Goal: Task Accomplishment & Management: Manage account settings

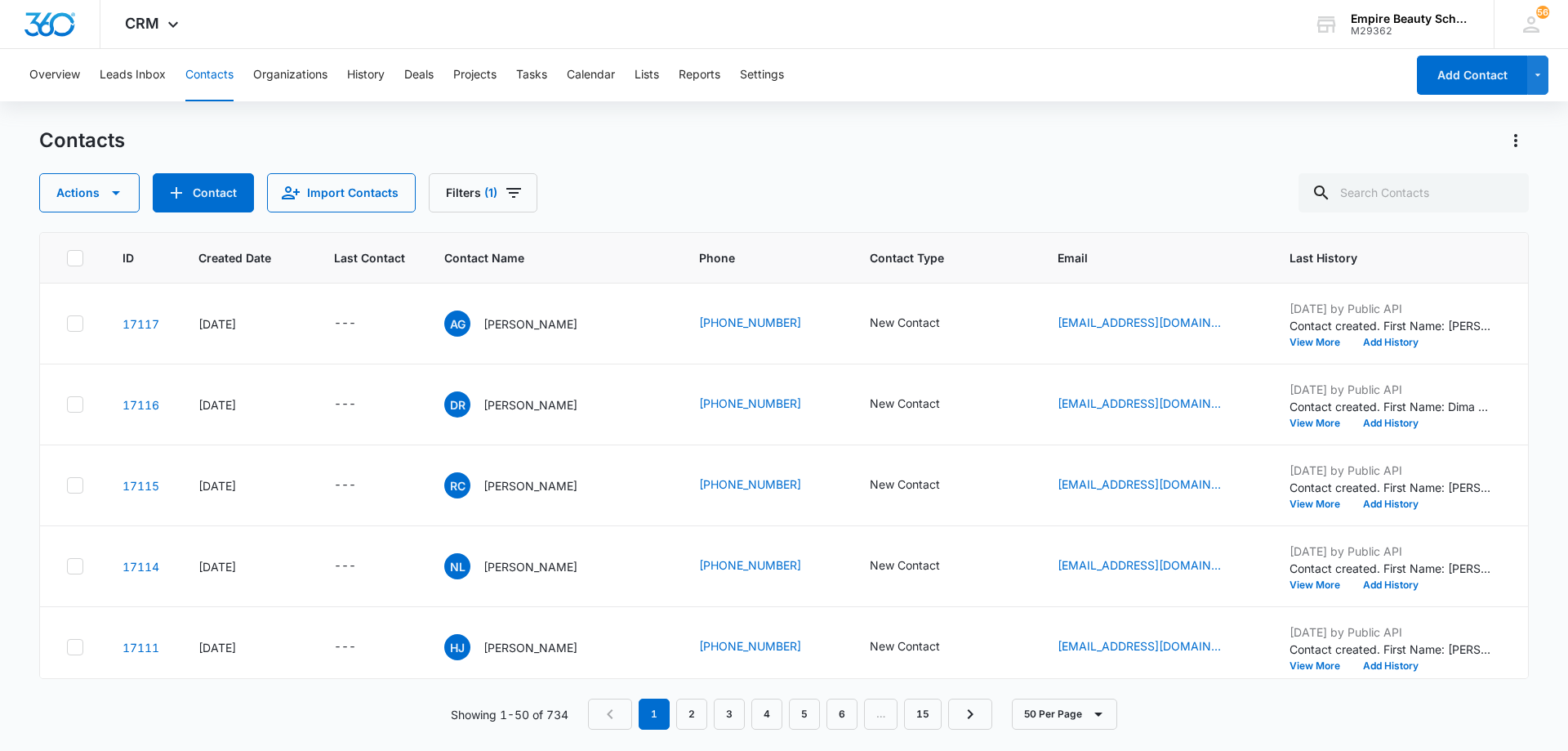
scroll to position [408, 191]
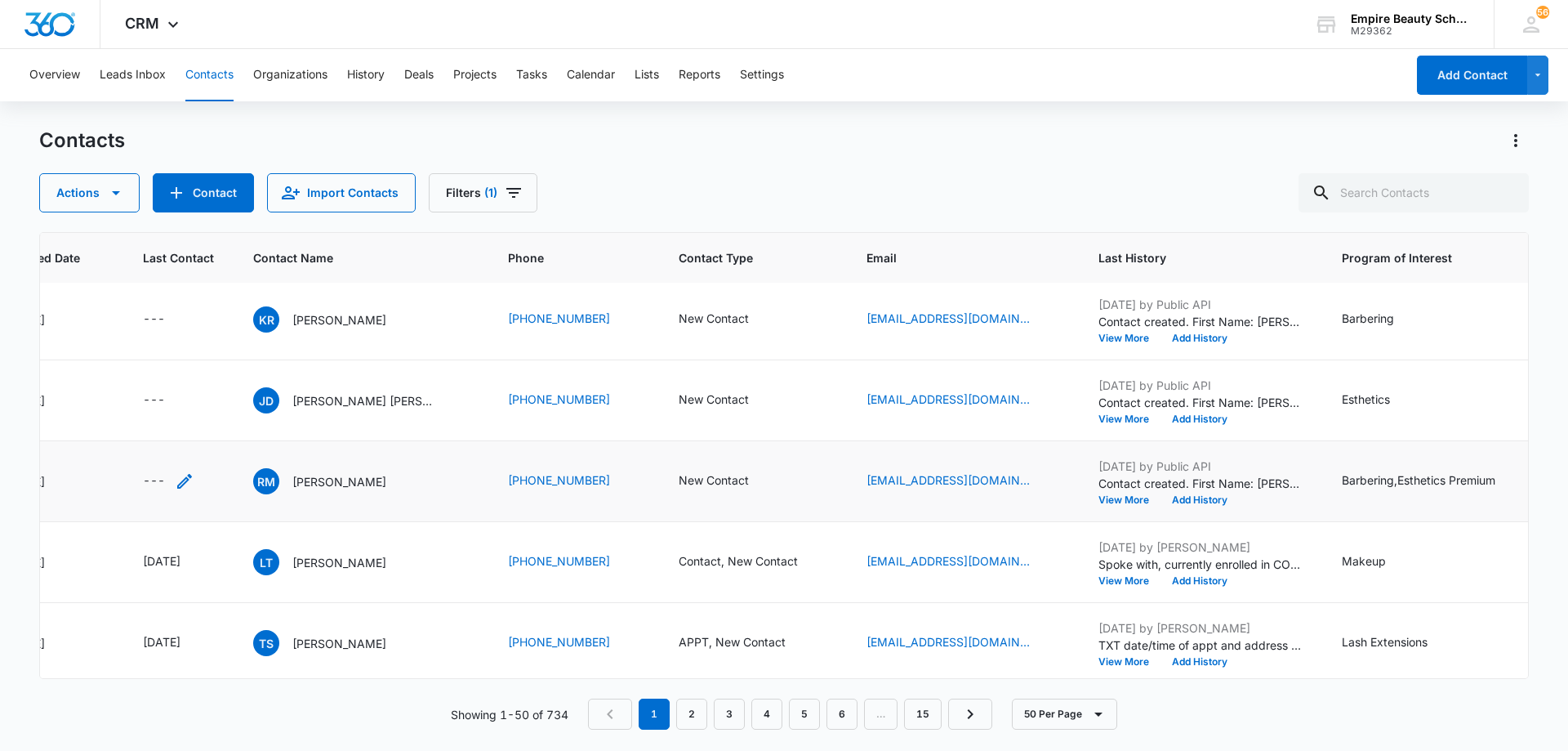
click at [185, 480] on icon "Last Contact - - Select to Edit Field" at bounding box center [185, 481] width 15 height 15
click at [184, 374] on input at bounding box center [165, 376] width 120 height 18
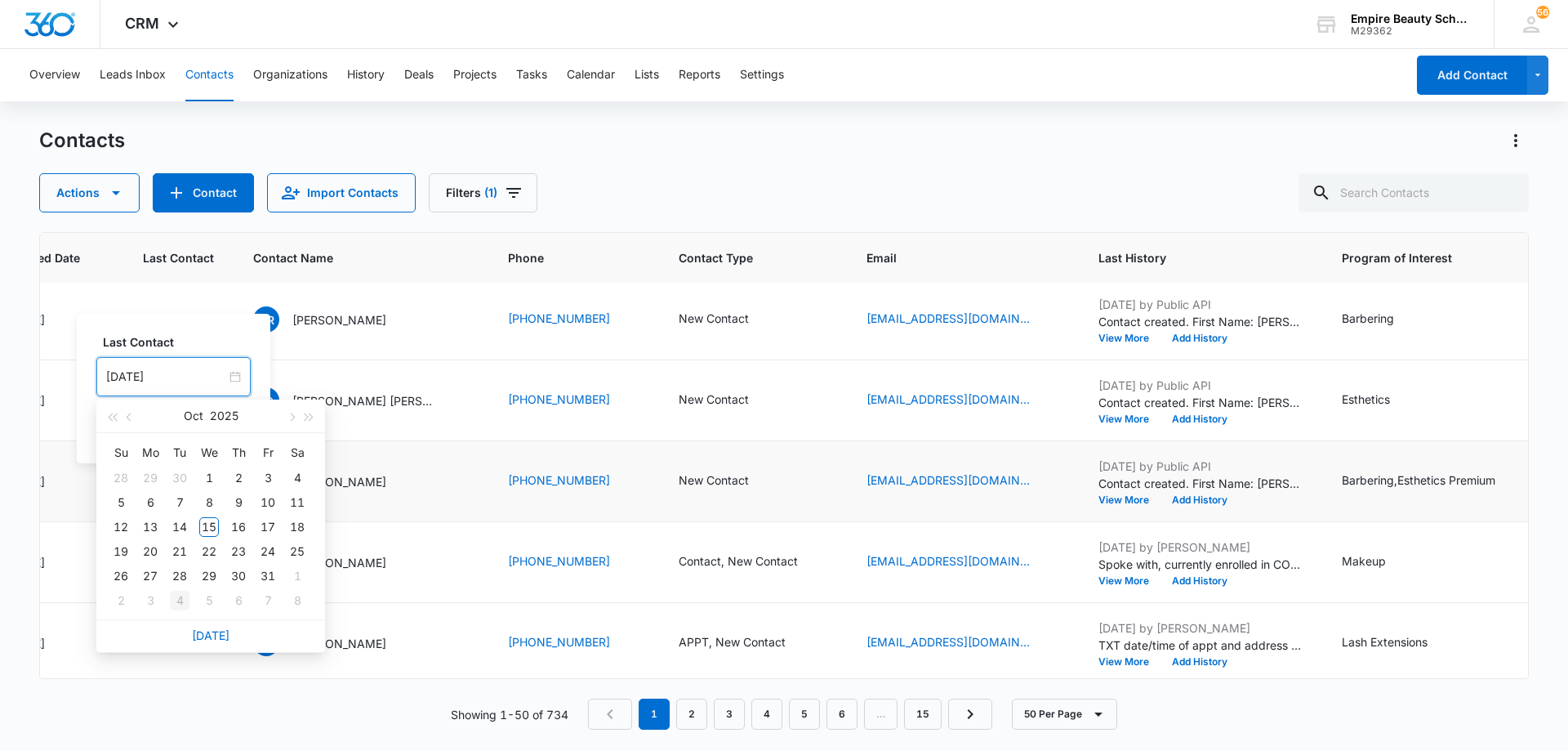
type input "[DATE]"
click at [207, 630] on link "[DATE]" at bounding box center [211, 635] width 38 height 14
type input "[DATE]"
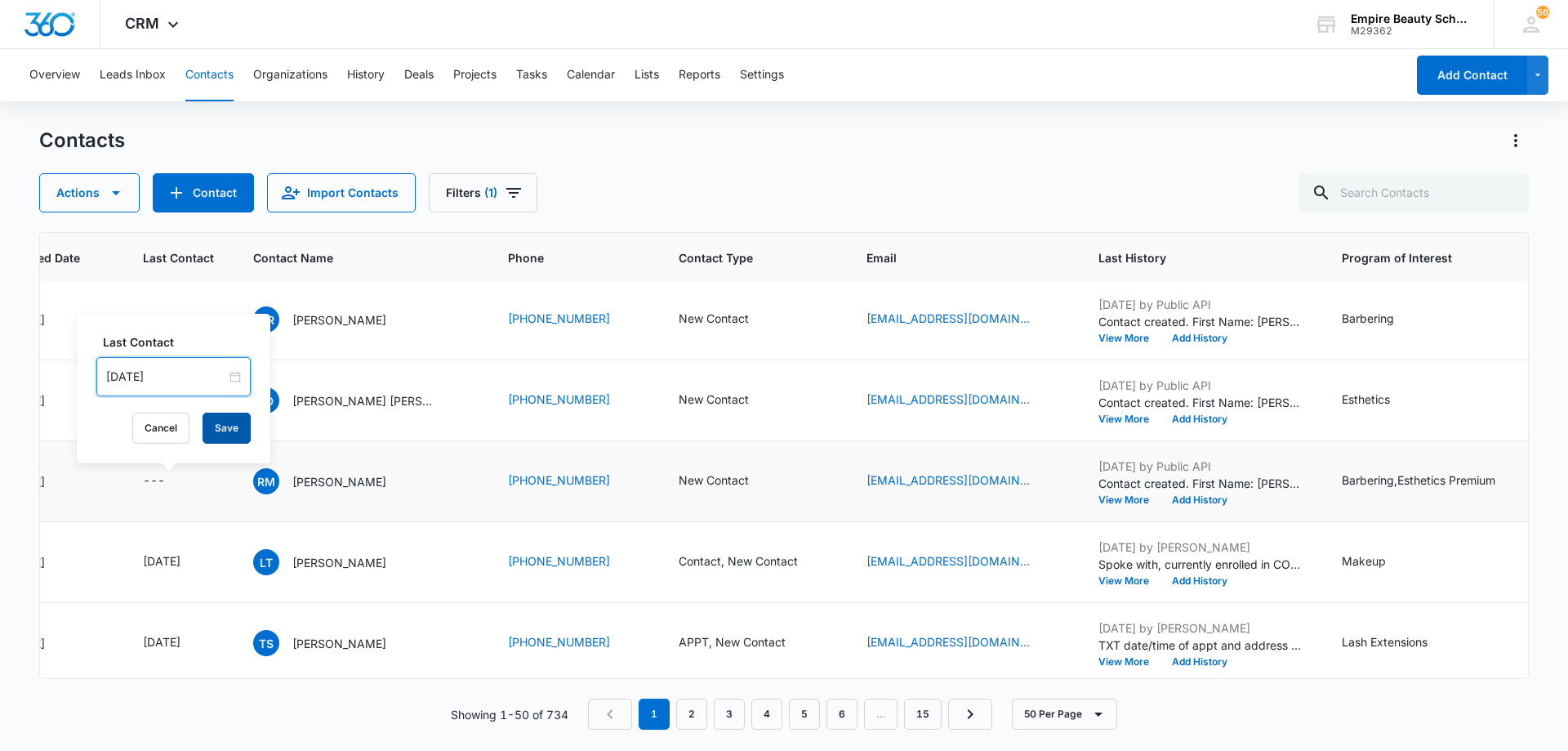
click at [208, 427] on button "Save" at bounding box center [226, 428] width 48 height 31
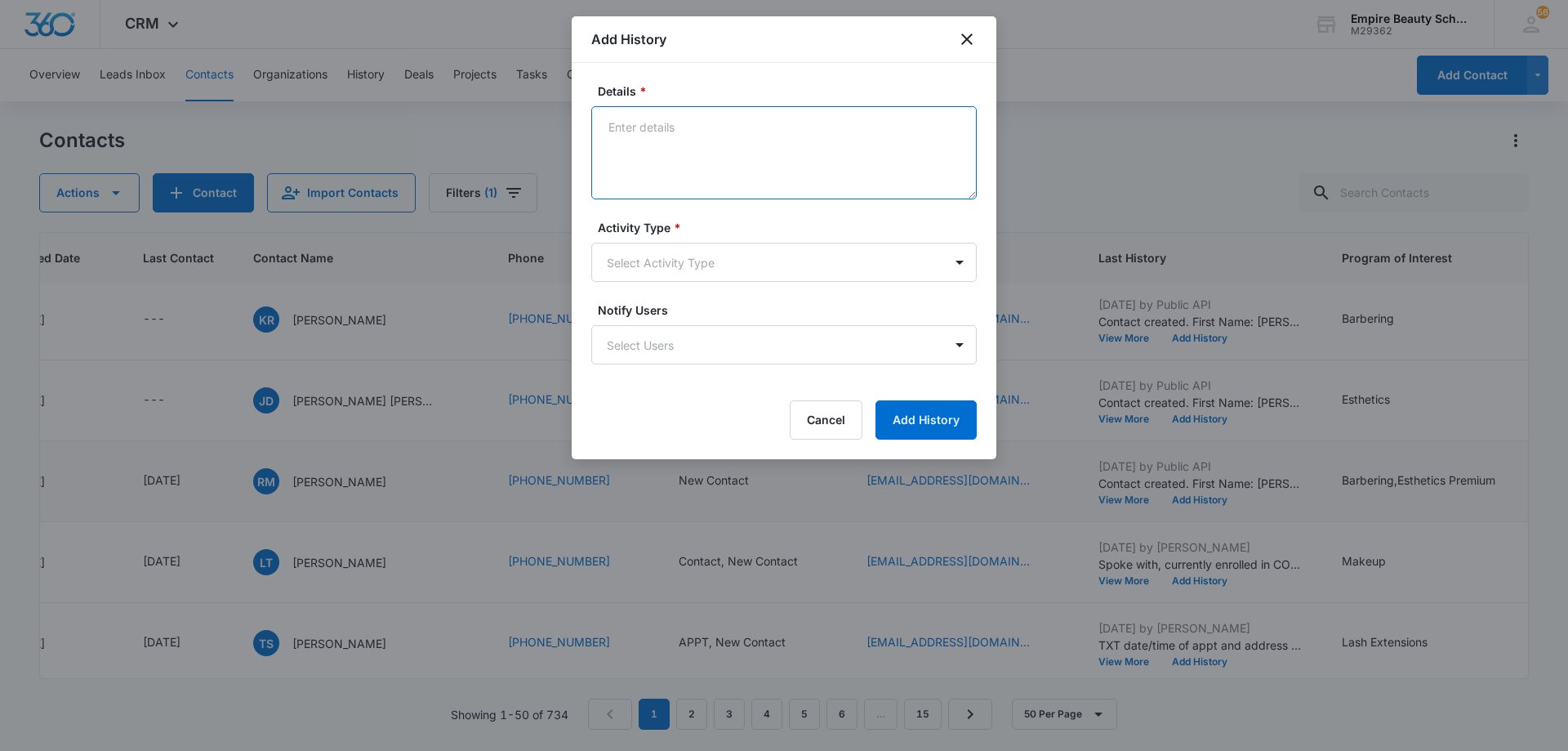
click at [808, 142] on textarea "Details *" at bounding box center [784, 152] width 385 height 94
type textarea "LVM 1"
click at [770, 276] on body "CRM Apps Forms CRM Email Shop Payments POS Files Brand Settings AI Assistant Em…" at bounding box center [784, 375] width 1568 height 751
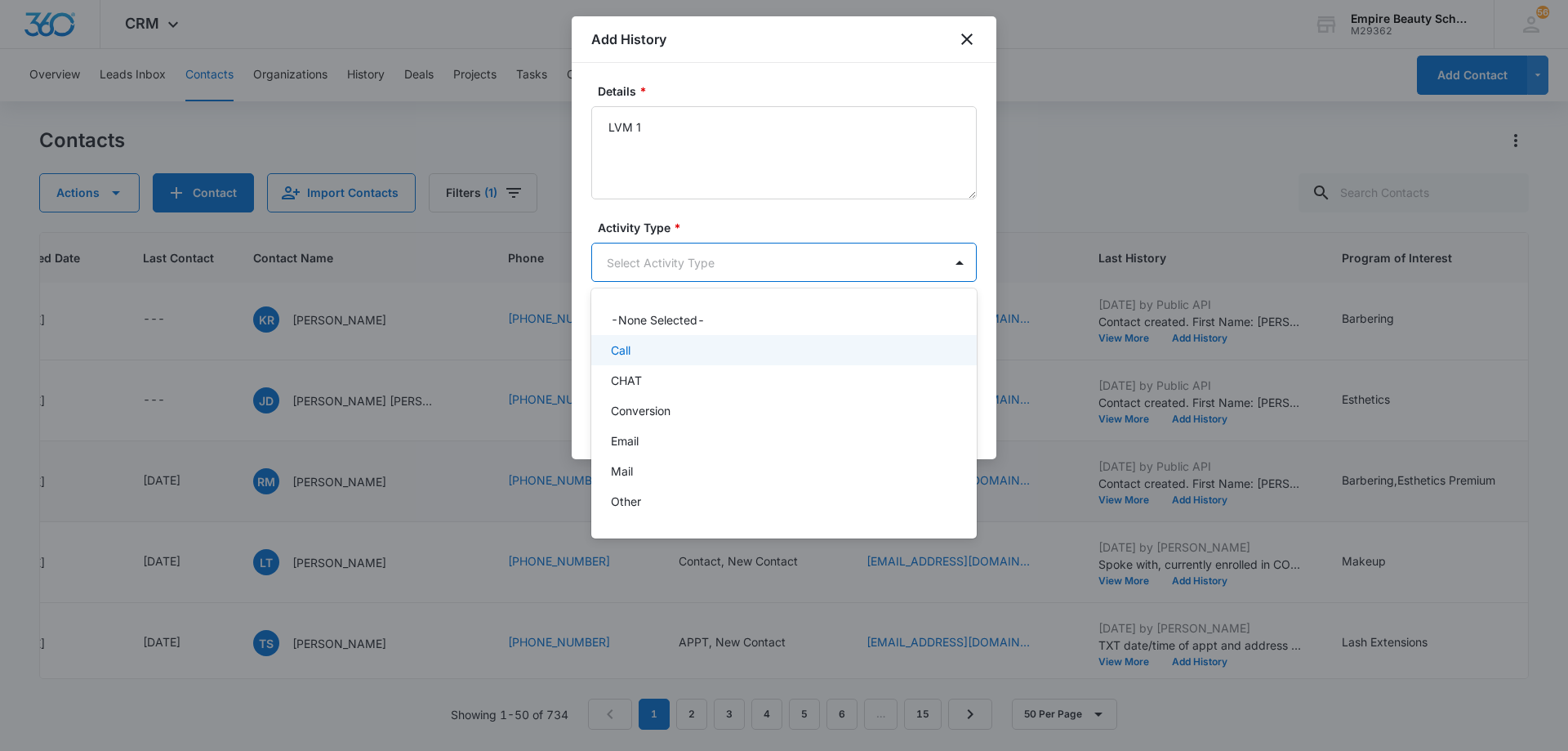
click at [729, 342] on div "Call" at bounding box center [782, 350] width 343 height 17
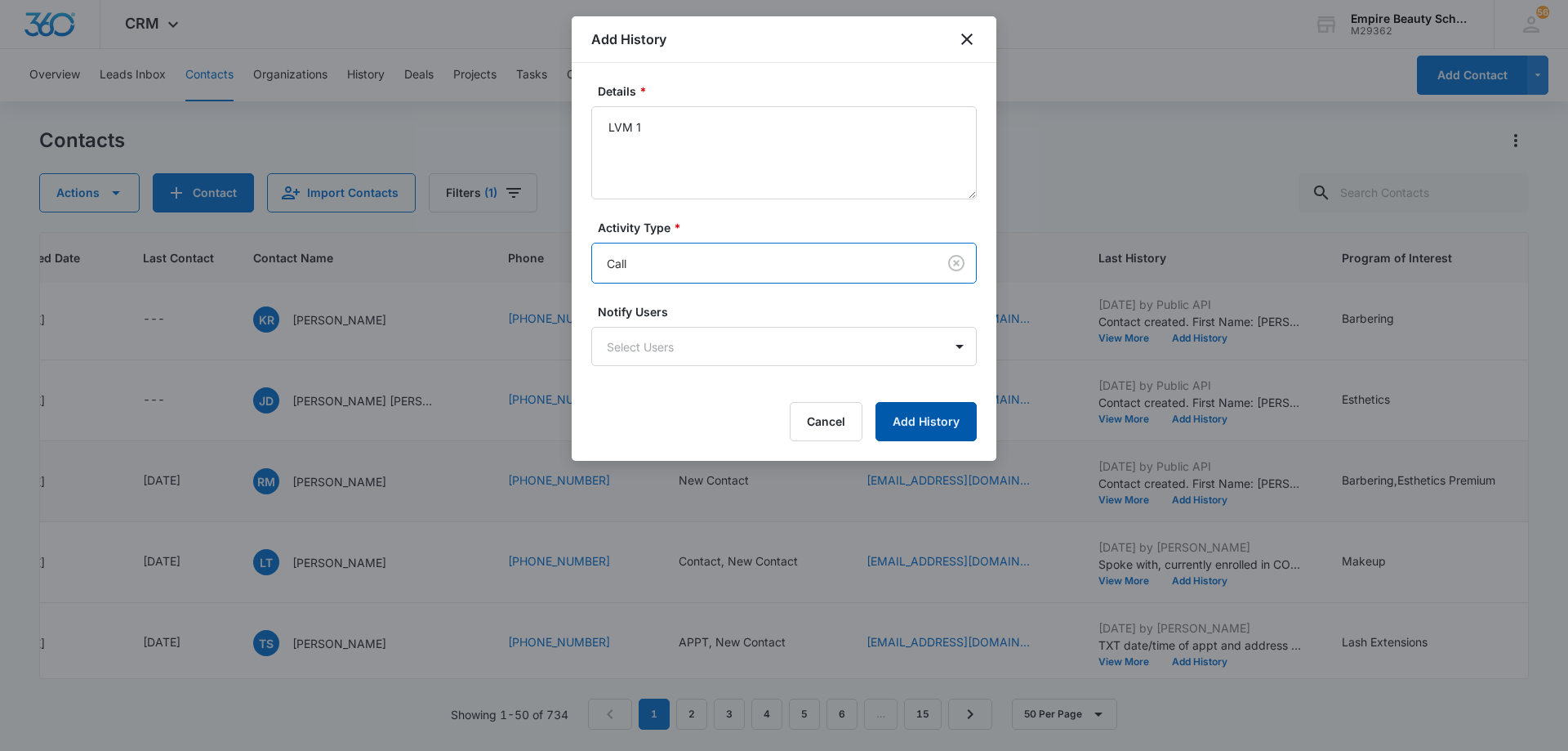
click at [936, 419] on button "Add History" at bounding box center [926, 421] width 101 height 40
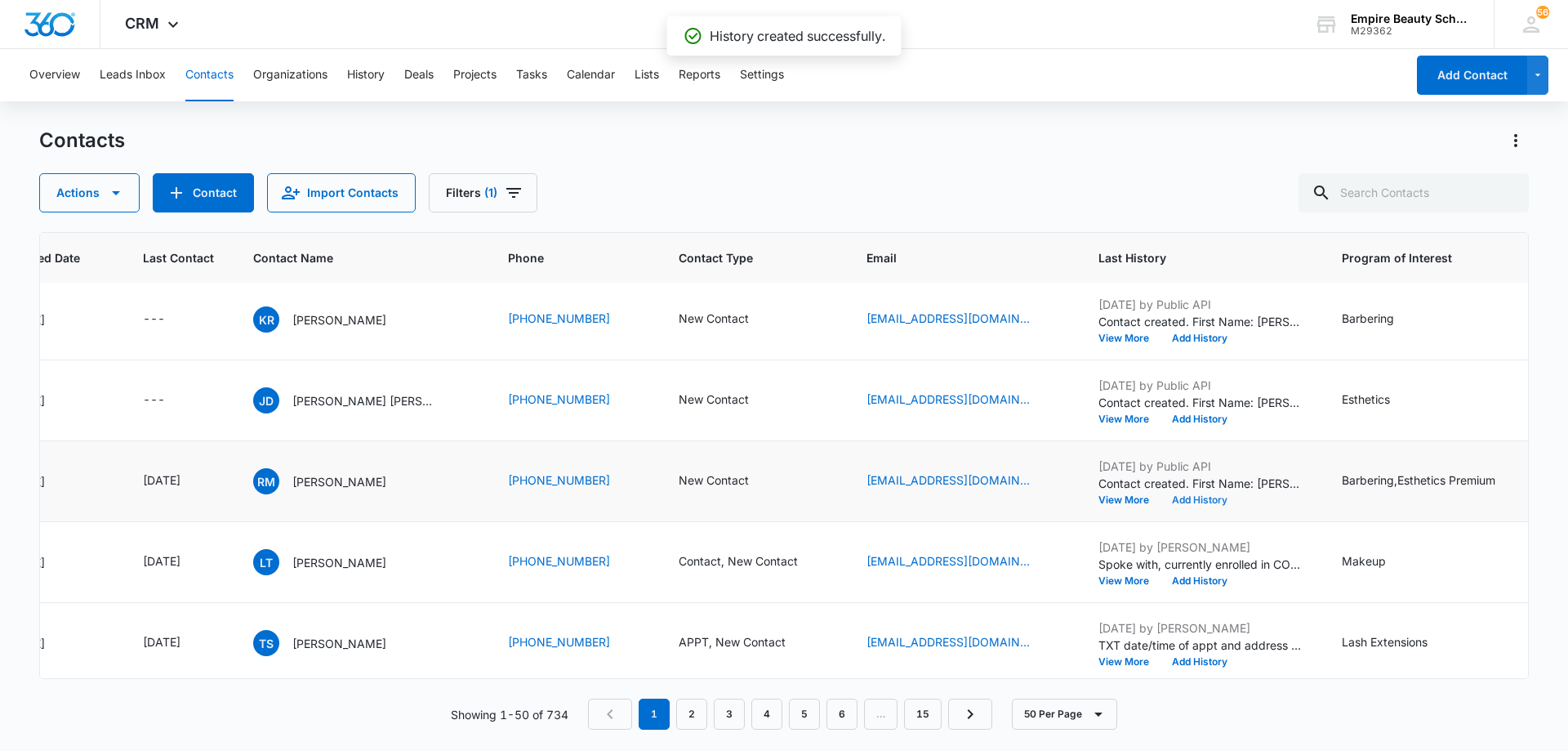
click at [1203, 498] on button "Add History" at bounding box center [1200, 500] width 78 height 9
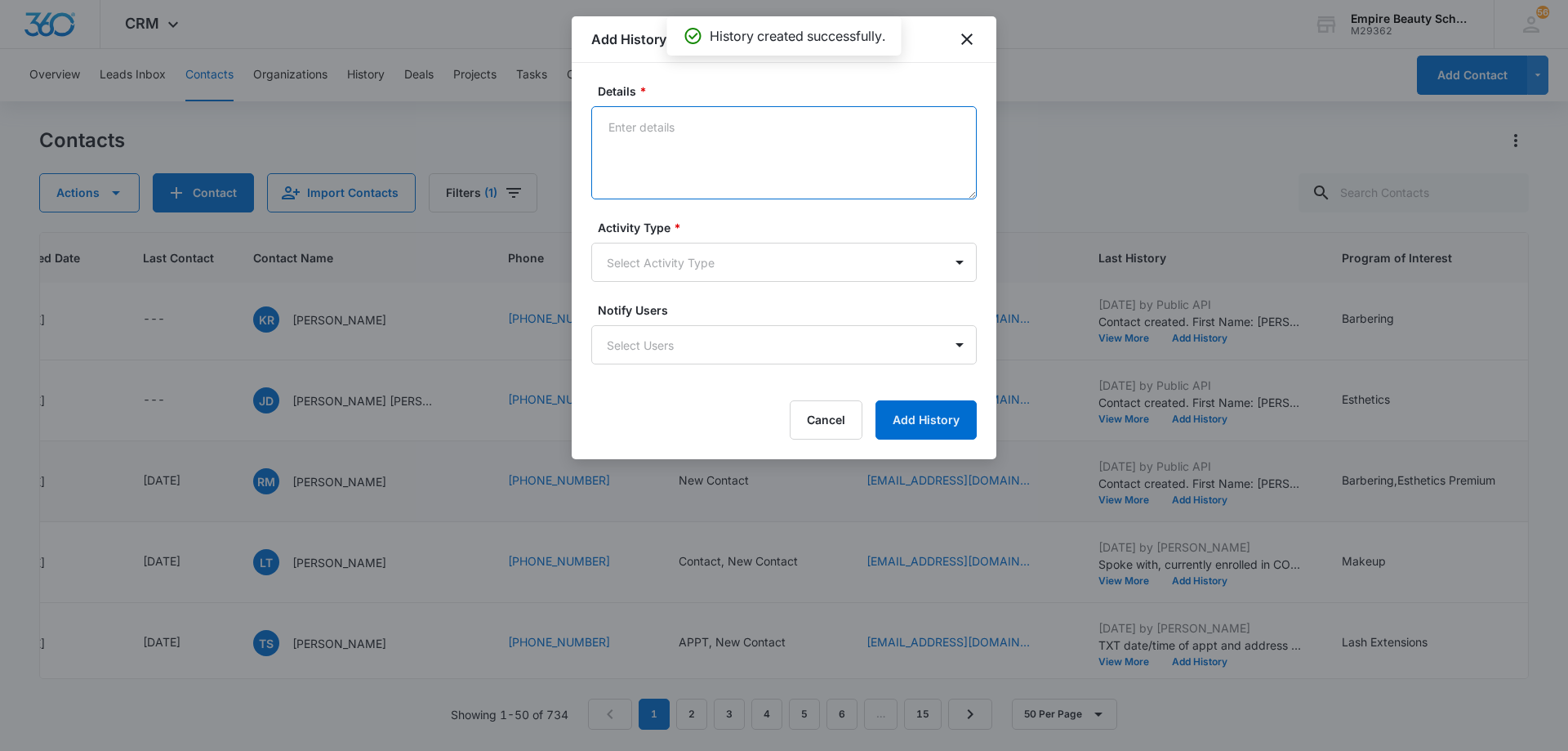
click at [750, 161] on textarea "Details *" at bounding box center [784, 152] width 385 height 94
type textarea "EM 1"
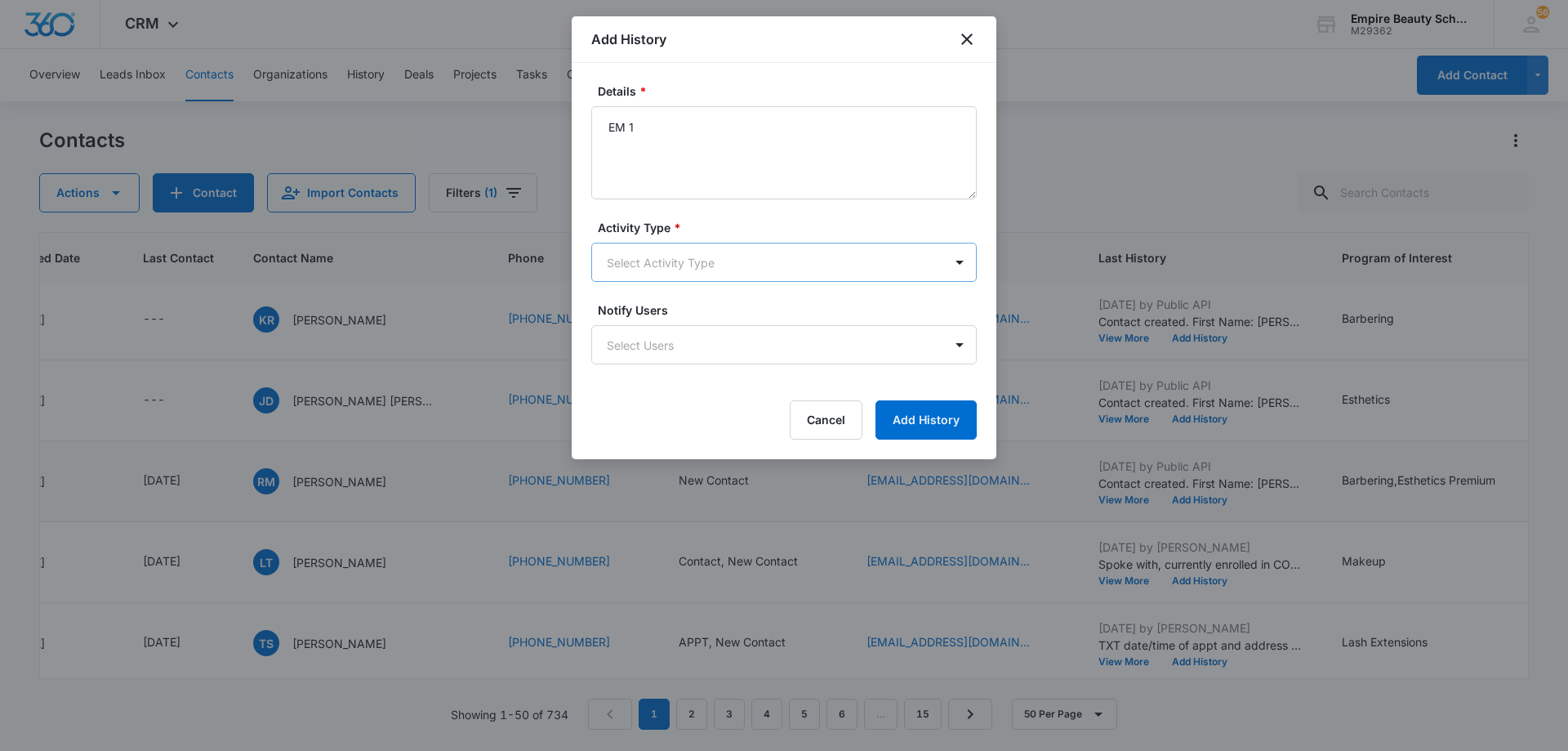
click at [753, 263] on body "CRM Apps Forms CRM Email Shop Payments POS Files Brand Settings AI Assistant Em…" at bounding box center [784, 375] width 1568 height 751
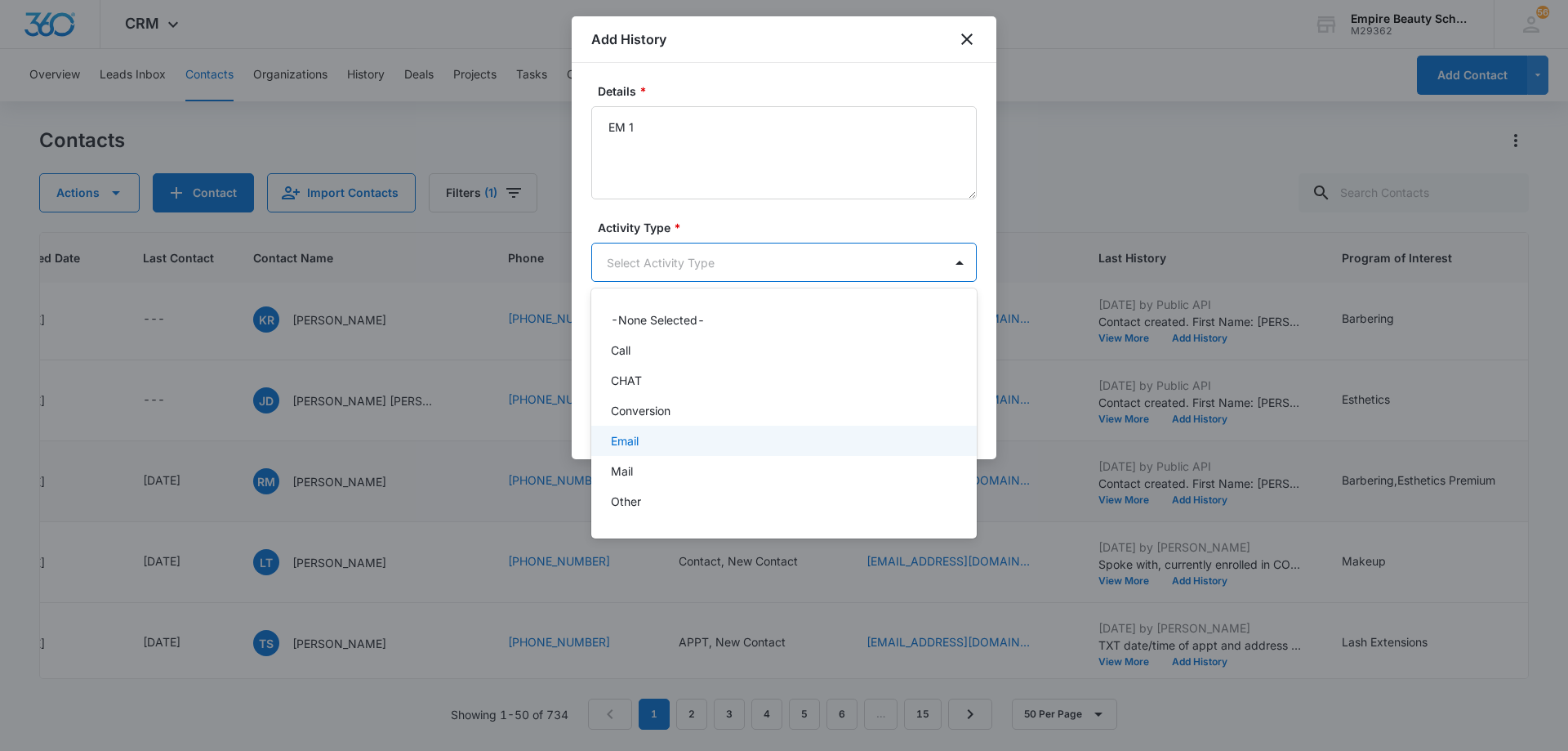
click at [720, 434] on div "Email" at bounding box center [782, 440] width 343 height 17
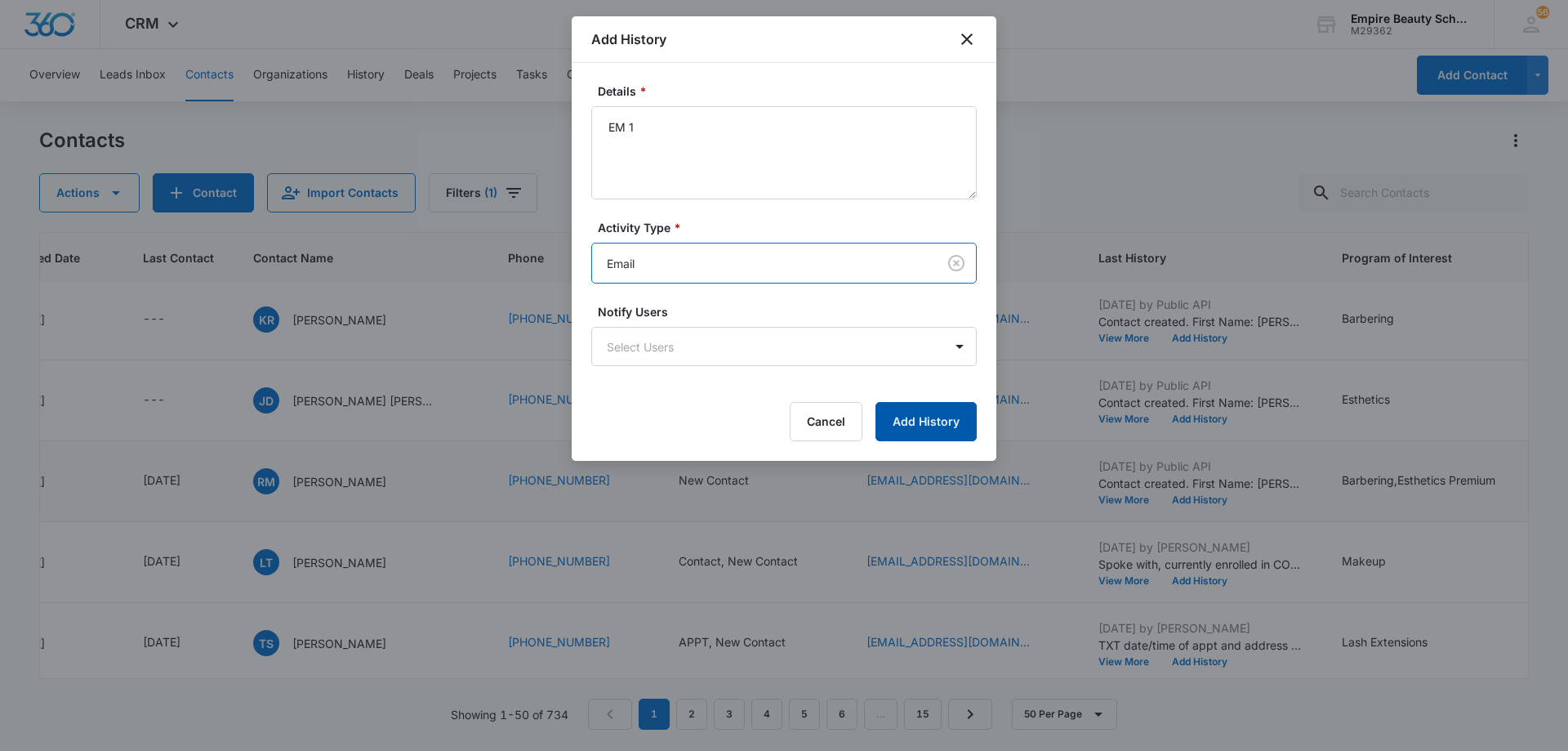
click at [918, 418] on button "Add History" at bounding box center [926, 421] width 101 height 40
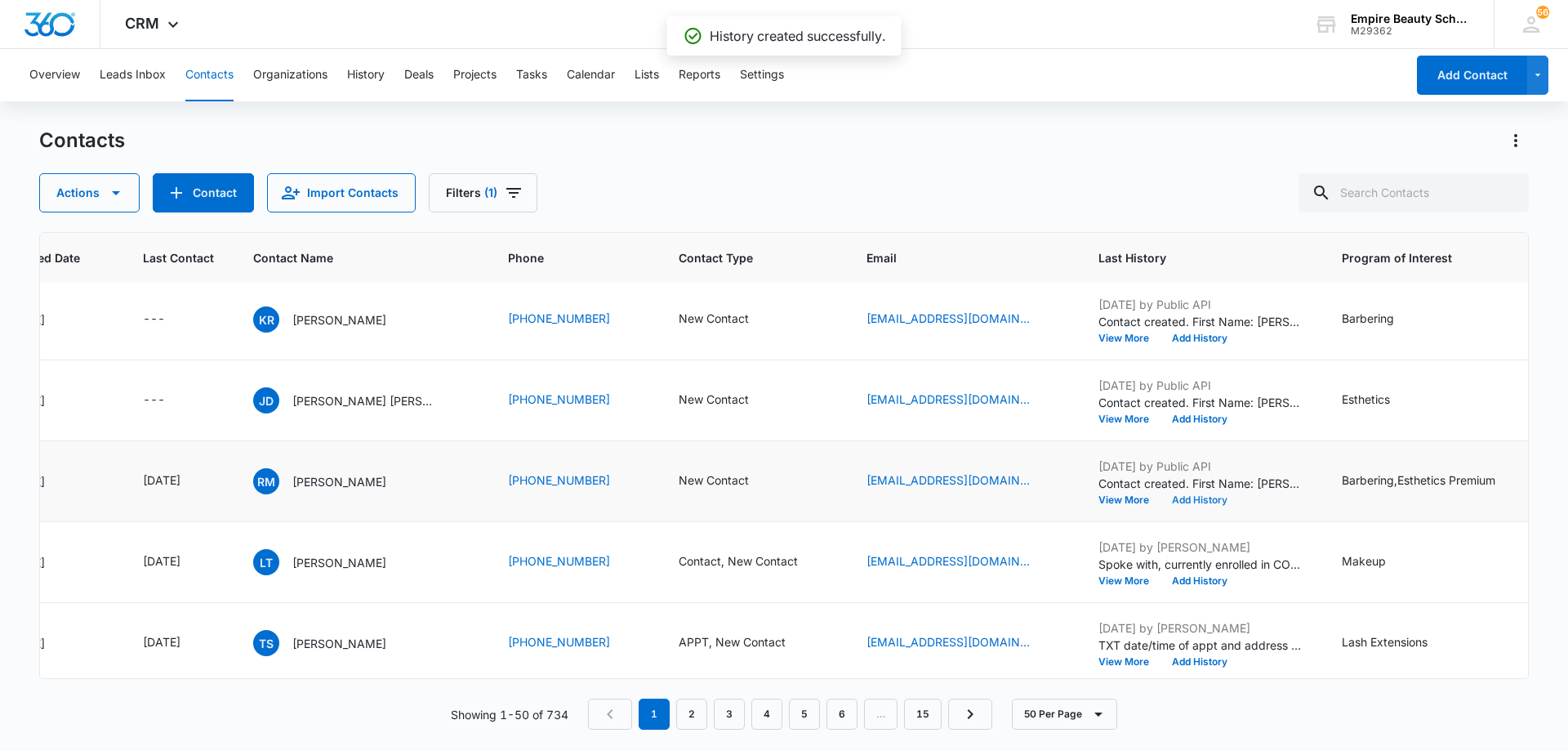
click at [1203, 497] on button "Add History" at bounding box center [1200, 500] width 78 height 9
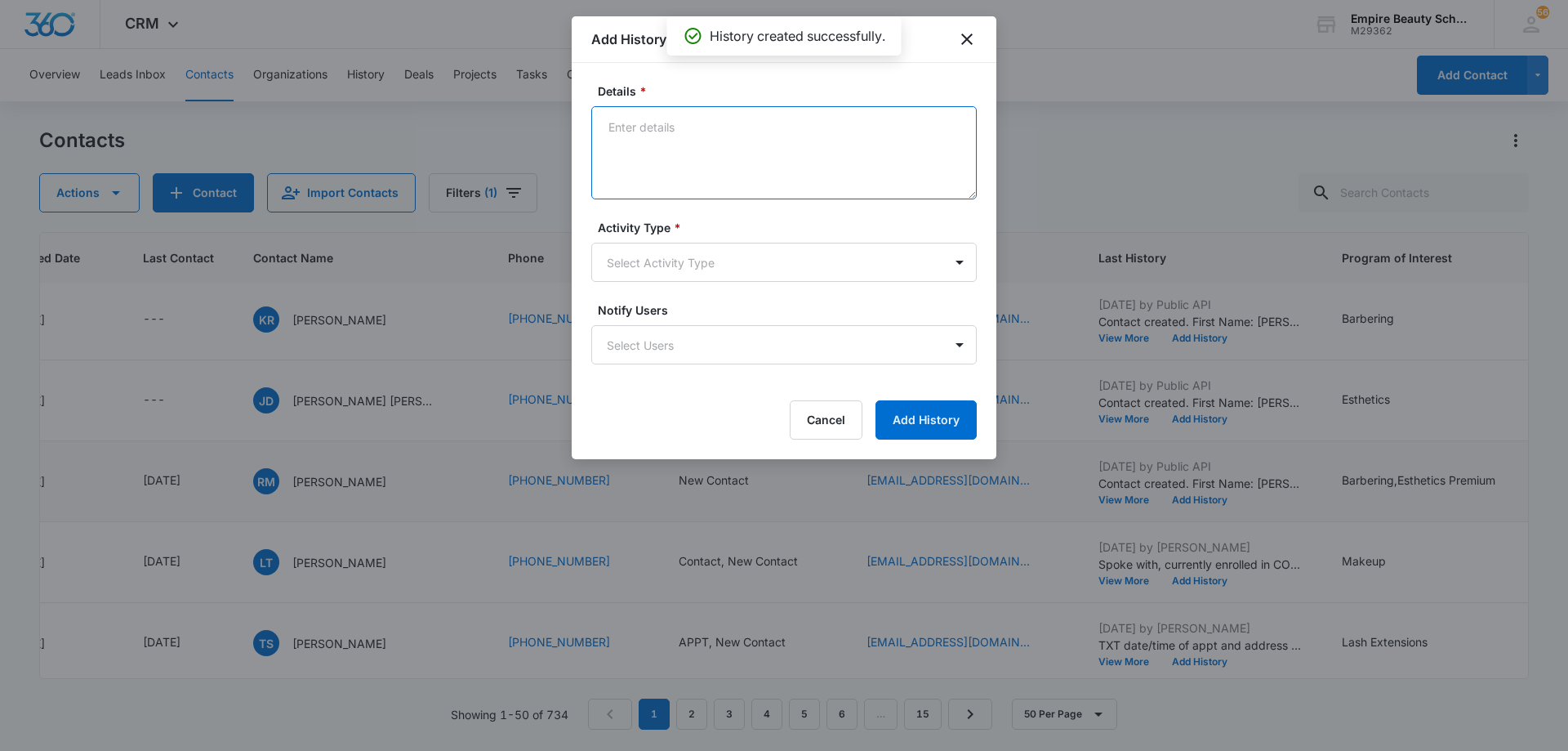
drag, startPoint x: 761, startPoint y: 151, endPoint x: 755, endPoint y: 144, distance: 9.2
click at [760, 151] on textarea "Details *" at bounding box center [784, 152] width 385 height 94
type textarea "TXT 1"
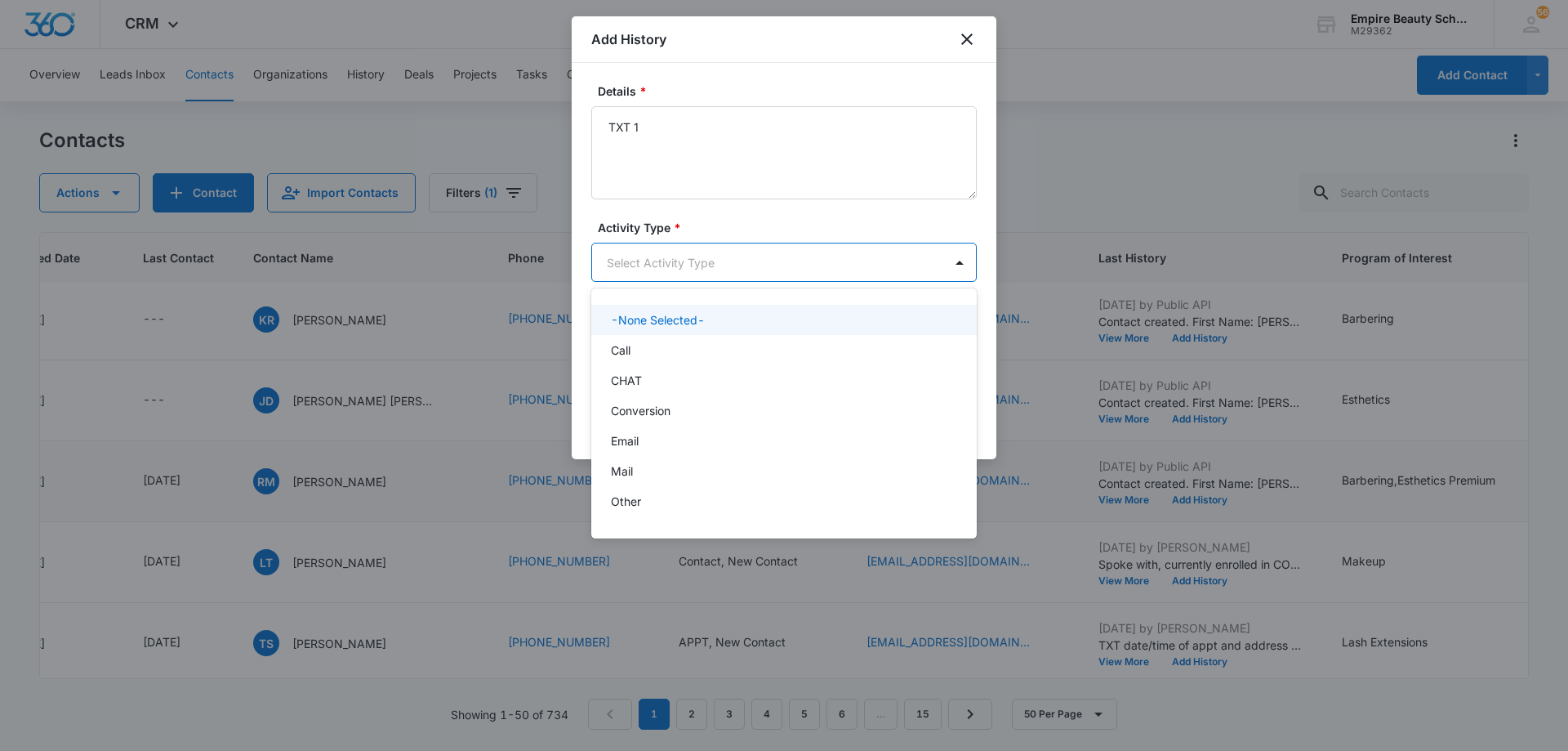
click at [755, 257] on body "CRM Apps Forms CRM Email Shop Payments POS Files Brand Settings AI Assistant Em…" at bounding box center [784, 375] width 1568 height 751
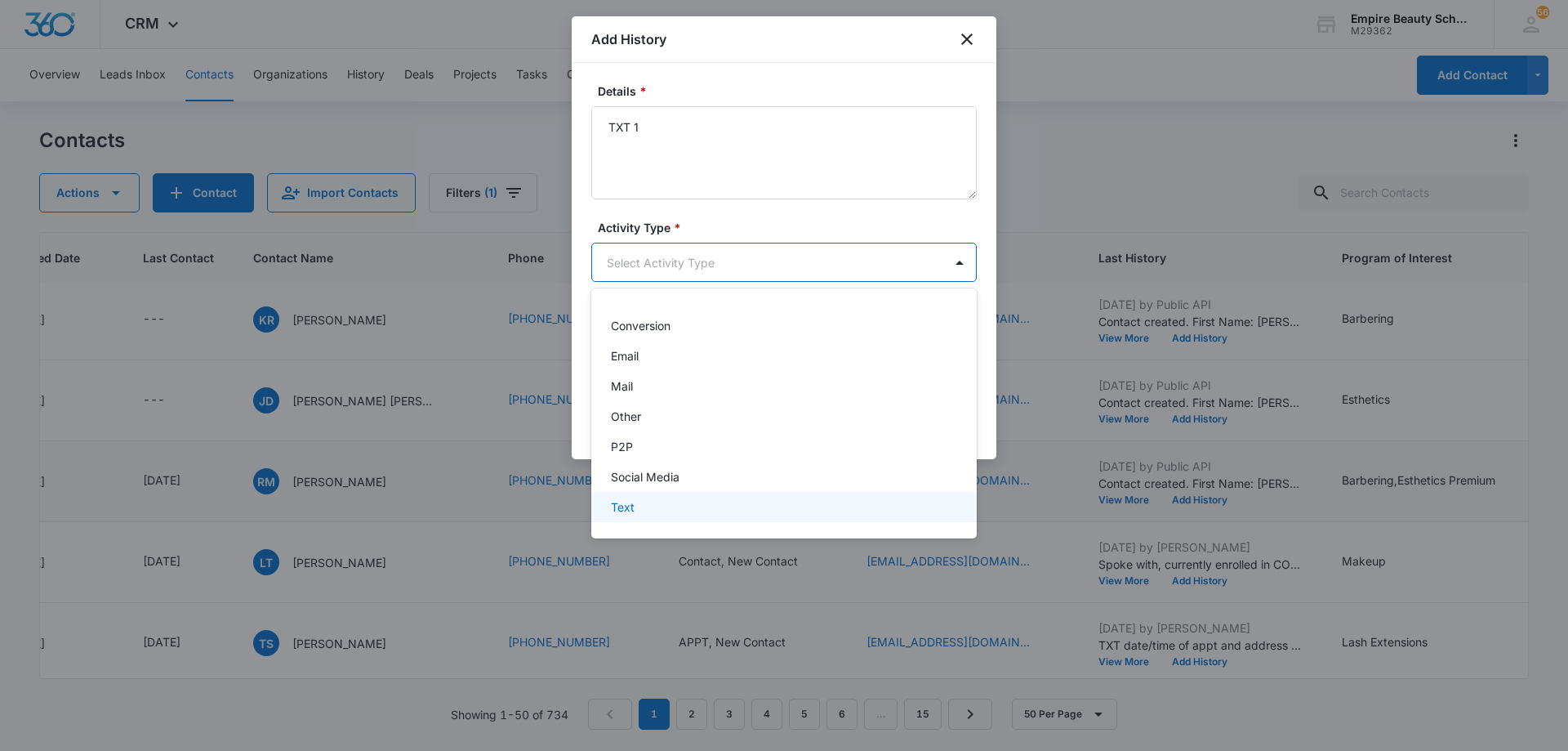
click at [747, 516] on div "Text" at bounding box center [784, 507] width 385 height 30
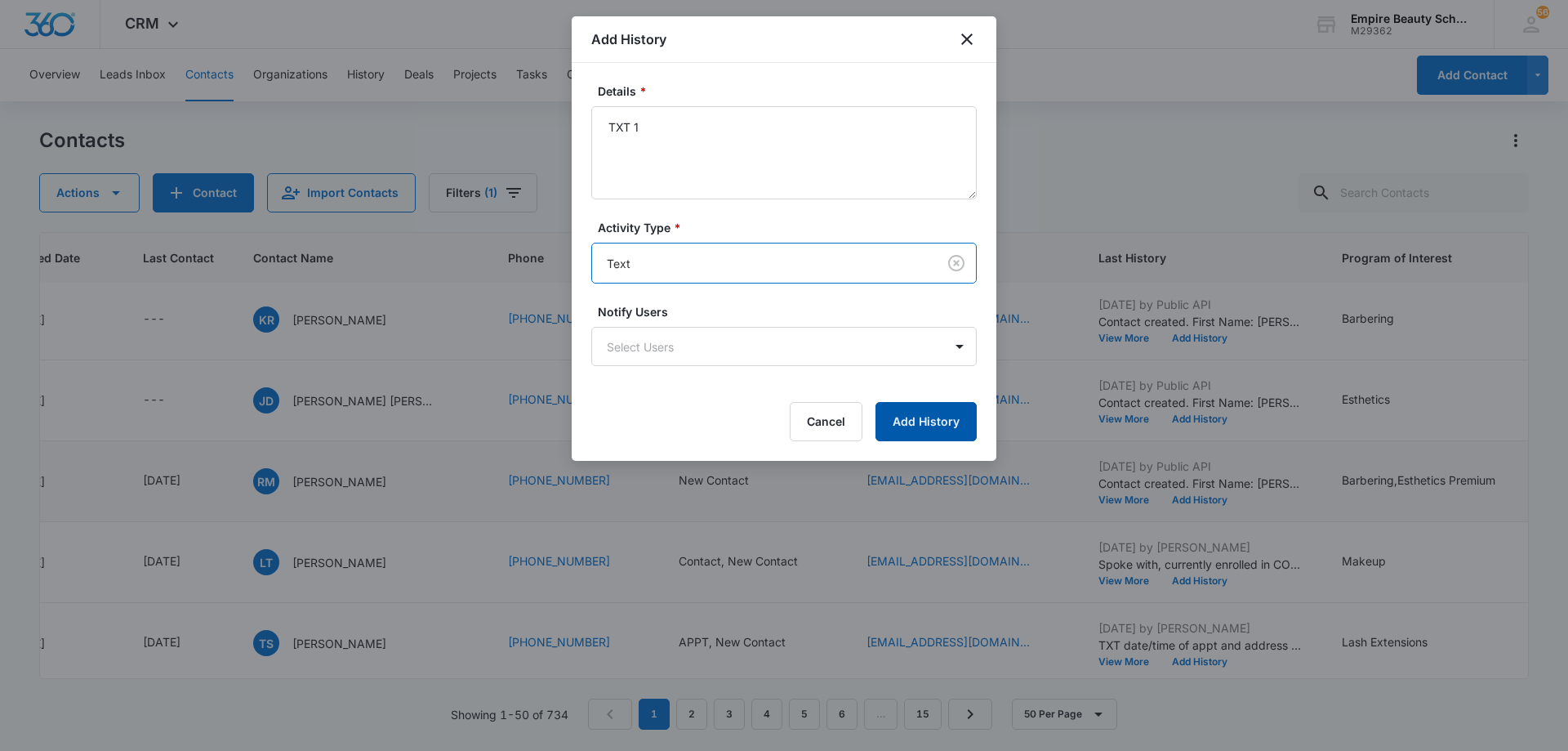
click at [951, 413] on button "Add History" at bounding box center [926, 421] width 101 height 40
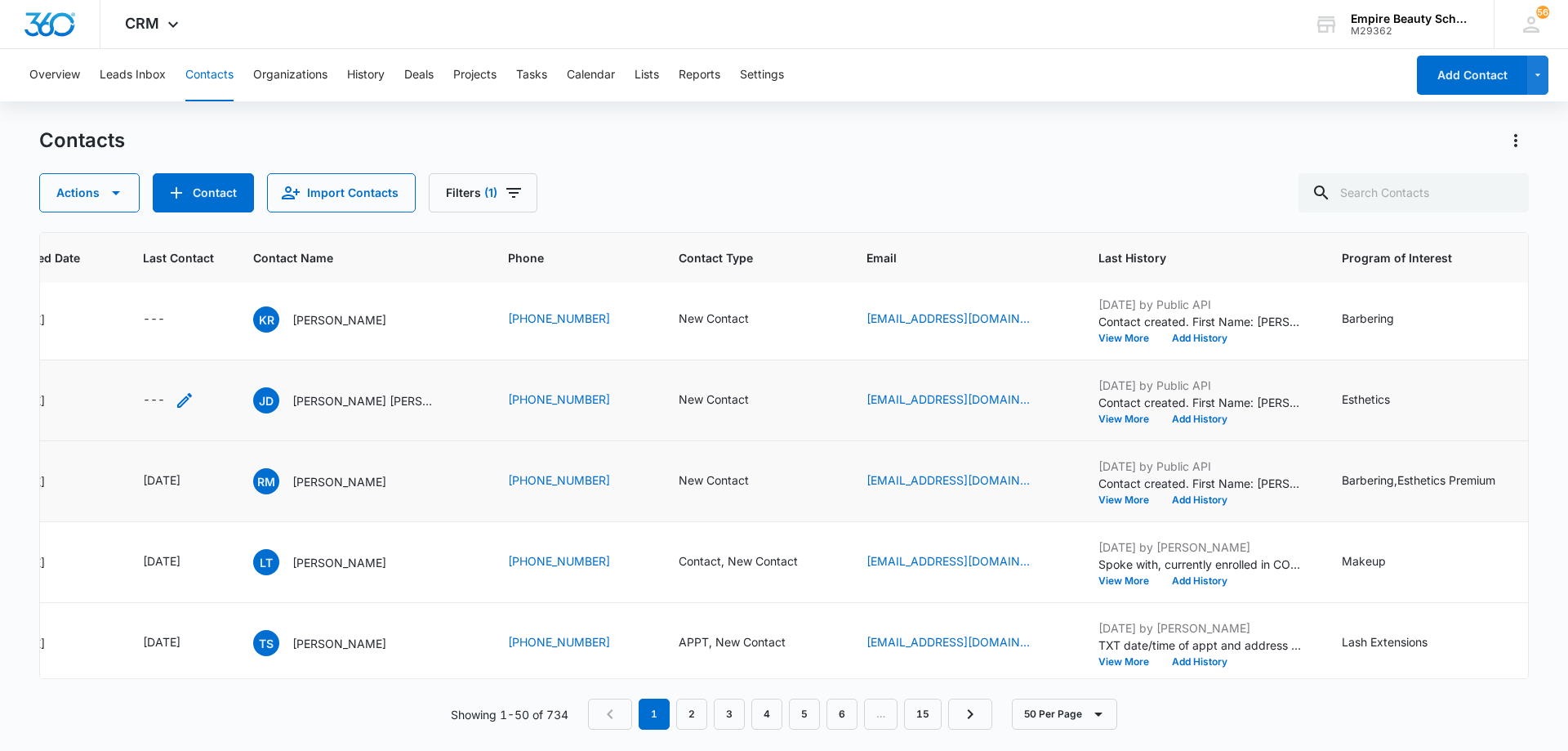
click at [180, 402] on icon "Last Contact - - Select to Edit Field" at bounding box center [185, 401] width 15 height 15
click at [188, 291] on input at bounding box center [165, 295] width 120 height 18
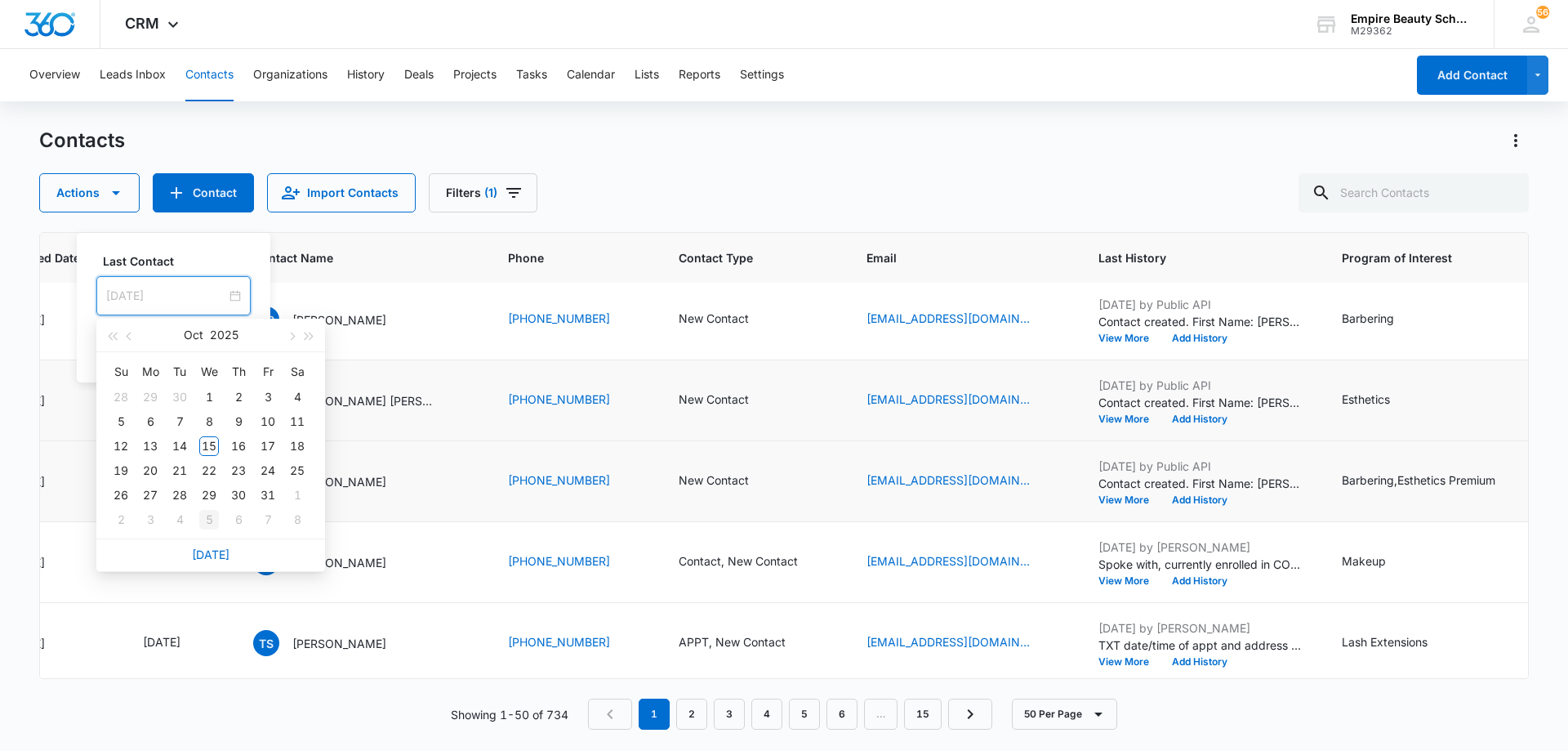
type input "[DATE]"
click at [204, 556] on link "[DATE]" at bounding box center [211, 554] width 38 height 14
type input "[DATE]"
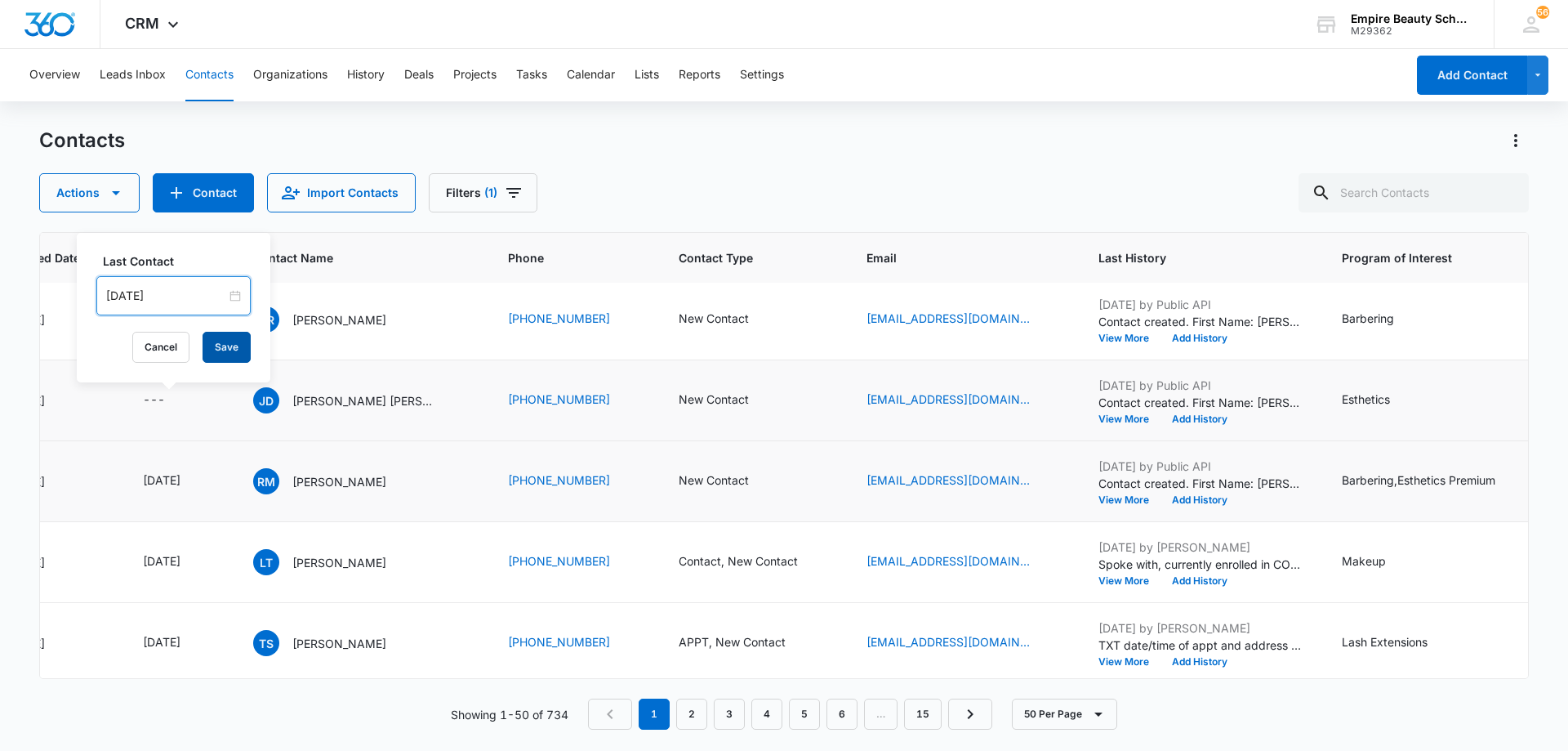
click at [210, 349] on button "Save" at bounding box center [226, 347] width 48 height 31
click at [1216, 420] on button "Add History" at bounding box center [1200, 418] width 78 height 9
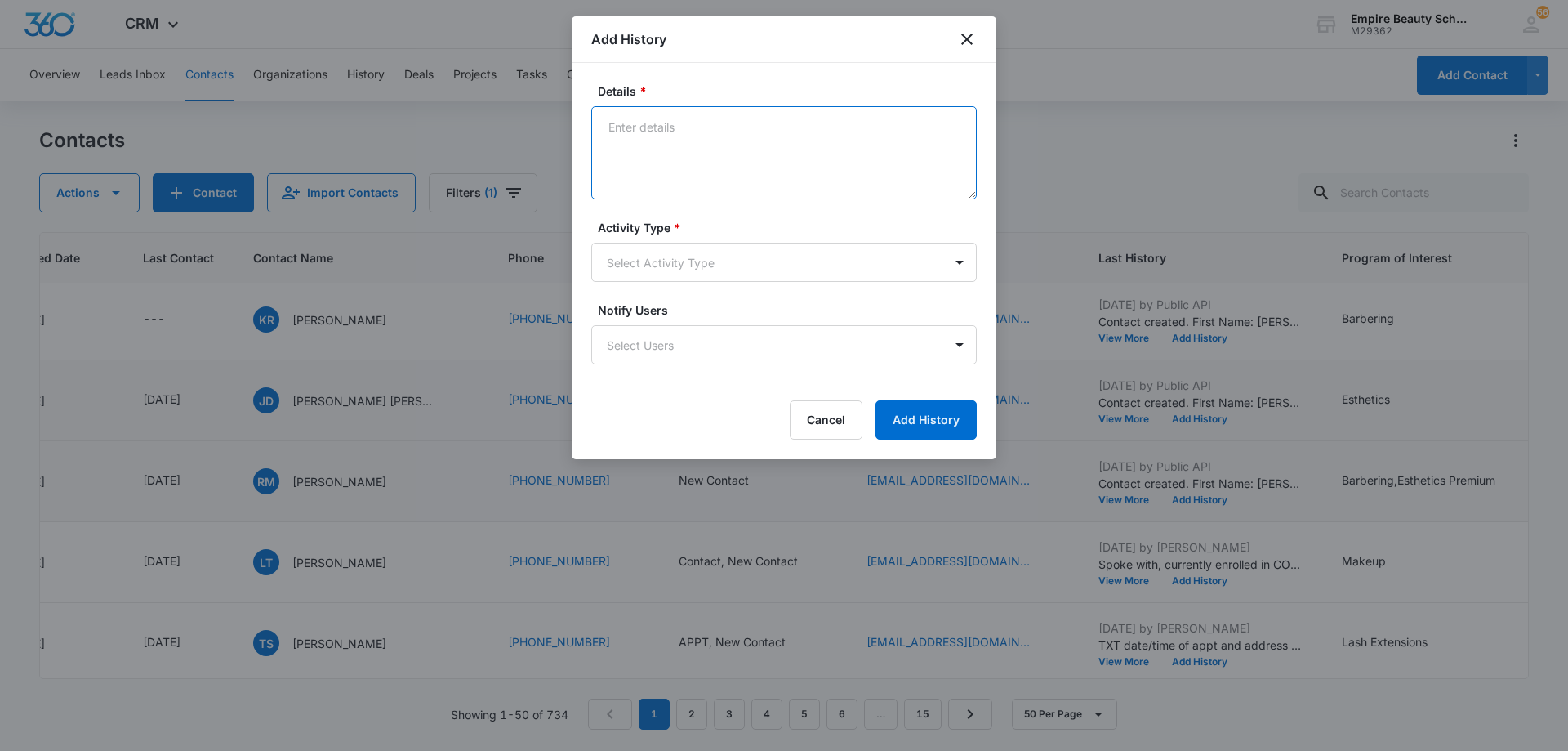
click at [818, 147] on textarea "Details *" at bounding box center [784, 152] width 385 height 94
type textarea "LVM 1"
click at [774, 263] on body "CRM Apps Forms CRM Email Shop Payments POS Files Brand Settings AI Assistant Em…" at bounding box center [784, 375] width 1568 height 751
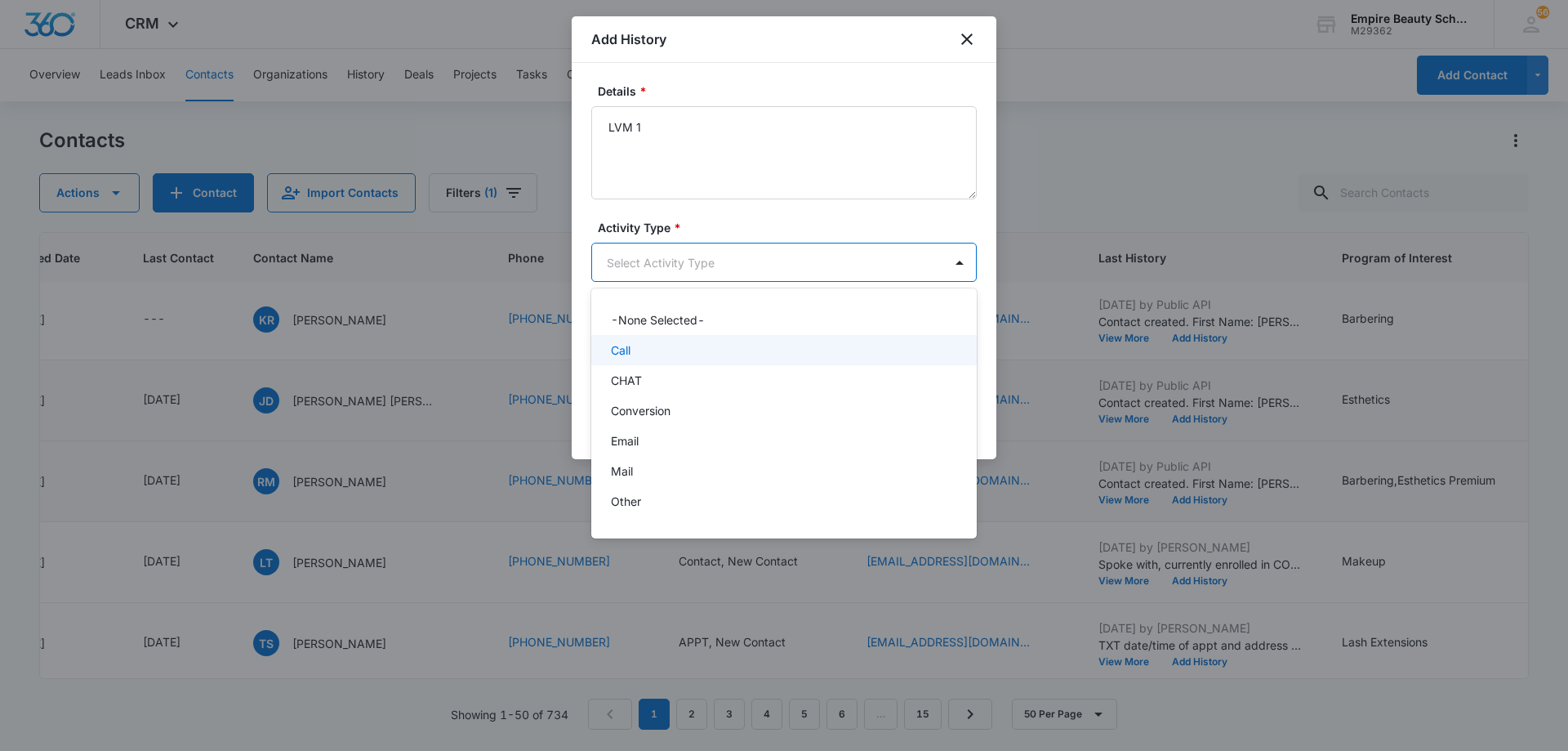
click at [739, 342] on div "Call" at bounding box center [782, 350] width 343 height 17
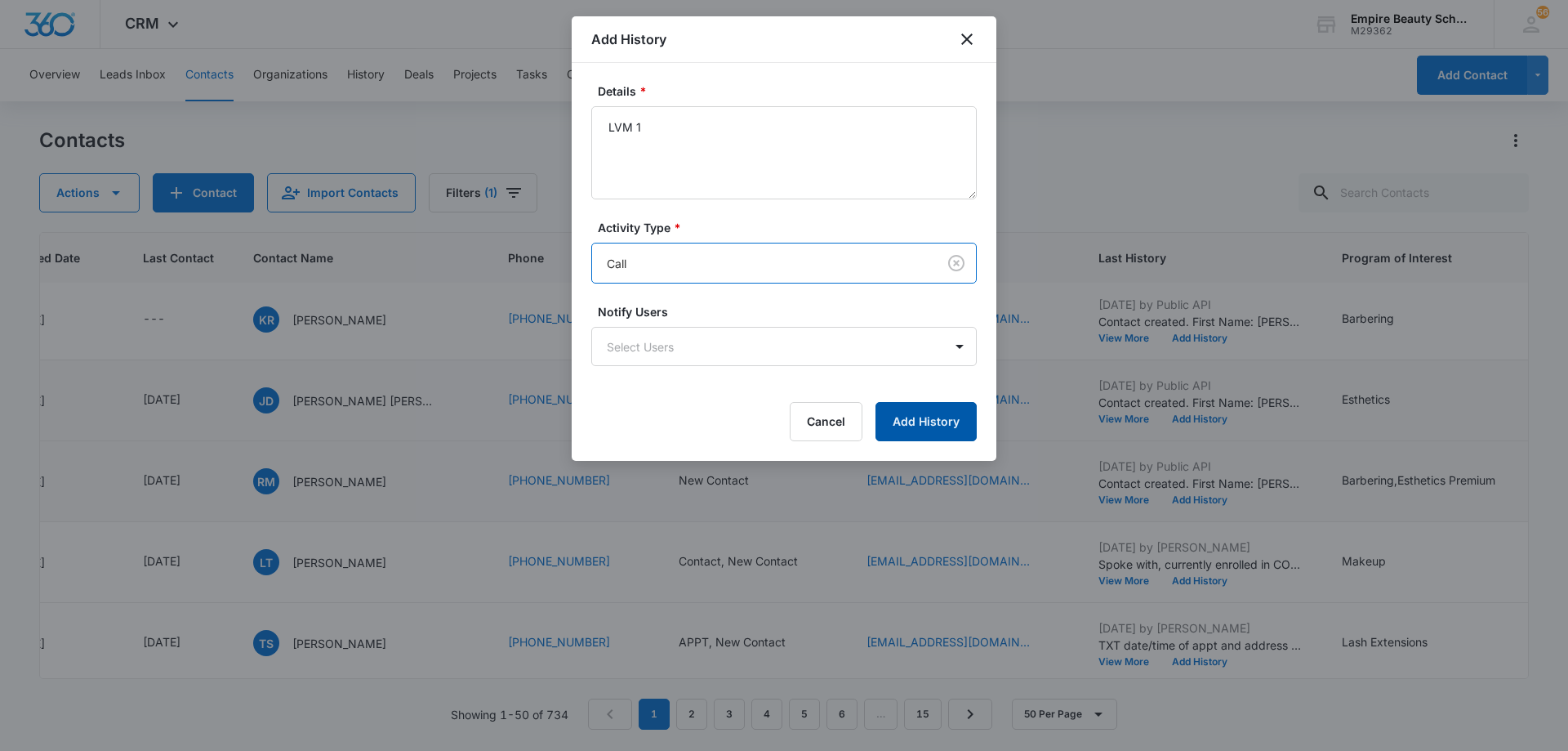
click at [916, 412] on button "Add History" at bounding box center [926, 421] width 101 height 40
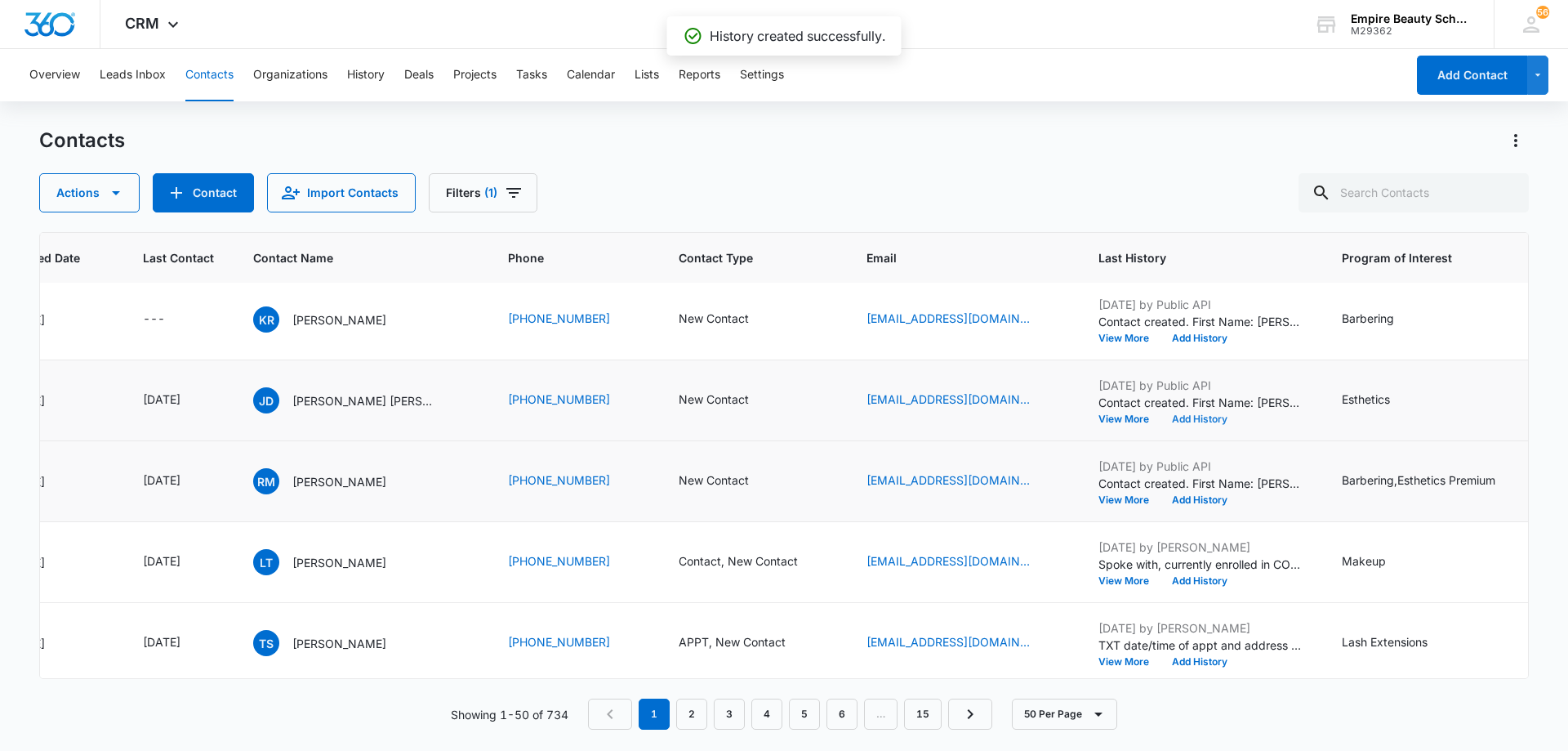
click at [1213, 417] on button "Add History" at bounding box center [1200, 418] width 78 height 9
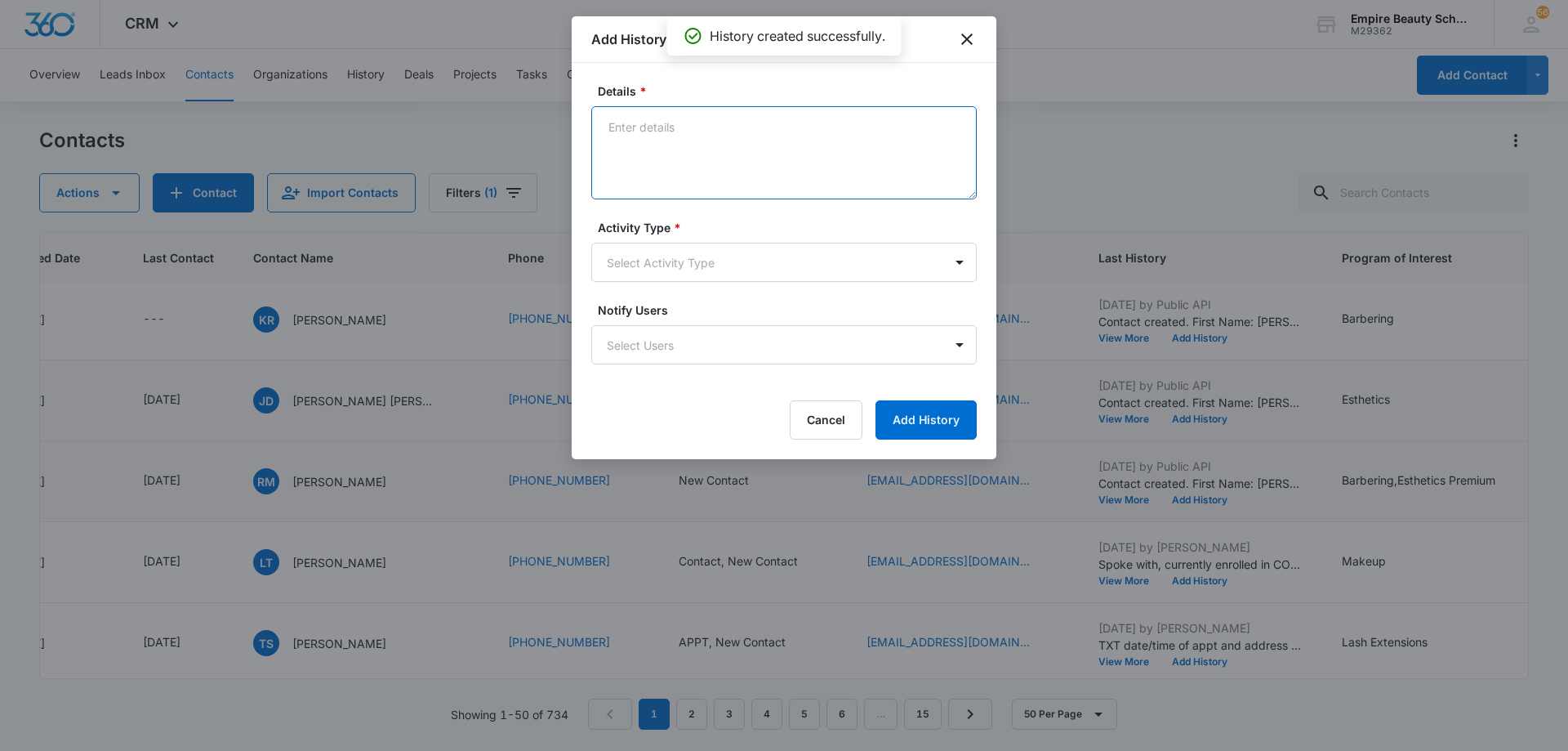
click at [783, 147] on textarea "Details *" at bounding box center [784, 152] width 385 height 94
type textarea "EM 1"
click at [746, 275] on body "CRM Apps Forms CRM Email Shop Payments POS Files Brand Settings AI Assistant Em…" at bounding box center [784, 375] width 1568 height 751
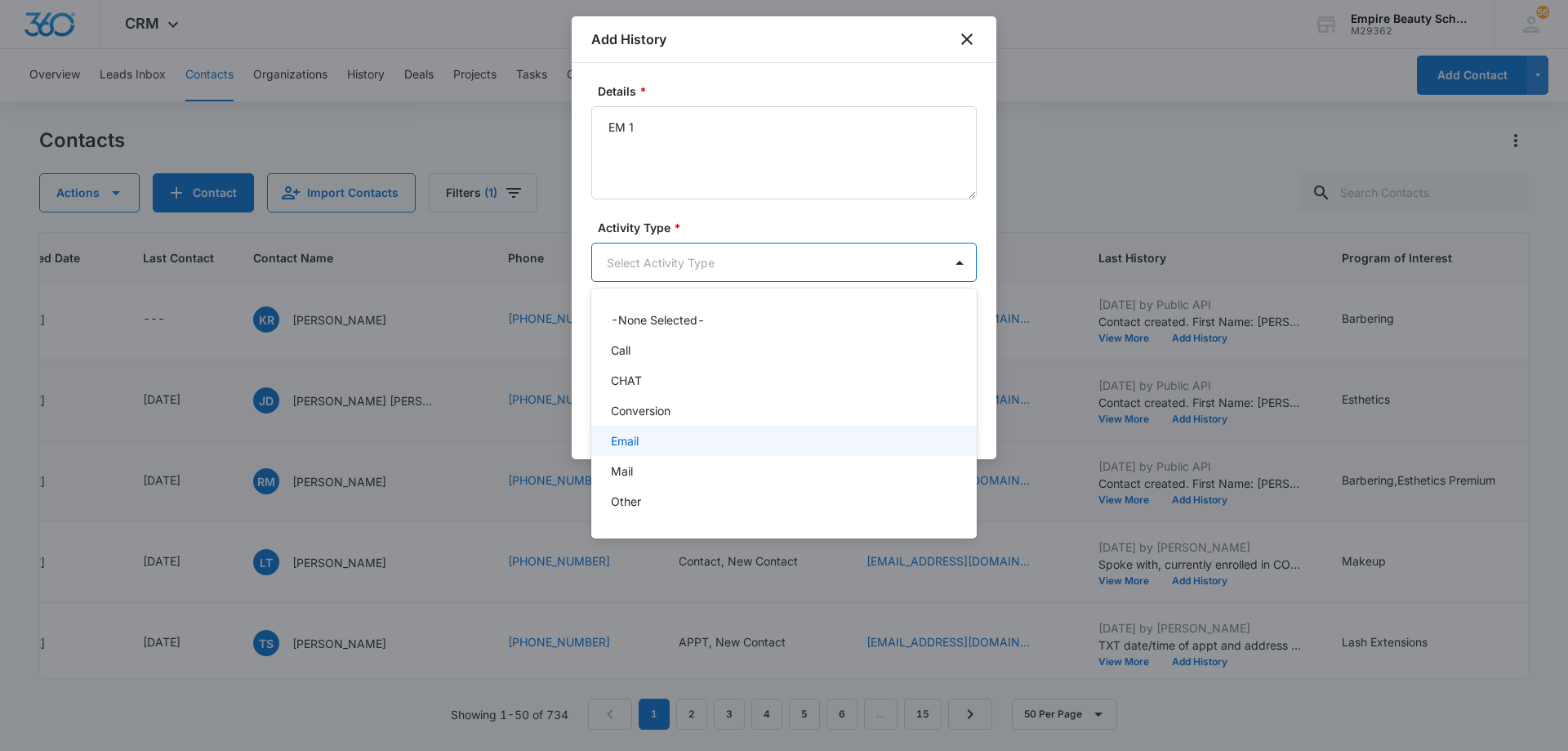
click at [703, 432] on div "Email" at bounding box center [782, 440] width 343 height 17
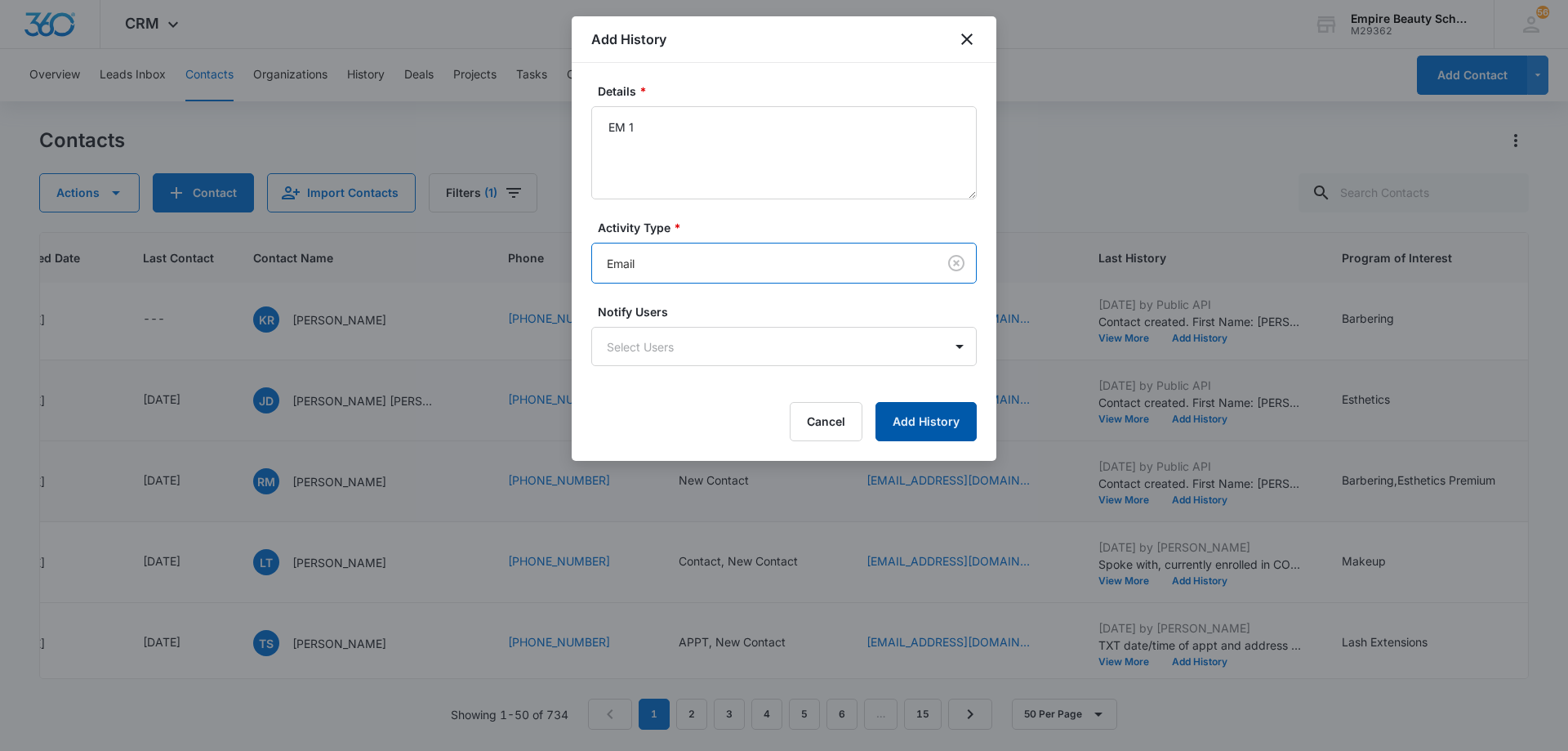
click at [908, 422] on button "Add History" at bounding box center [926, 421] width 101 height 40
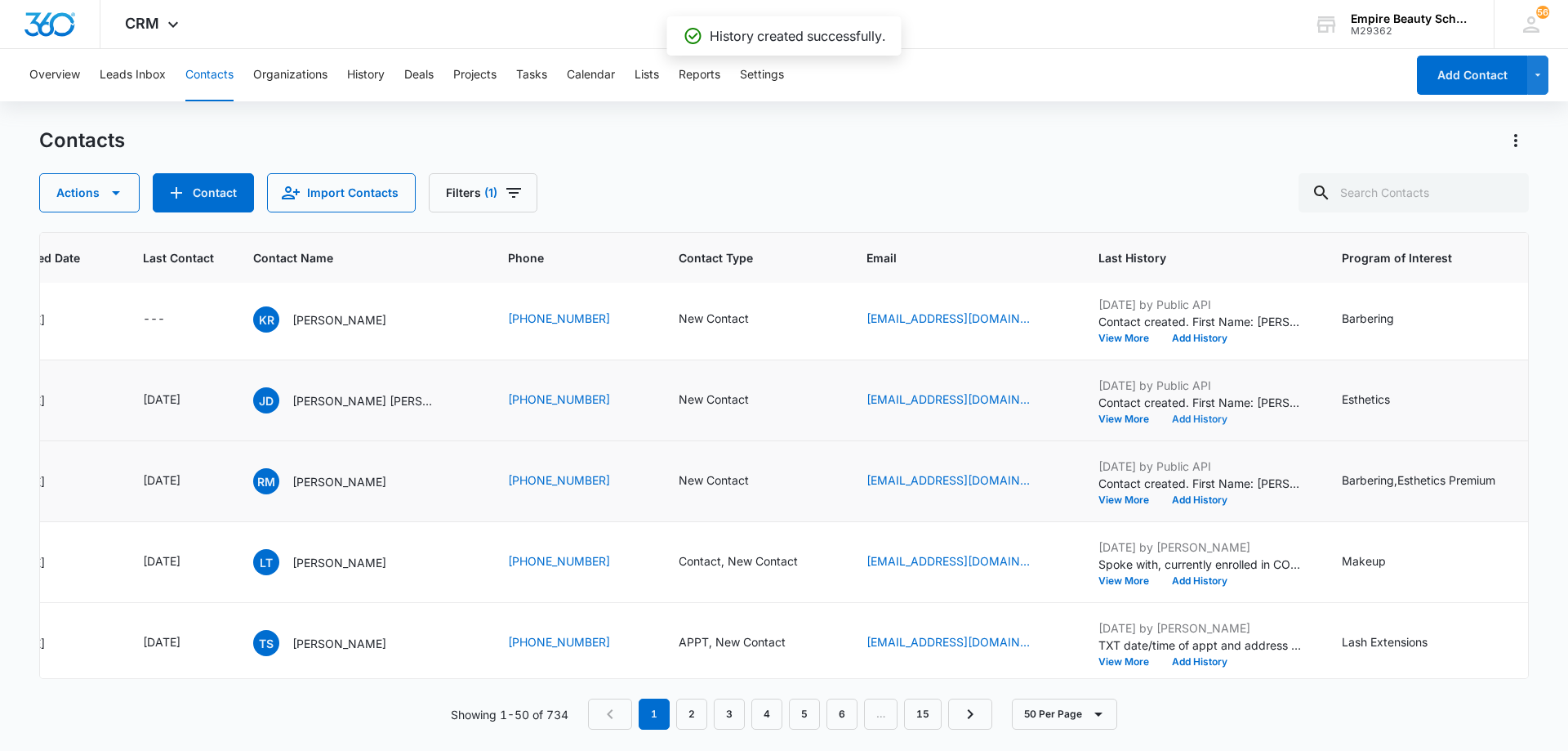
click at [1215, 415] on button "Add History" at bounding box center [1200, 418] width 78 height 9
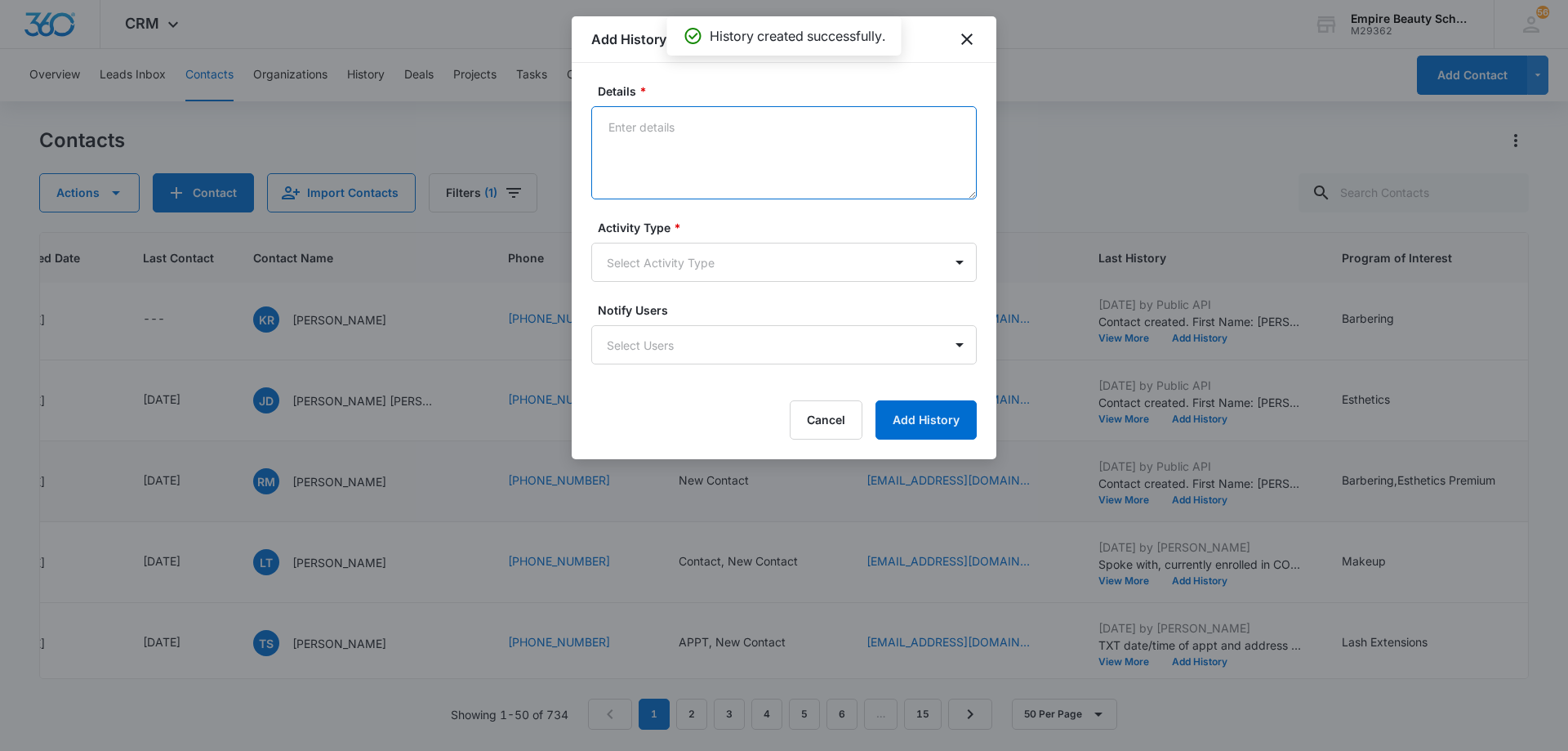
click at [766, 162] on textarea "Details *" at bounding box center [784, 152] width 385 height 94
type textarea "TXT 1"
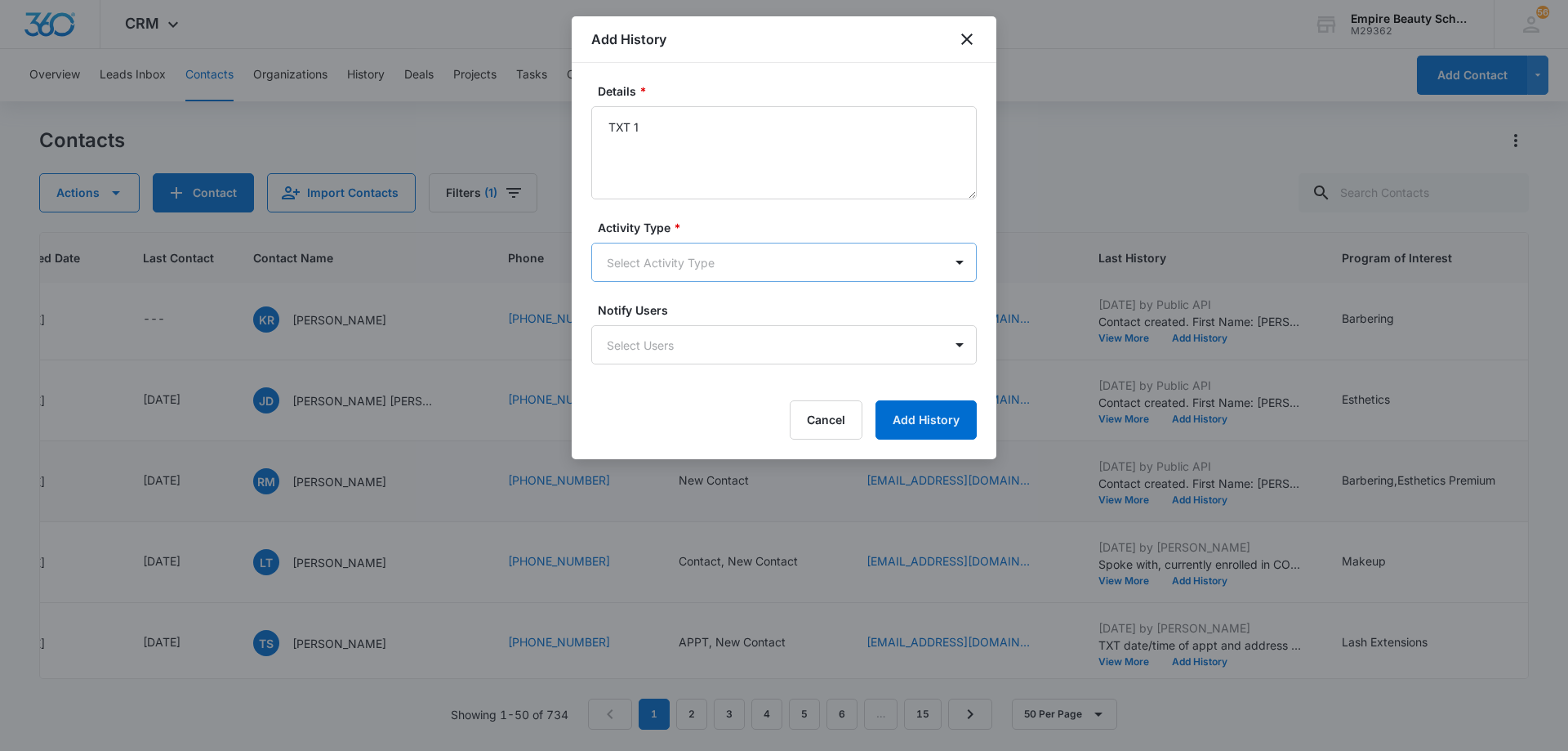
click at [693, 270] on body "CRM Apps Forms CRM Email Shop Payments POS Files Brand Settings AI Assistant Em…" at bounding box center [784, 375] width 1568 height 751
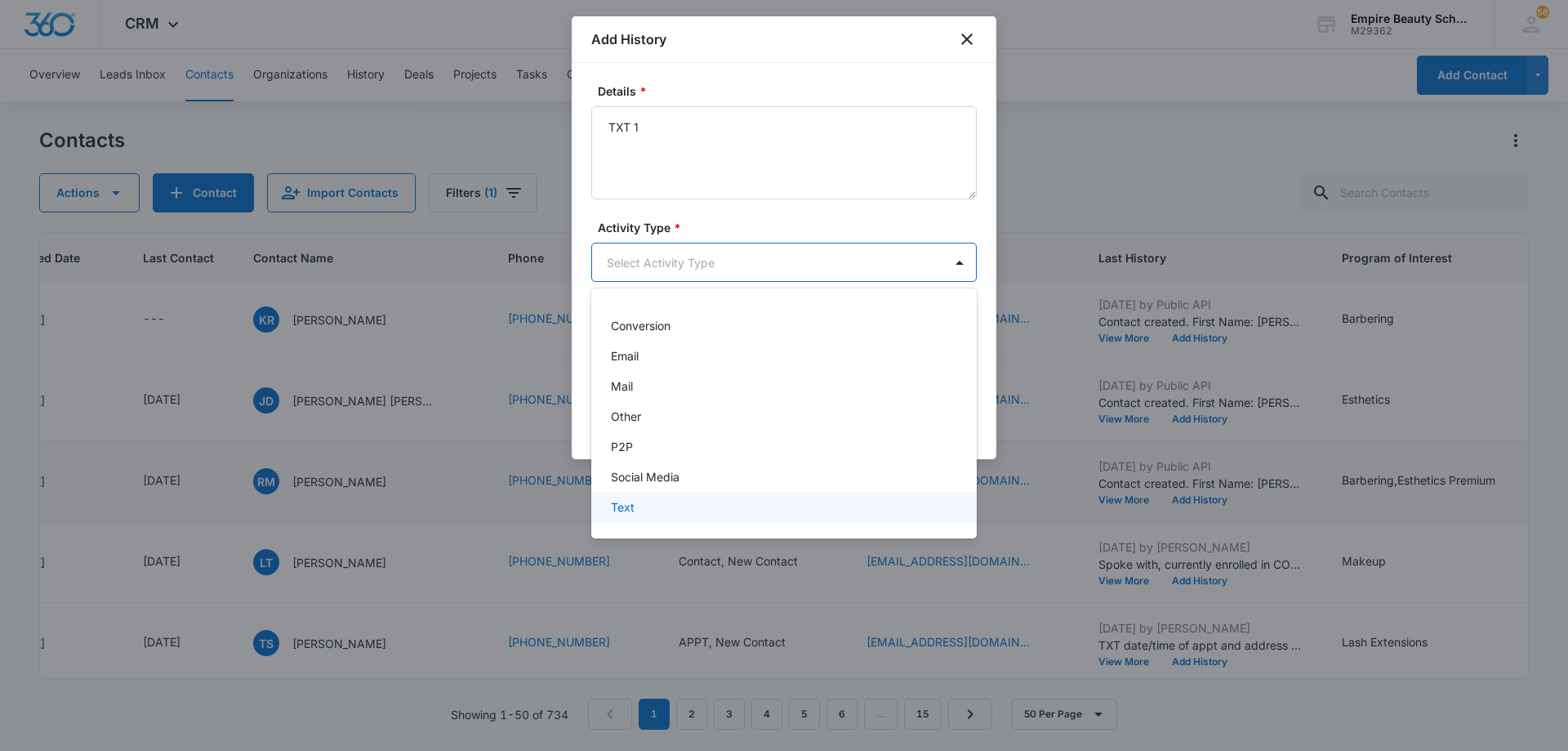
drag, startPoint x: 742, startPoint y: 503, endPoint x: 805, endPoint y: 477, distance: 68.2
click at [743, 503] on div "Text" at bounding box center [782, 506] width 343 height 17
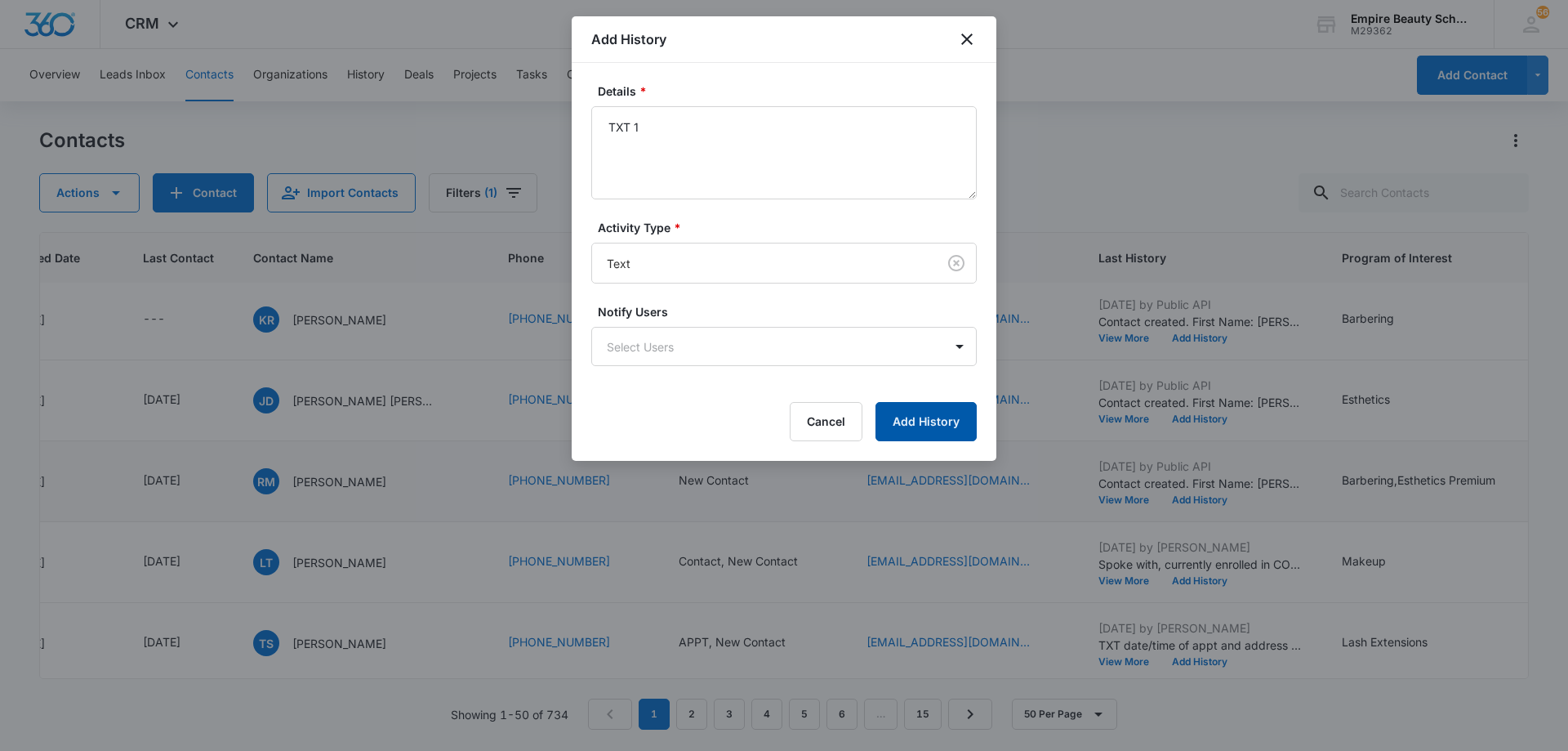
click at [898, 432] on button "Add History" at bounding box center [926, 421] width 101 height 40
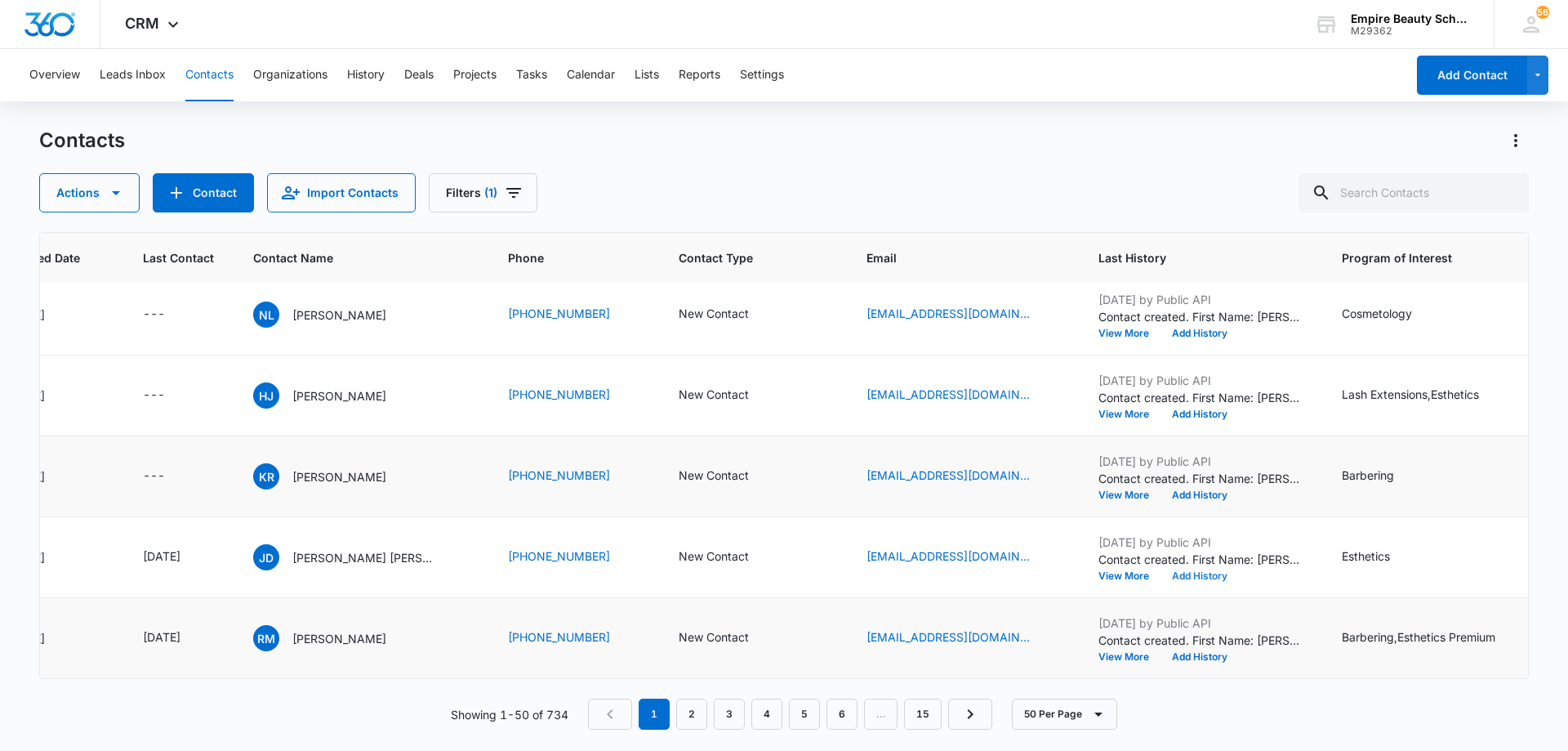
scroll to position [245, 191]
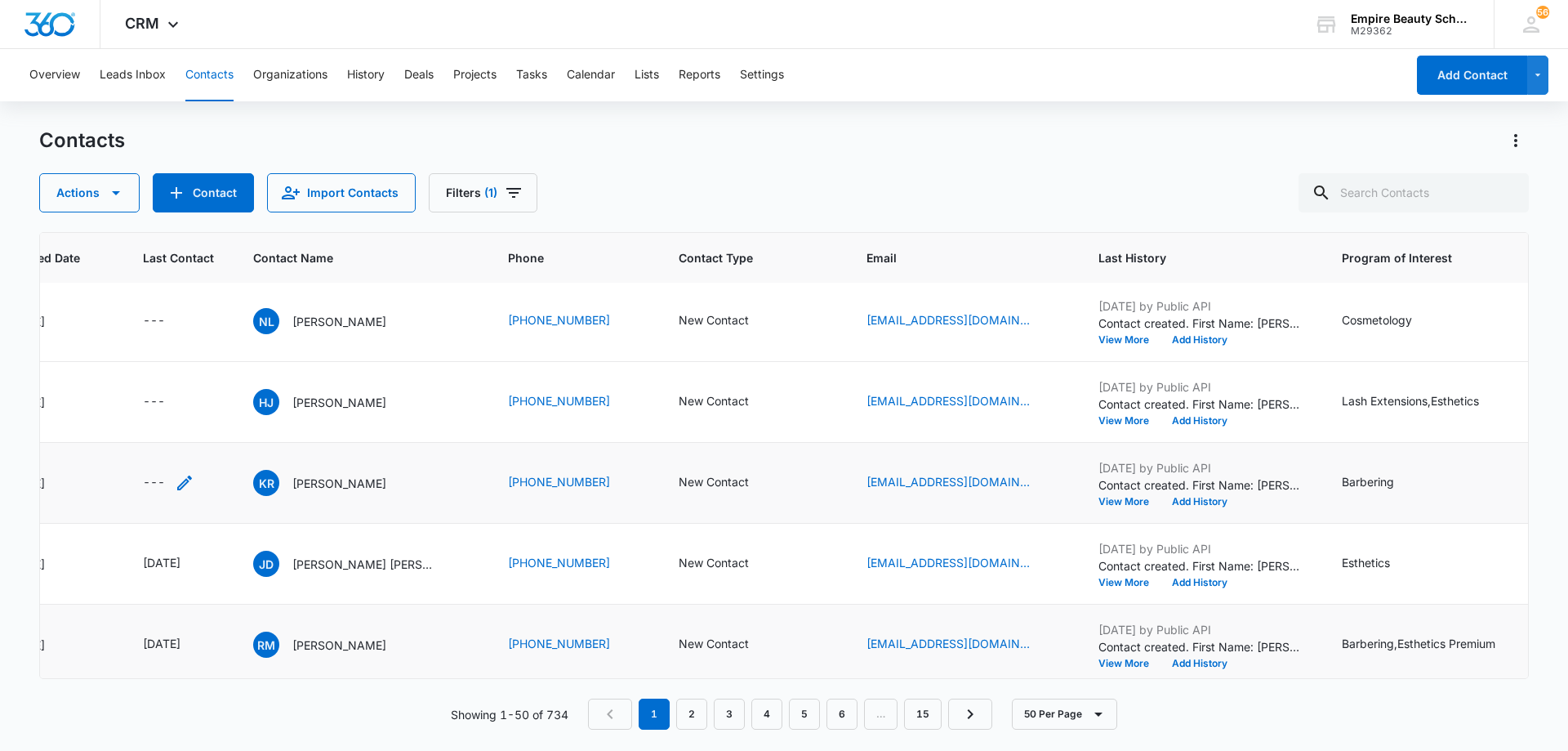
click at [178, 484] on icon "Last Contact - - Select to Edit Field" at bounding box center [184, 483] width 20 height 20
click at [173, 375] on input at bounding box center [165, 378] width 120 height 18
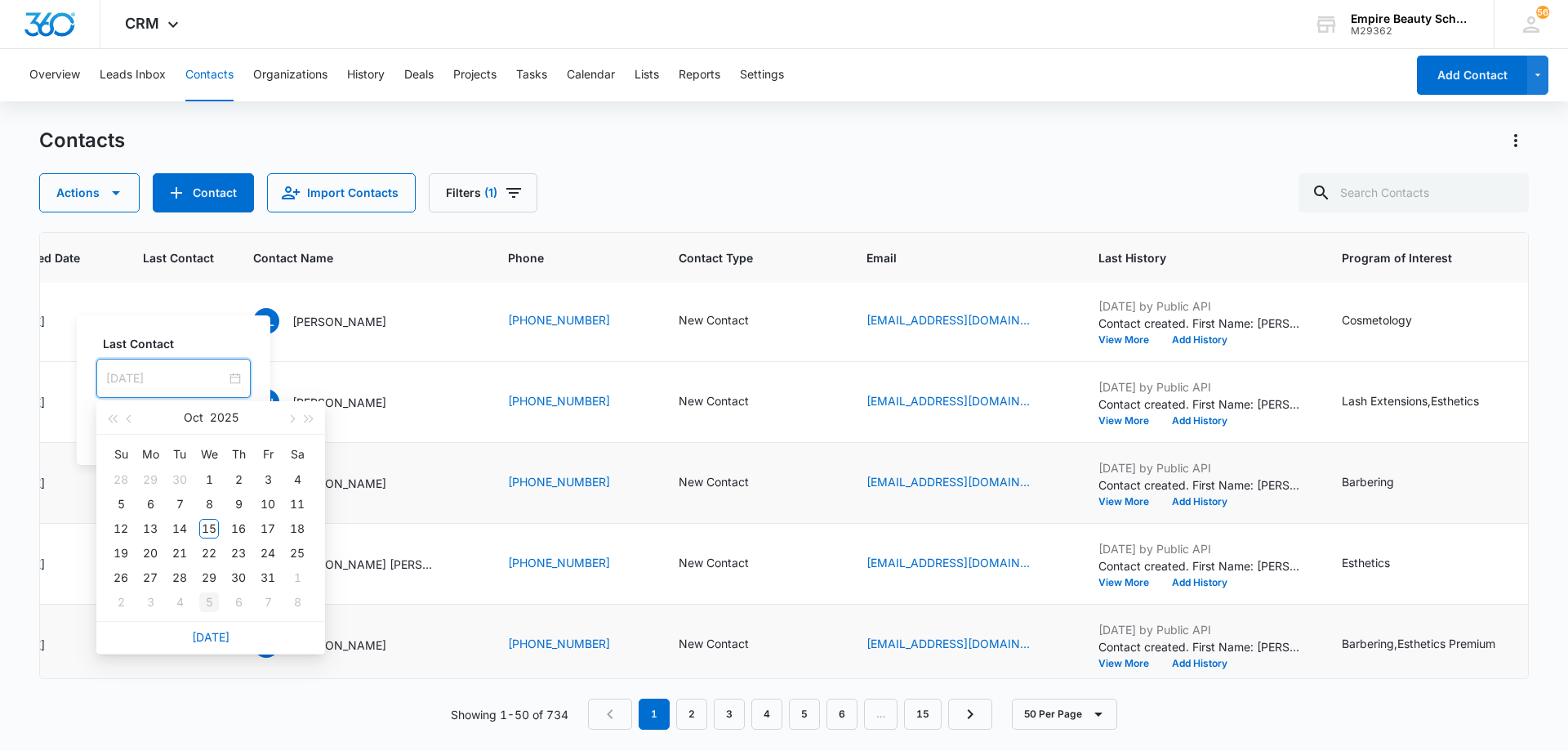
type input "[DATE]"
click at [208, 635] on link "[DATE]" at bounding box center [211, 637] width 38 height 14
type input "[DATE]"
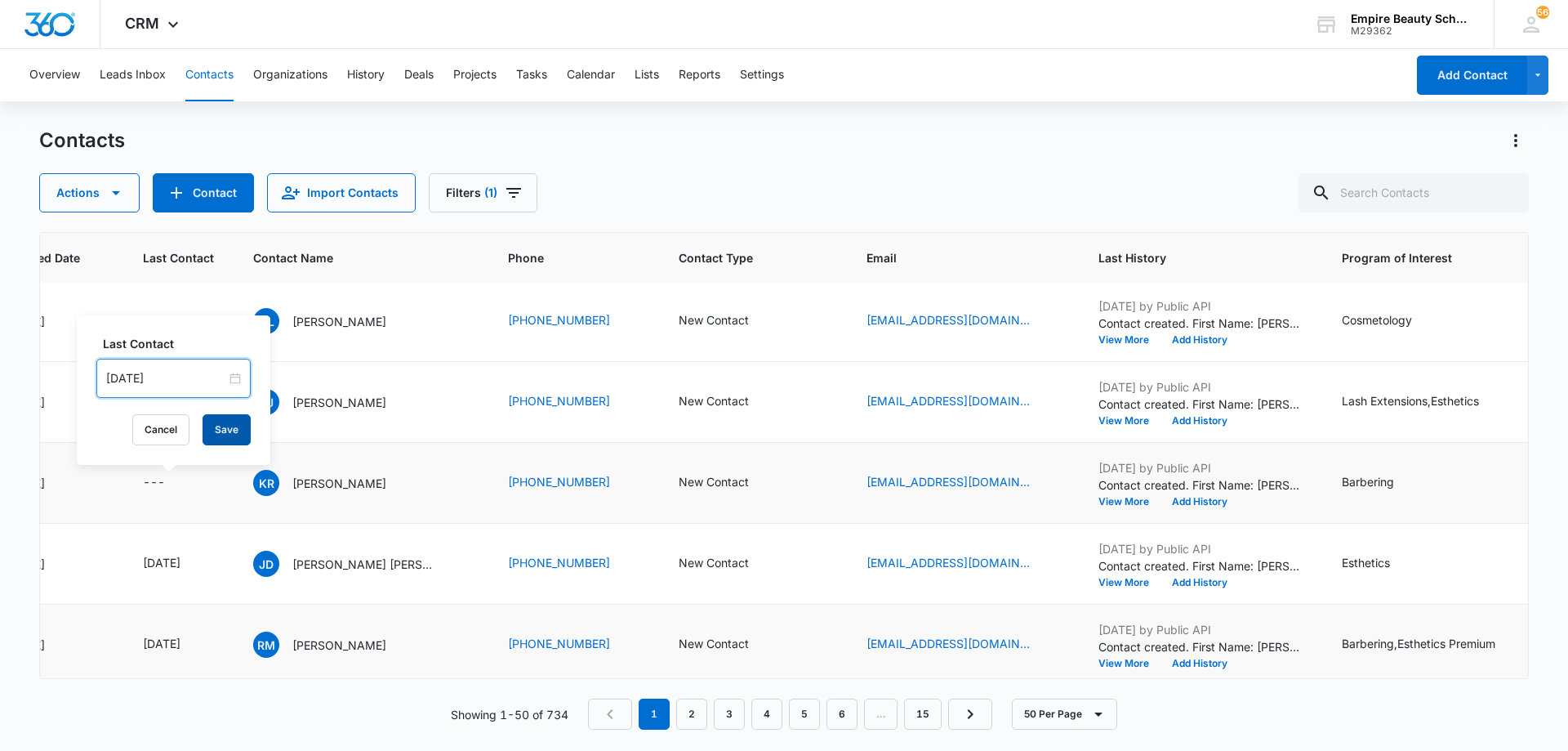
click at [213, 425] on button "Save" at bounding box center [226, 429] width 48 height 31
click at [1210, 499] on button "Add History" at bounding box center [1200, 502] width 78 height 9
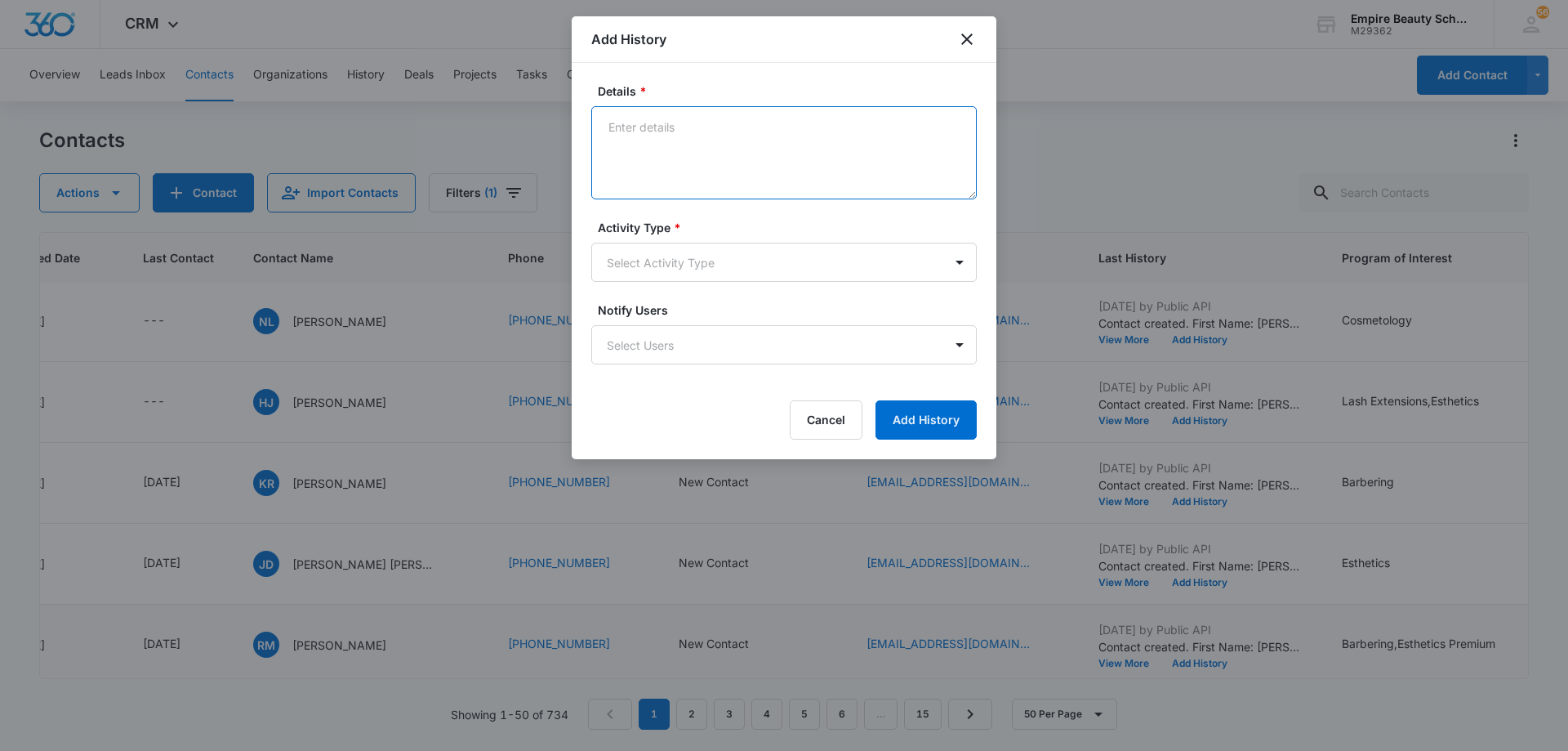
click at [807, 142] on textarea "Details *" at bounding box center [784, 152] width 385 height 94
paste textarea "[PERSON_NAME] [PHONE_NUMBER] 5067"
type textarea "[PERSON_NAME] [PHONE_NUMBER] 5067"
drag, startPoint x: 854, startPoint y: 128, endPoint x: 481, endPoint y: 120, distance: 373.1
click at [483, 120] on body "CRM Apps Forms CRM Email Shop Payments POS Files Brand Settings AI Assistant Em…" at bounding box center [784, 375] width 1568 height 751
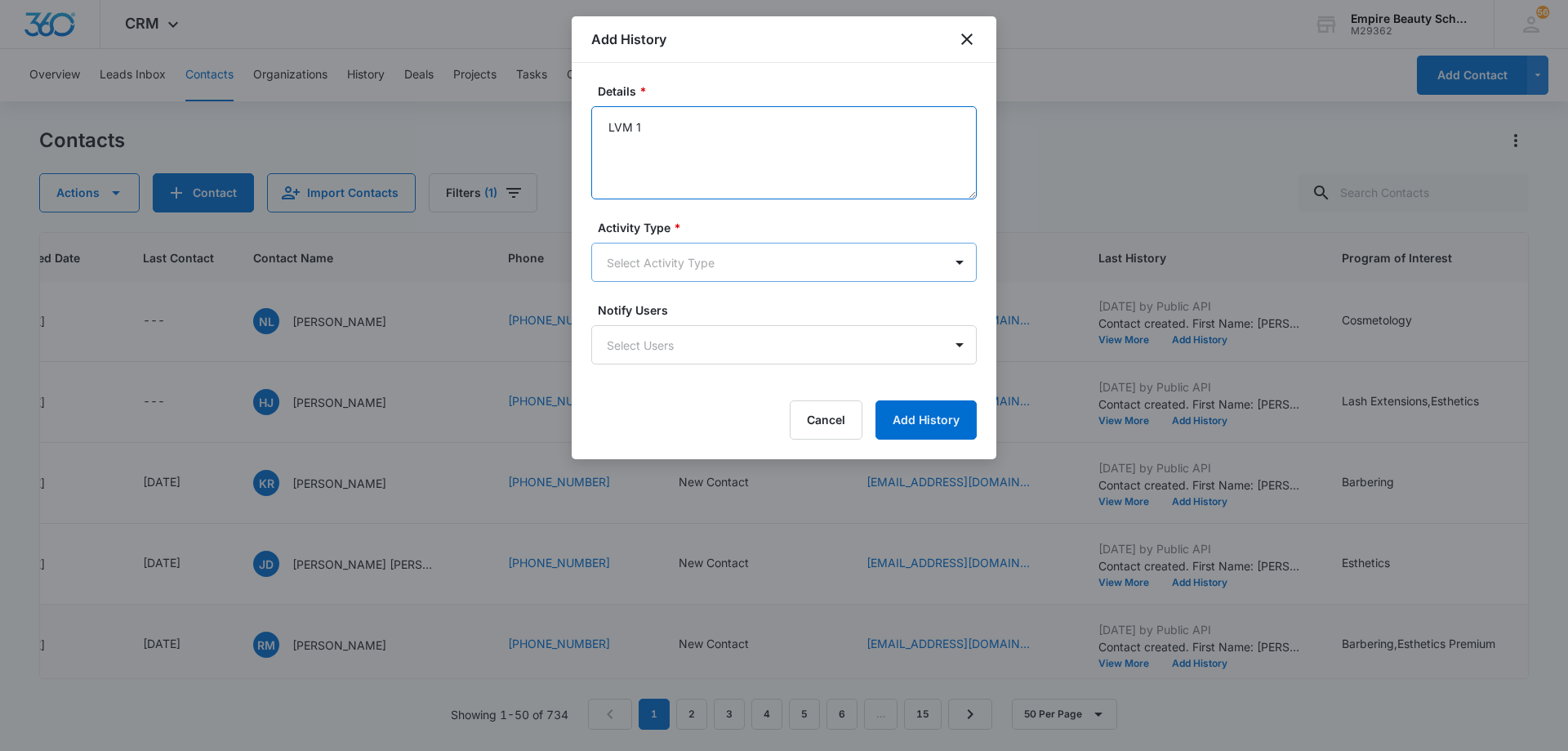
type textarea "LVM 1"
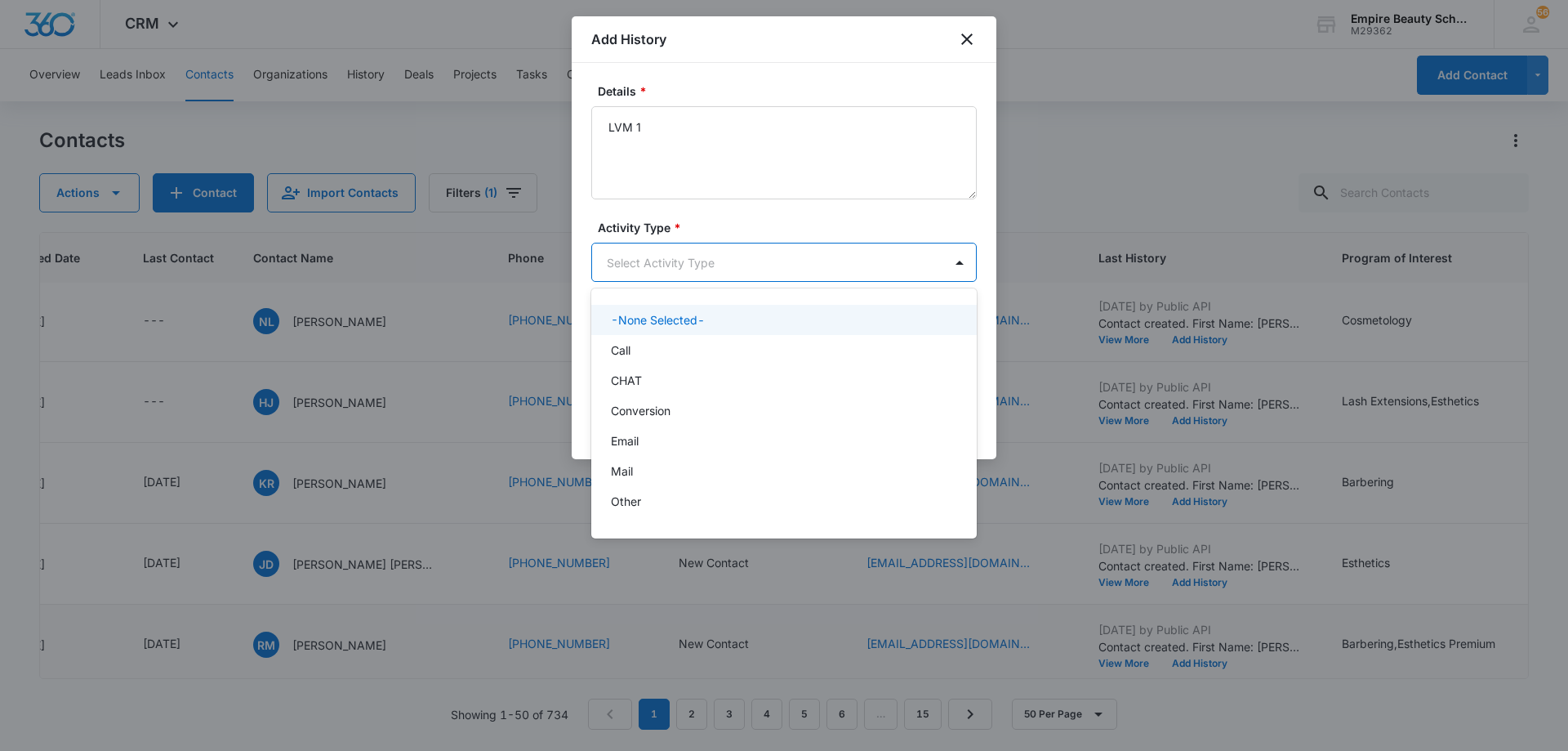
click at [696, 273] on body "CRM Apps Forms CRM Email Shop Payments POS Files Brand Settings AI Assistant Em…" at bounding box center [784, 375] width 1568 height 751
click at [690, 349] on div "Call" at bounding box center [782, 350] width 343 height 17
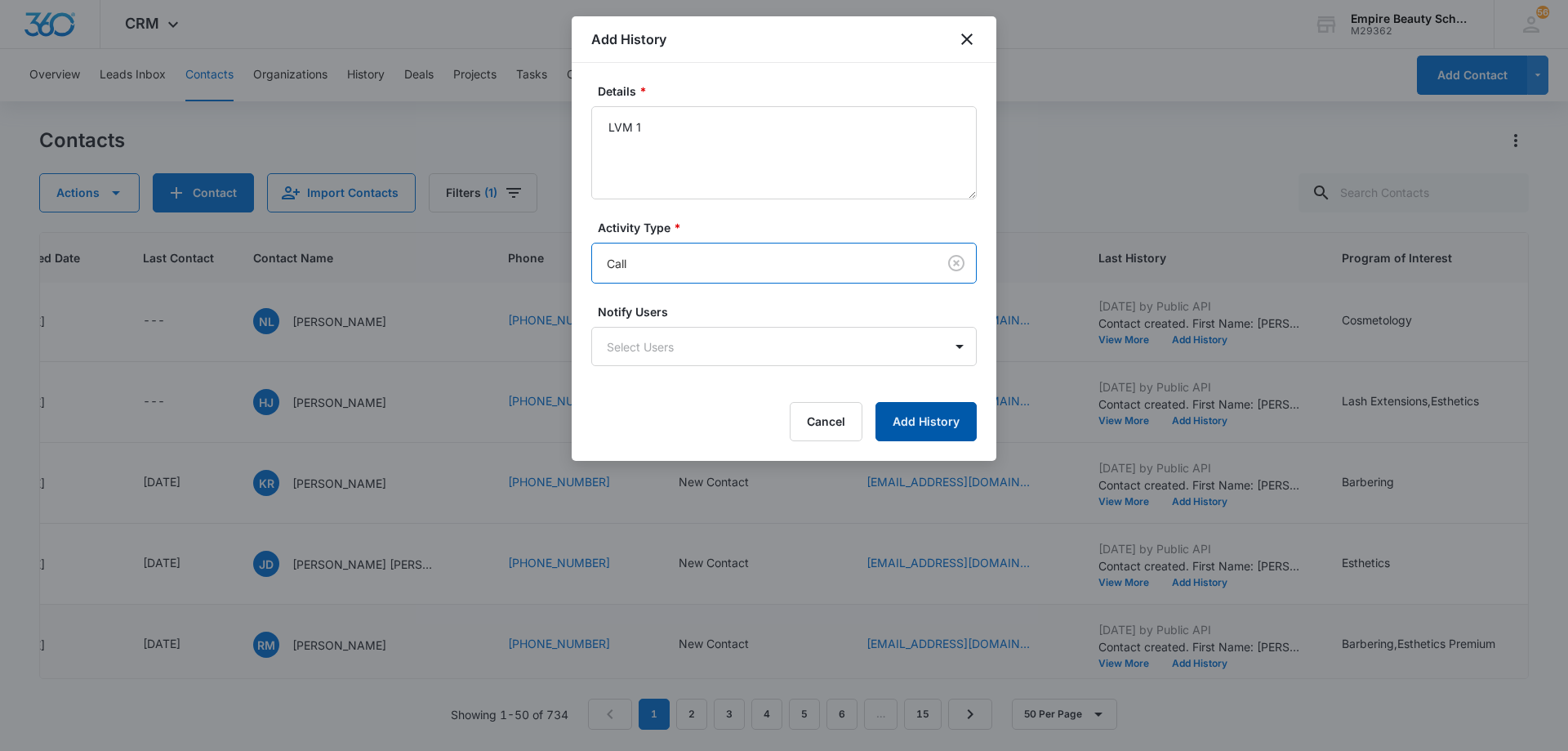
click at [893, 419] on button "Add History" at bounding box center [926, 421] width 101 height 40
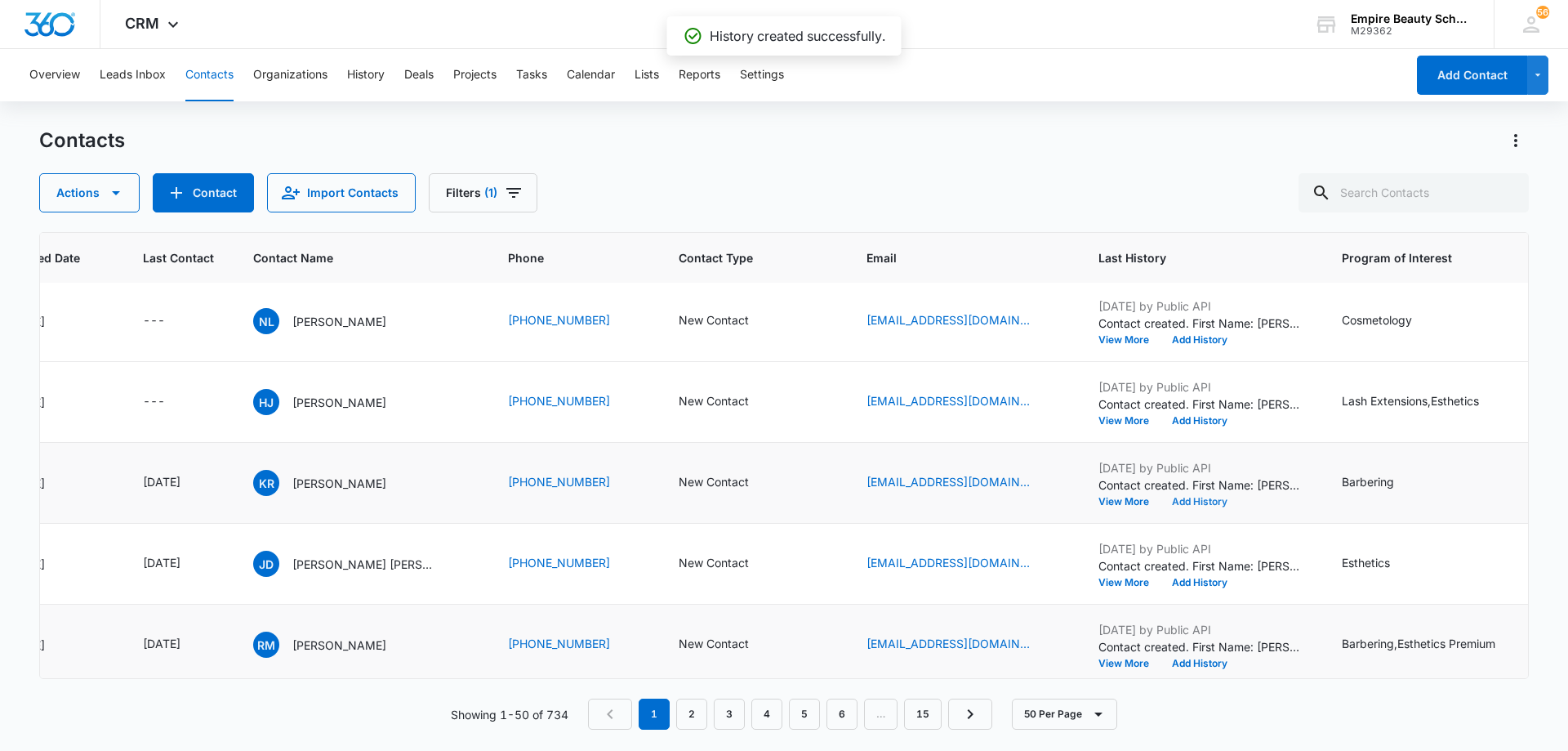
click at [1200, 498] on button "Add History" at bounding box center [1200, 502] width 78 height 9
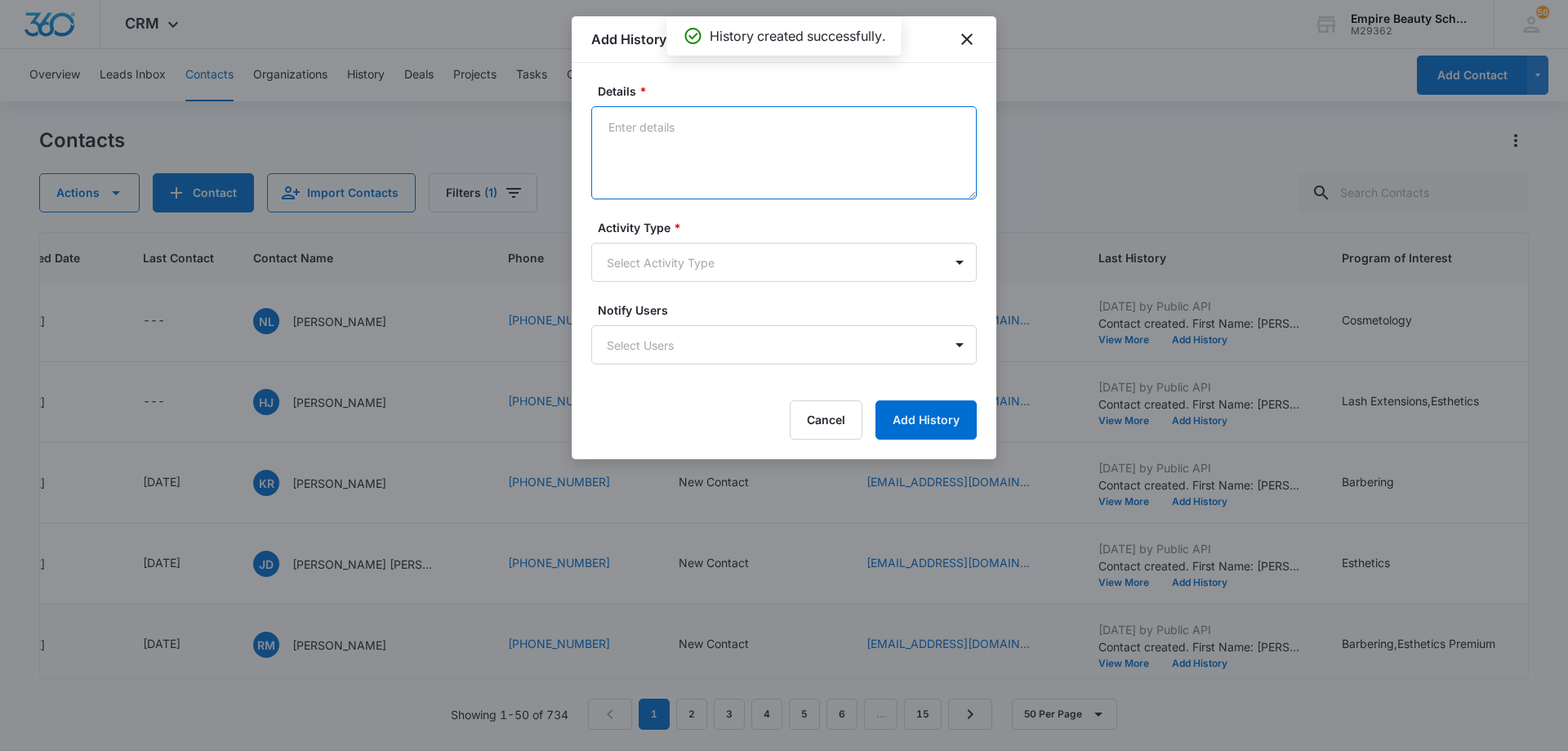
click at [747, 152] on textarea "Details *" at bounding box center [784, 152] width 385 height 94
type textarea "EM 1"
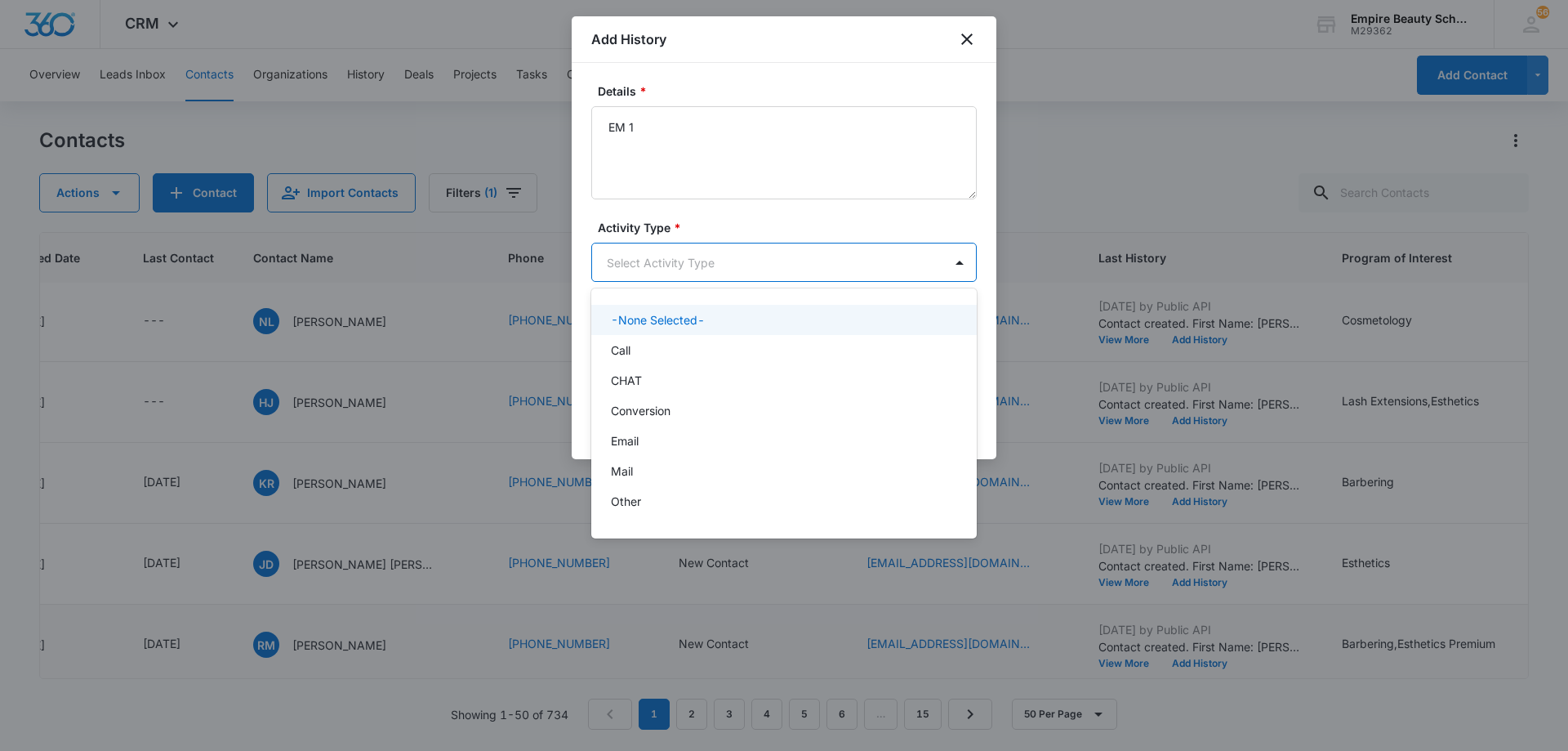
click at [736, 254] on body "CRM Apps Forms CRM Email Shop Payments POS Files Brand Settings AI Assistant Em…" at bounding box center [784, 375] width 1568 height 751
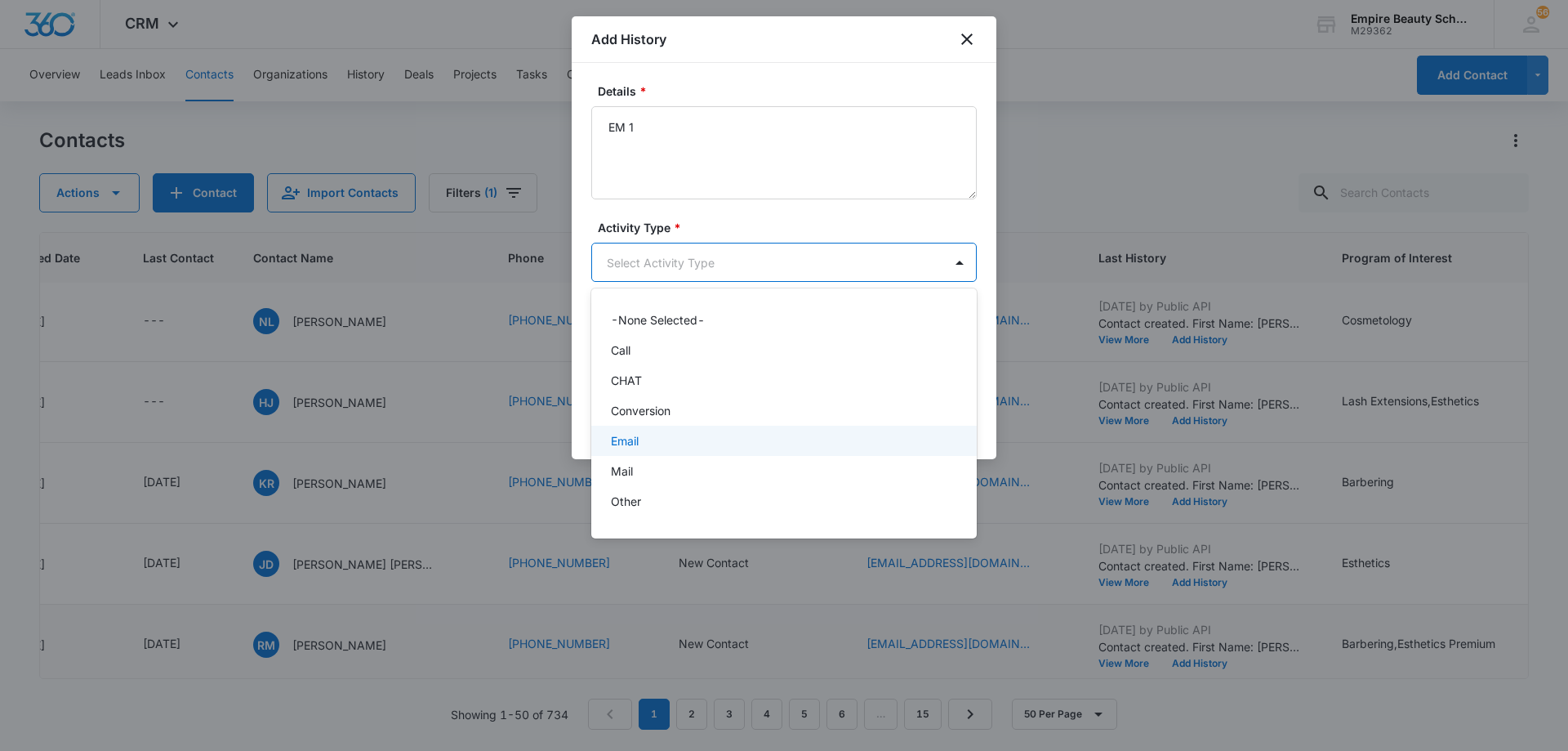
click at [714, 430] on div "Email" at bounding box center [784, 440] width 385 height 30
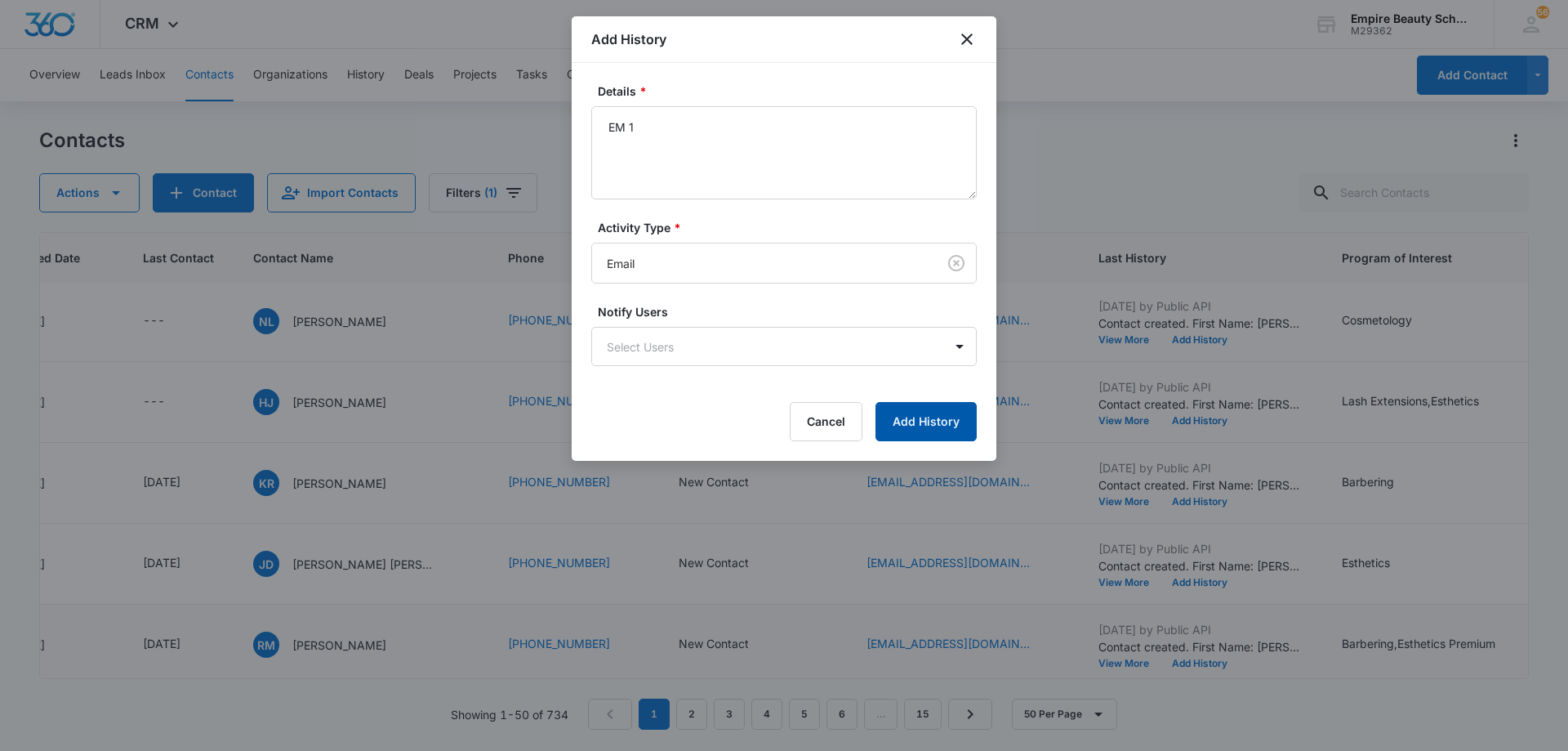
click at [919, 413] on button "Add History" at bounding box center [926, 421] width 101 height 40
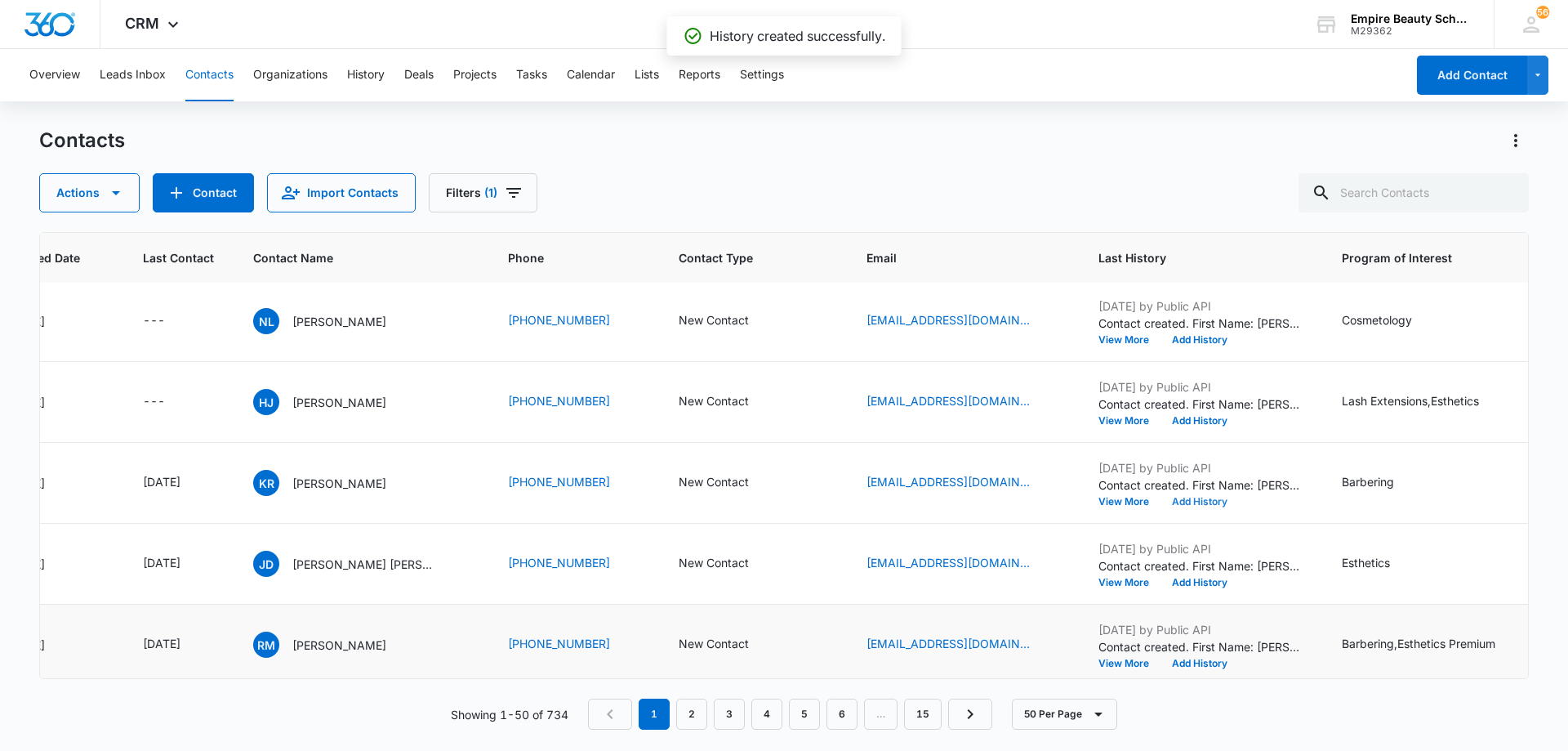
click at [1176, 503] on button "Add History" at bounding box center [1200, 502] width 78 height 9
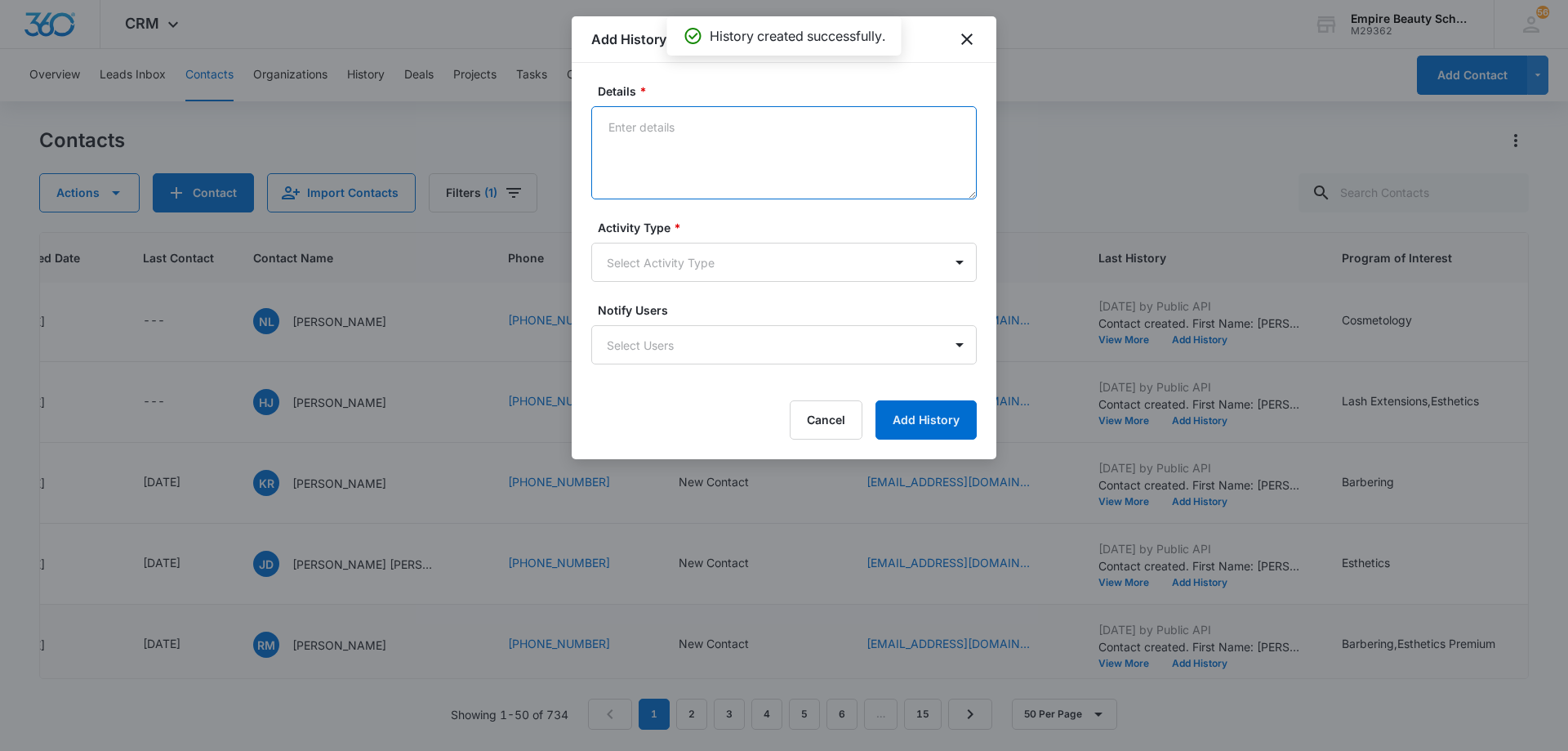
click at [749, 149] on textarea "Details *" at bounding box center [784, 152] width 385 height 94
type textarea "TXT 1"
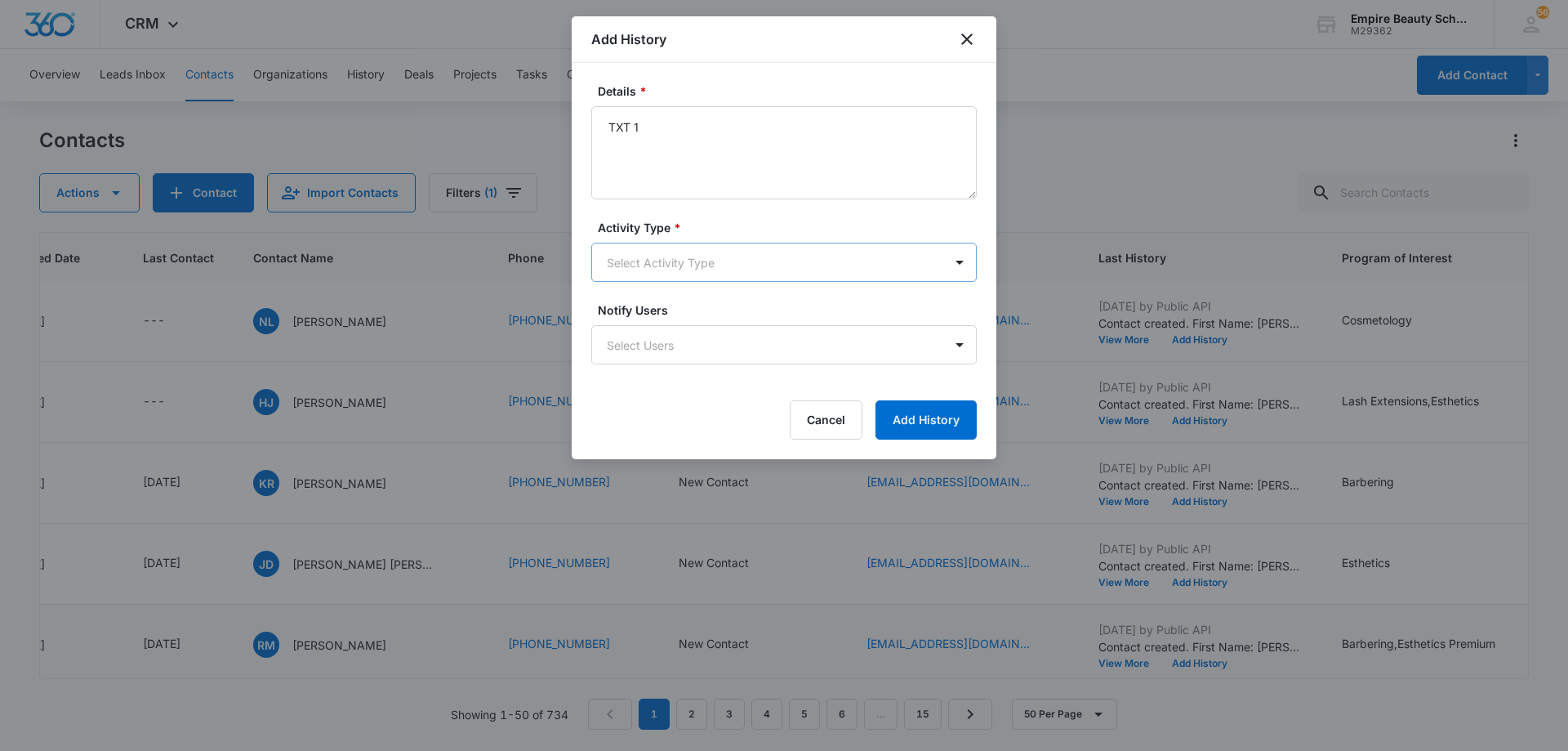
click at [748, 262] on body "CRM Apps Forms CRM Email Shop Payments POS Files Brand Settings AI Assistant Em…" at bounding box center [784, 375] width 1568 height 751
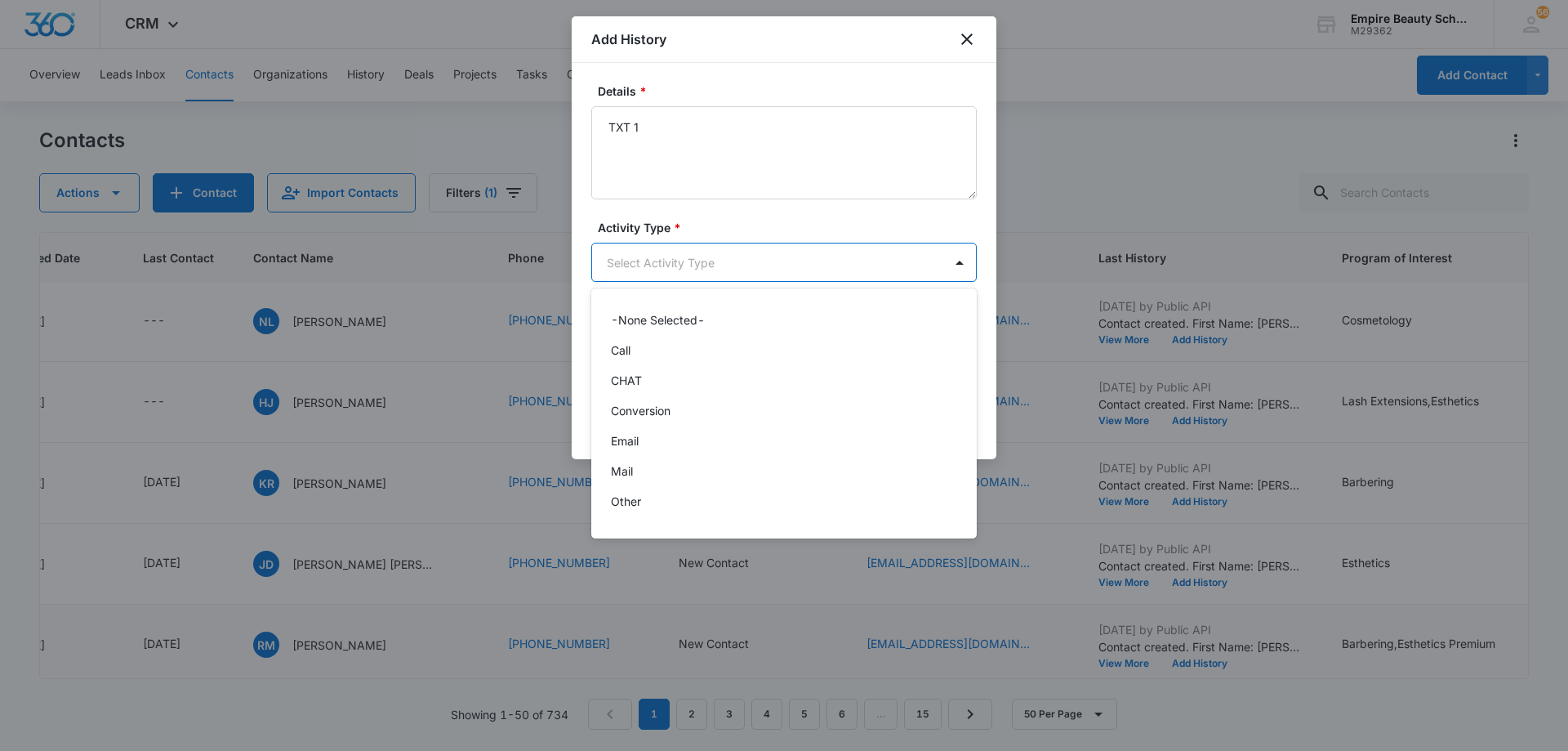
scroll to position [85, 0]
click at [763, 492] on div "Text" at bounding box center [784, 507] width 385 height 30
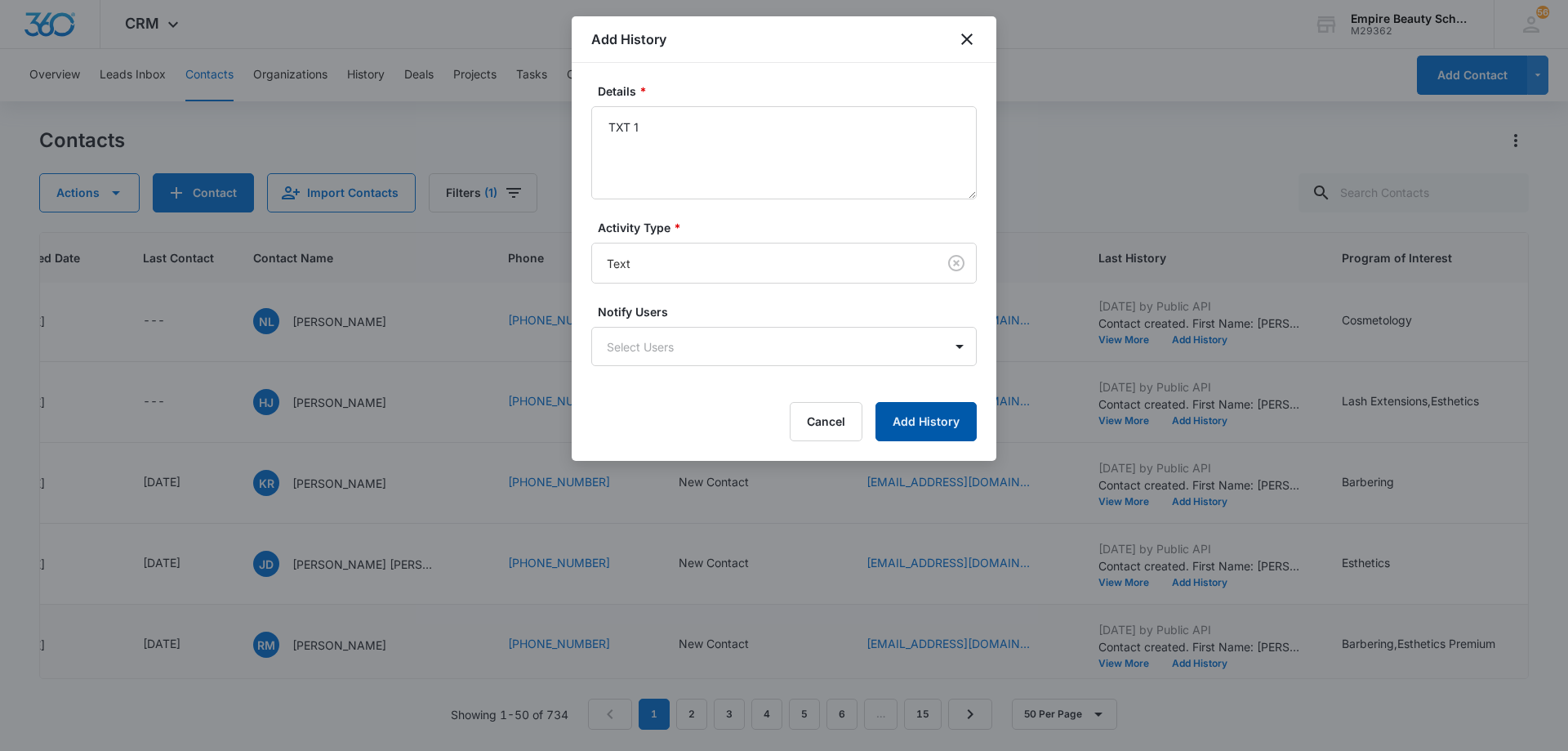
click at [936, 420] on button "Add History" at bounding box center [926, 421] width 101 height 40
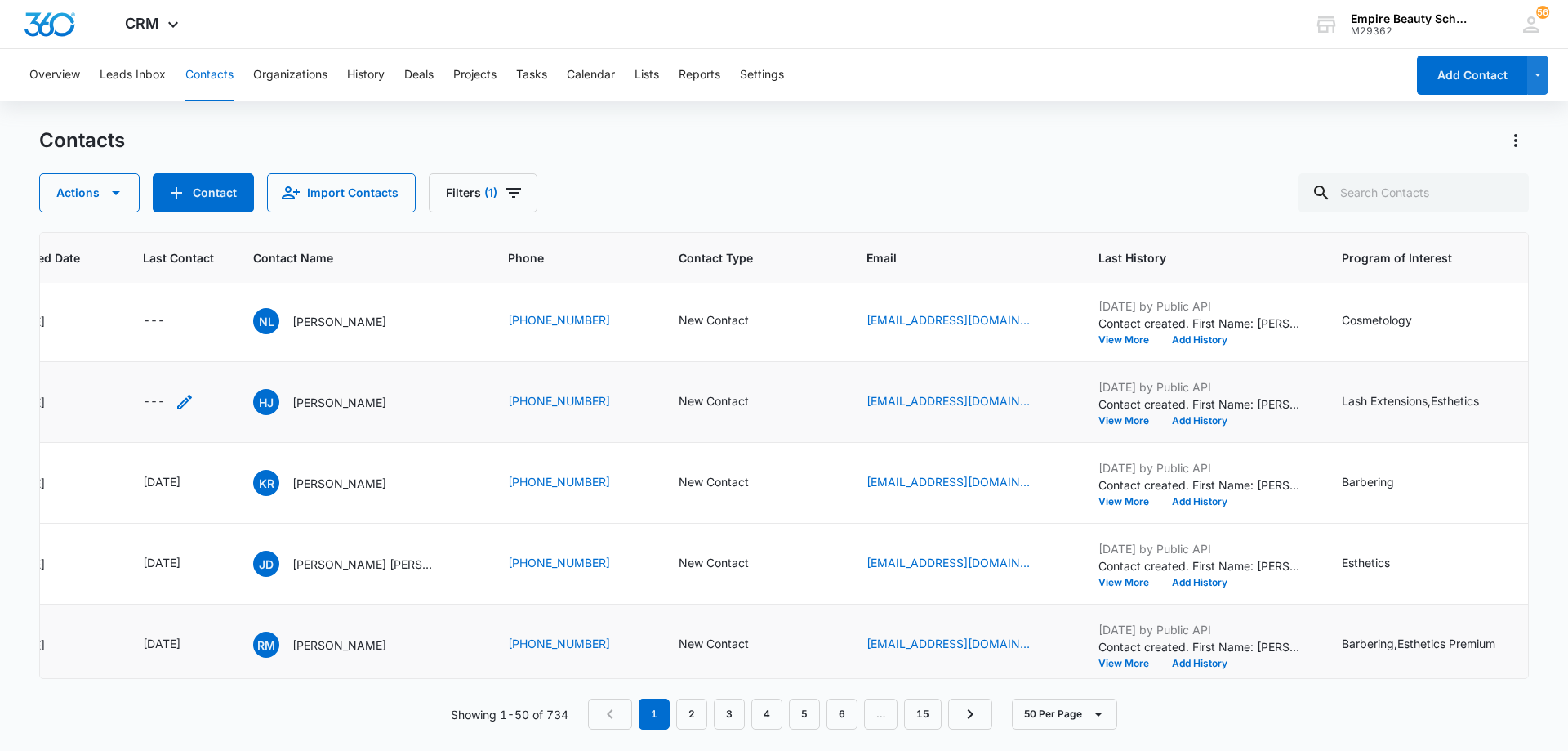
click at [182, 397] on icon "Last Contact - - Select to Edit Field" at bounding box center [184, 401] width 20 height 20
click at [184, 299] on input at bounding box center [165, 297] width 120 height 18
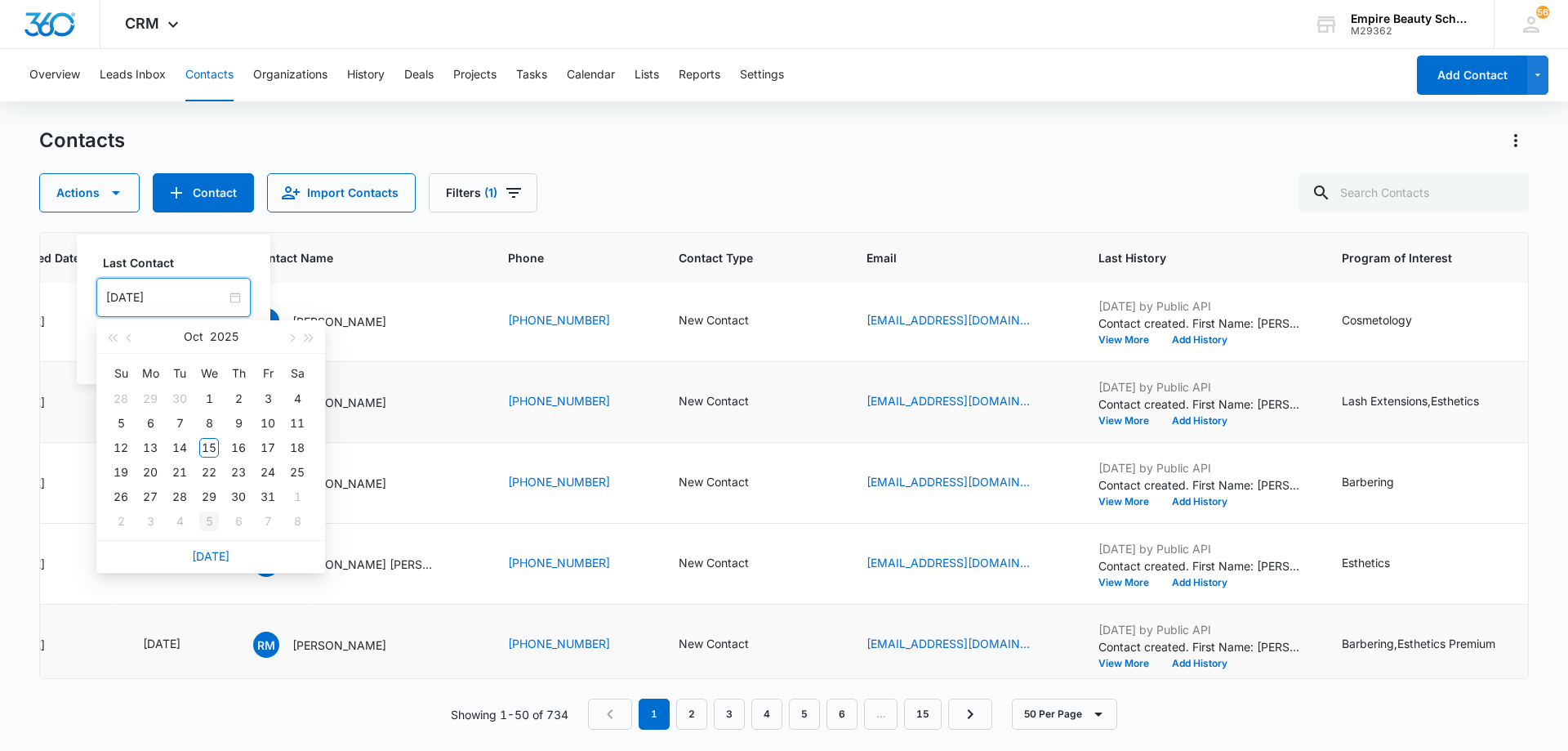
type input "[DATE]"
click at [201, 561] on link "[DATE]" at bounding box center [211, 555] width 38 height 14
type input "[DATE]"
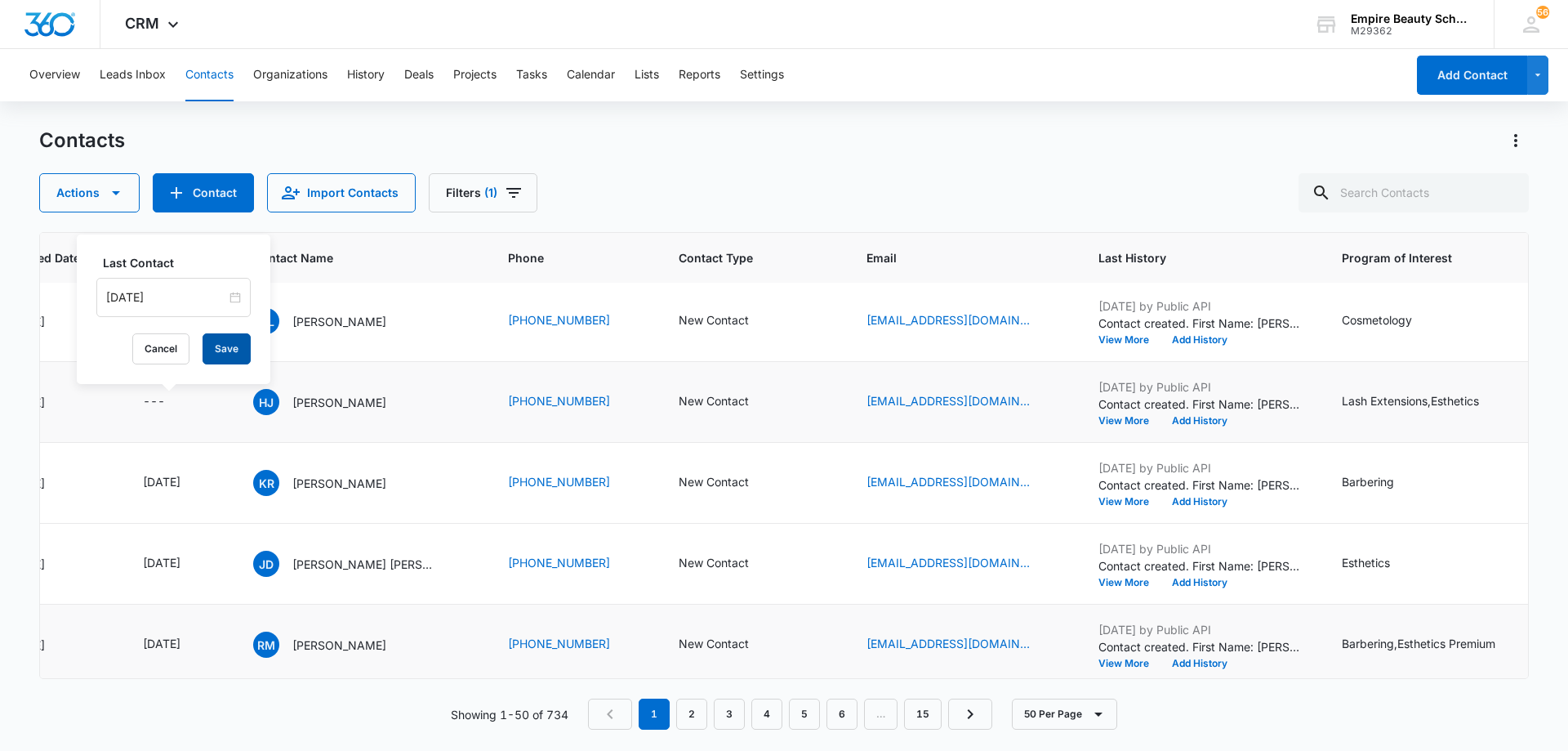
click at [202, 349] on button "Save" at bounding box center [226, 349] width 48 height 31
click at [1218, 418] on button "Add History" at bounding box center [1200, 420] width 78 height 9
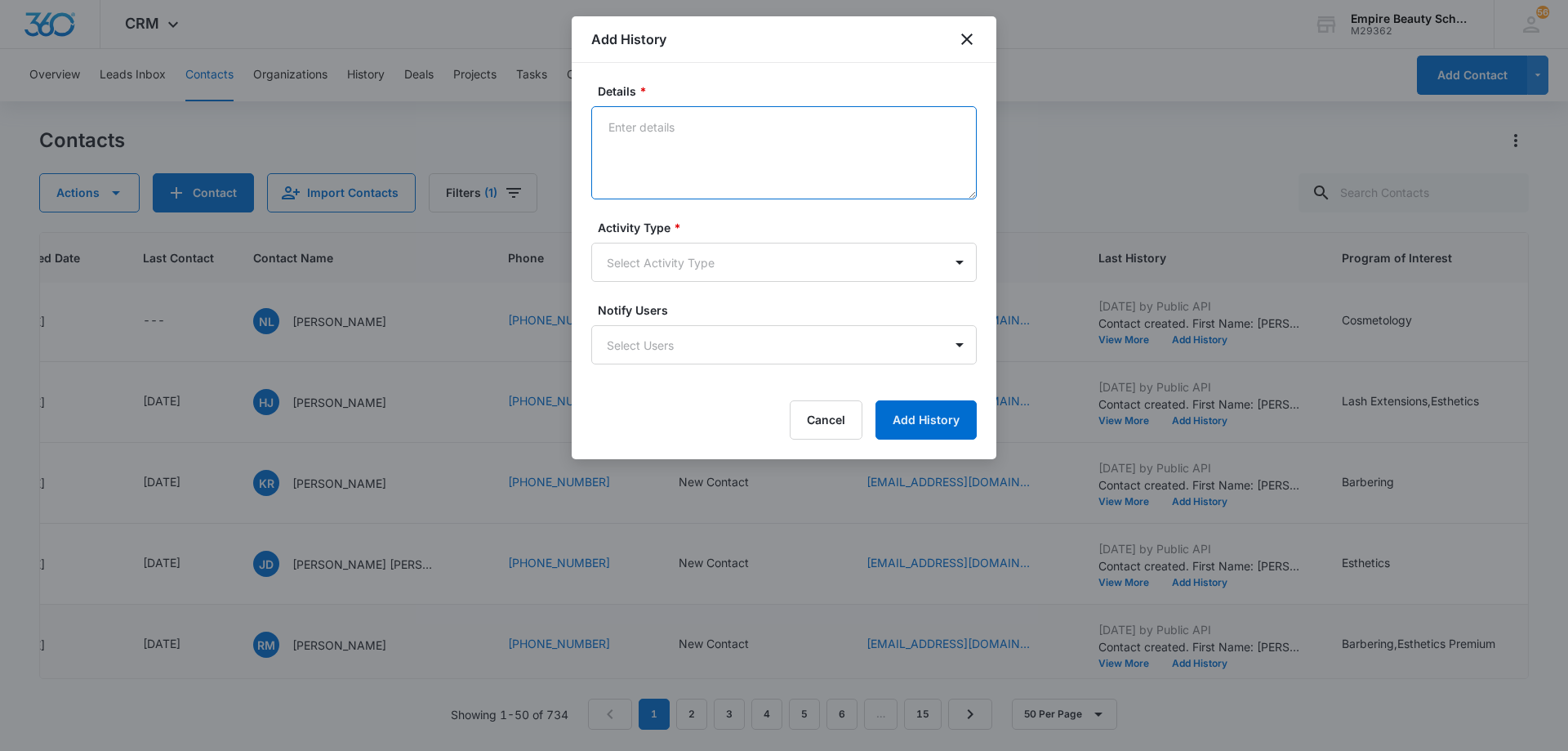
click at [812, 146] on textarea "Details *" at bounding box center [784, 152] width 385 height 94
type textarea "LVM 1"
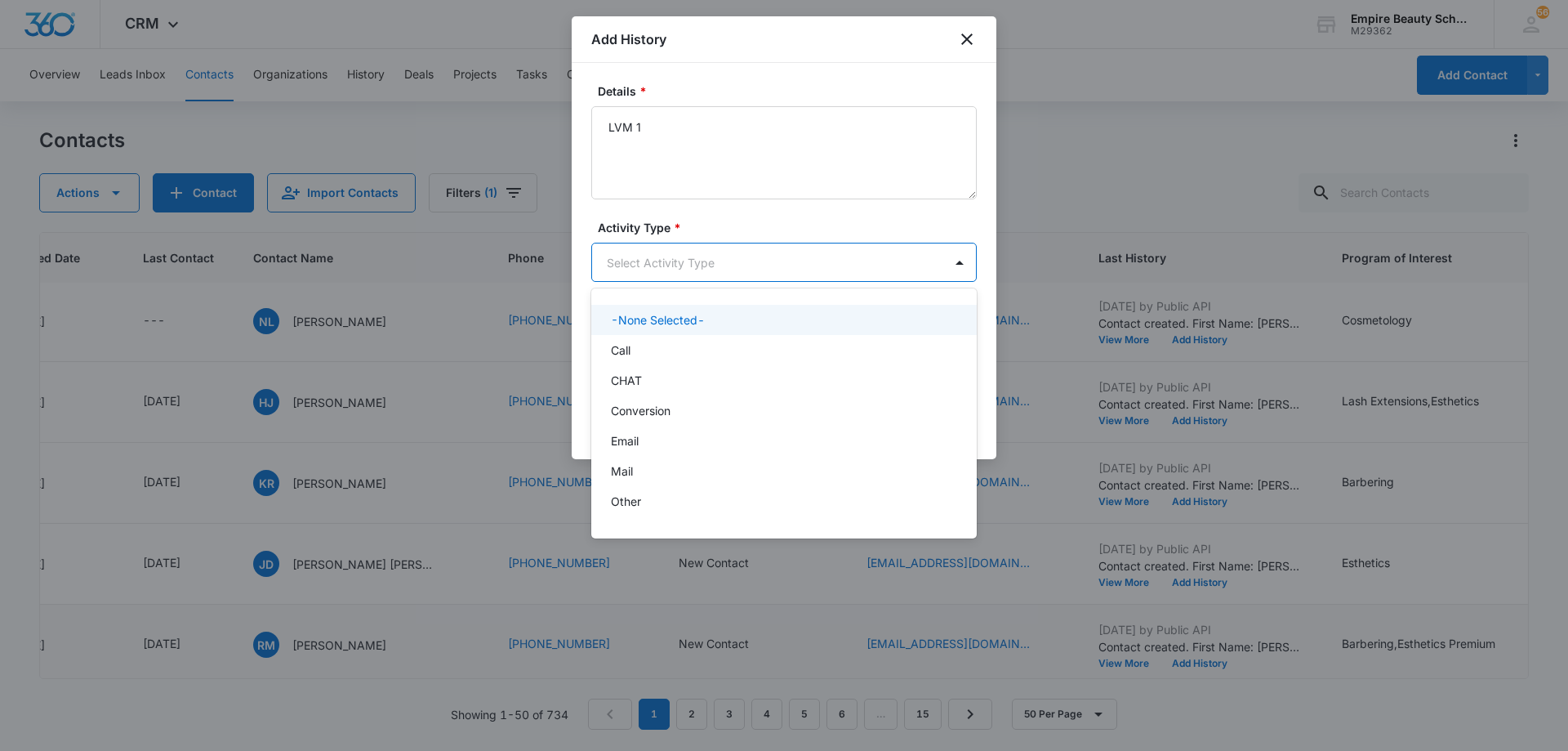
click at [757, 262] on body "CRM Apps Forms CRM Email Shop Payments POS Files Brand Settings AI Assistant Em…" at bounding box center [784, 375] width 1568 height 751
click at [738, 341] on div "Call" at bounding box center [782, 350] width 343 height 17
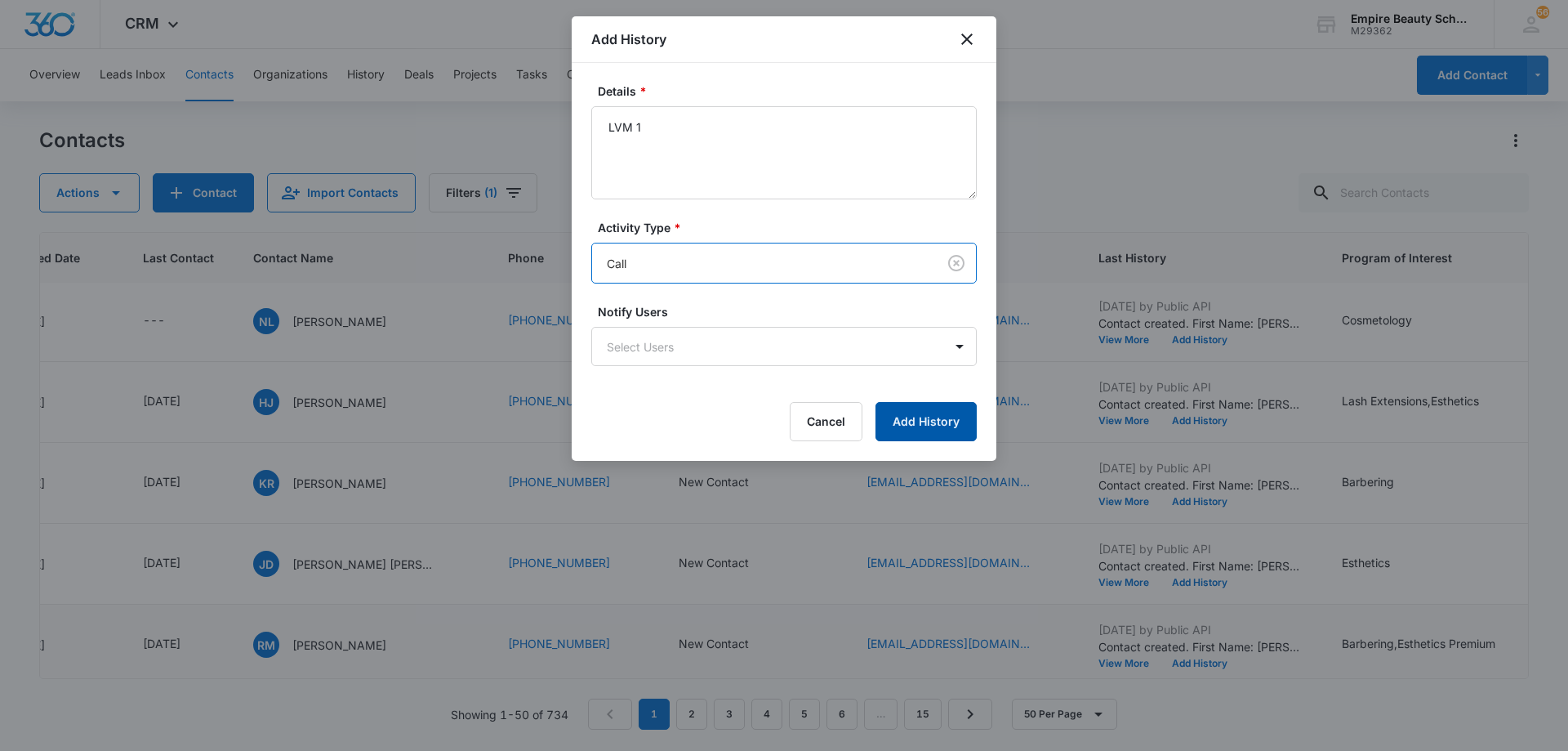
click at [903, 419] on button "Add History" at bounding box center [926, 421] width 101 height 40
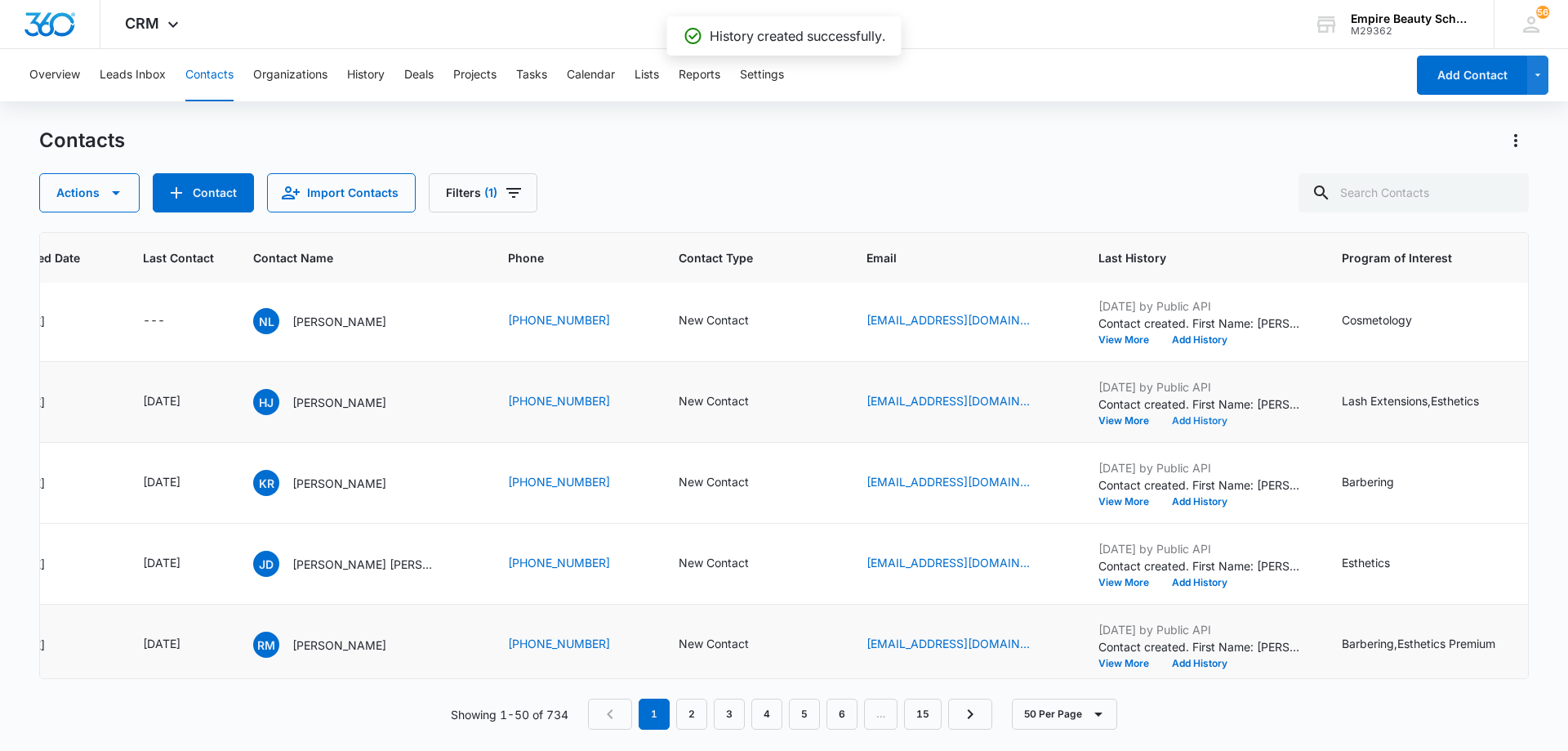
click at [1205, 424] on button "Add History" at bounding box center [1200, 420] width 78 height 9
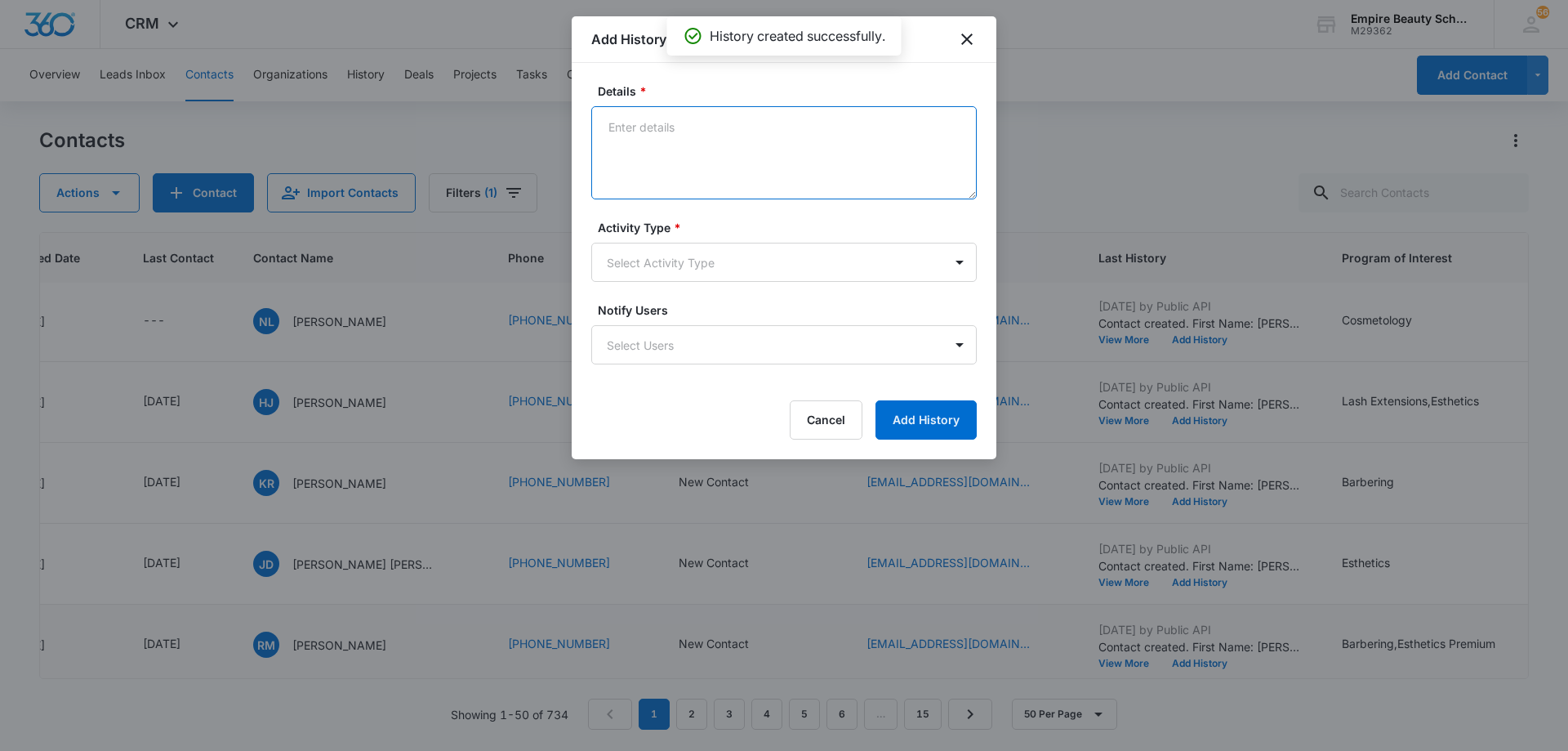
click at [838, 158] on textarea "Details *" at bounding box center [784, 152] width 385 height 94
type textarea "EM 1"
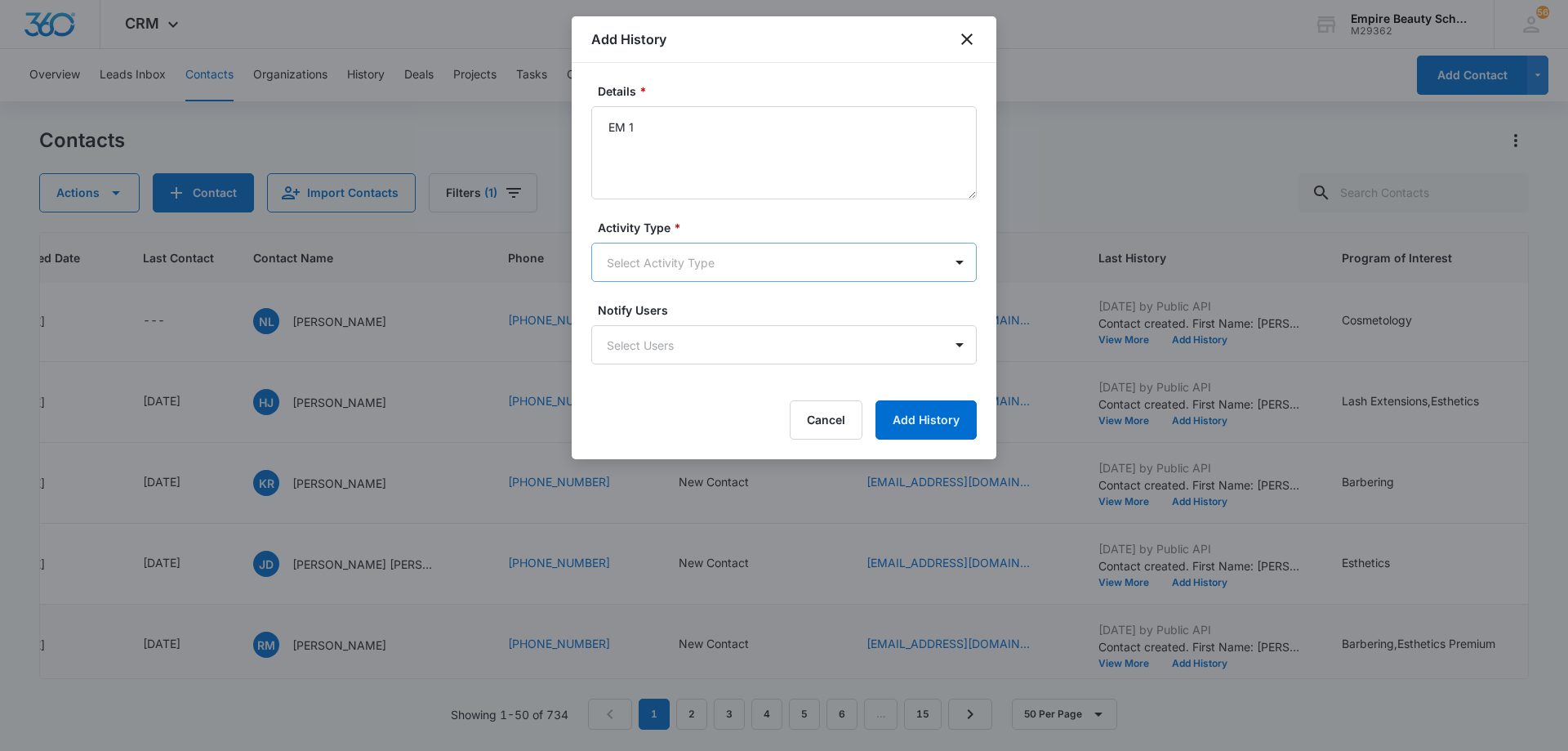
click at [758, 265] on body "CRM Apps Forms CRM Email Shop Payments POS Files Brand Settings AI Assistant Em…" at bounding box center [784, 375] width 1568 height 751
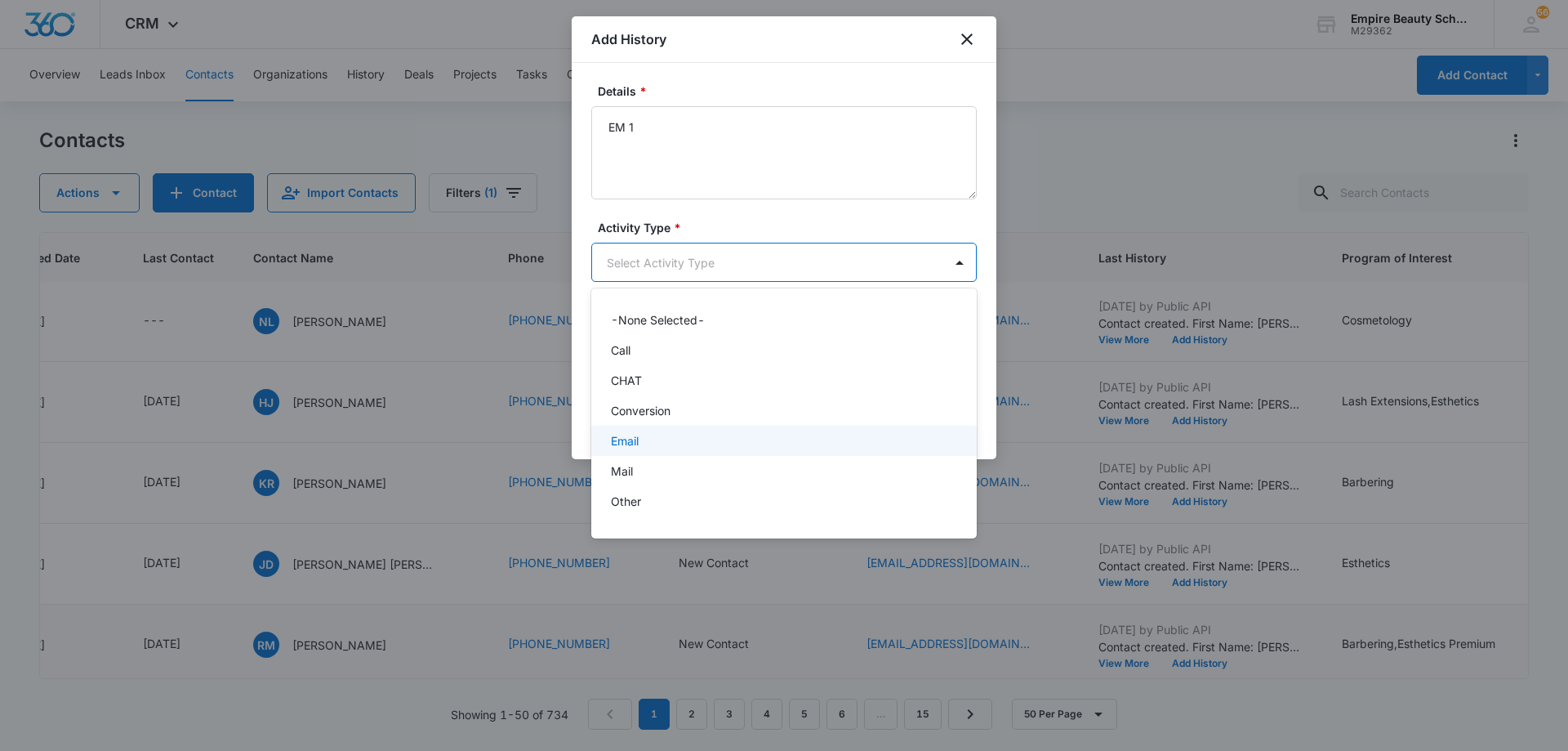
click at [710, 434] on div "Email" at bounding box center [782, 440] width 343 height 17
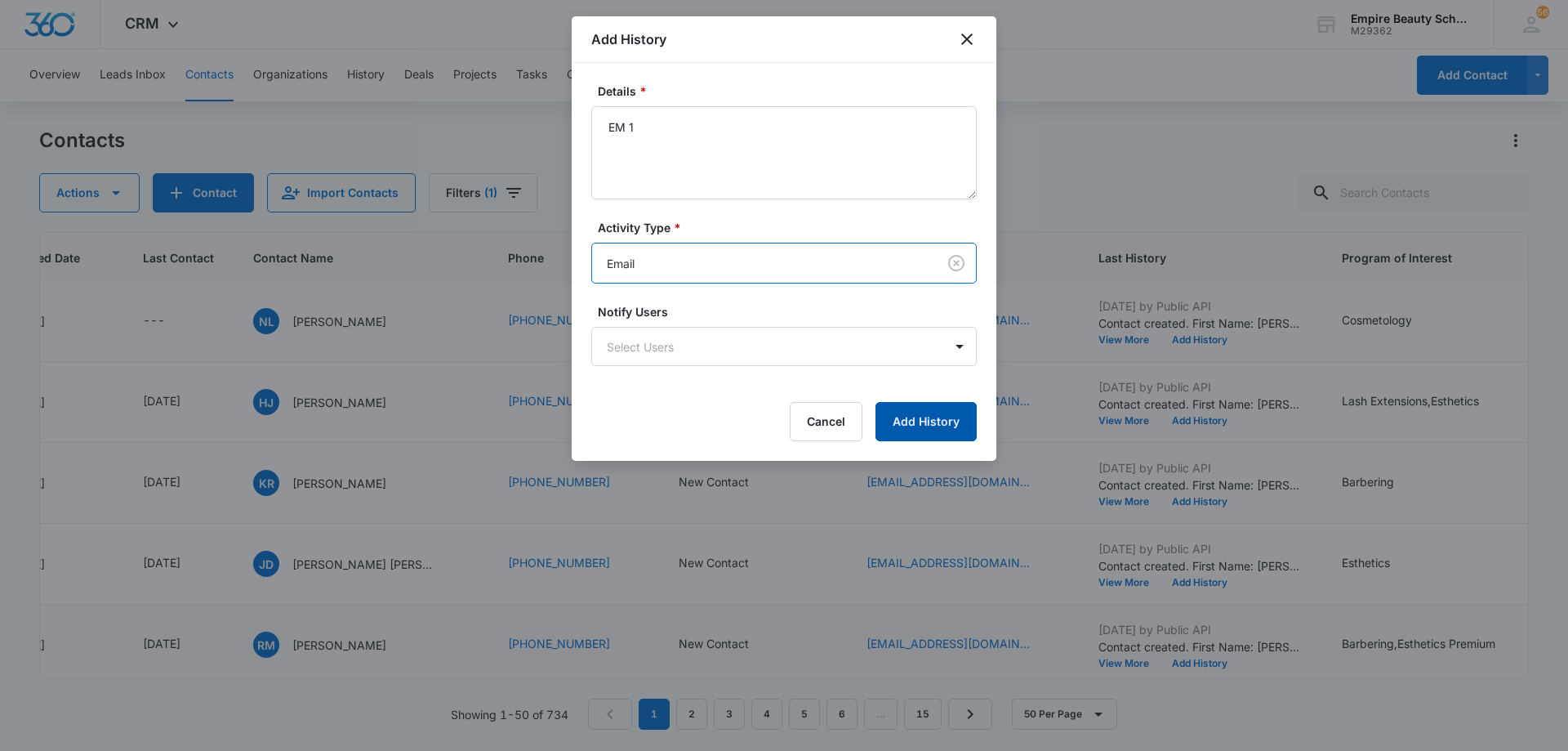
click at [893, 415] on button "Add History" at bounding box center [926, 421] width 101 height 40
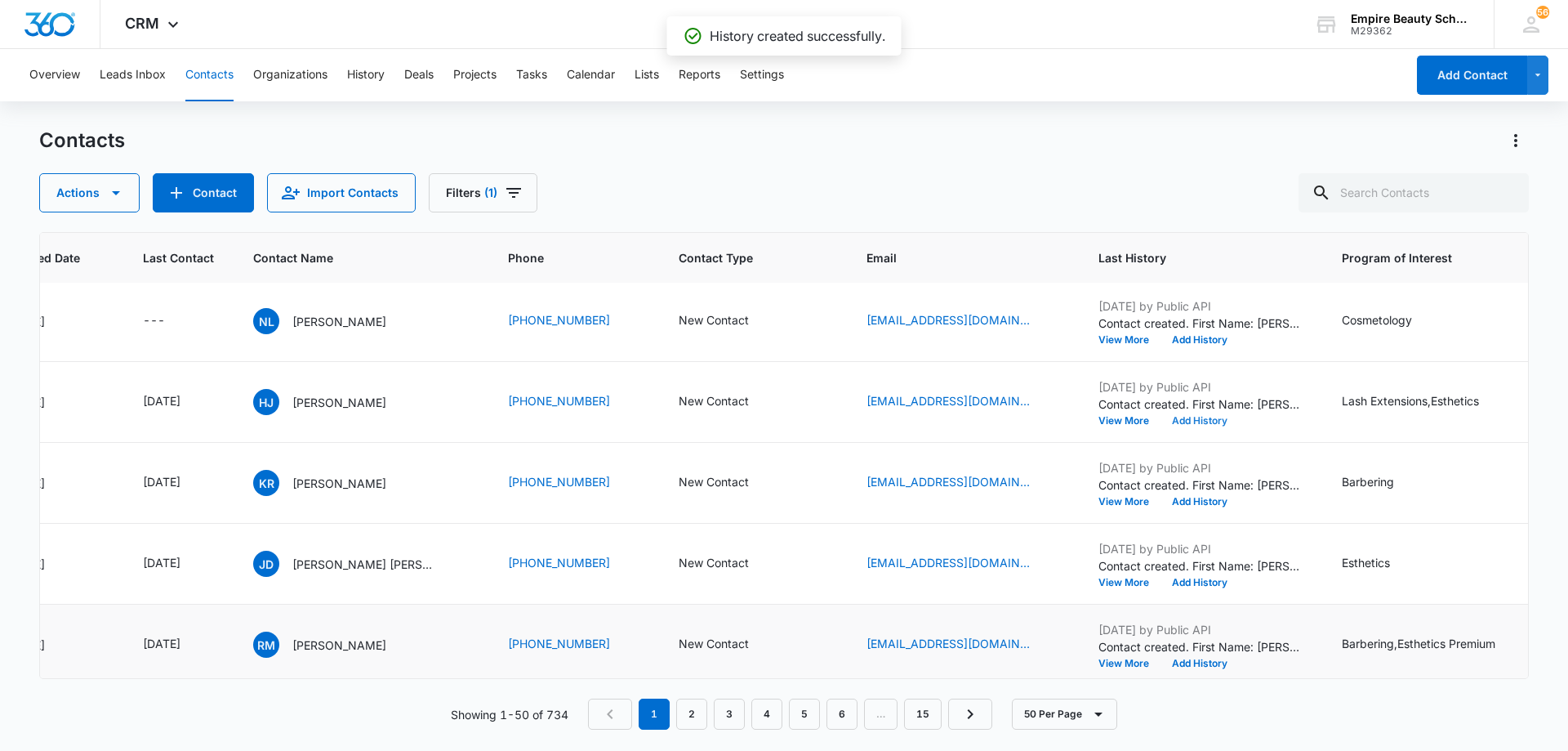
click at [1201, 419] on button "Add History" at bounding box center [1200, 420] width 78 height 9
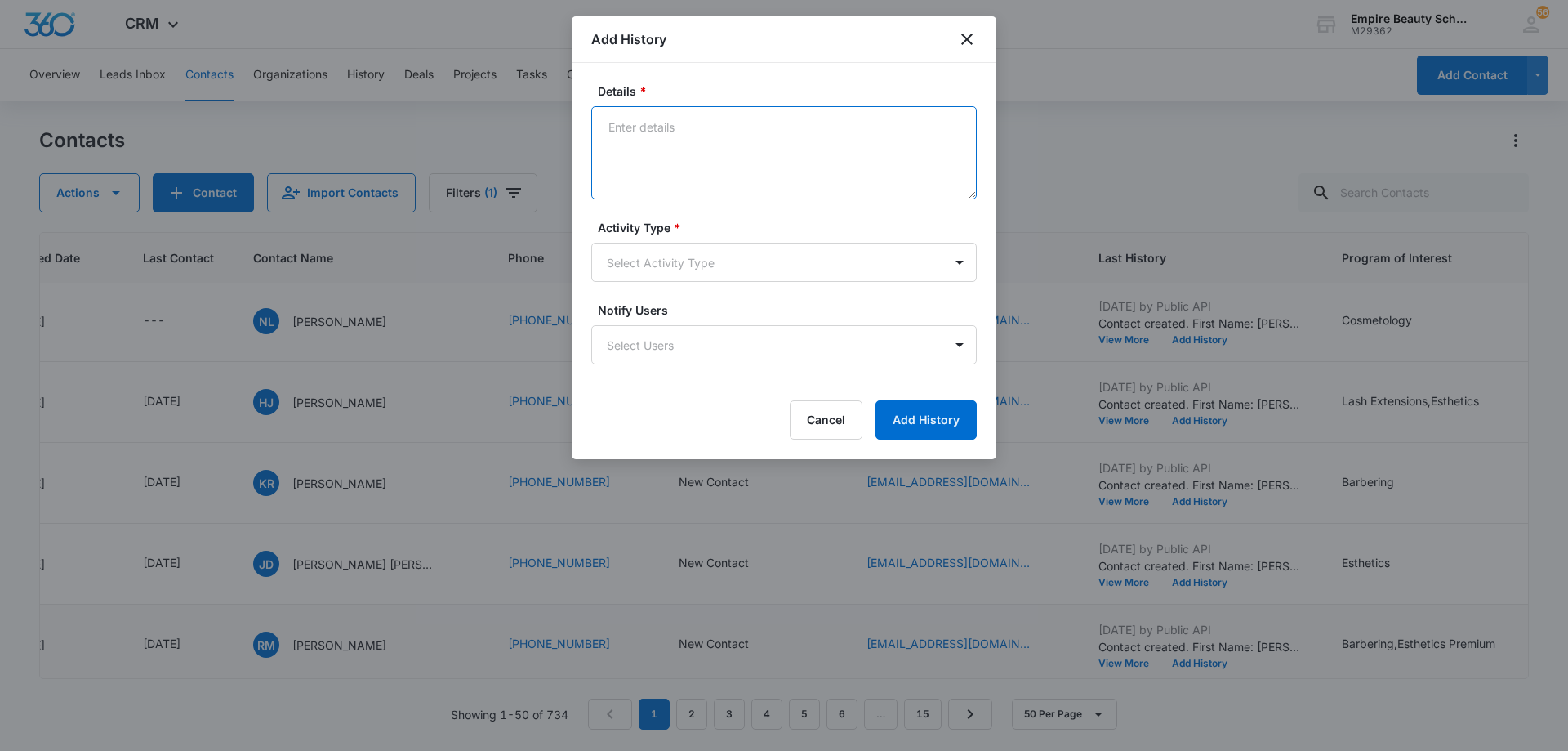
click at [748, 143] on textarea "Details *" at bounding box center [784, 152] width 385 height 94
type textarea "TXT 1"
click at [714, 275] on body "CRM Apps Forms CRM Email Shop Payments POS Files Brand Settings AI Assistant Em…" at bounding box center [784, 375] width 1568 height 751
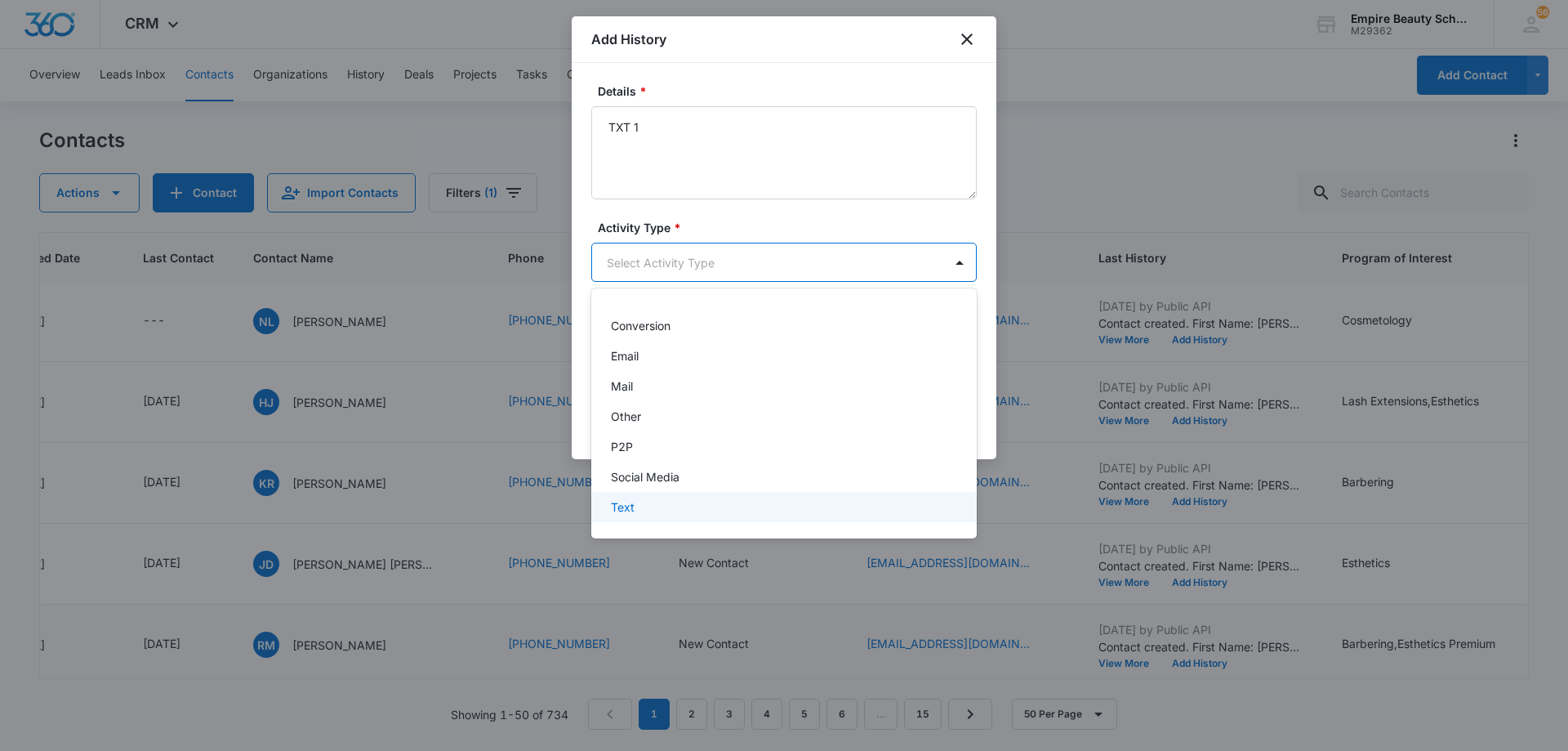
click at [707, 498] on div "Text" at bounding box center [784, 507] width 385 height 30
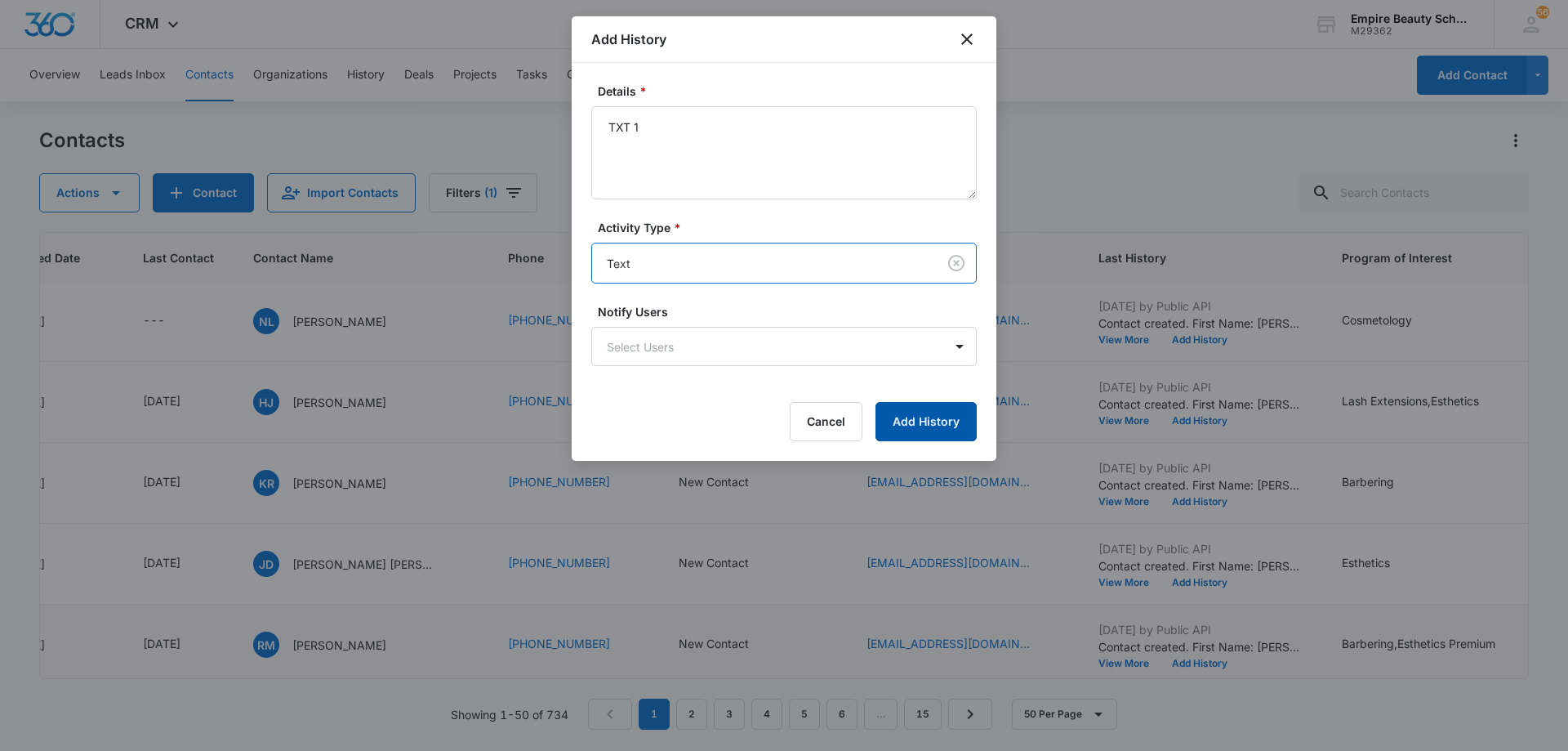
click at [919, 412] on button "Add History" at bounding box center [926, 421] width 101 height 40
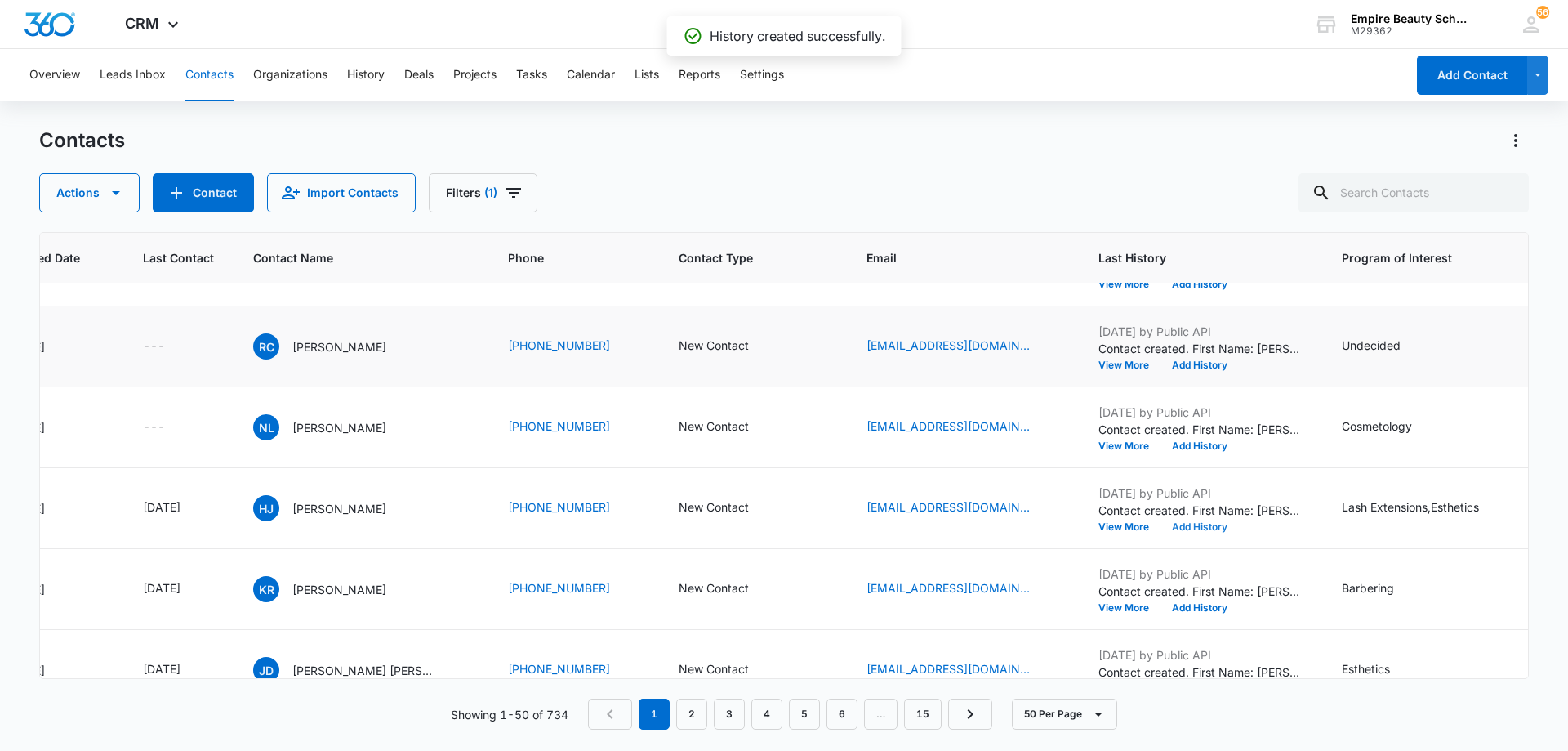
scroll to position [0, 191]
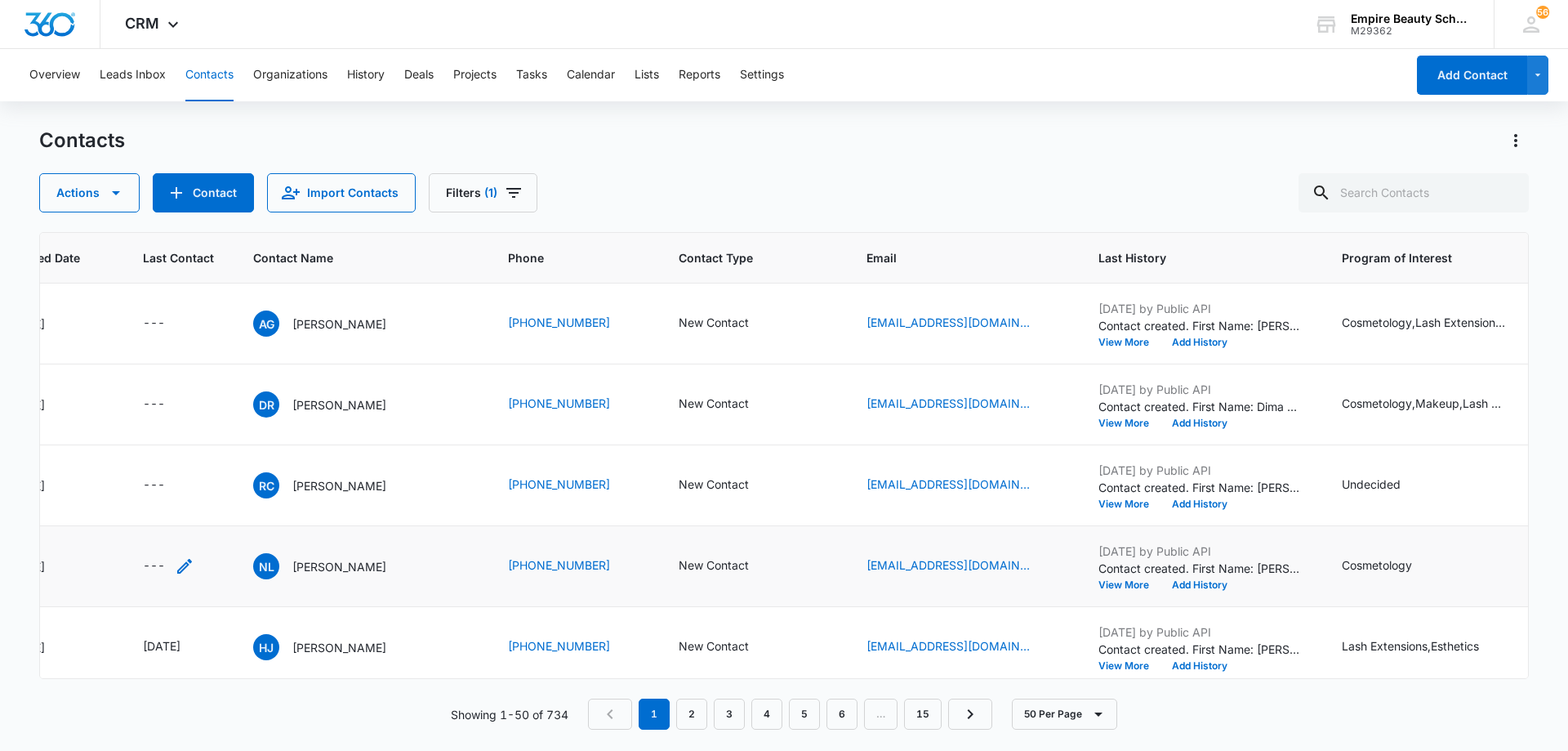
click at [183, 568] on icon "Last Contact - - Select to Edit Field" at bounding box center [184, 566] width 20 height 20
click at [171, 457] on input at bounding box center [165, 461] width 120 height 18
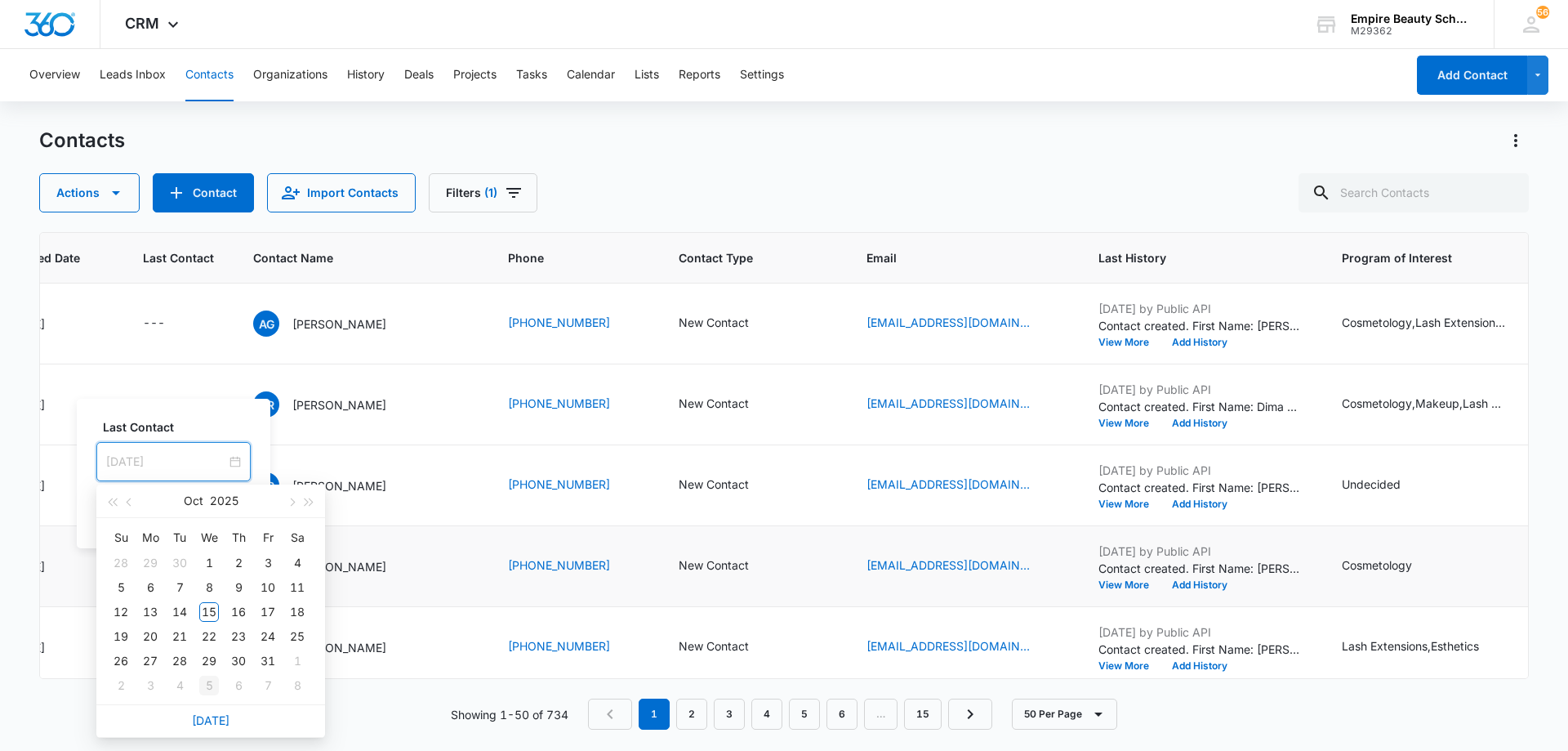
type input "[DATE]"
click at [203, 715] on link "[DATE]" at bounding box center [211, 720] width 38 height 14
type input "[DATE]"
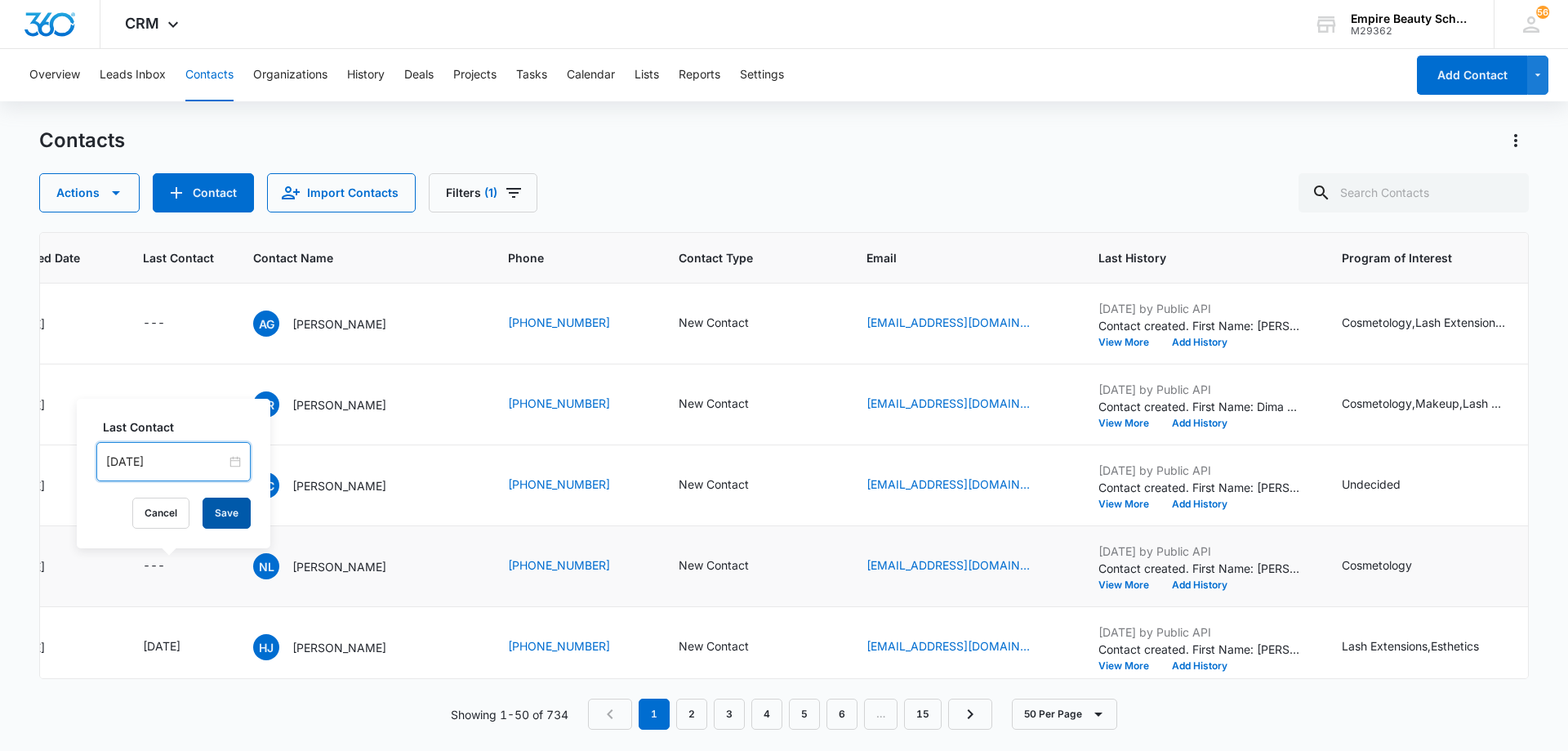
click at [217, 503] on button "Save" at bounding box center [226, 513] width 48 height 31
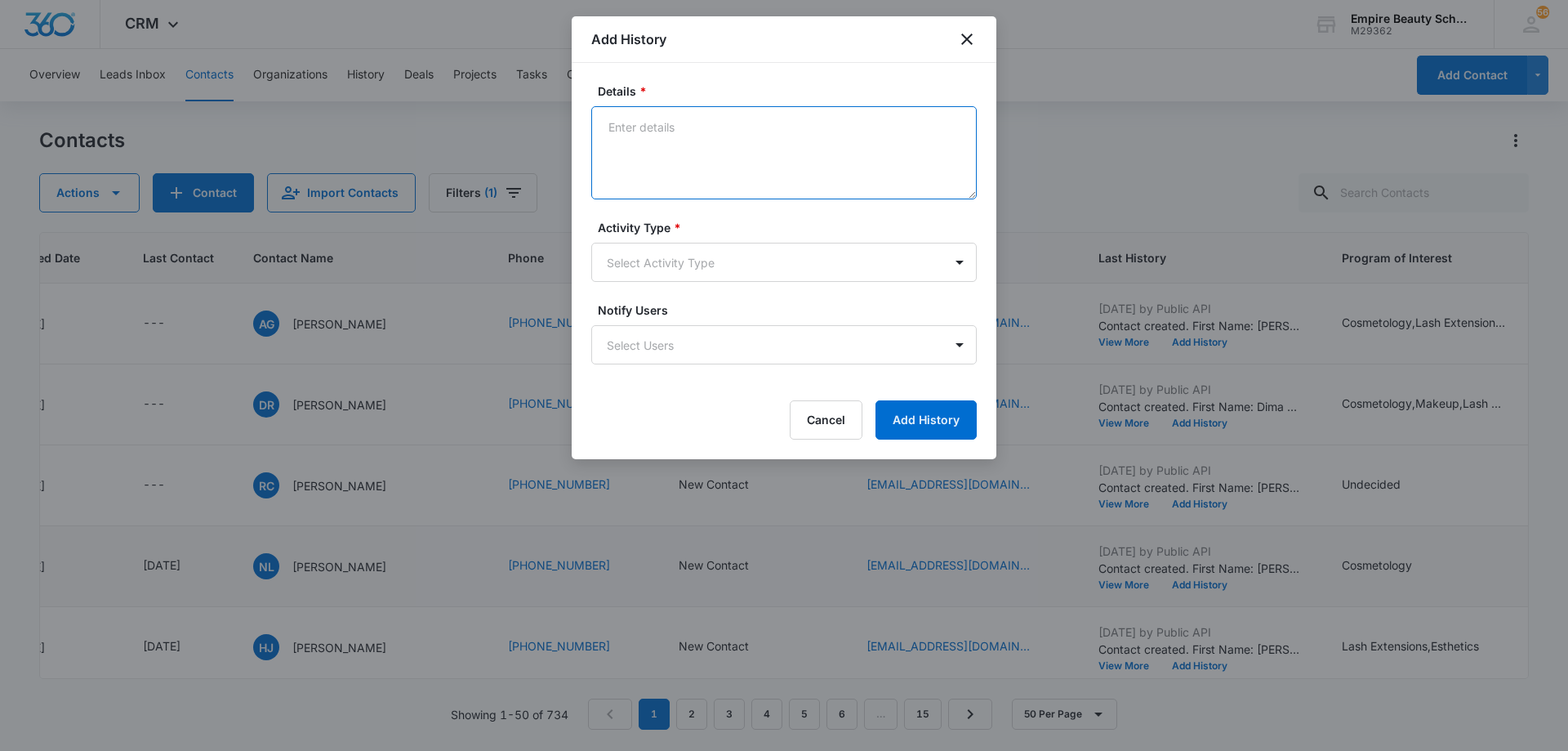
click at [836, 145] on textarea "Details *" at bounding box center [784, 152] width 385 height 94
type textarea "LVM 1"
click at [762, 274] on body "CRM Apps Forms CRM Email Shop Payments POS Files Brand Settings AI Assistant Em…" at bounding box center [784, 375] width 1568 height 751
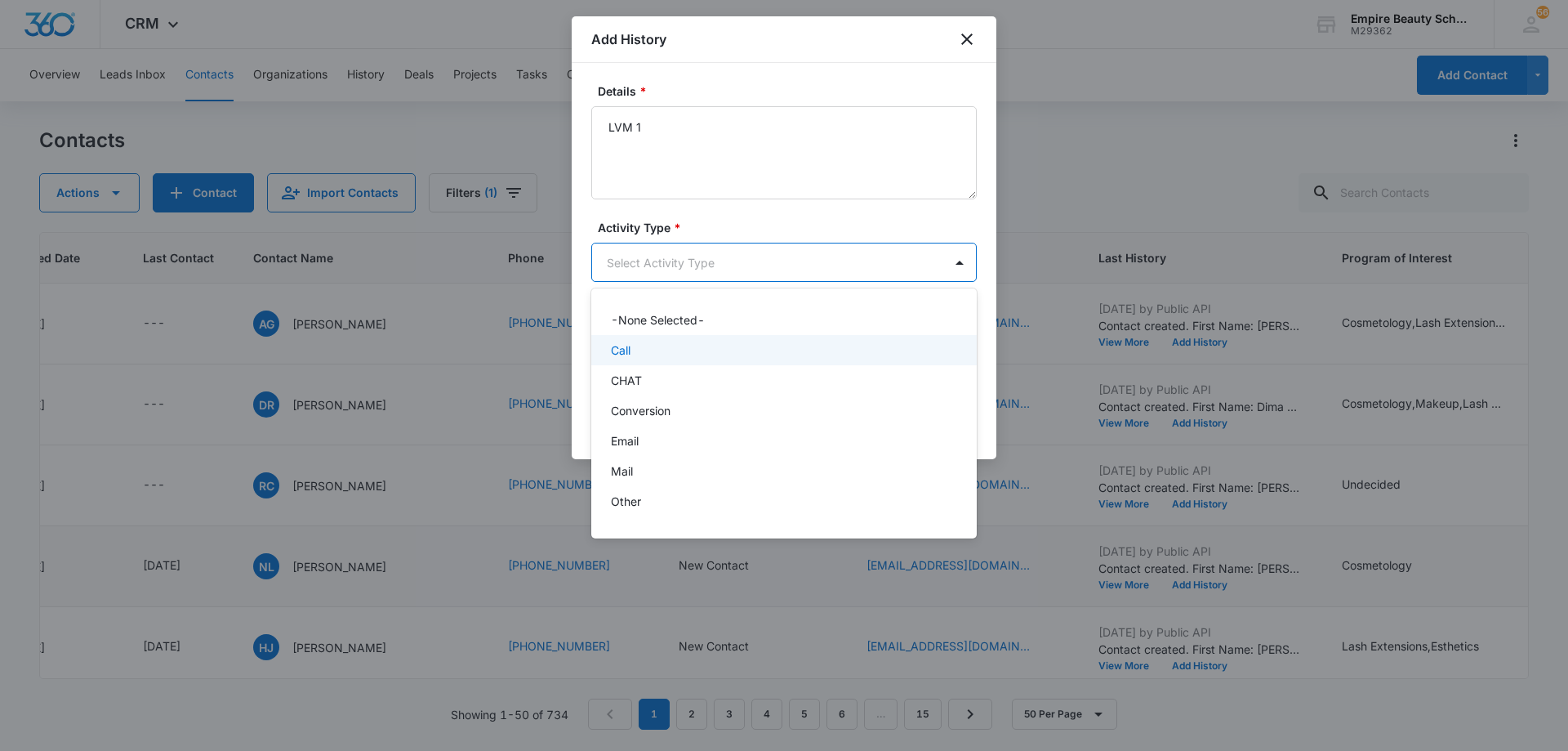
click at [729, 361] on div "Call" at bounding box center [784, 350] width 385 height 30
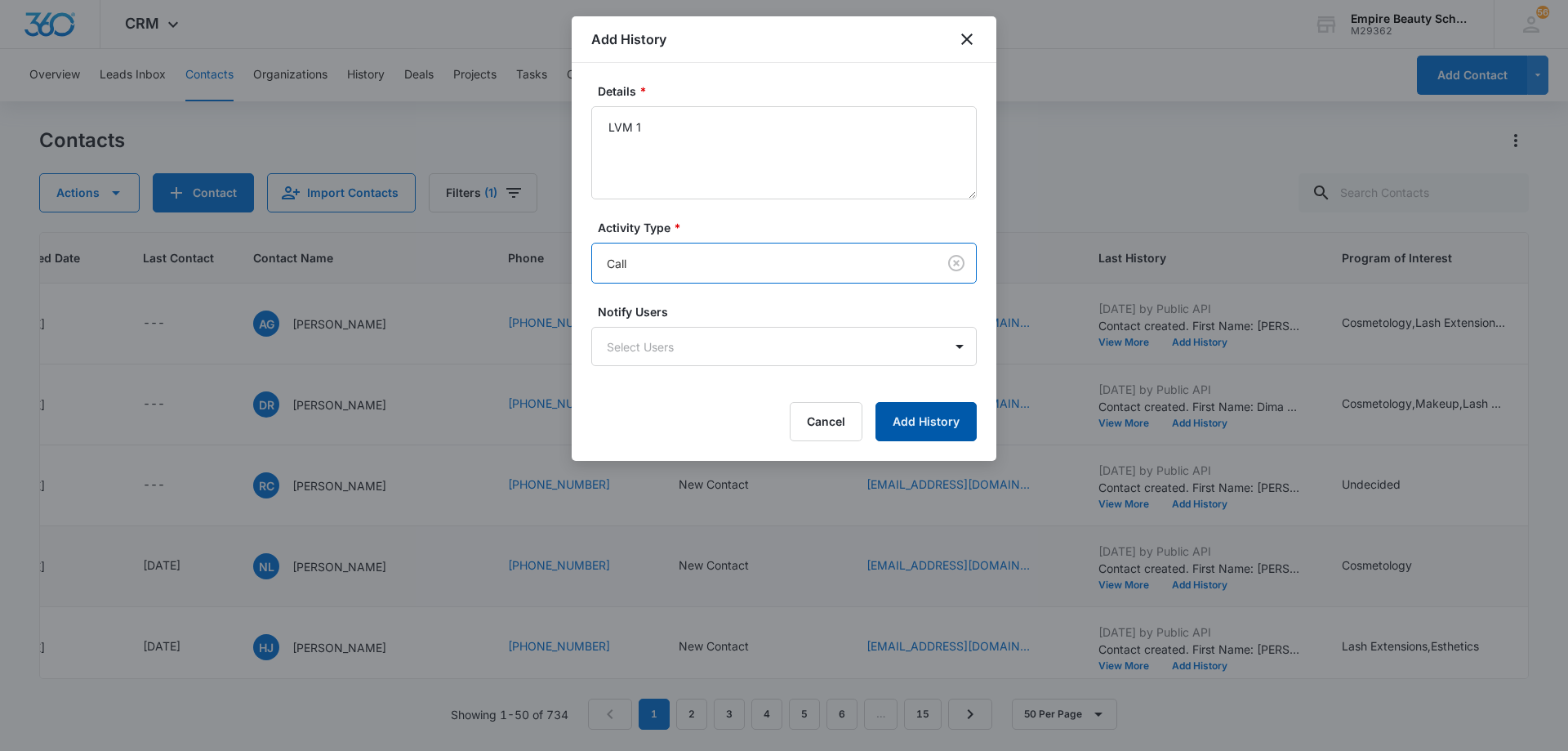
click at [931, 428] on button "Add History" at bounding box center [926, 421] width 101 height 40
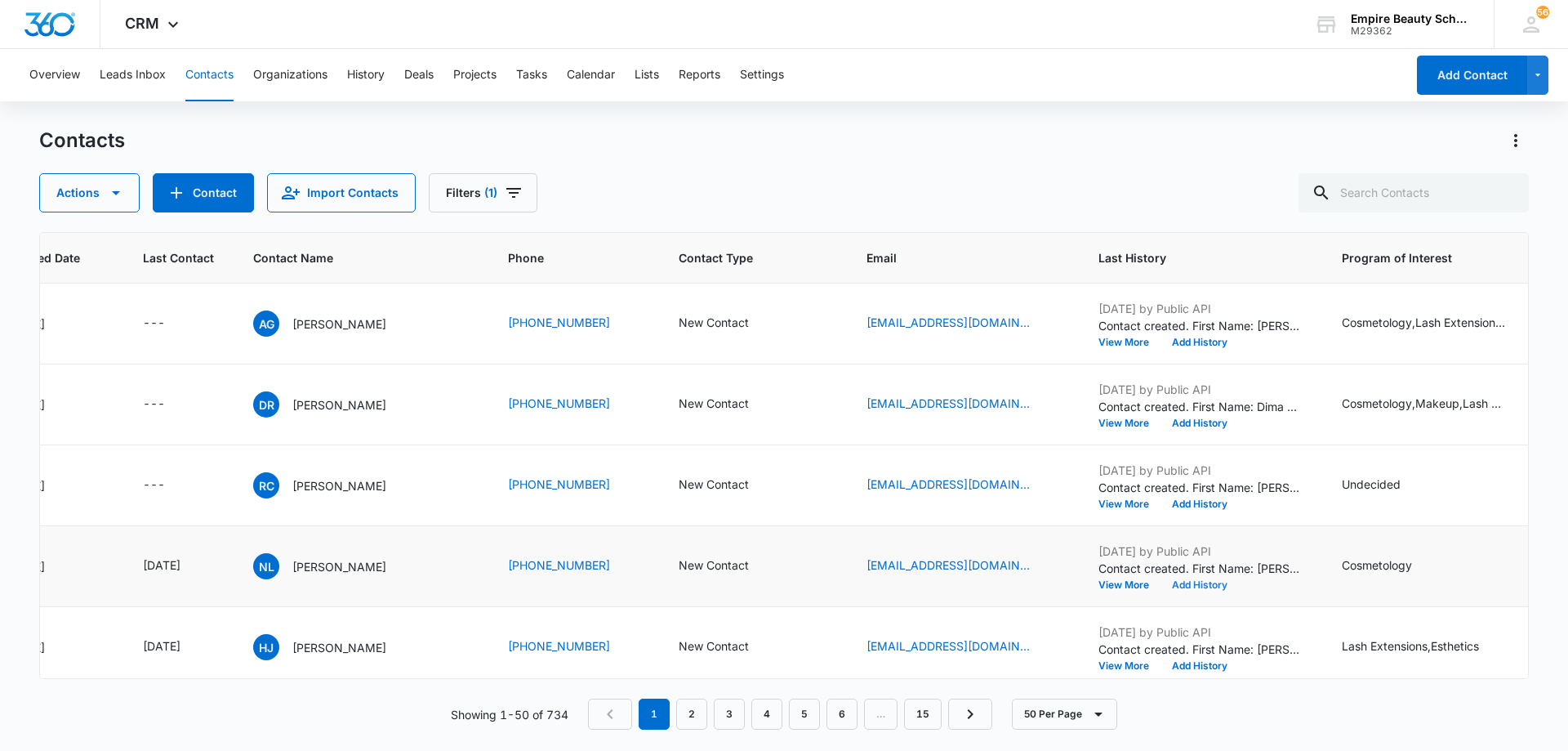
click at [1185, 583] on button "Add History" at bounding box center [1200, 585] width 78 height 9
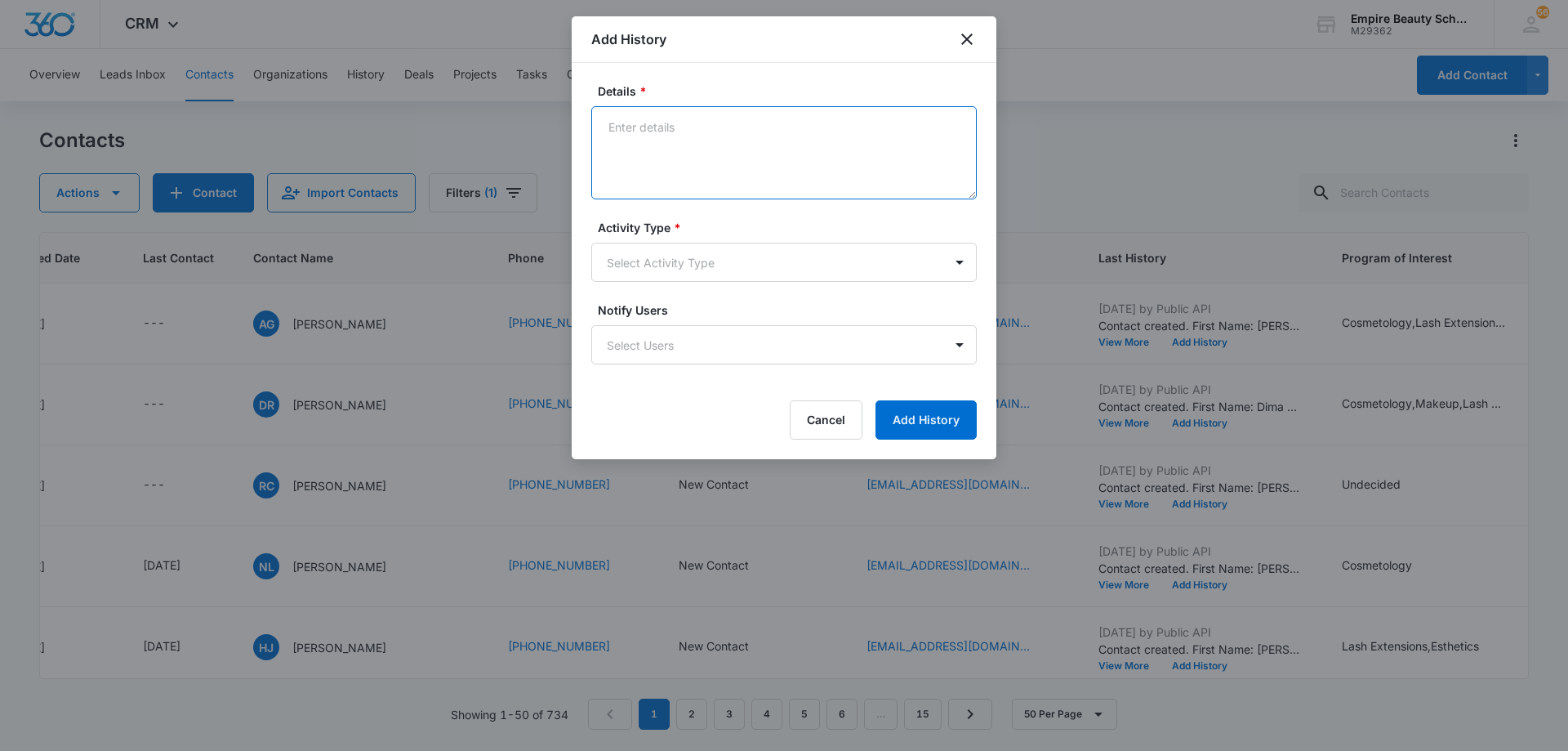
click at [778, 146] on textarea "Details *" at bounding box center [784, 152] width 385 height 94
type textarea "EM 1"
click at [716, 263] on body "CRM Apps Forms CRM Email Shop Payments POS Files Brand Settings AI Assistant Em…" at bounding box center [784, 375] width 1568 height 751
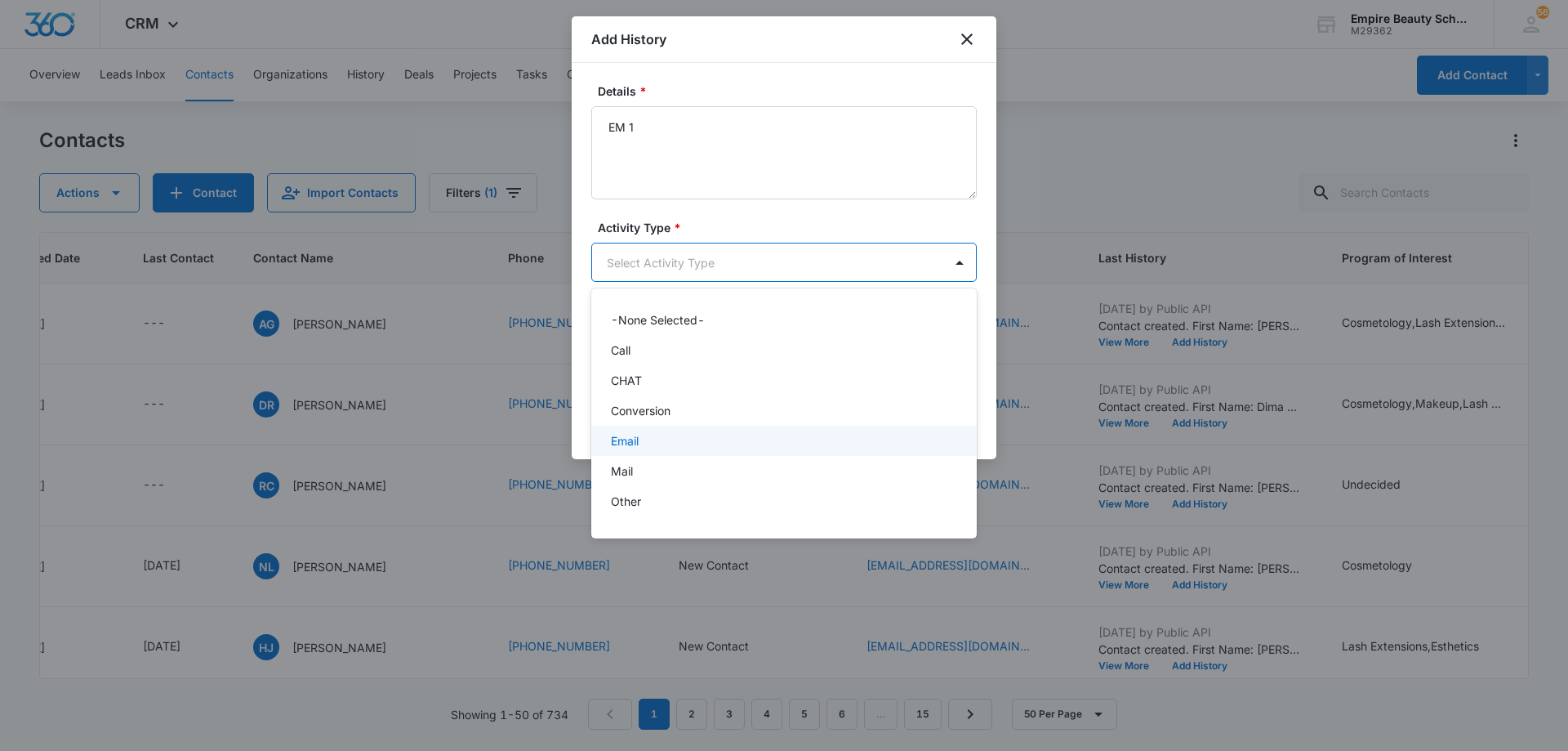
click at [693, 438] on div "Email" at bounding box center [782, 440] width 343 height 17
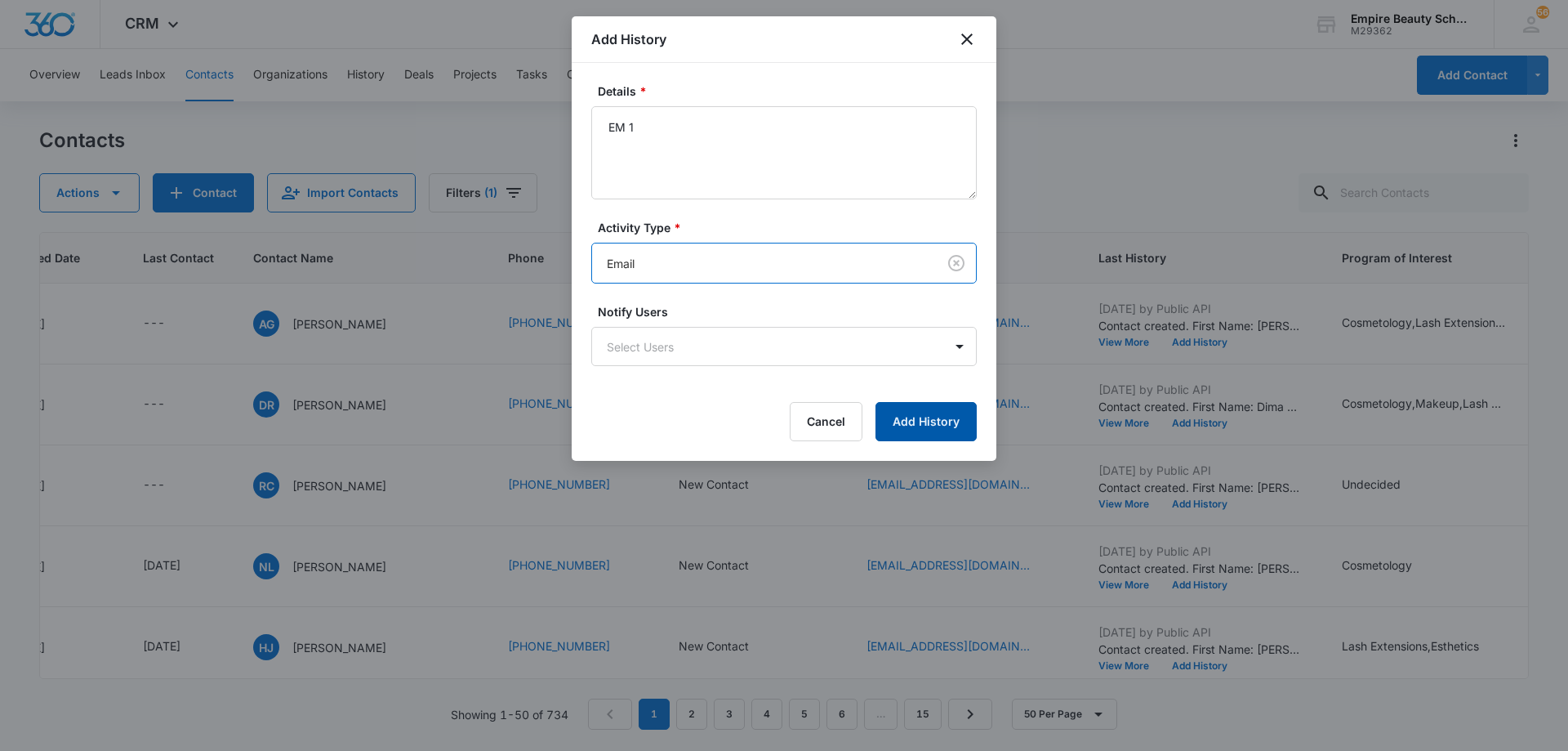
click at [925, 419] on button "Add History" at bounding box center [926, 421] width 101 height 40
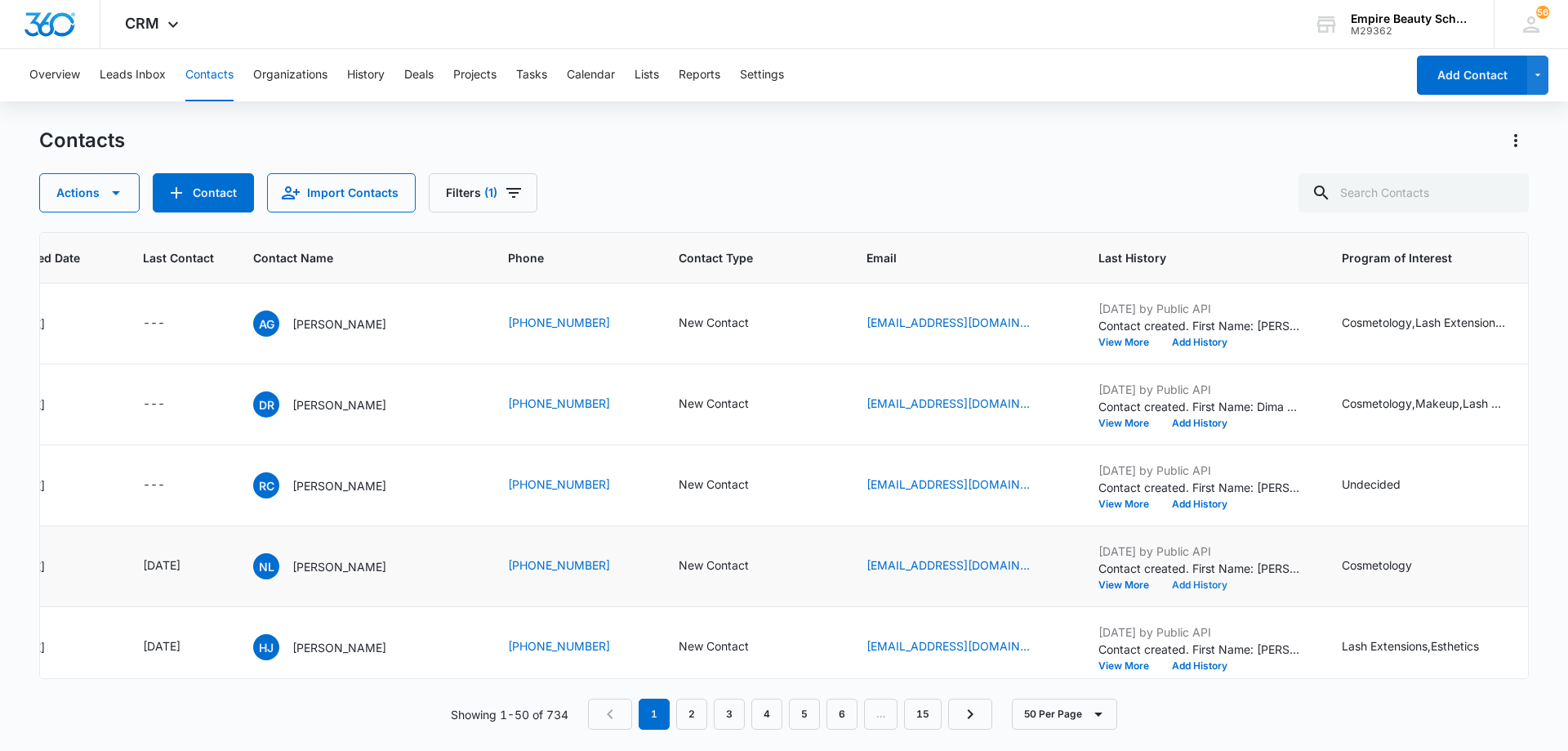
click at [1202, 582] on button "Add History" at bounding box center [1200, 585] width 78 height 9
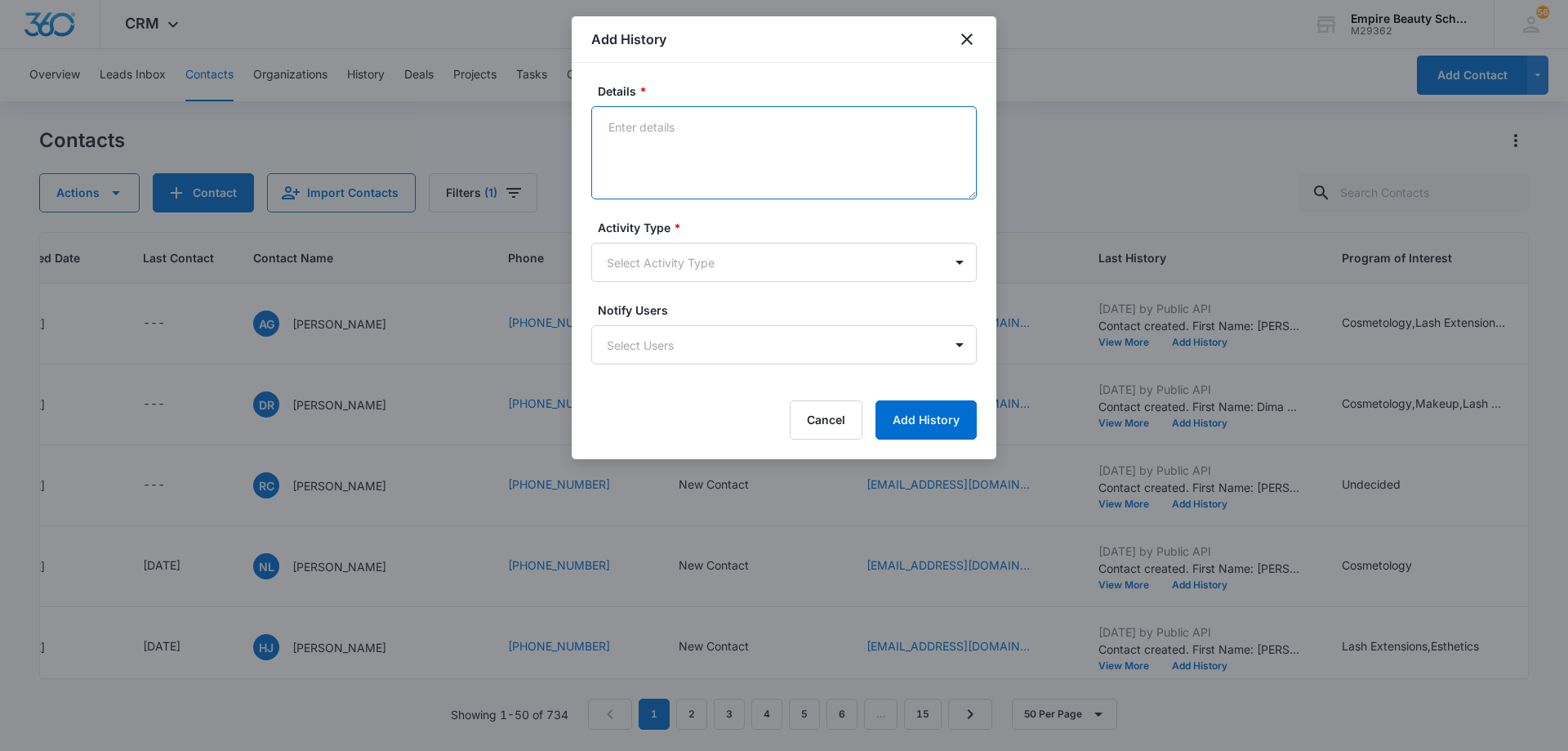
click at [708, 156] on textarea "Details *" at bounding box center [784, 152] width 385 height 94
type textarea "TXT 1"
click at [712, 266] on body "CRM Apps Forms CRM Email Shop Payments POS Files Brand Settings AI Assistant Em…" at bounding box center [784, 375] width 1568 height 751
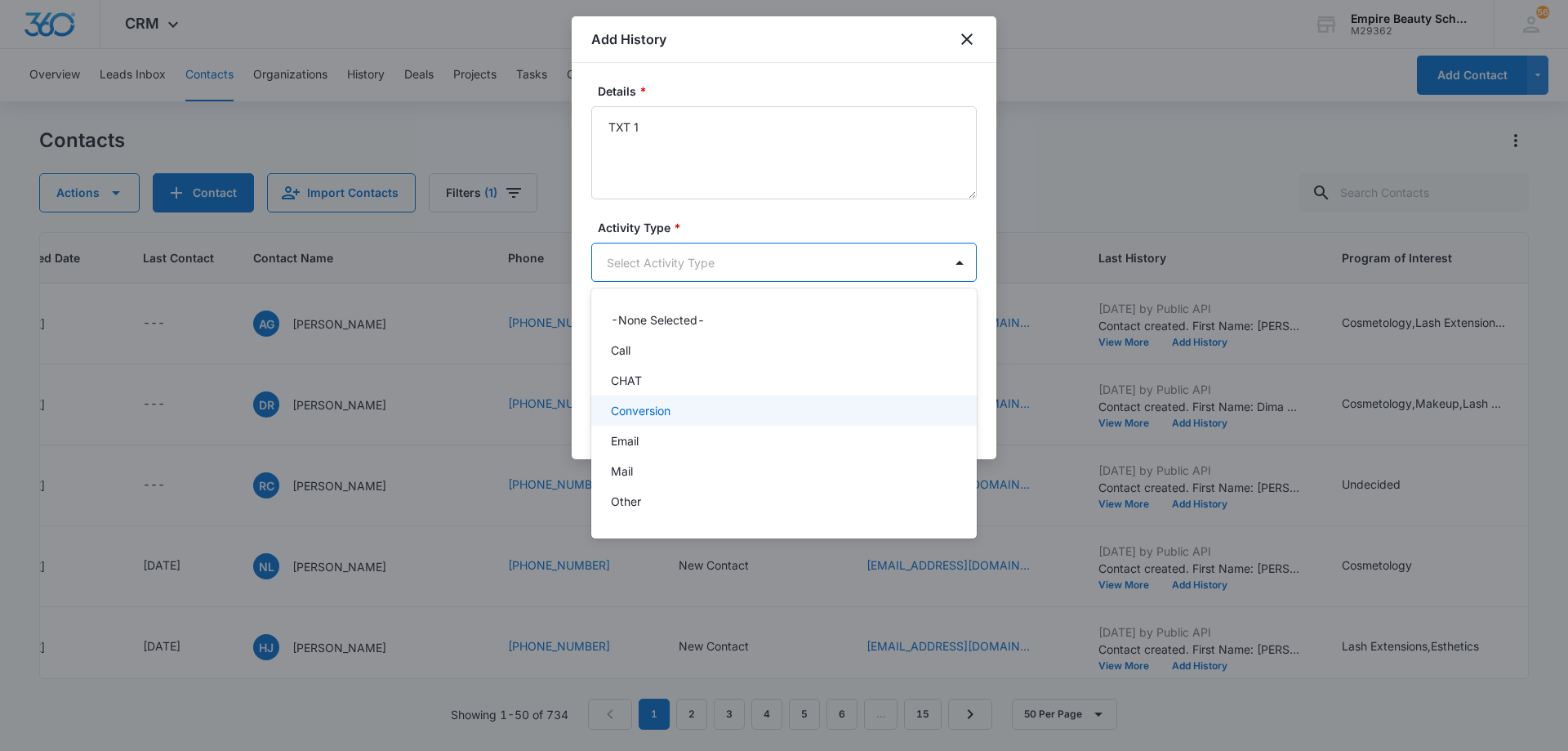
scroll to position [85, 0]
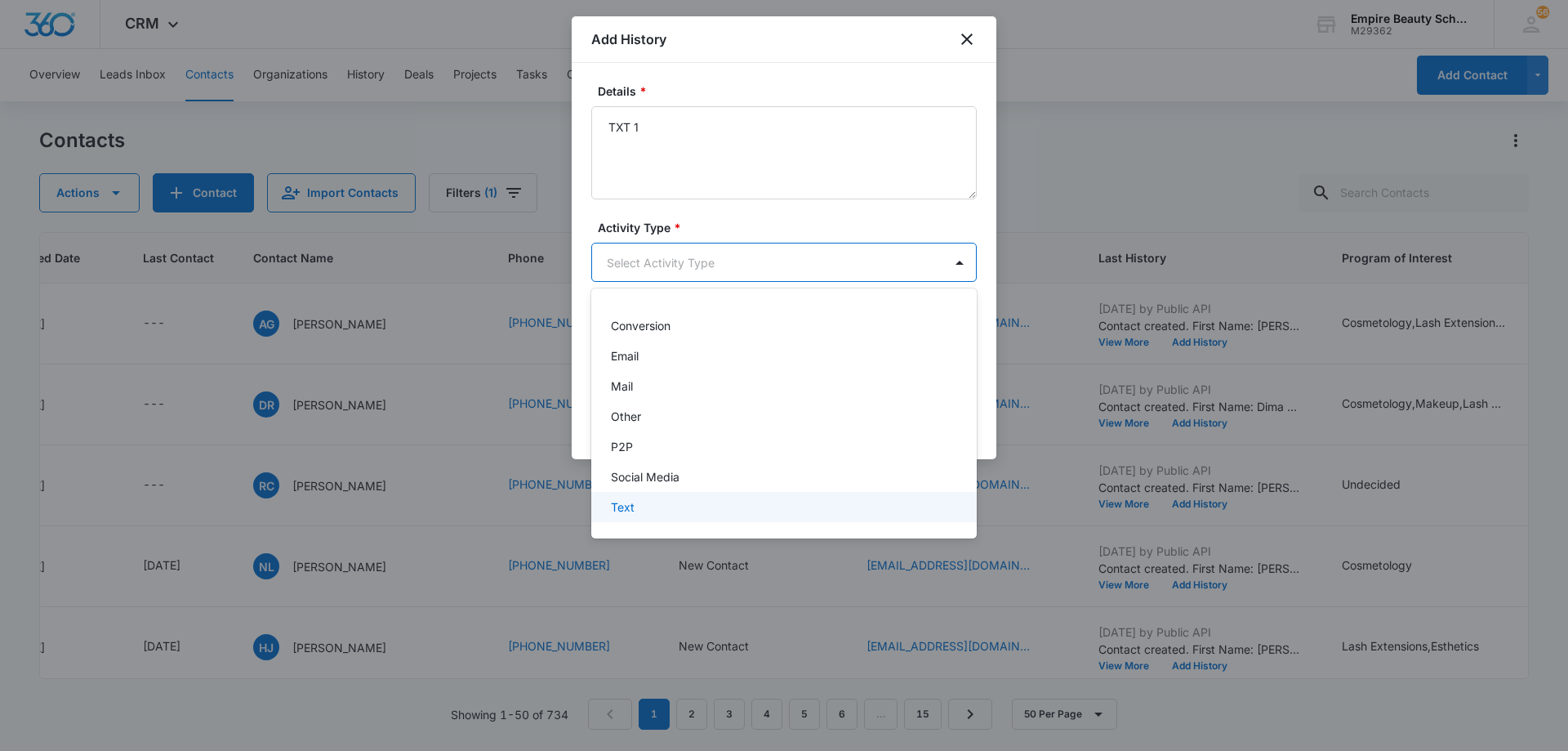
click at [695, 499] on div "Text" at bounding box center [782, 506] width 343 height 17
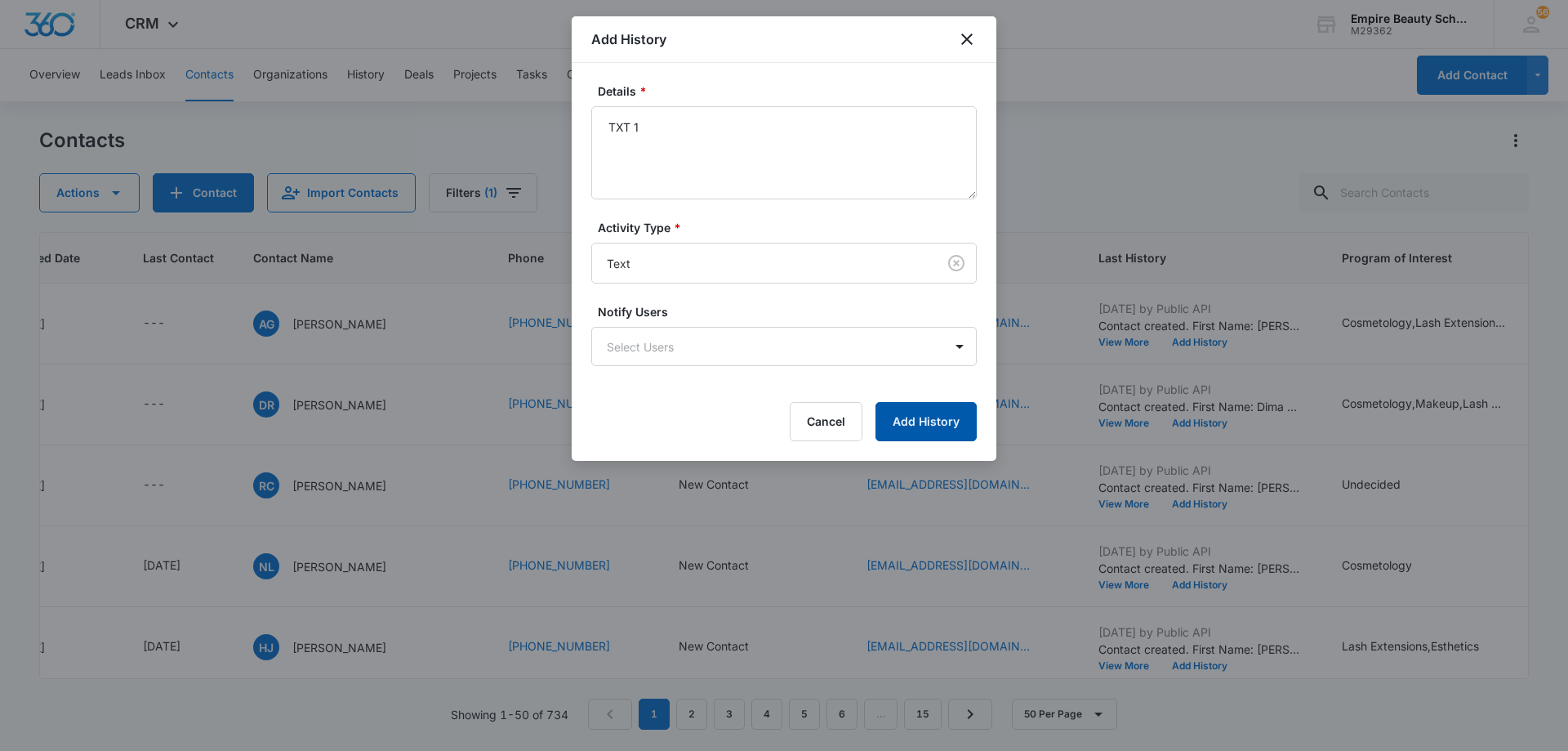
click at [932, 414] on button "Add History" at bounding box center [926, 421] width 101 height 40
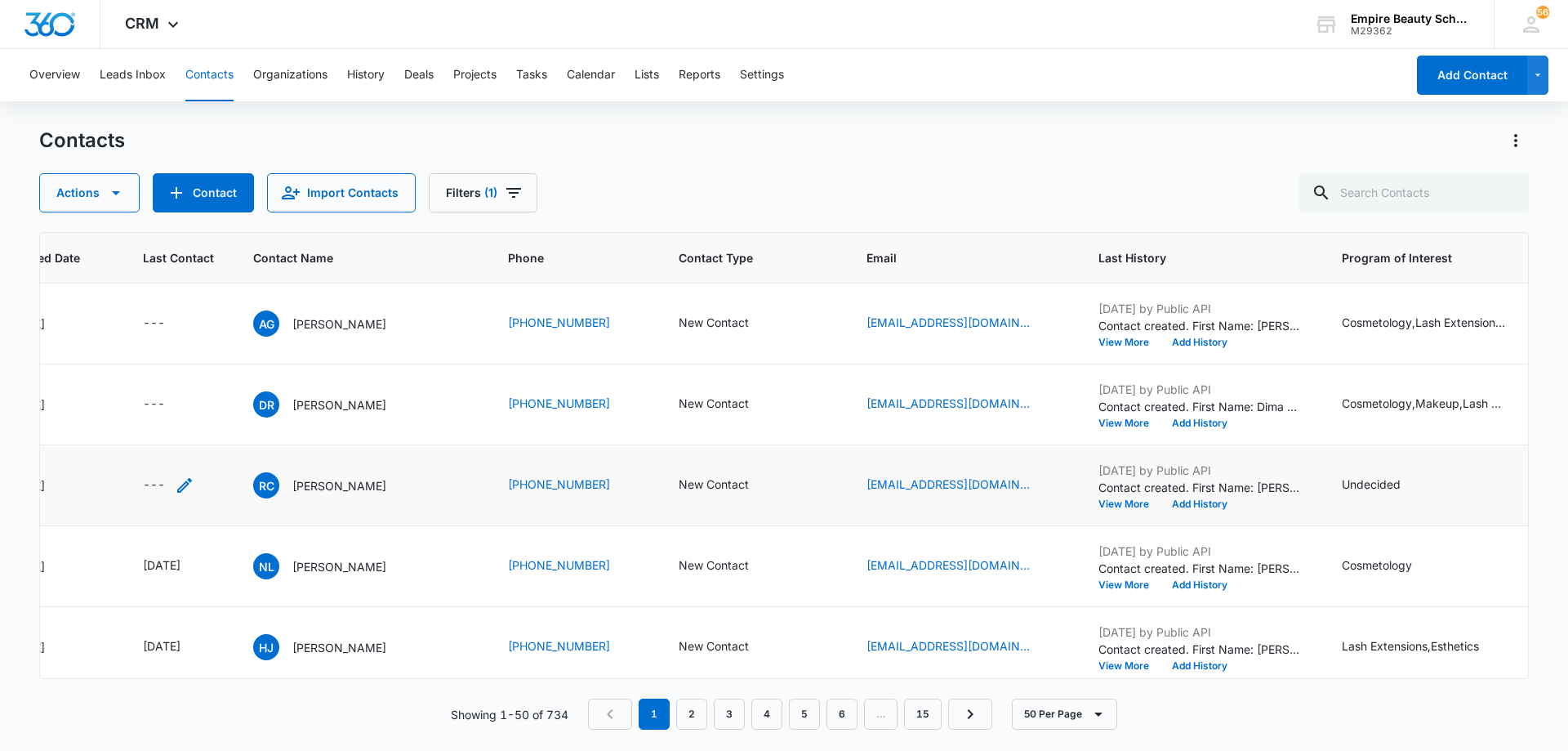
click at [184, 481] on icon "Last Contact - - Select to Edit Field" at bounding box center [184, 485] width 20 height 20
click at [179, 377] on input at bounding box center [165, 380] width 120 height 18
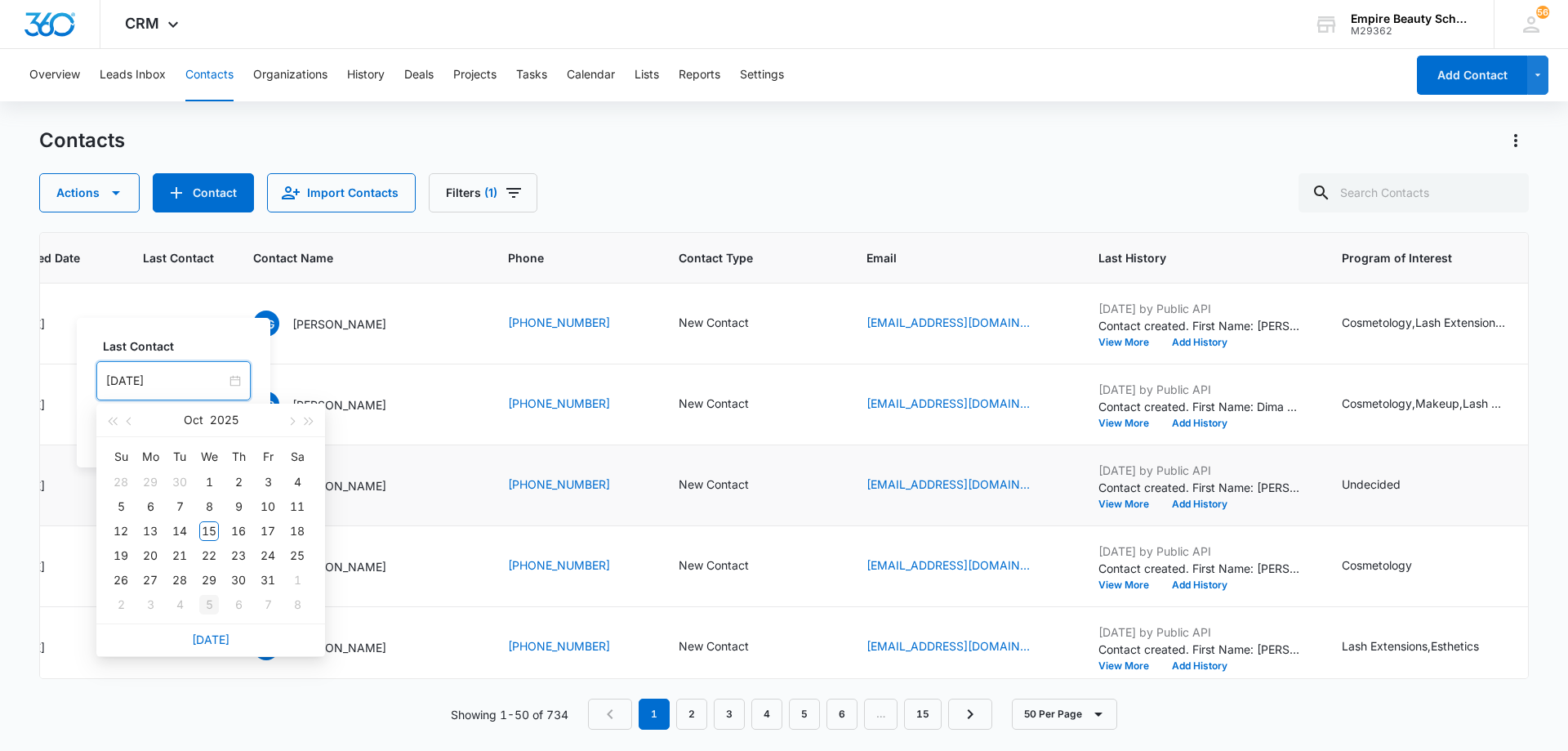
type input "[DATE]"
click at [214, 642] on link "[DATE]" at bounding box center [211, 639] width 38 height 14
type input "[DATE]"
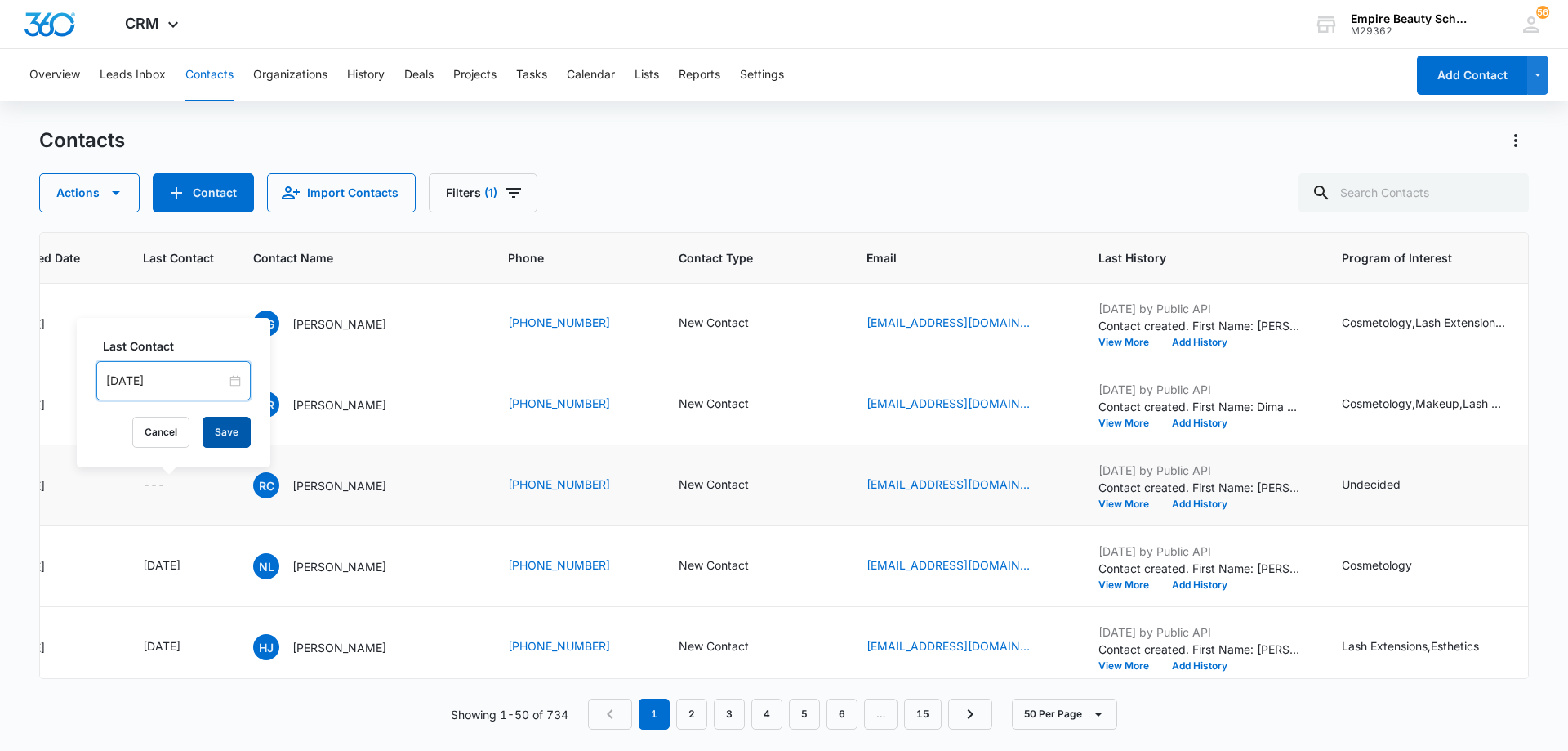
click at [207, 434] on button "Save" at bounding box center [226, 432] width 48 height 31
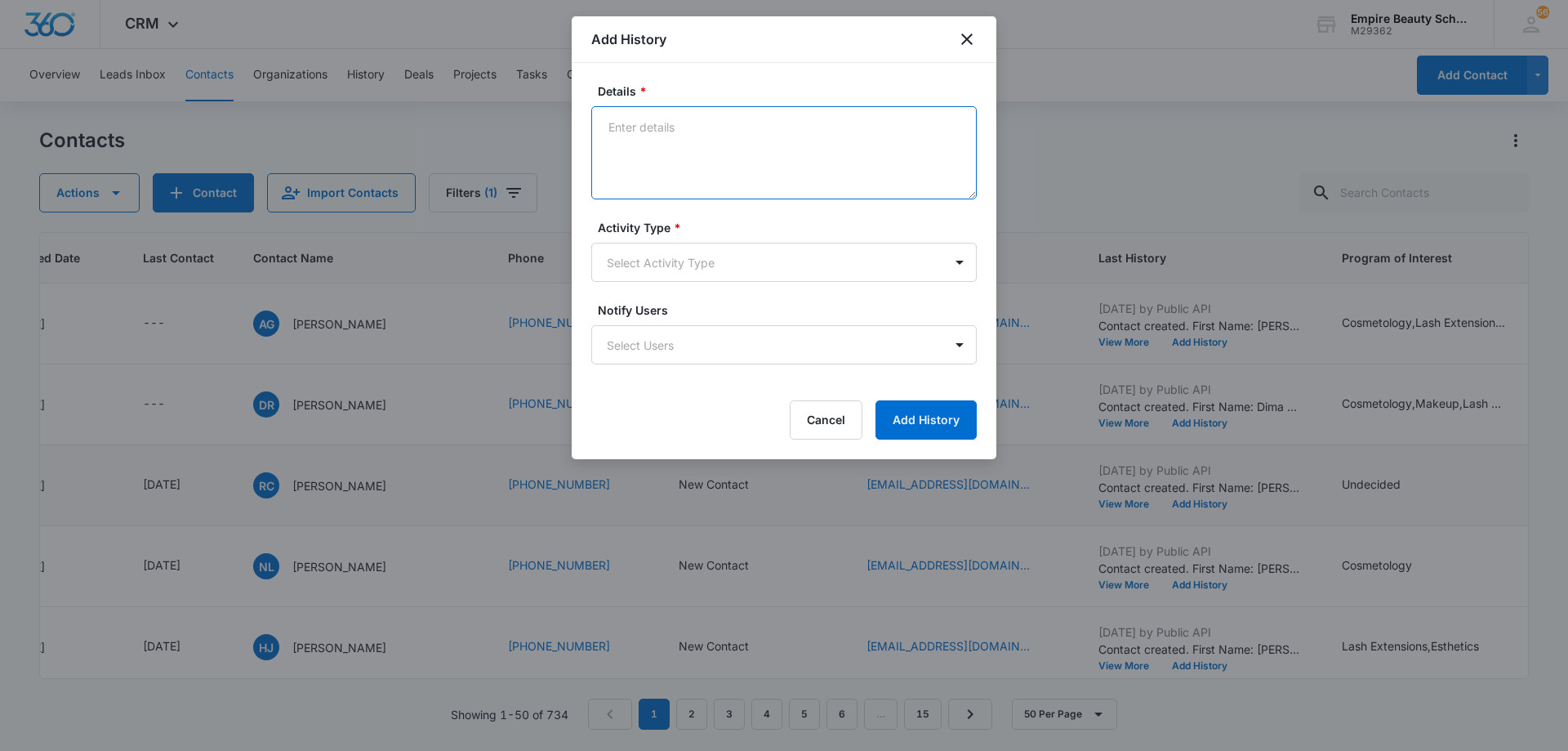
click at [744, 136] on textarea "Details *" at bounding box center [784, 152] width 385 height 94
type textarea "LVM 1"
click at [711, 267] on body "CRM Apps Forms CRM Email Shop Payments POS Files Brand Settings AI Assistant Em…" at bounding box center [784, 375] width 1568 height 751
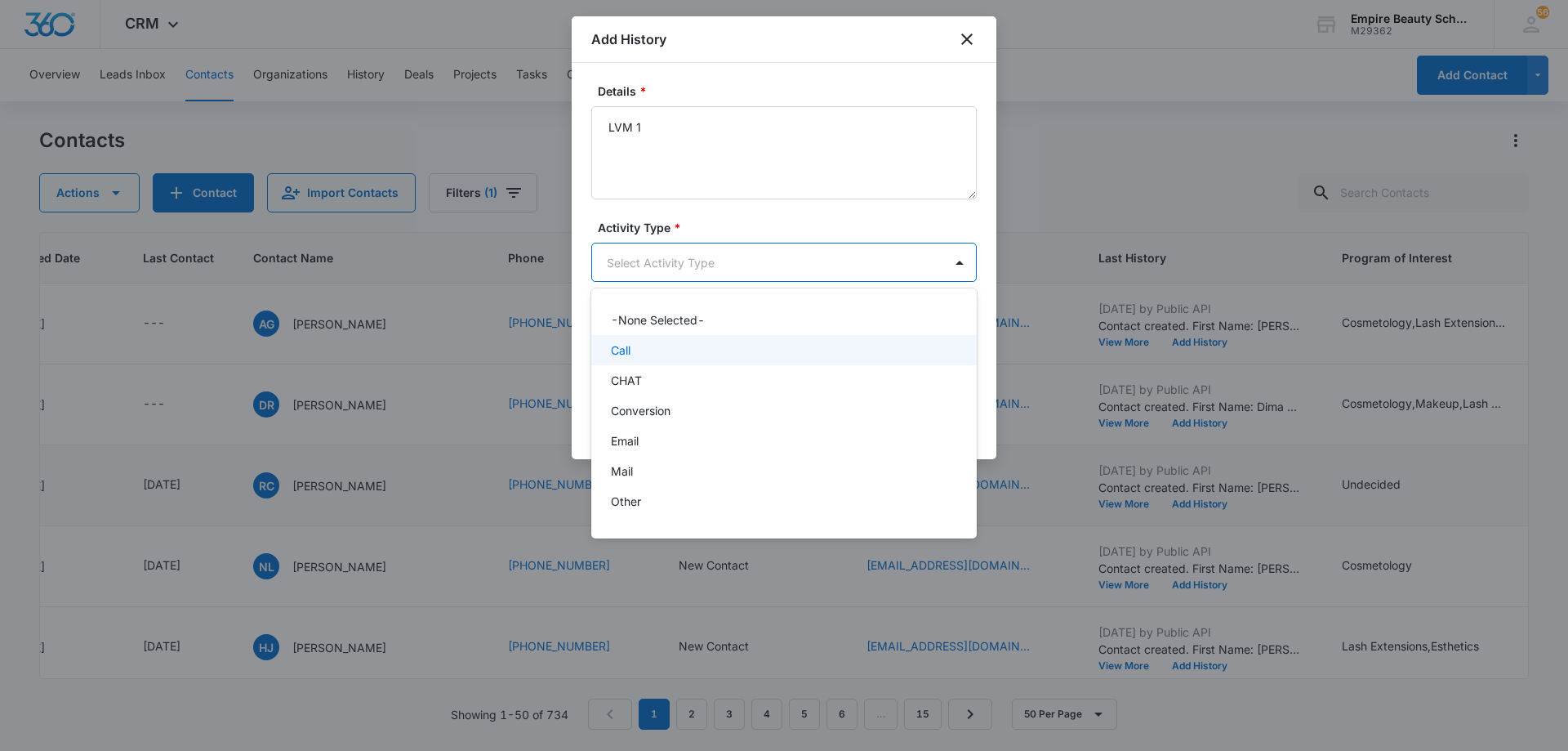
click at [697, 346] on div "Call" at bounding box center [782, 350] width 343 height 17
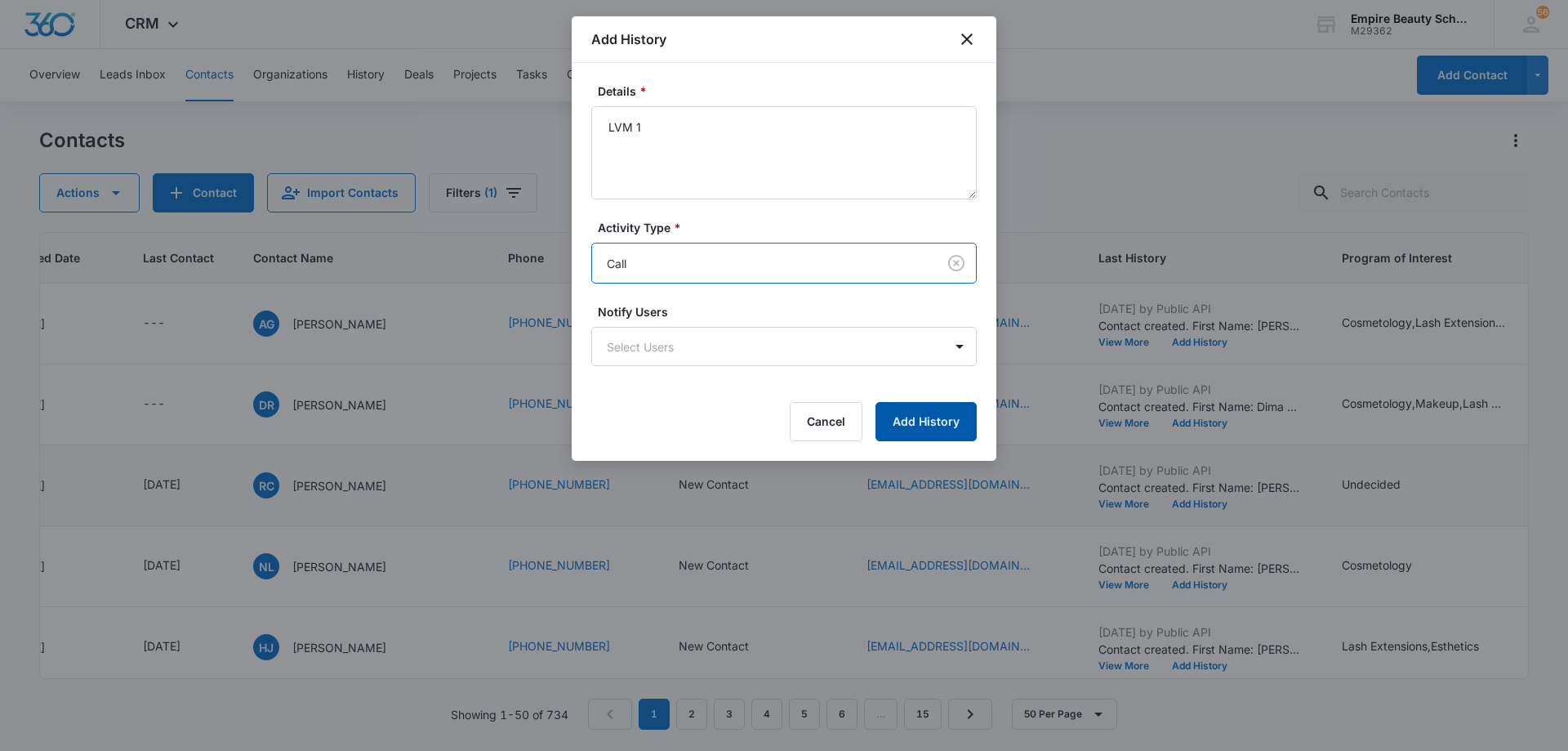
click at [927, 420] on button "Add History" at bounding box center [926, 421] width 101 height 40
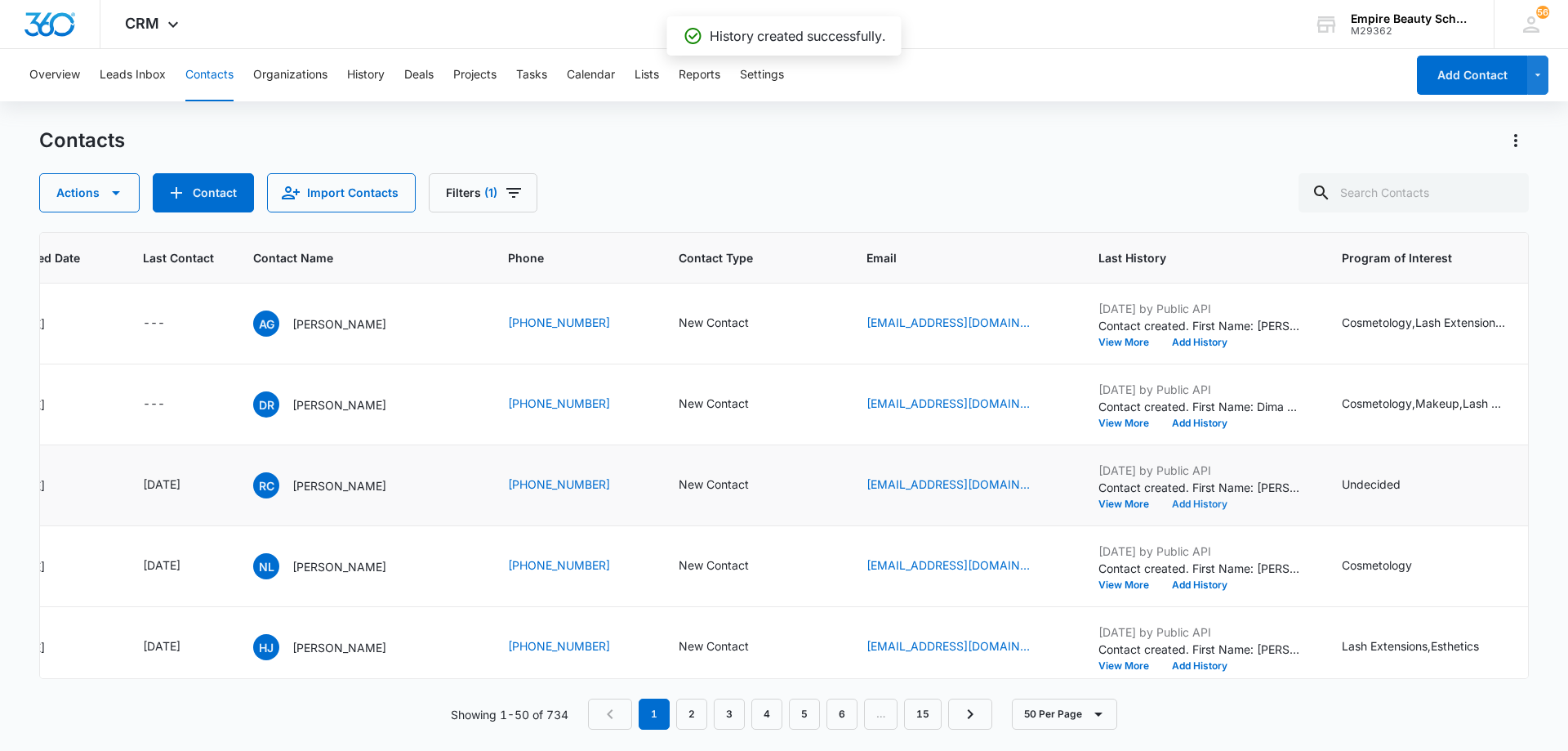
click at [1199, 504] on button "Add History" at bounding box center [1200, 504] width 78 height 9
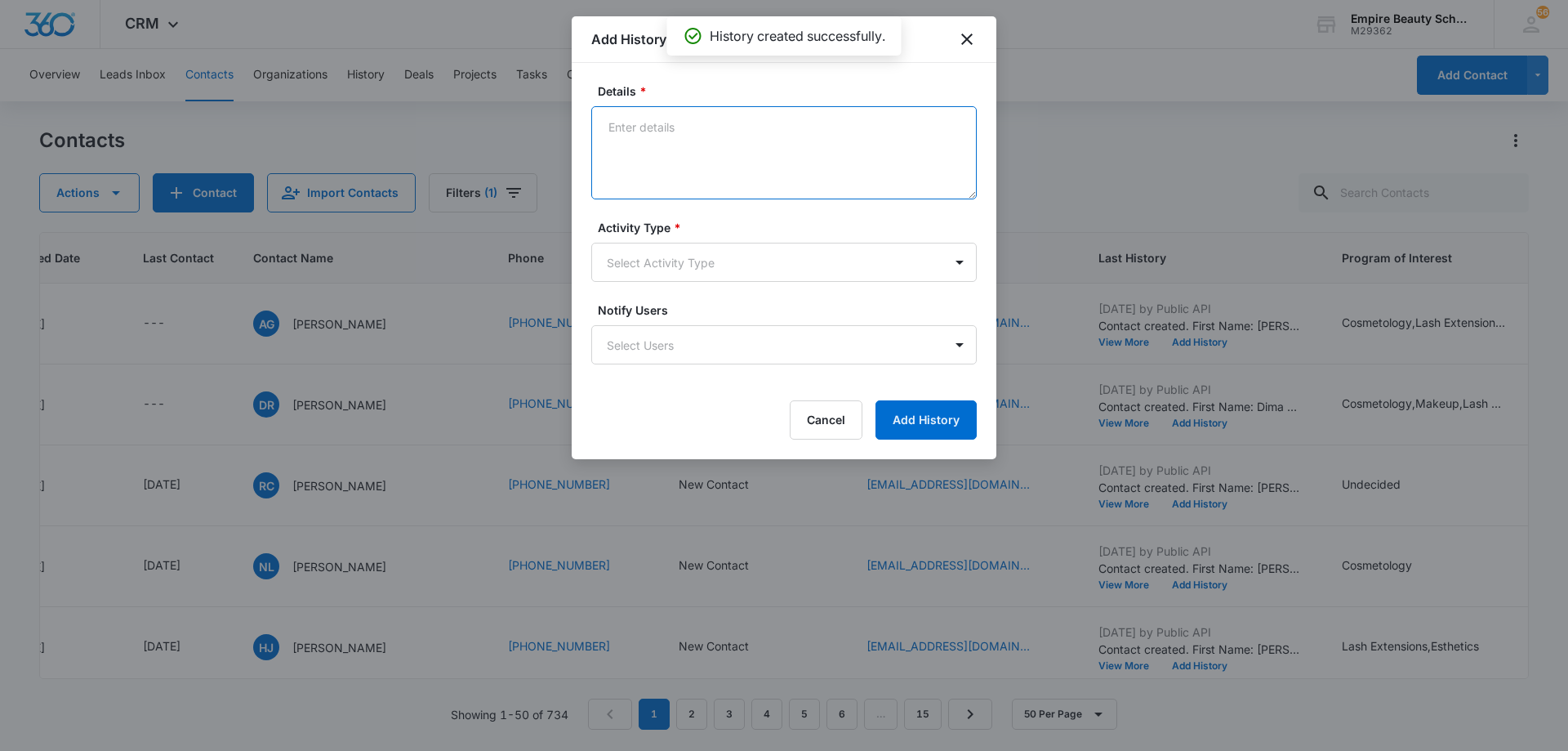
click at [764, 136] on textarea "Details *" at bounding box center [784, 152] width 385 height 94
type textarea "EM 1"
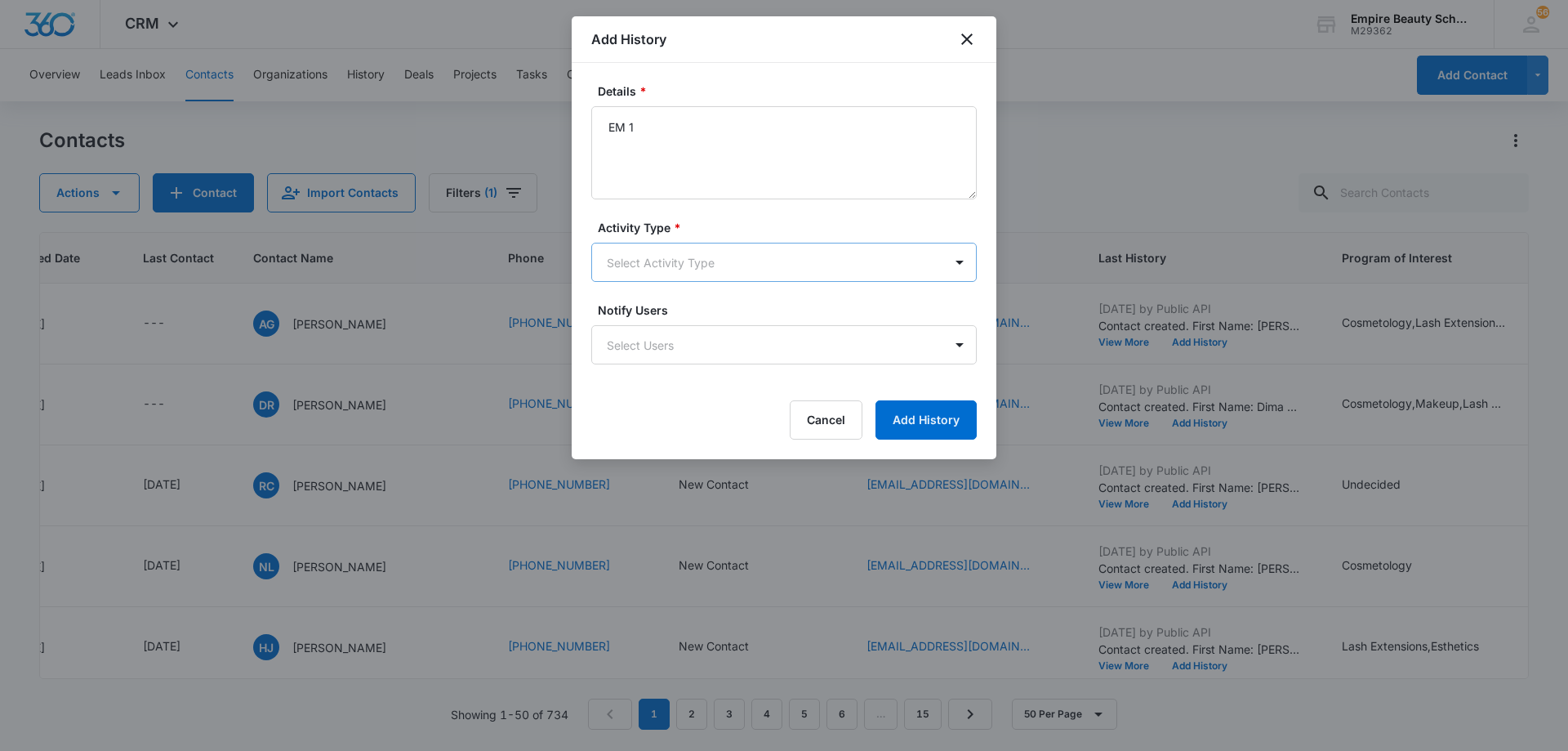
click at [738, 268] on body "CRM Apps Forms CRM Email Shop Payments POS Files Brand Settings AI Assistant Em…" at bounding box center [784, 375] width 1568 height 751
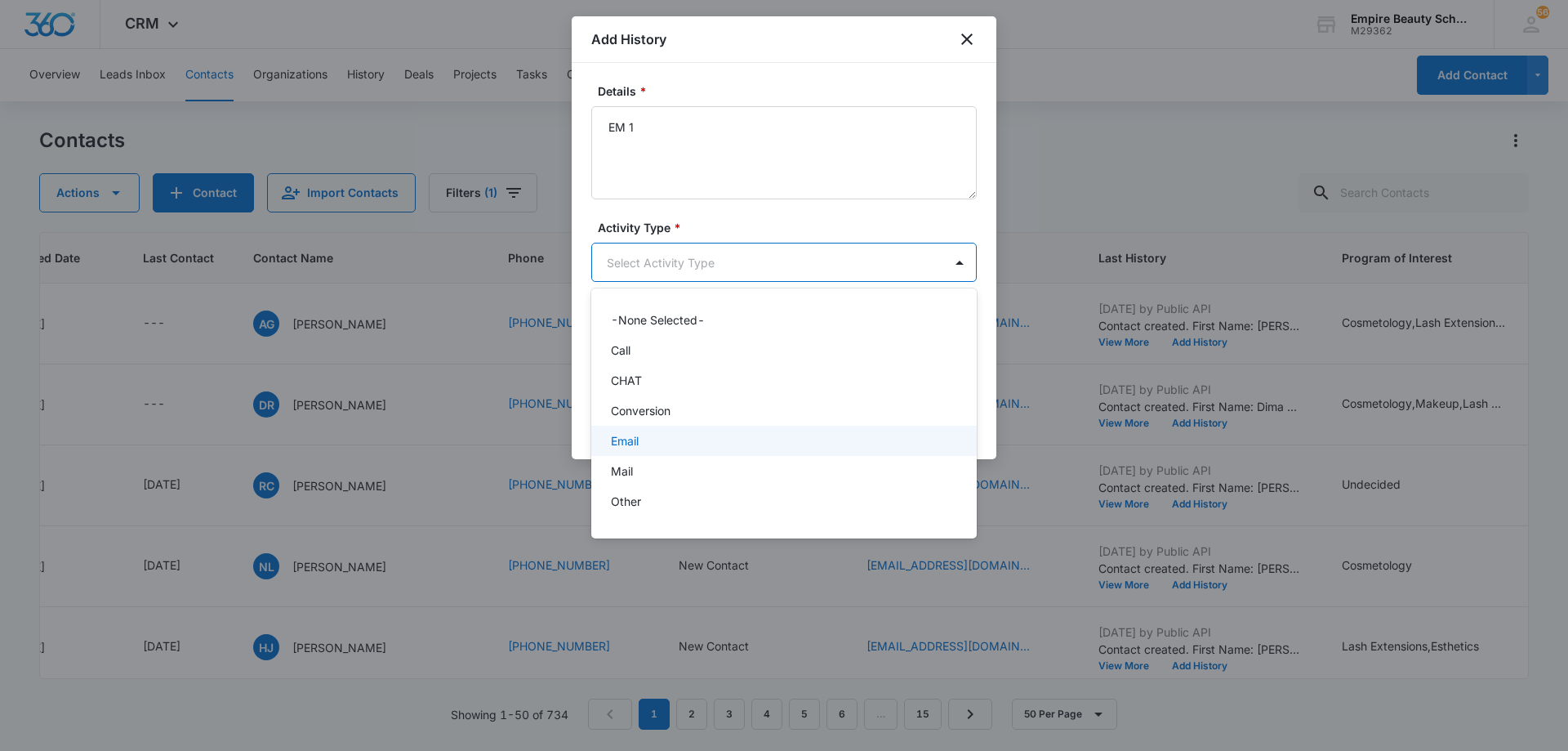
click at [720, 436] on div "Email" at bounding box center [782, 440] width 343 height 17
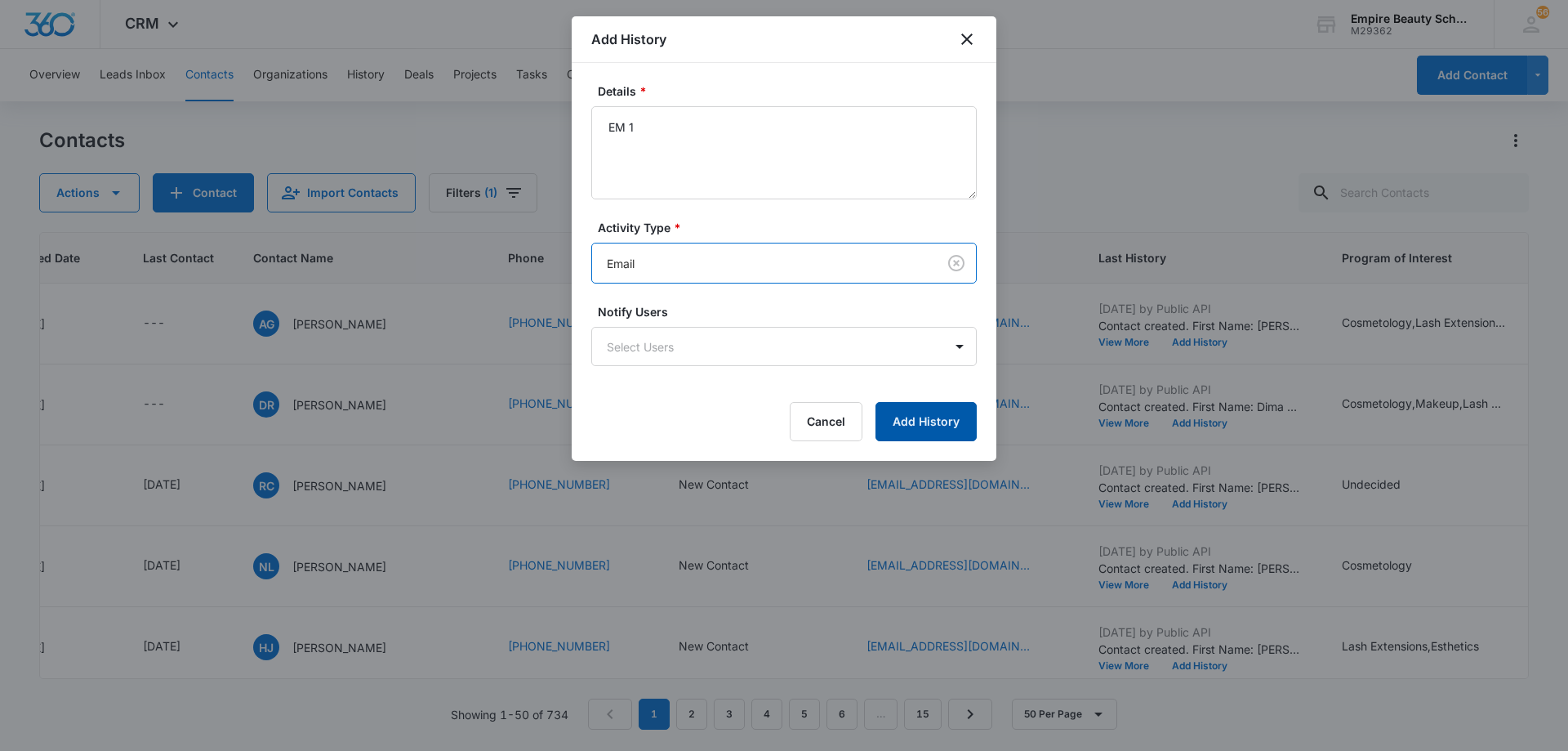
click at [896, 426] on button "Add History" at bounding box center [926, 421] width 101 height 40
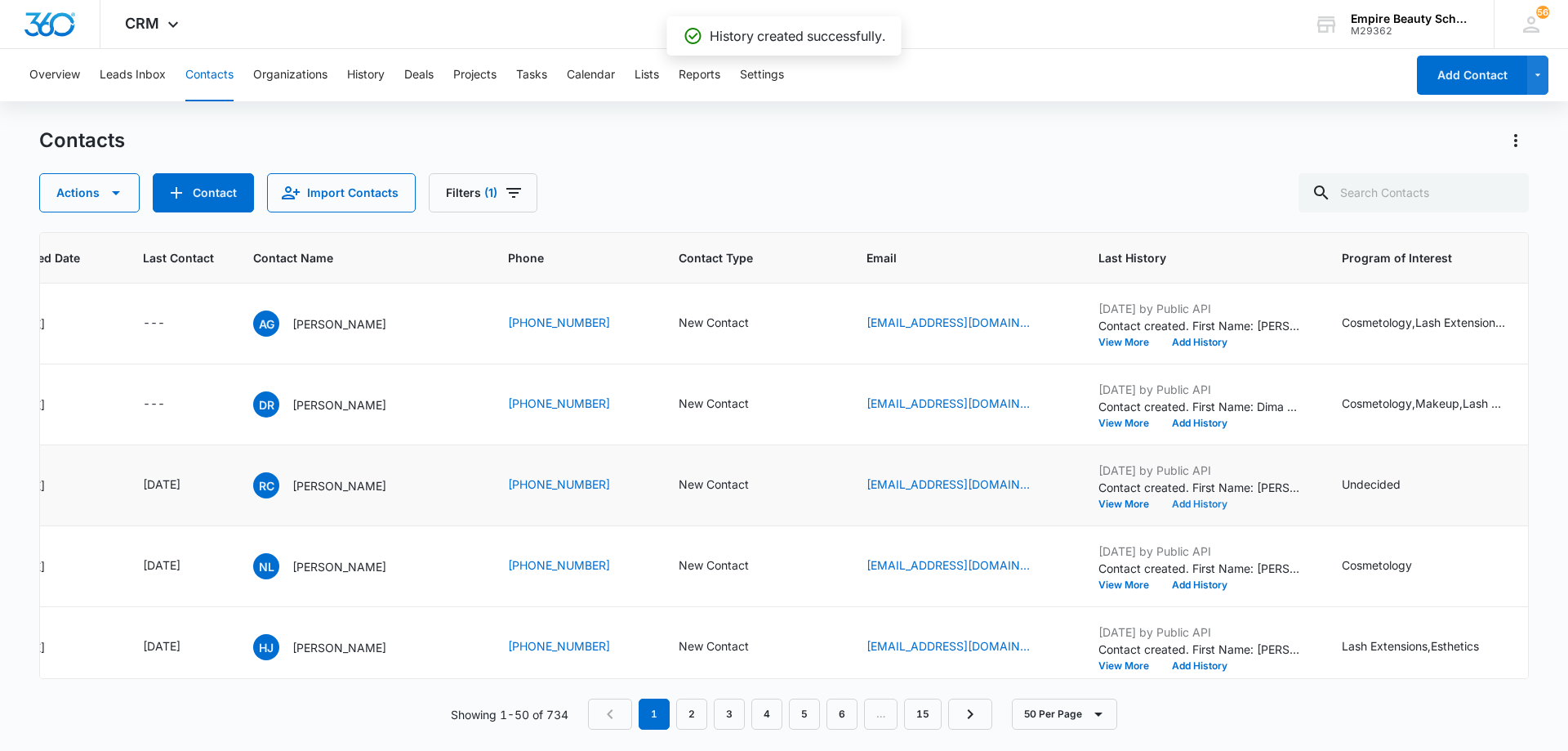
click at [1215, 504] on button "Add History" at bounding box center [1200, 504] width 78 height 9
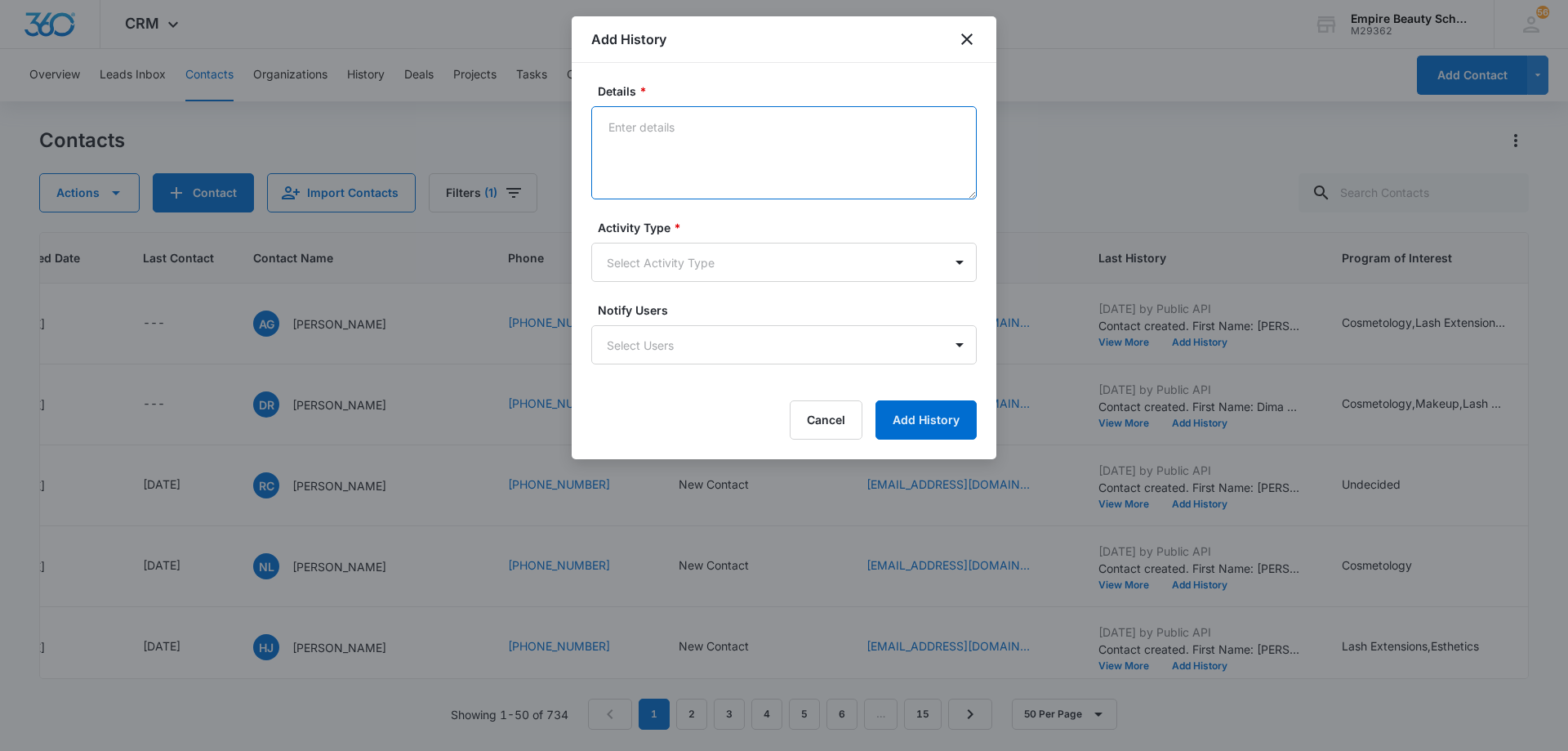
click at [750, 136] on textarea "Details *" at bounding box center [784, 152] width 385 height 94
type textarea "TXT 1"
click at [742, 265] on body "CRM Apps Forms CRM Email Shop Payments POS Files Brand Settings AI Assistant Em…" at bounding box center [784, 375] width 1568 height 751
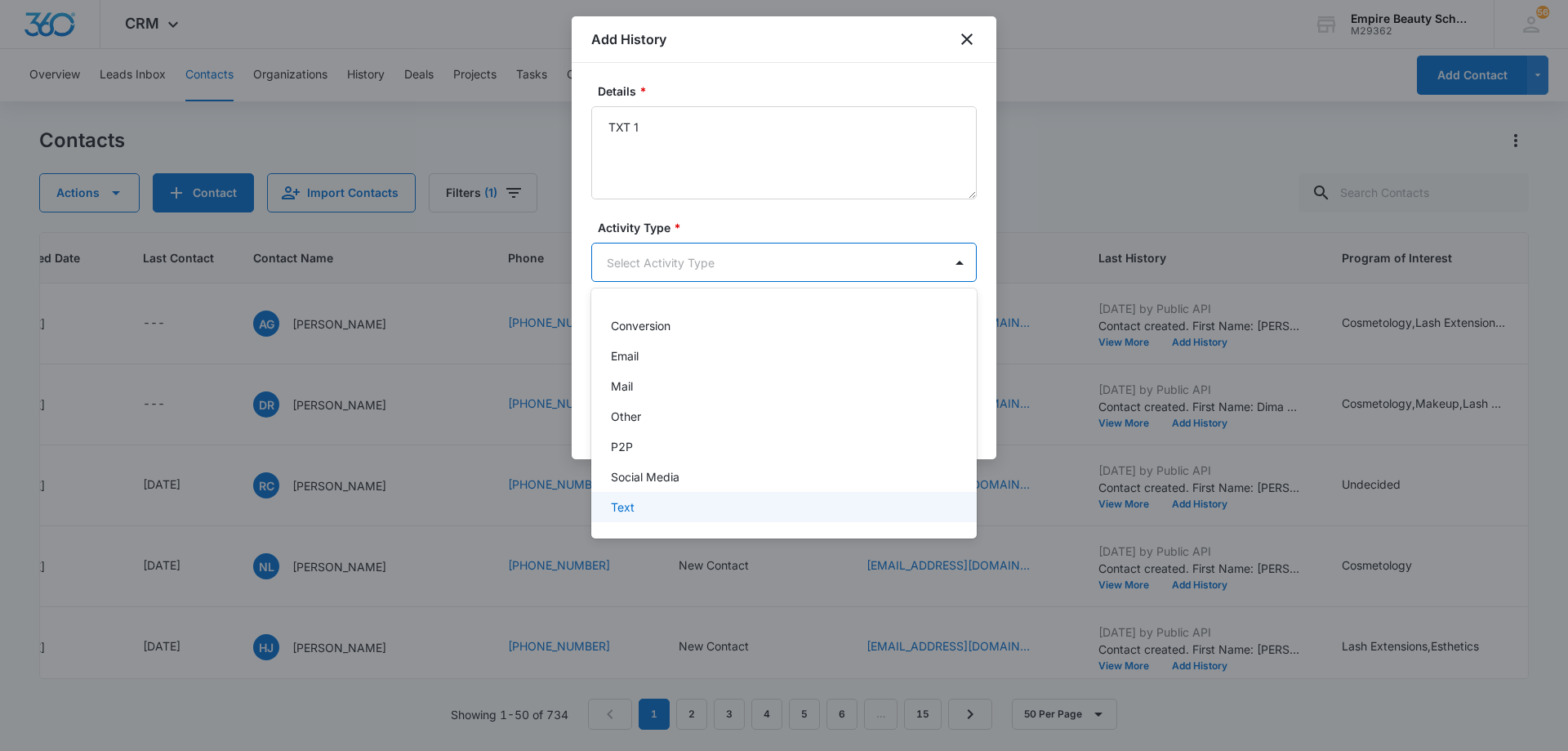
click at [706, 498] on div "Text" at bounding box center [782, 506] width 343 height 17
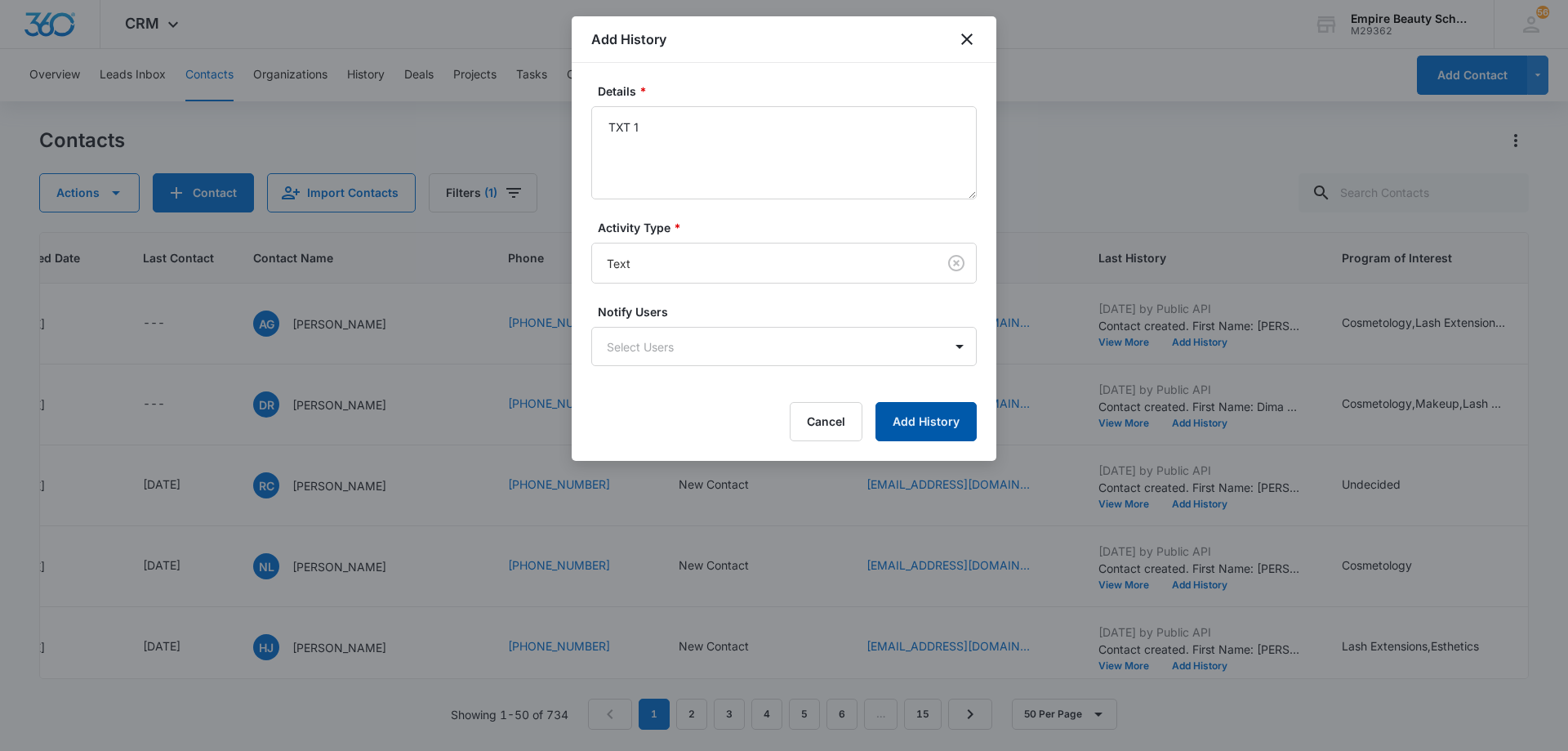
click at [920, 418] on button "Add History" at bounding box center [926, 421] width 101 height 40
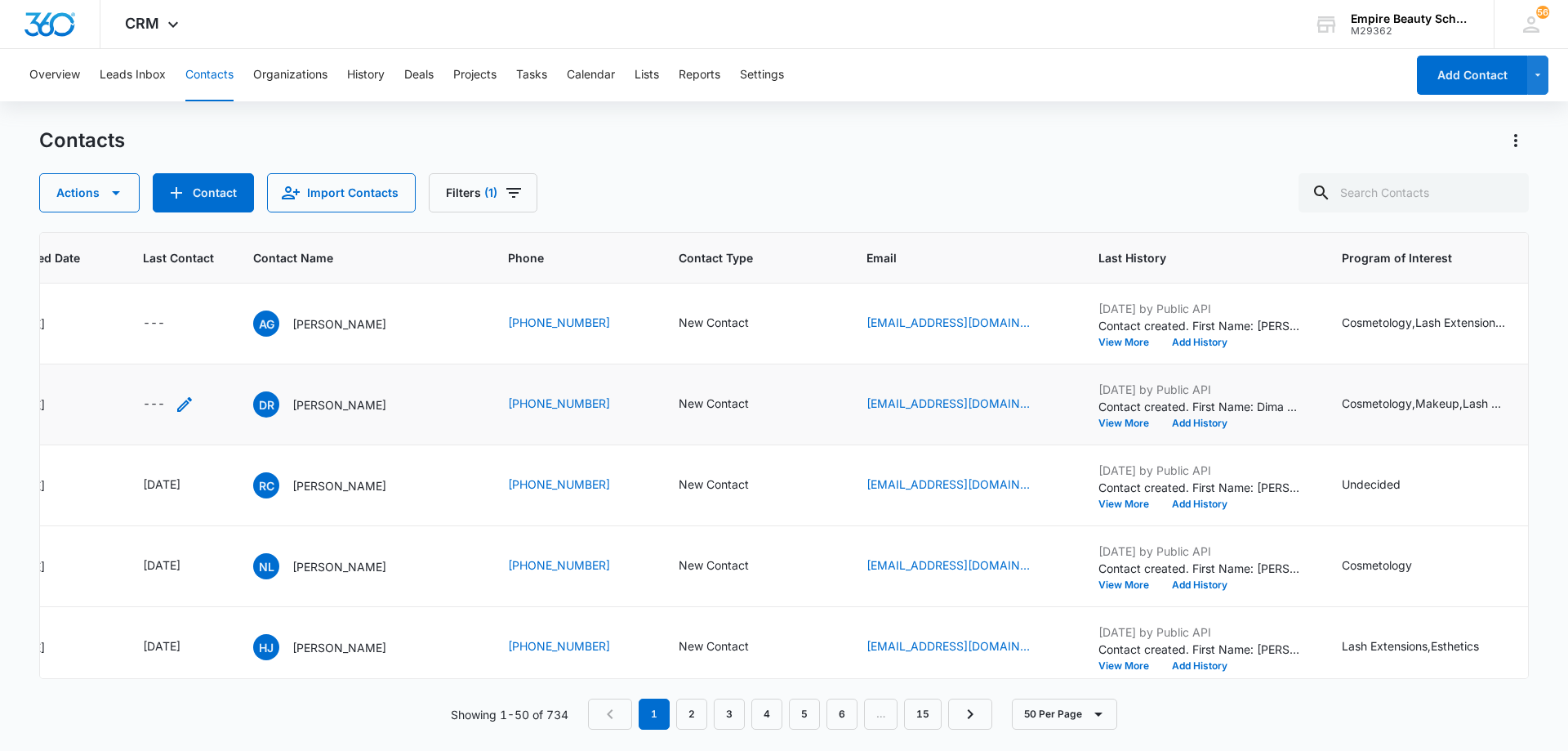
click at [184, 403] on icon "Last Contact - - Select to Edit Field" at bounding box center [185, 404] width 15 height 15
click at [189, 296] on input at bounding box center [165, 299] width 120 height 18
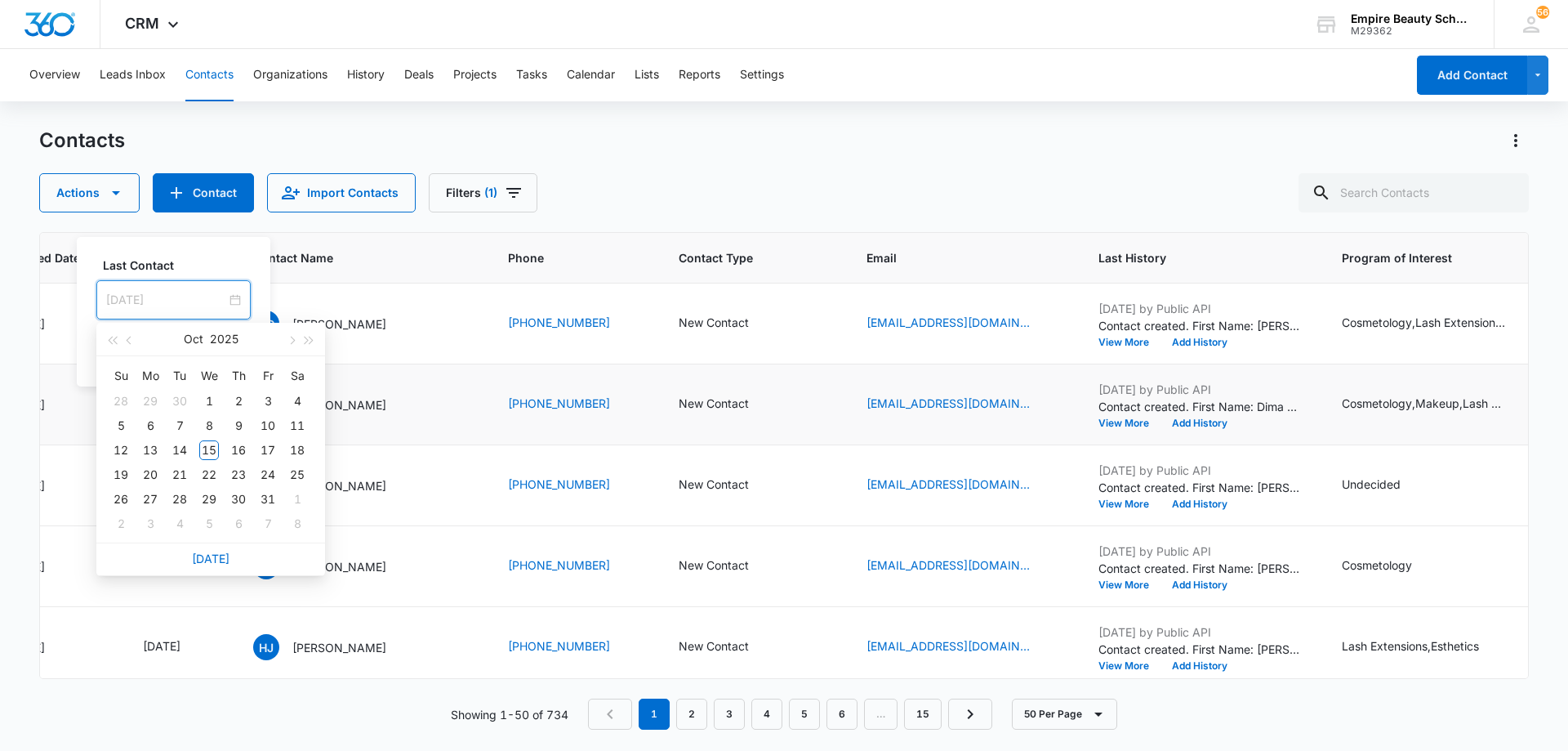
type input "[DATE]"
click at [211, 561] on link "[DATE]" at bounding box center [211, 558] width 38 height 14
type input "[DATE]"
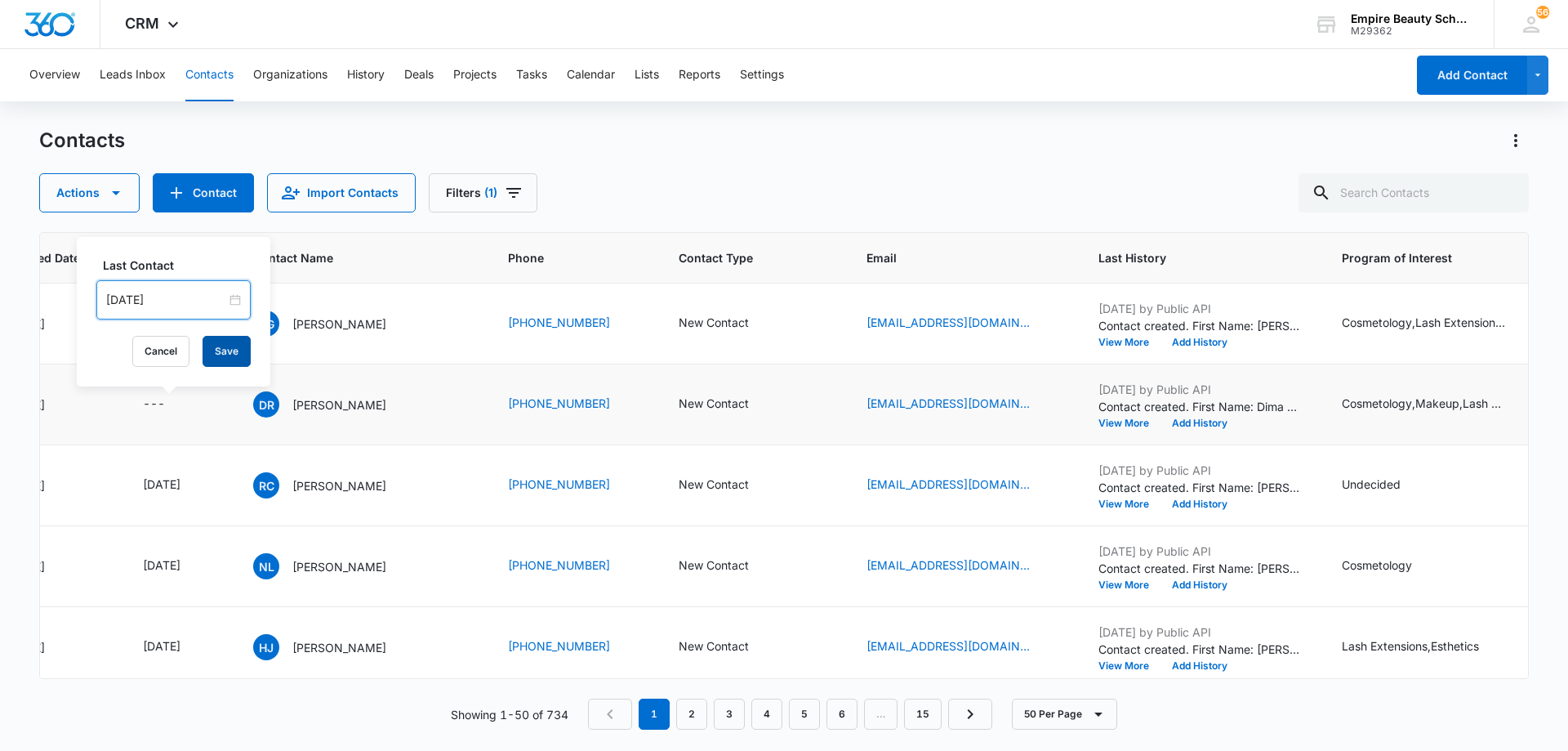
click at [217, 351] on button "Save" at bounding box center [226, 350] width 48 height 31
click at [1197, 419] on button "Add History" at bounding box center [1200, 423] width 78 height 9
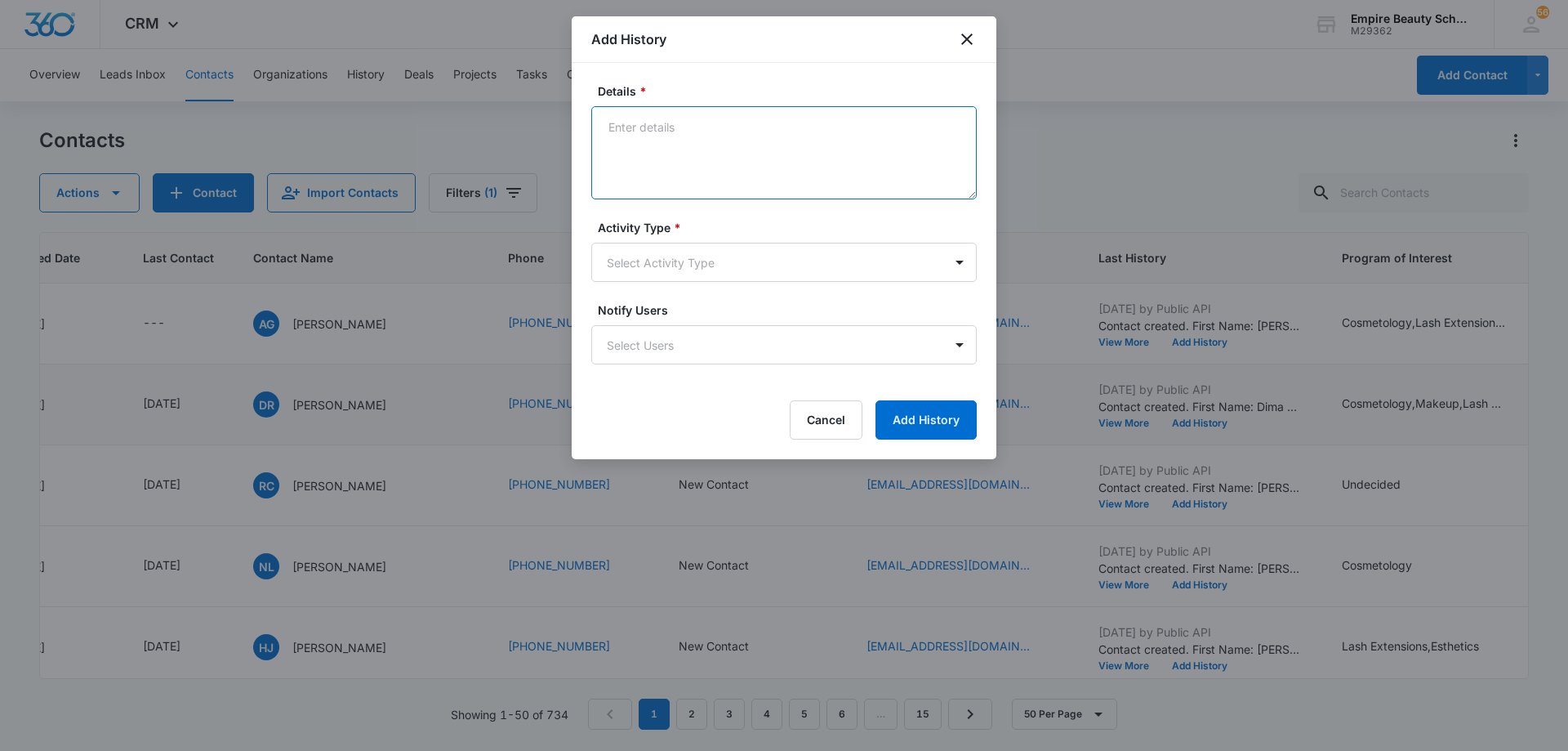
click at [827, 175] on textarea "Details *" at bounding box center [784, 152] width 385 height 94
type textarea "LVM 1"
click at [764, 264] on body "CRM Apps Forms CRM Email Shop Payments POS Files Brand Settings AI Assistant Em…" at bounding box center [784, 375] width 1568 height 751
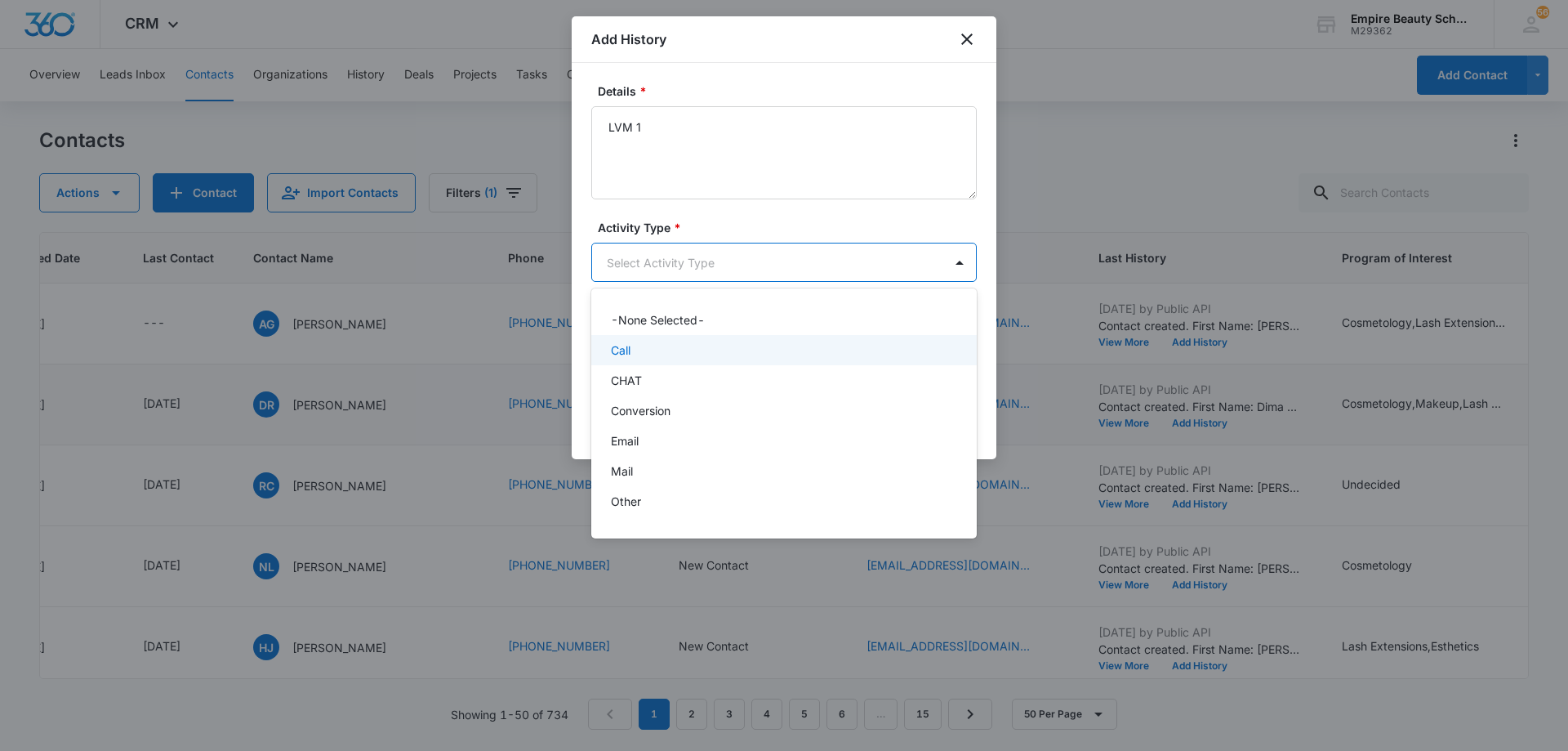
drag, startPoint x: 728, startPoint y: 350, endPoint x: 745, endPoint y: 350, distance: 17.0
click at [729, 350] on div "Call" at bounding box center [782, 350] width 343 height 17
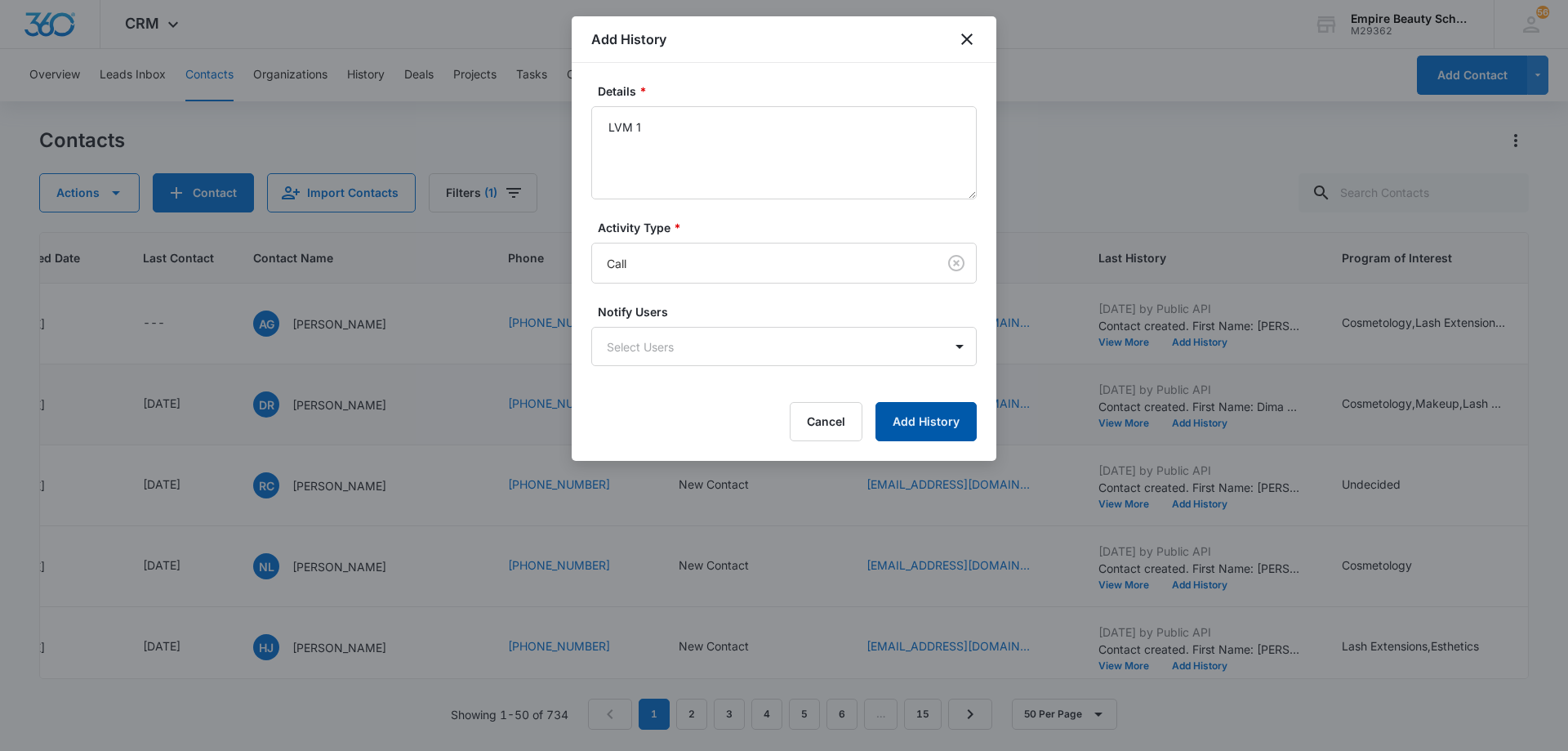
click at [920, 416] on button "Add History" at bounding box center [926, 421] width 101 height 40
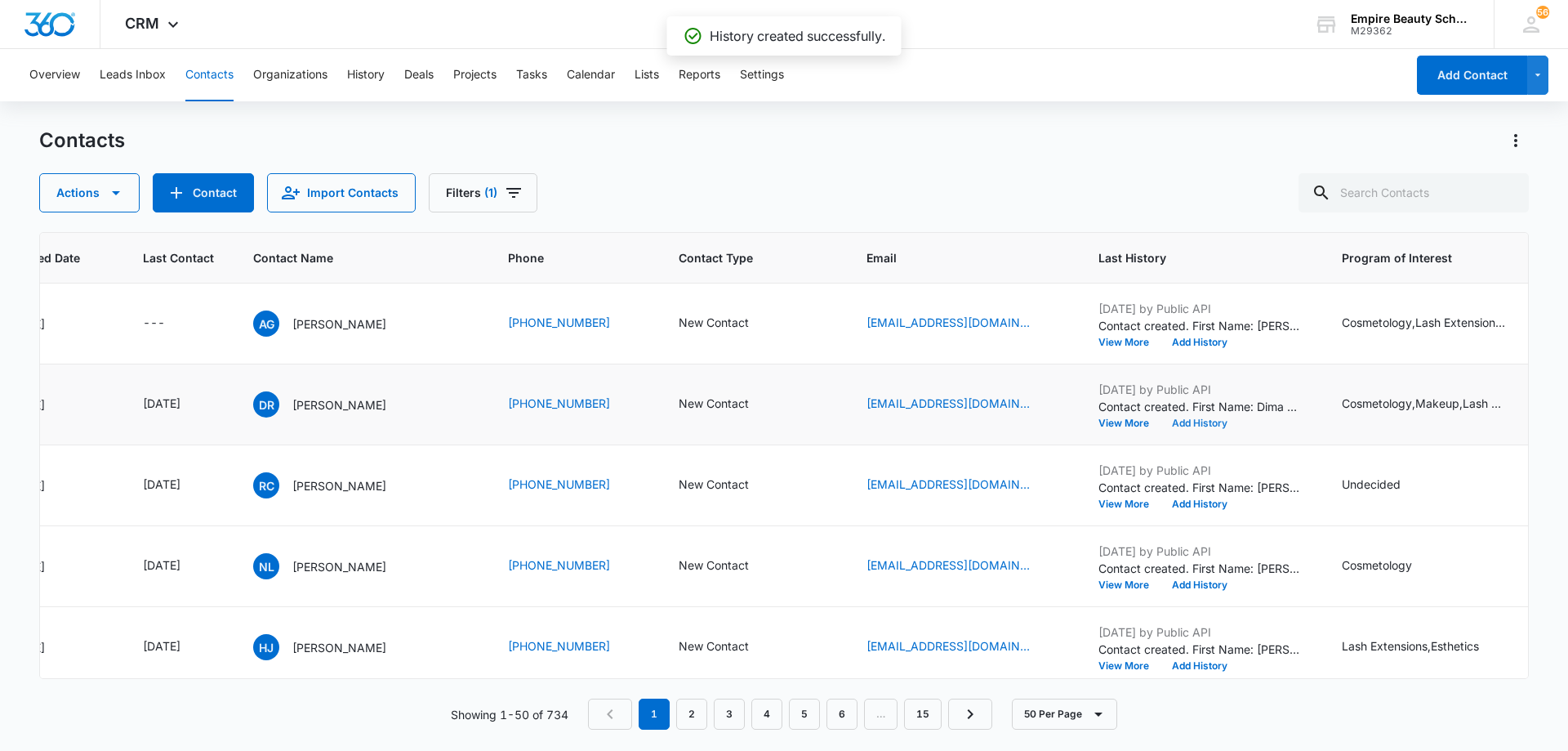
click at [1202, 423] on button "Add History" at bounding box center [1200, 423] width 78 height 9
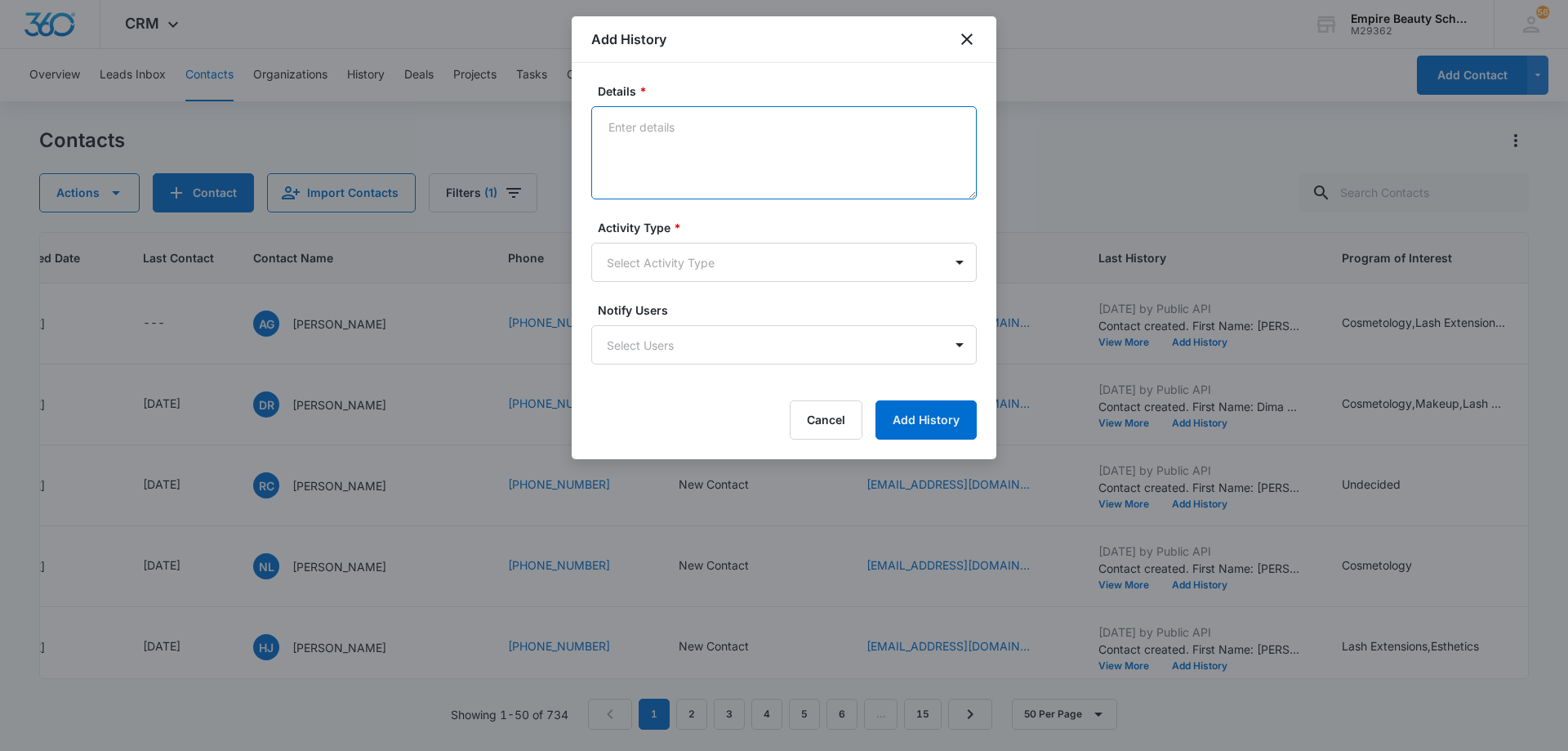
click at [867, 174] on textarea "Details *" at bounding box center [784, 152] width 385 height 94
type textarea "EM 1"
click at [795, 269] on body "CRM Apps Forms CRM Email Shop Payments POS Files Brand Settings AI Assistant Em…" at bounding box center [784, 375] width 1568 height 751
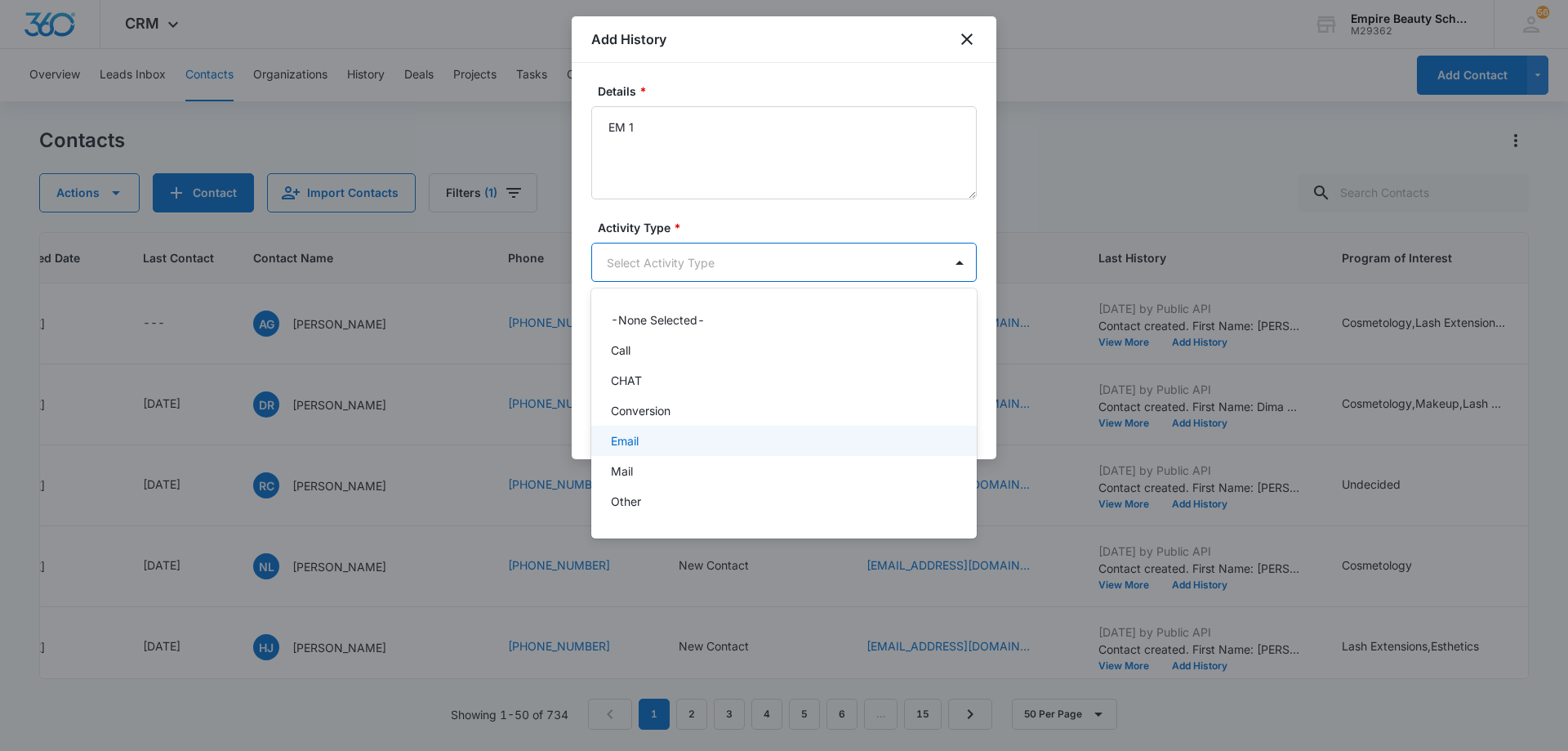
click at [730, 440] on div "Email" at bounding box center [782, 440] width 343 height 17
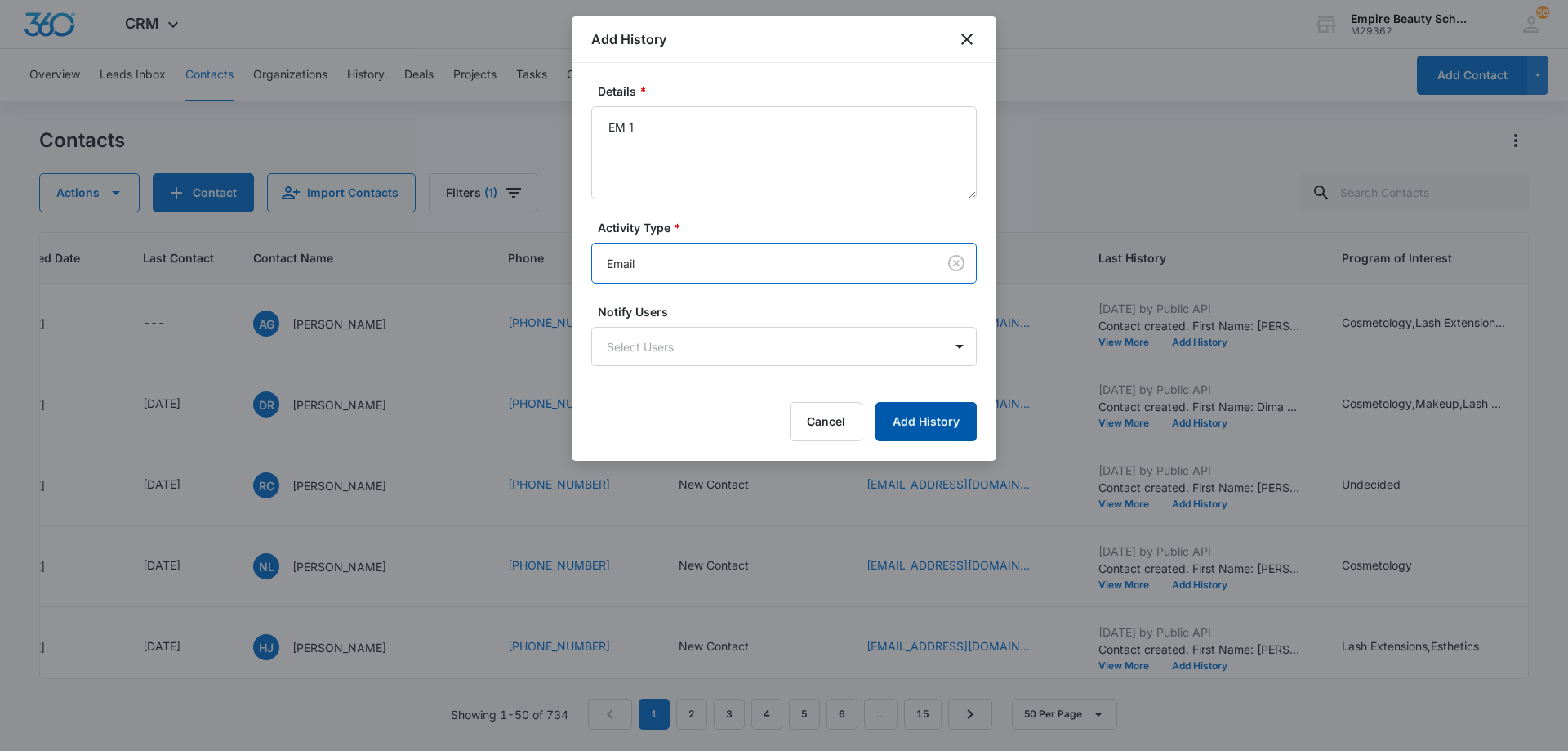
click at [906, 424] on button "Add History" at bounding box center [926, 421] width 101 height 40
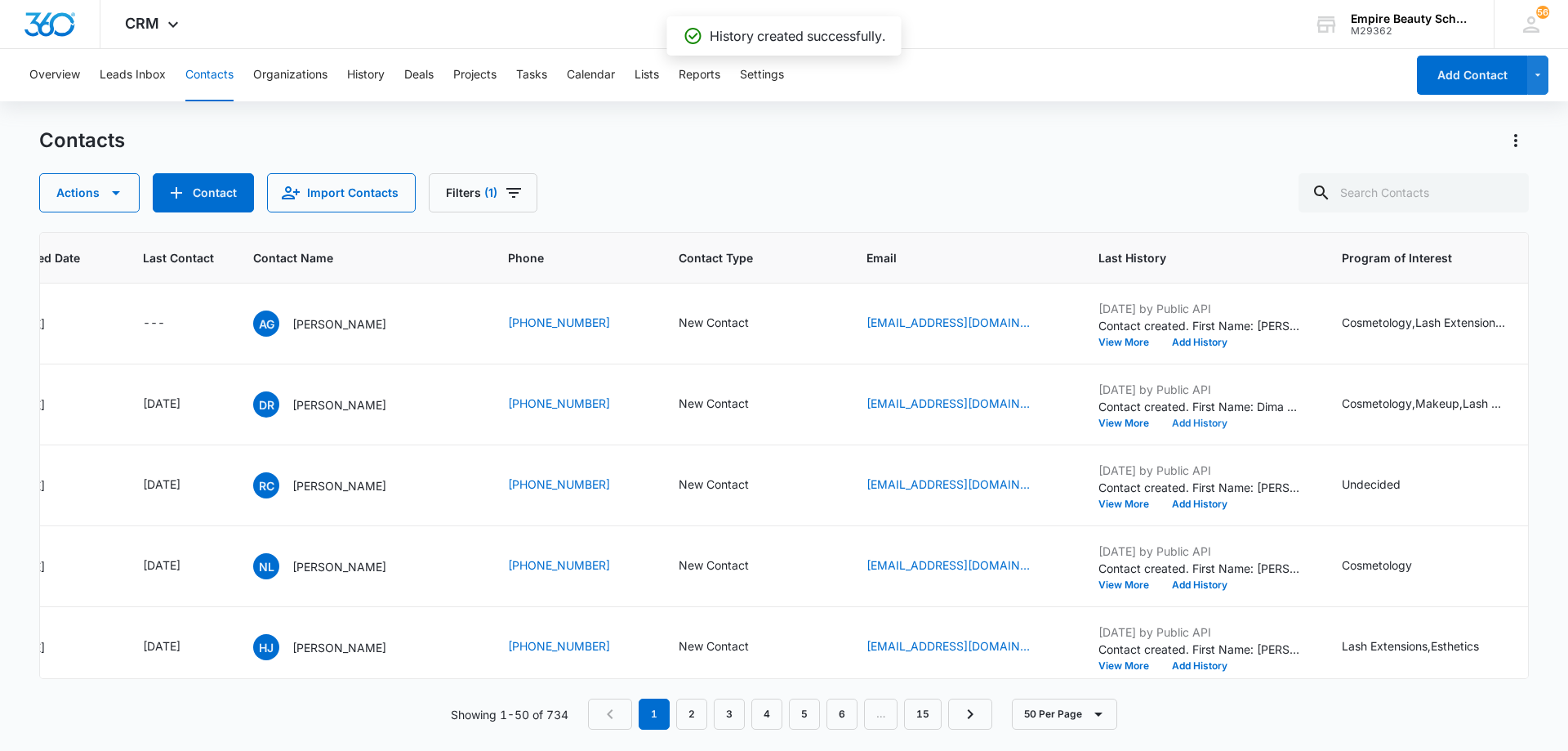
click at [1196, 419] on button "Add History" at bounding box center [1200, 423] width 78 height 9
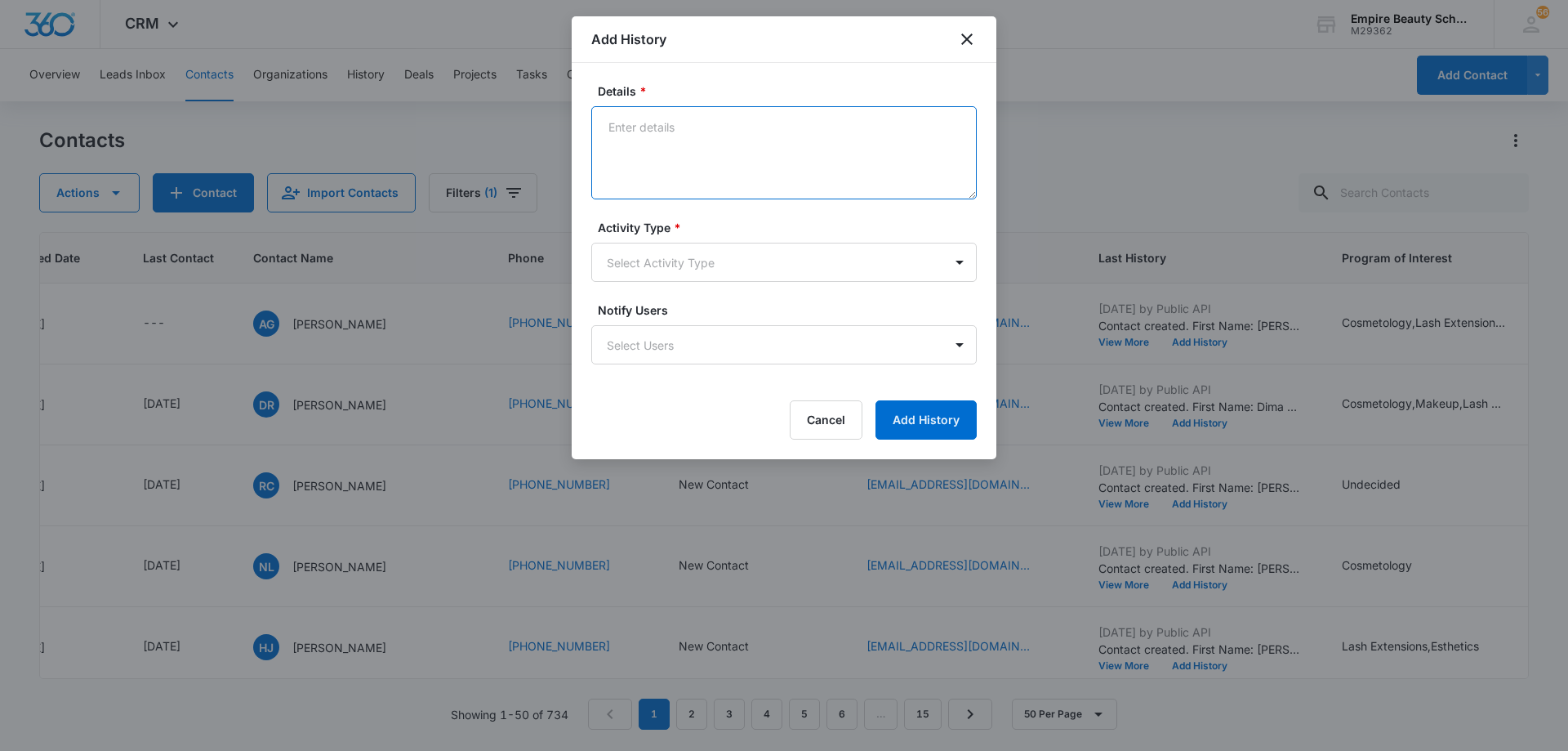
click at [872, 143] on textarea "Details *" at bounding box center [784, 152] width 385 height 94
type textarea "TXT 1"
click at [793, 263] on body "CRM Apps Forms CRM Email Shop Payments POS Files Brand Settings AI Assistant Em…" at bounding box center [784, 375] width 1568 height 751
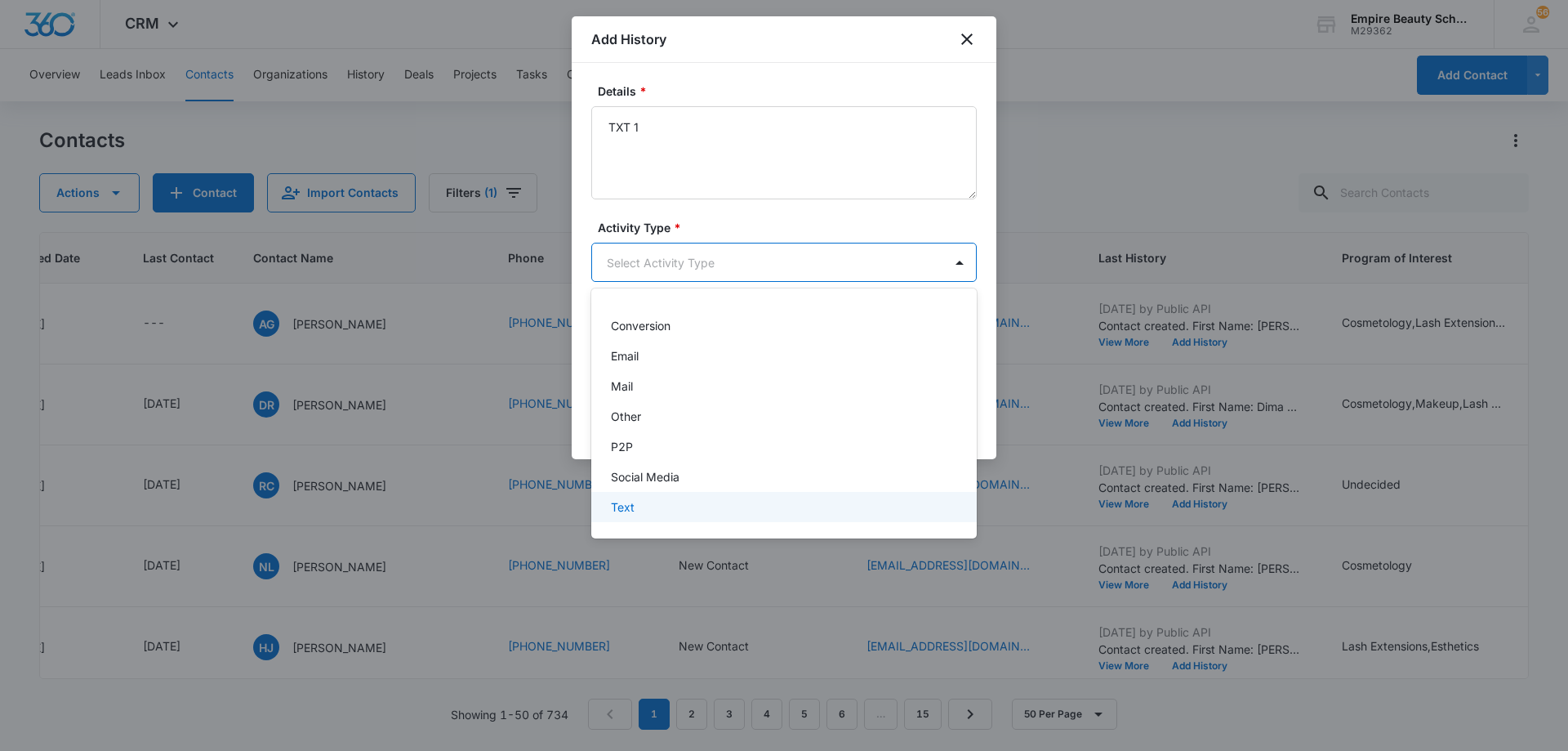
drag, startPoint x: 733, startPoint y: 500, endPoint x: 877, endPoint y: 455, distance: 150.9
click at [735, 499] on div "Text" at bounding box center [782, 506] width 343 height 17
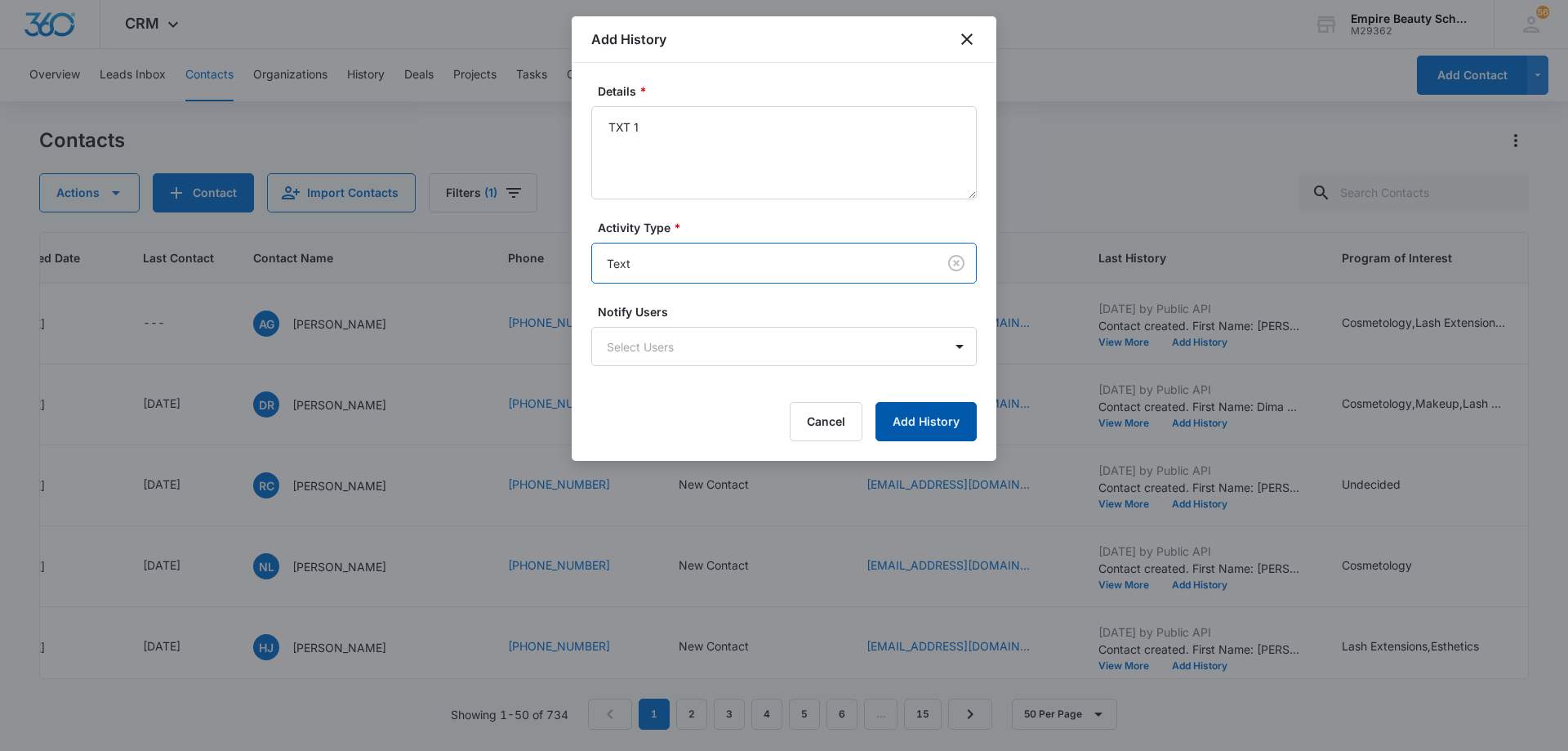
click at [943, 414] on button "Add History" at bounding box center [926, 421] width 101 height 40
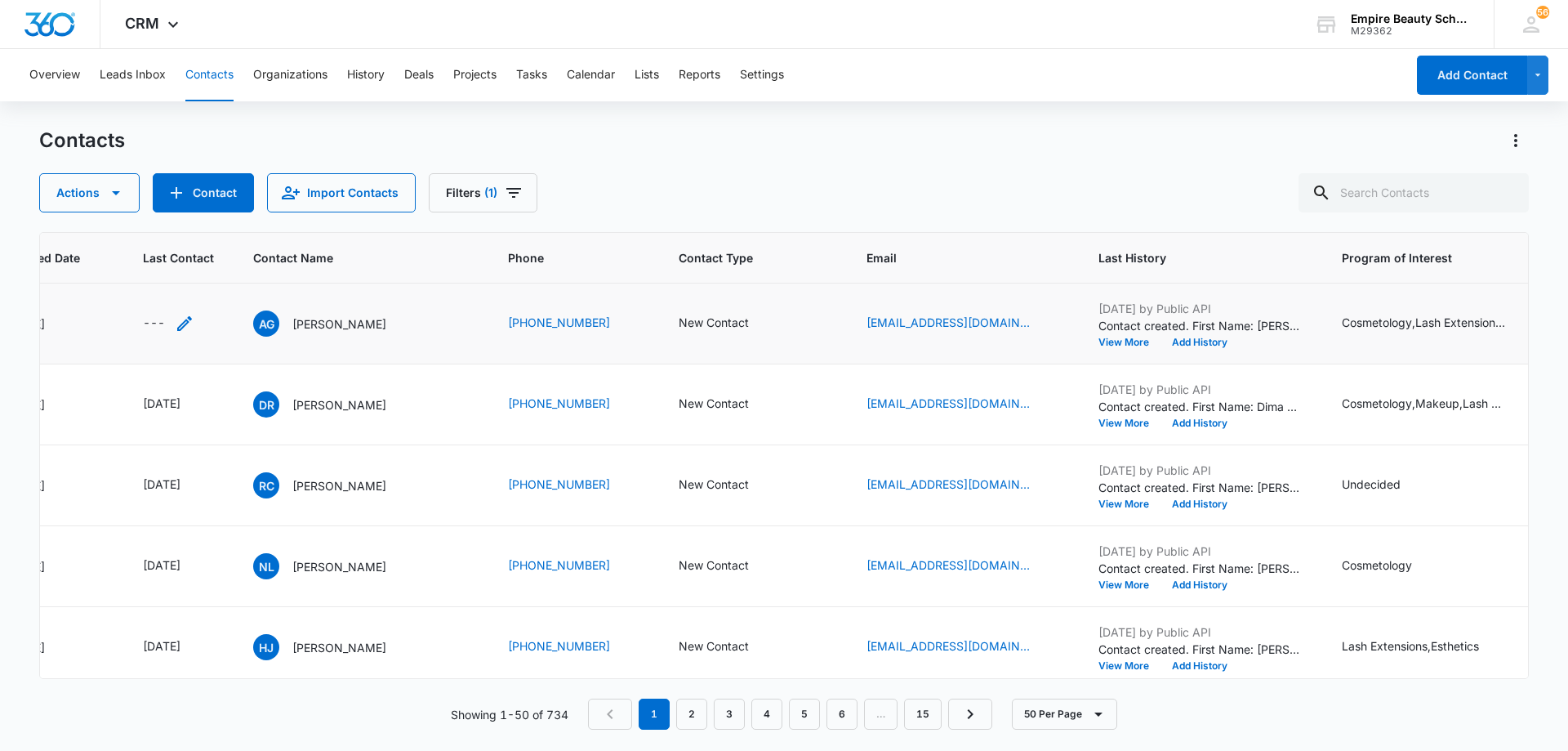
click at [190, 323] on icon "Last Contact - - Select to Edit Field" at bounding box center [184, 323] width 20 height 20
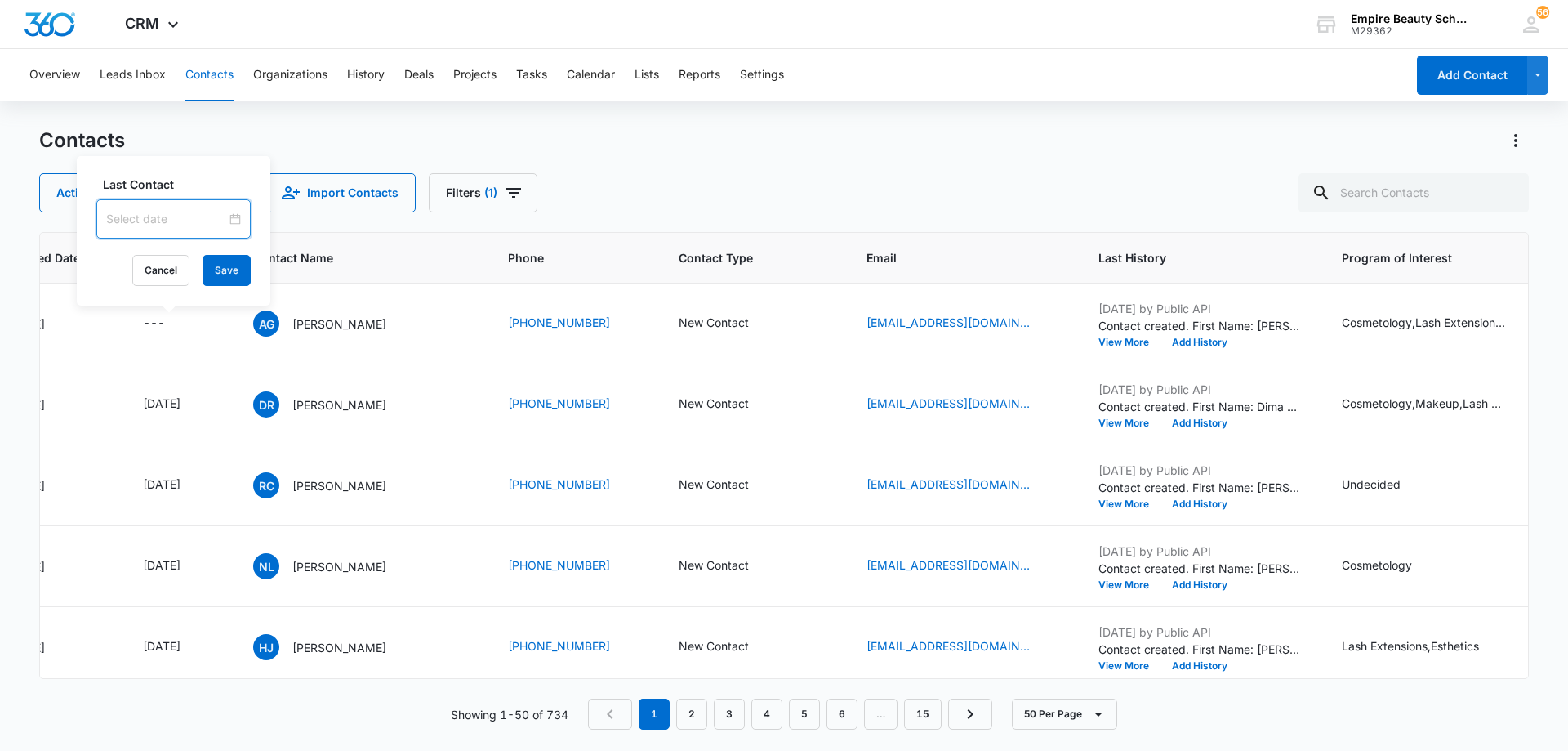
click at [178, 221] on input at bounding box center [165, 218] width 120 height 18
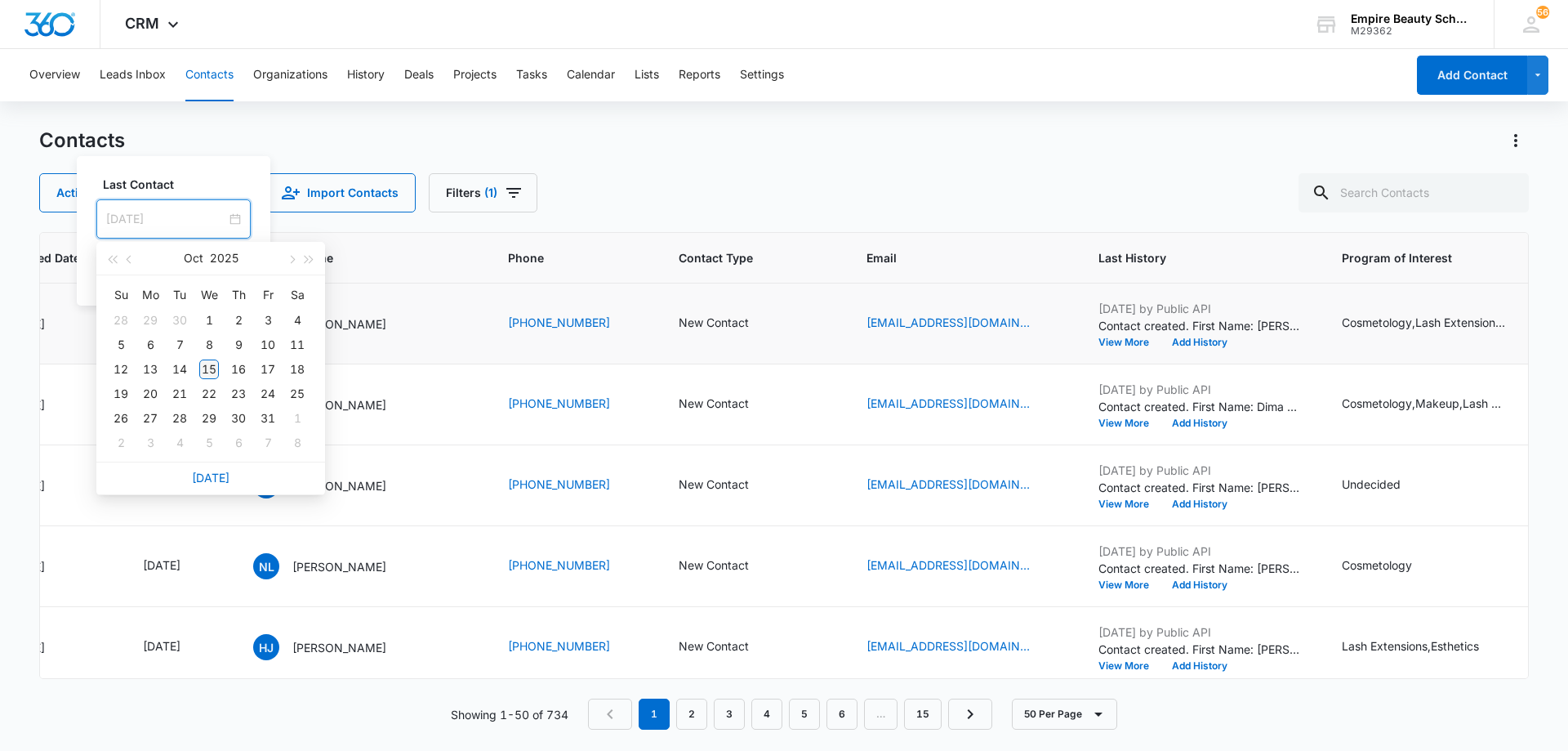
type input "[DATE]"
click at [207, 371] on div "15" at bounding box center [209, 368] width 20 height 20
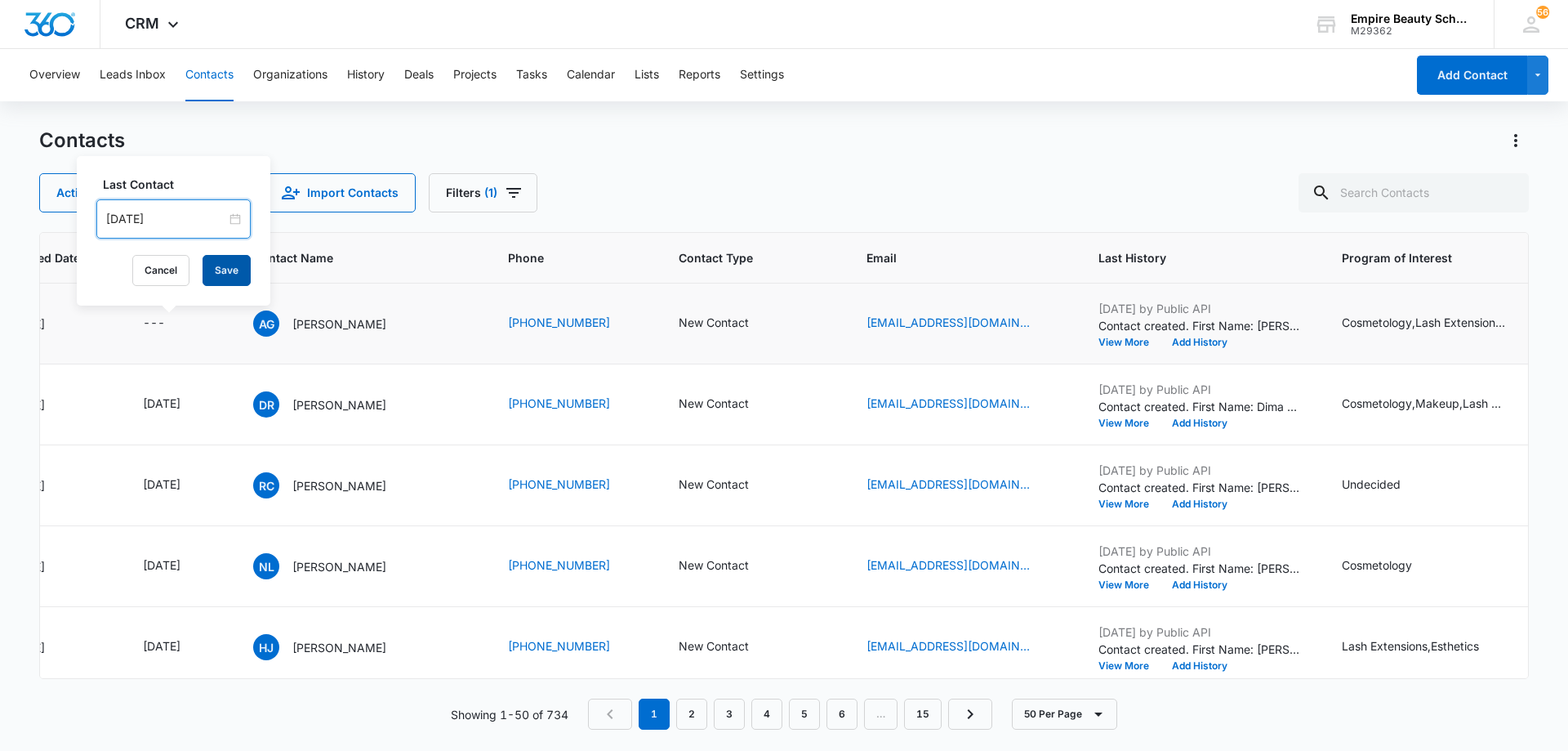
click at [221, 274] on button "Save" at bounding box center [226, 270] width 48 height 31
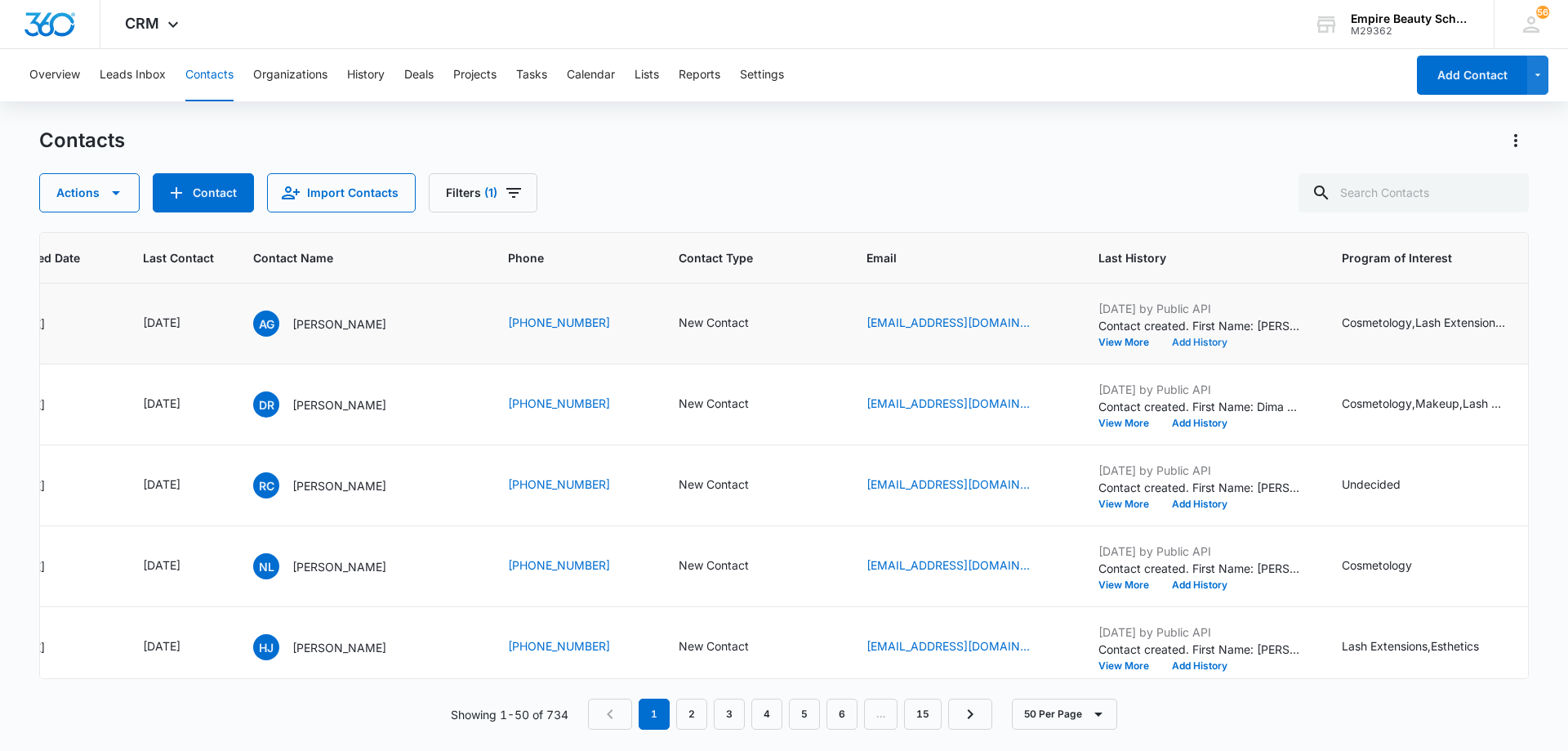
click at [1201, 342] on button "Add History" at bounding box center [1200, 342] width 78 height 9
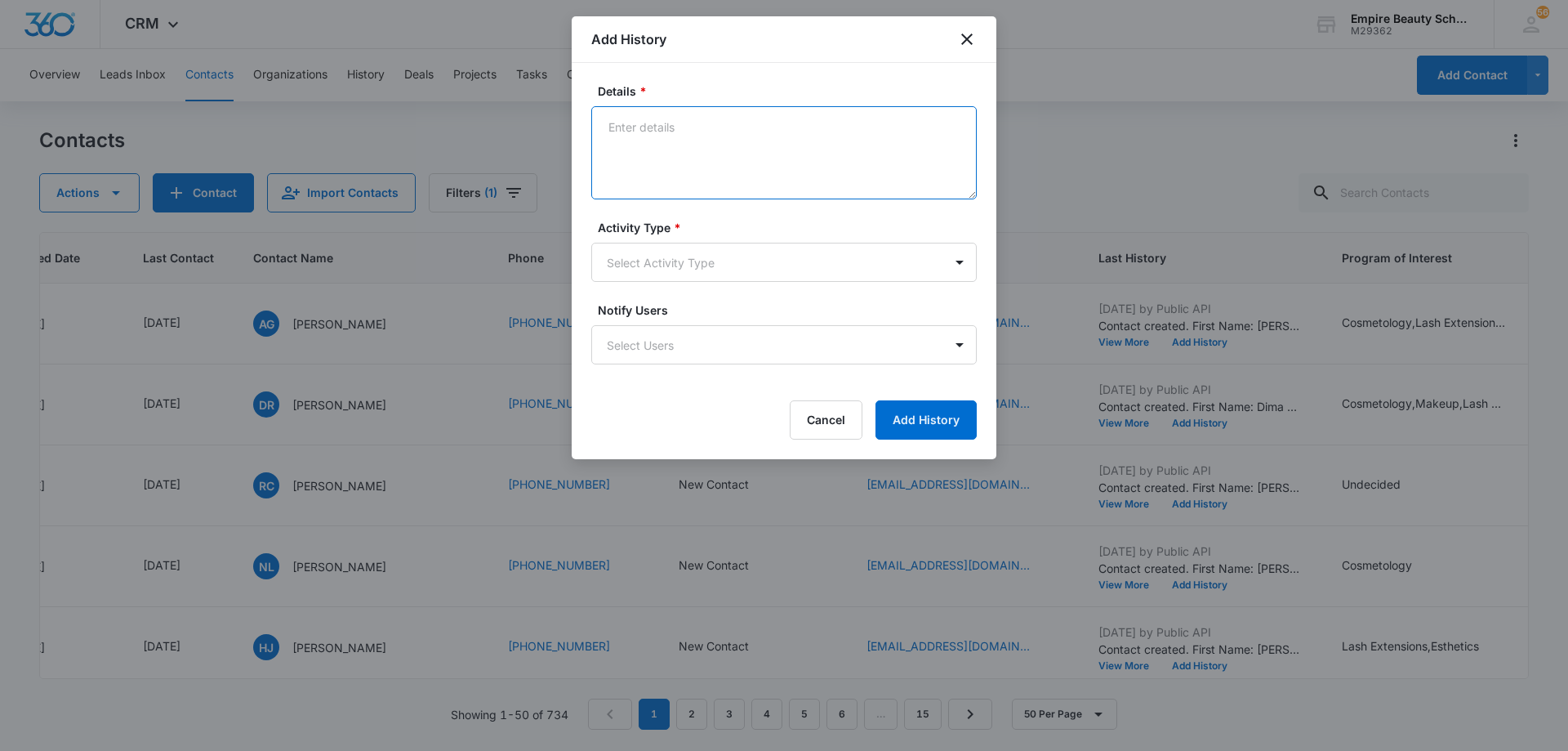
click at [779, 150] on textarea "Details *" at bounding box center [784, 152] width 385 height 94
type textarea "LVM 1"
click at [700, 258] on body "CRM Apps Forms CRM Email Shop Payments POS Files Brand Settings AI Assistant Em…" at bounding box center [784, 375] width 1568 height 751
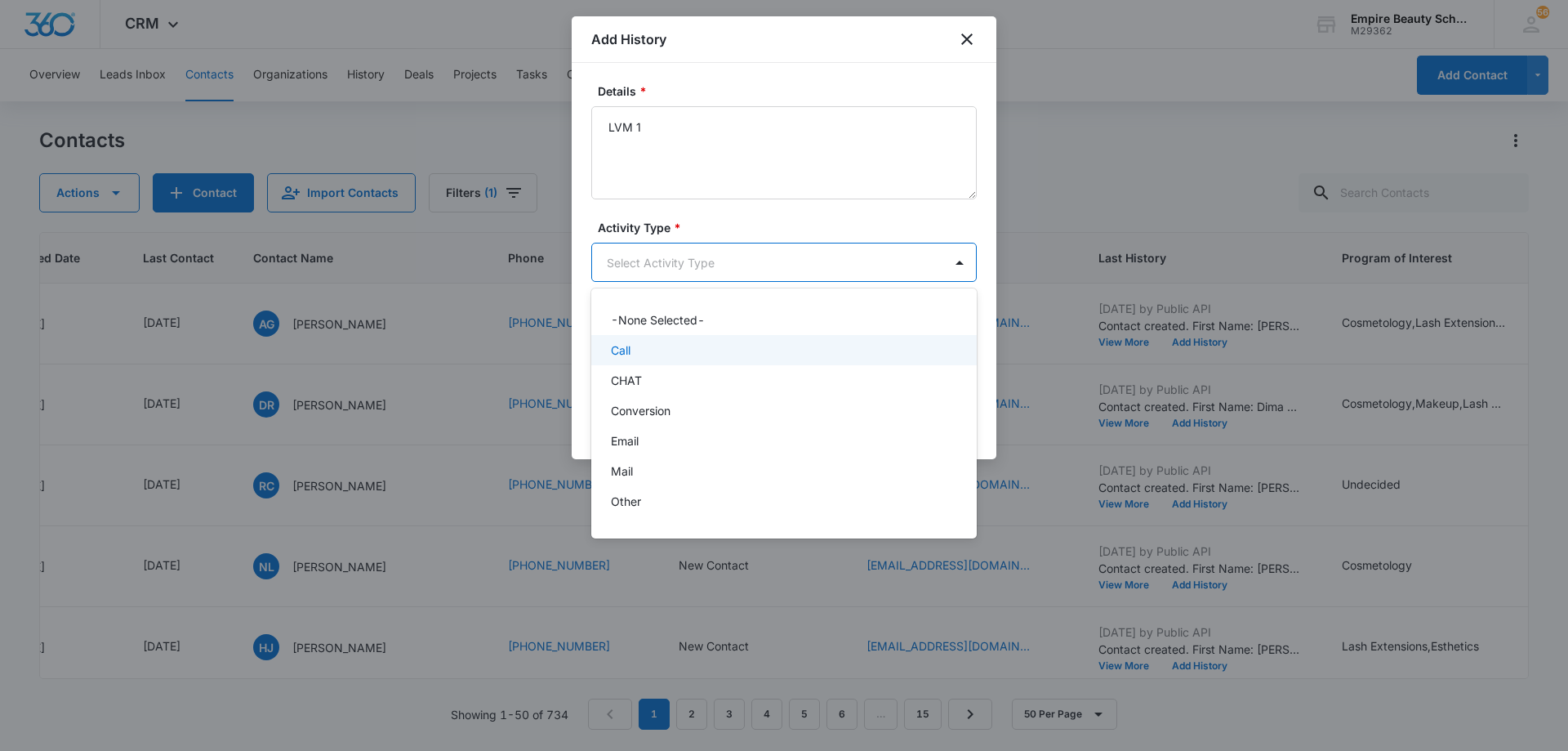
click at [679, 347] on div "Call" at bounding box center [782, 350] width 343 height 17
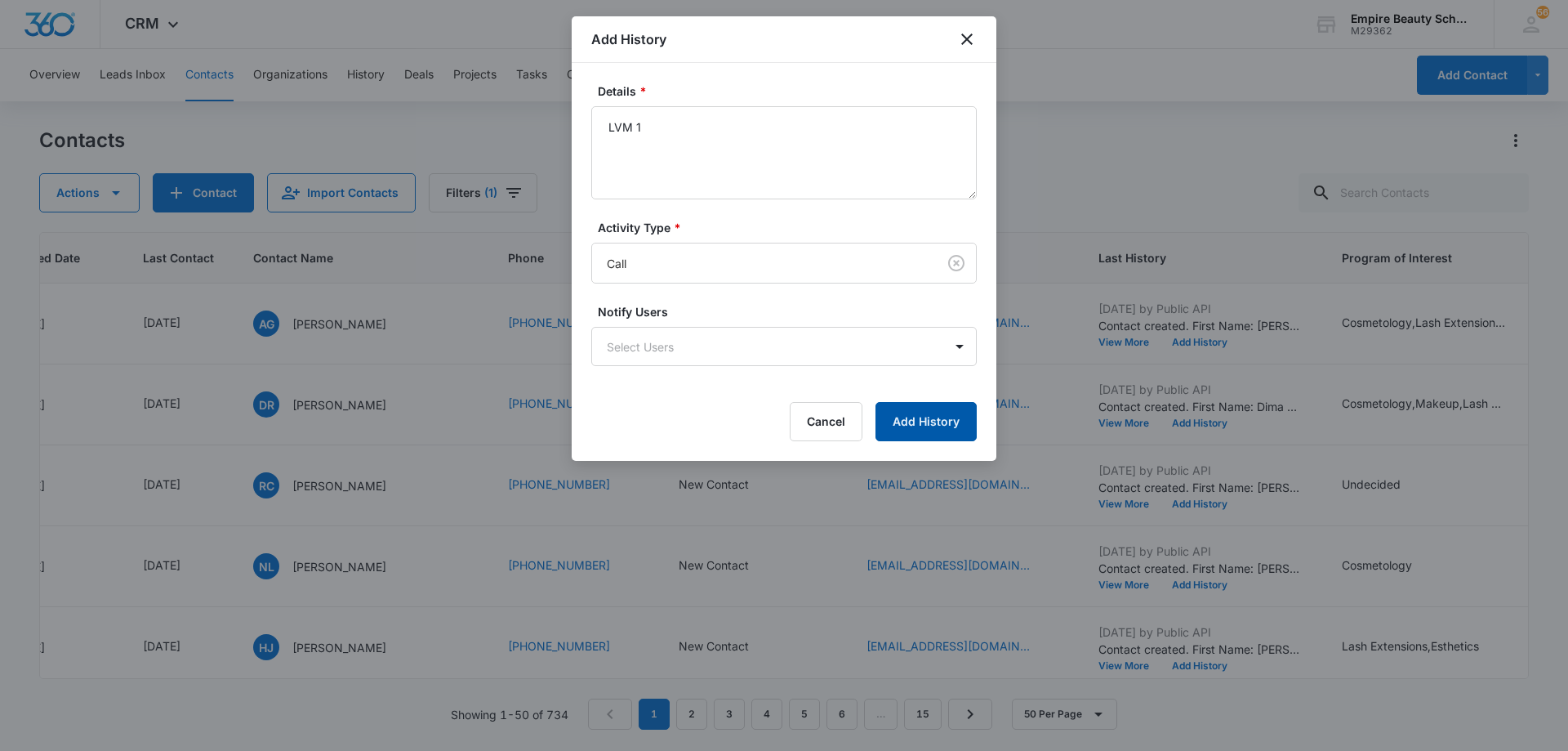
click at [933, 418] on button "Add History" at bounding box center [926, 421] width 101 height 40
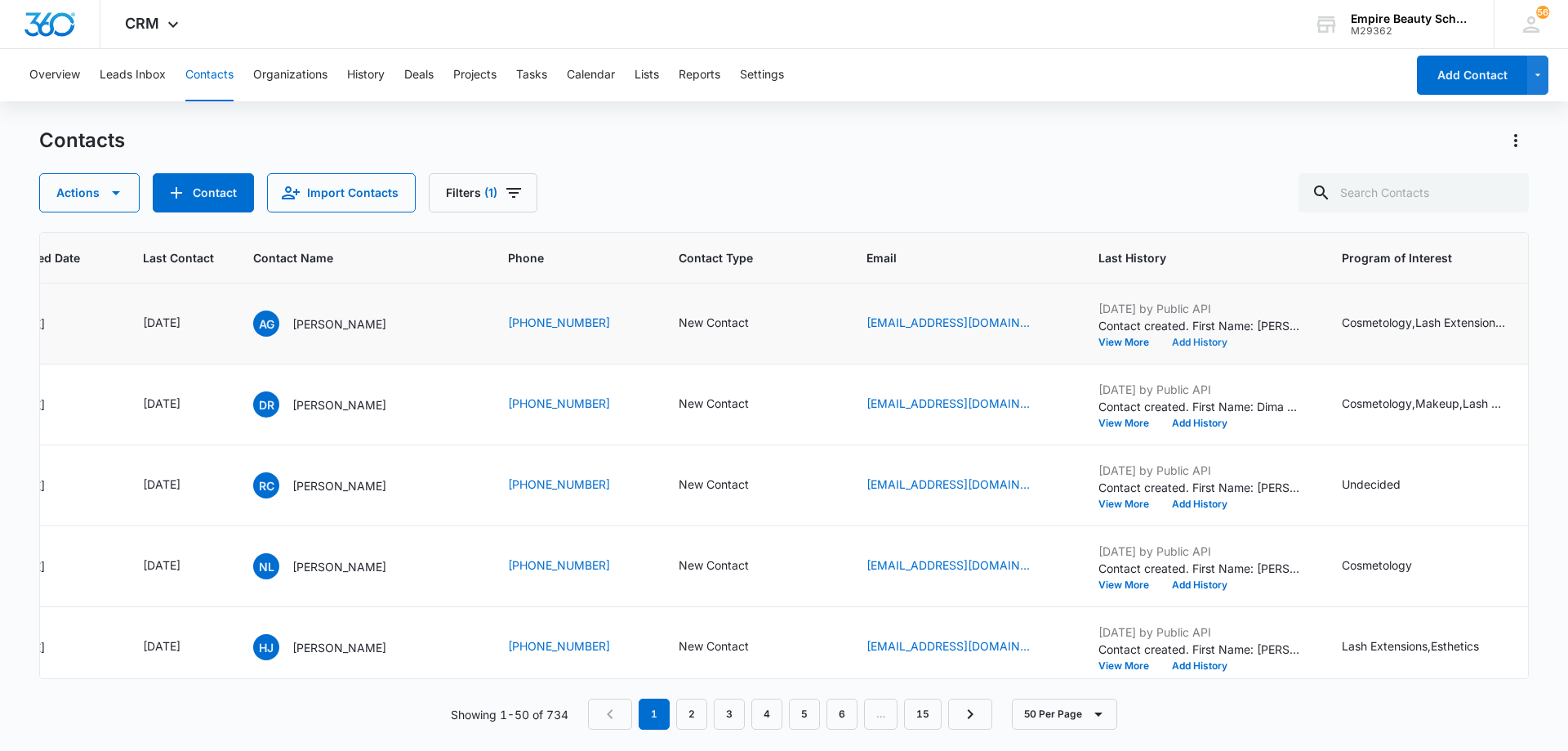
click at [1198, 345] on button "Add History" at bounding box center [1200, 342] width 78 height 9
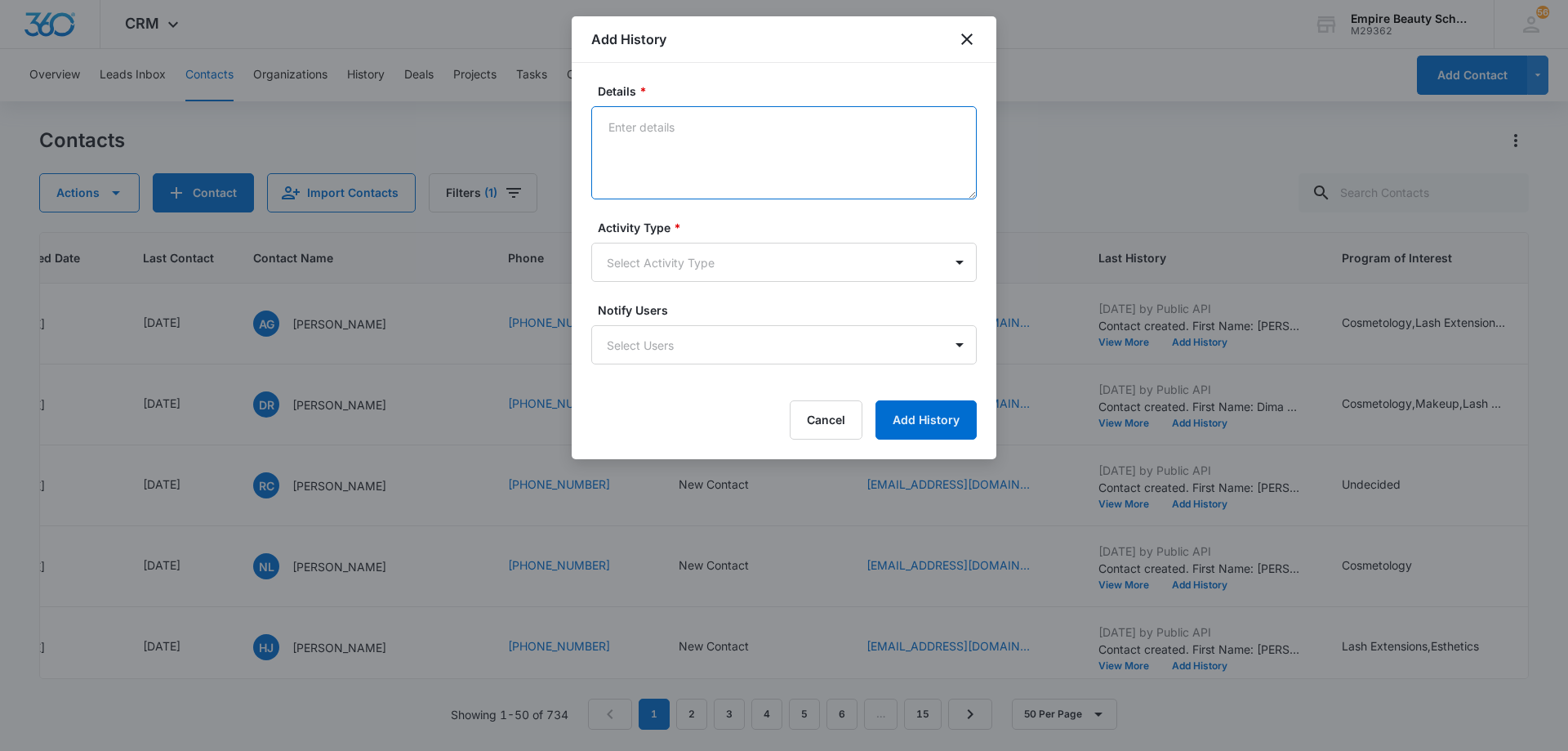
click at [844, 138] on textarea "Details *" at bounding box center [784, 152] width 385 height 94
type textarea "EM 1"
click at [750, 272] on body "CRM Apps Forms CRM Email Shop Payments POS Files Brand Settings AI Assistant Em…" at bounding box center [784, 375] width 1568 height 751
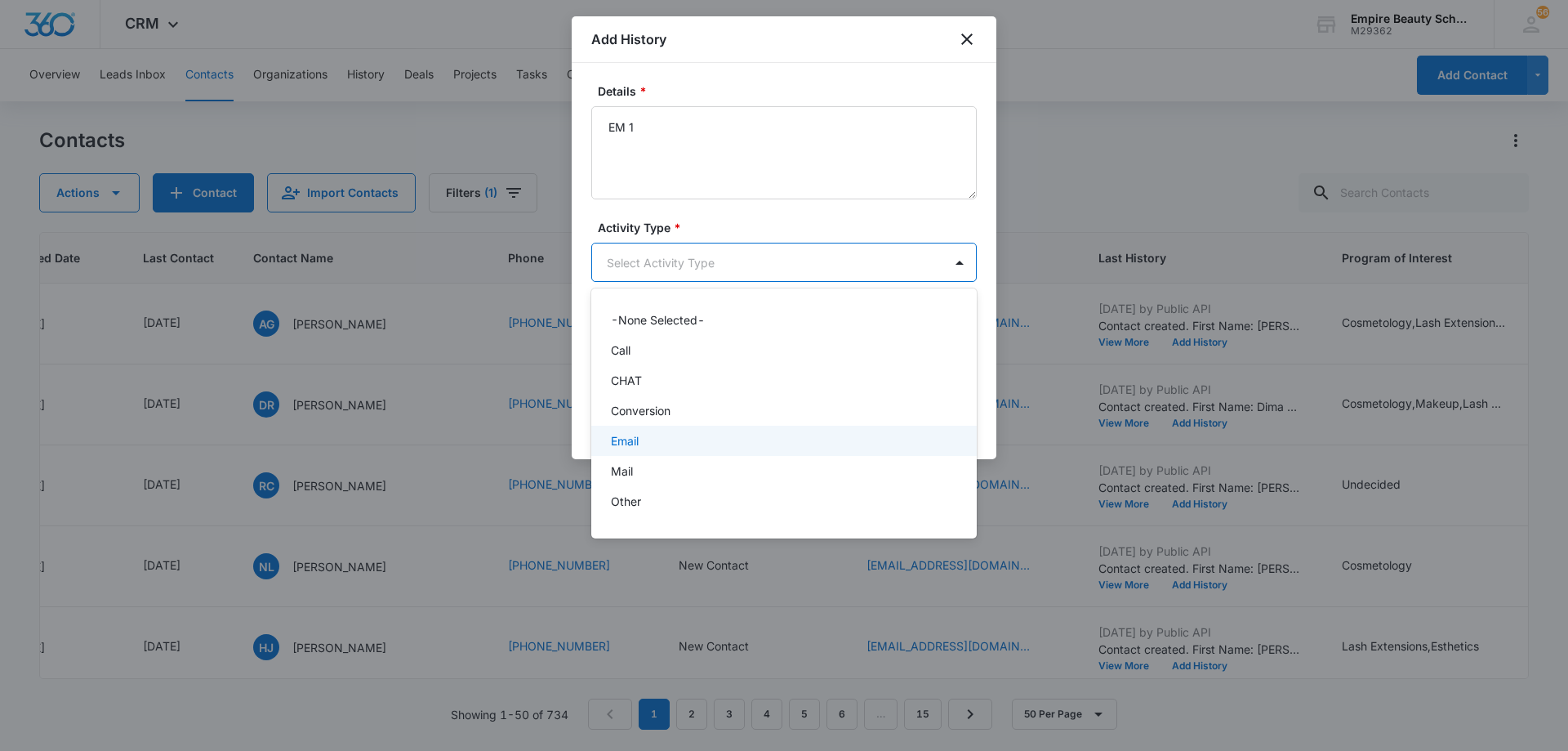
click at [716, 443] on div "Email" at bounding box center [782, 440] width 343 height 17
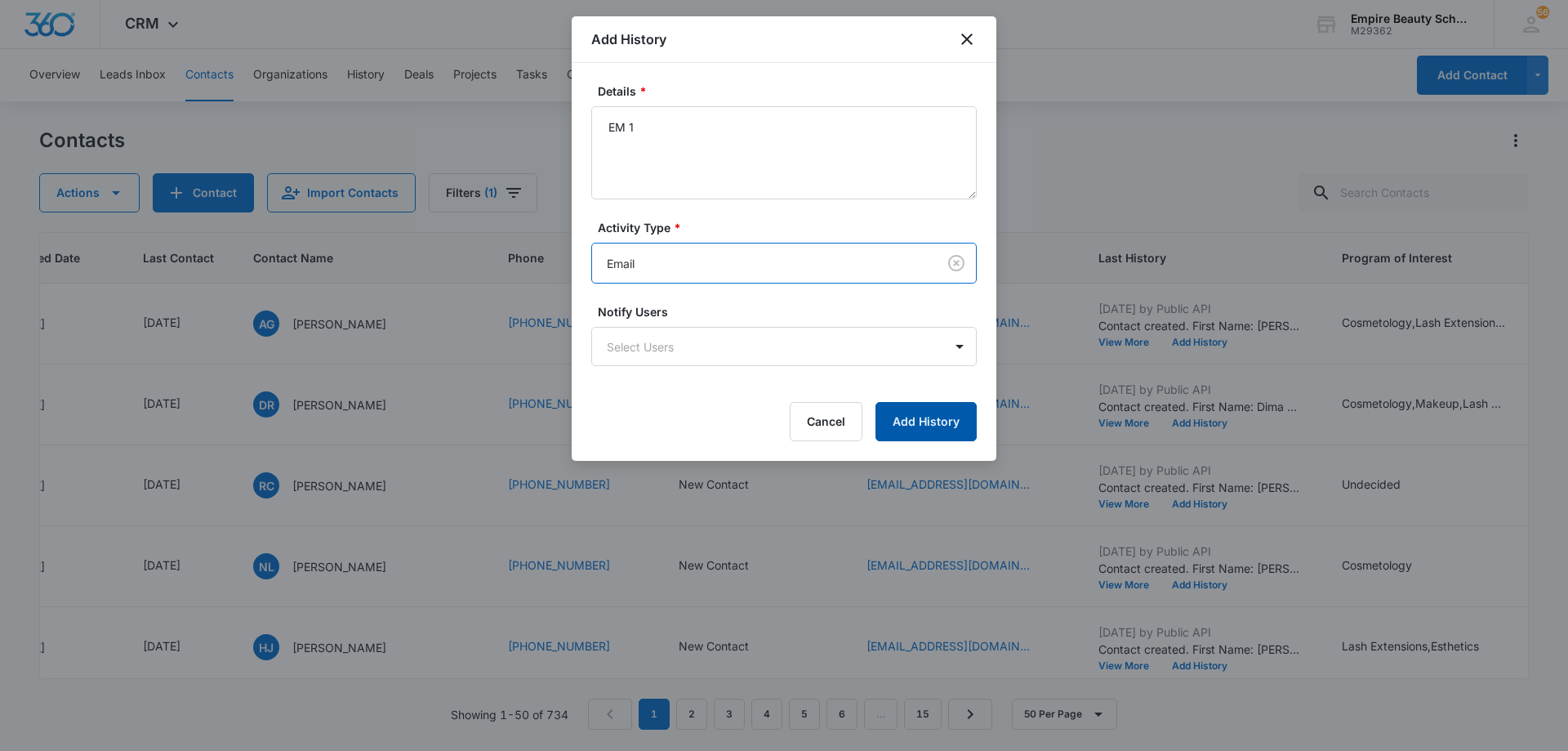
click at [898, 421] on button "Add History" at bounding box center [926, 421] width 101 height 40
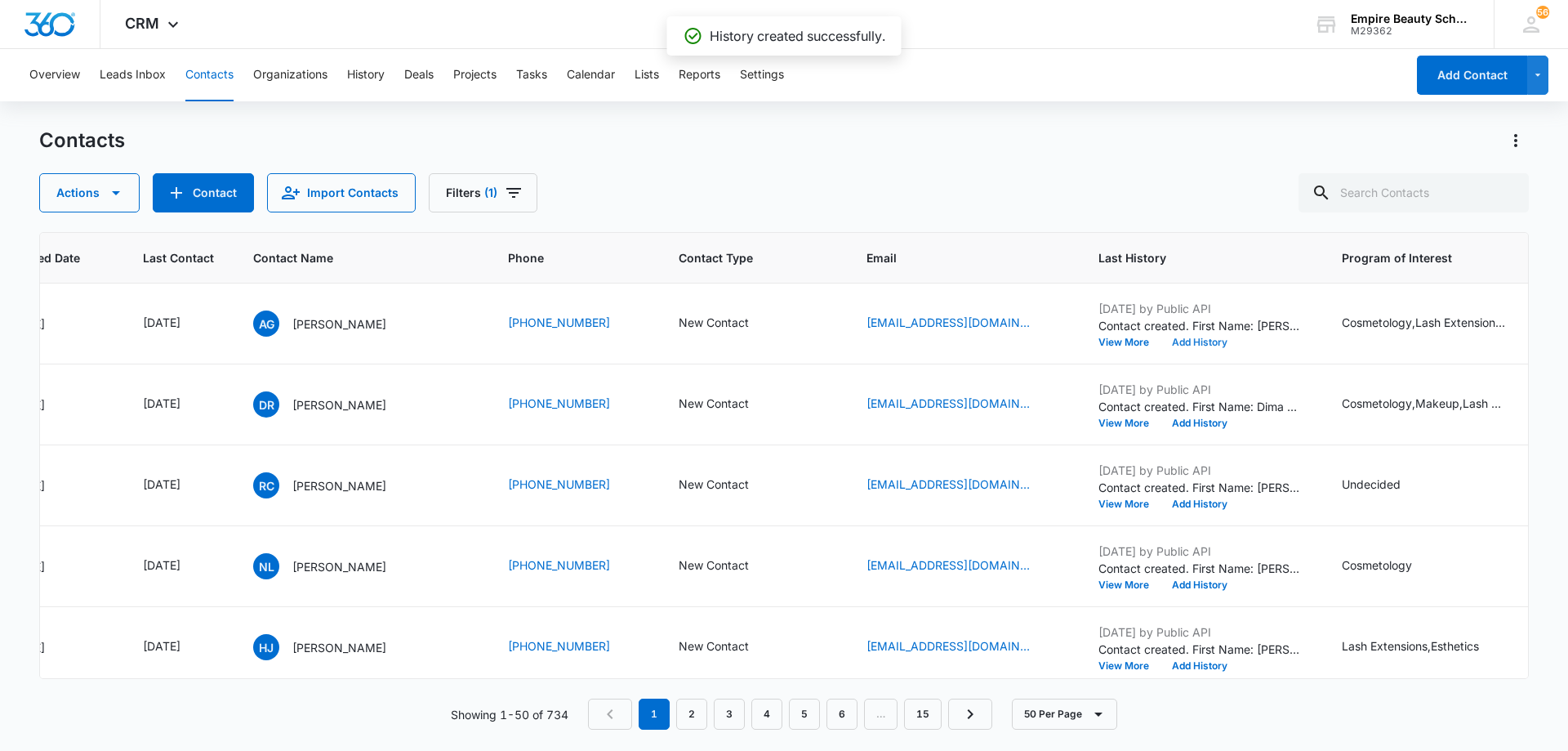
click at [1210, 340] on button "Add History" at bounding box center [1200, 342] width 78 height 9
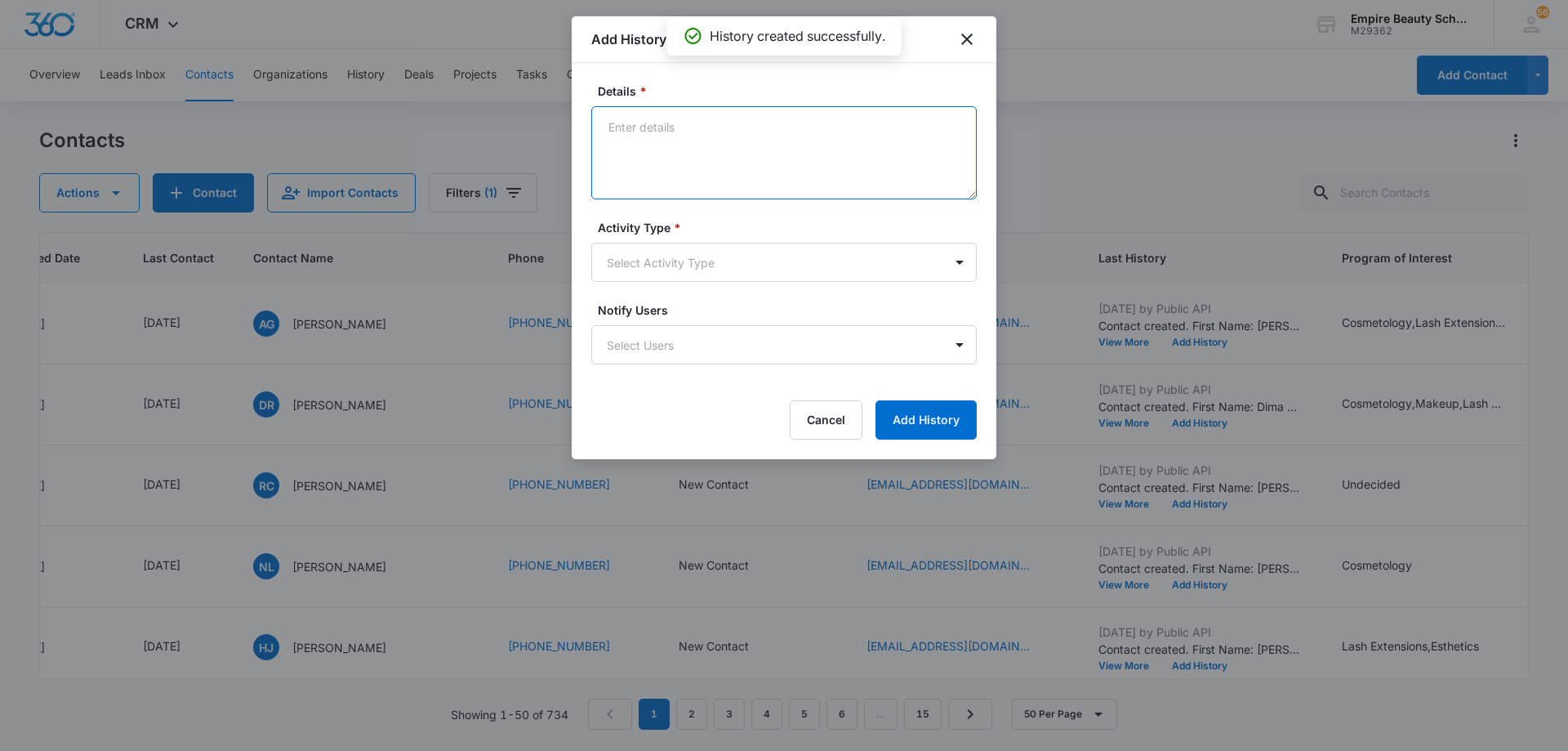
click at [727, 136] on textarea "Details *" at bounding box center [784, 152] width 385 height 94
type textarea "TXT 1"
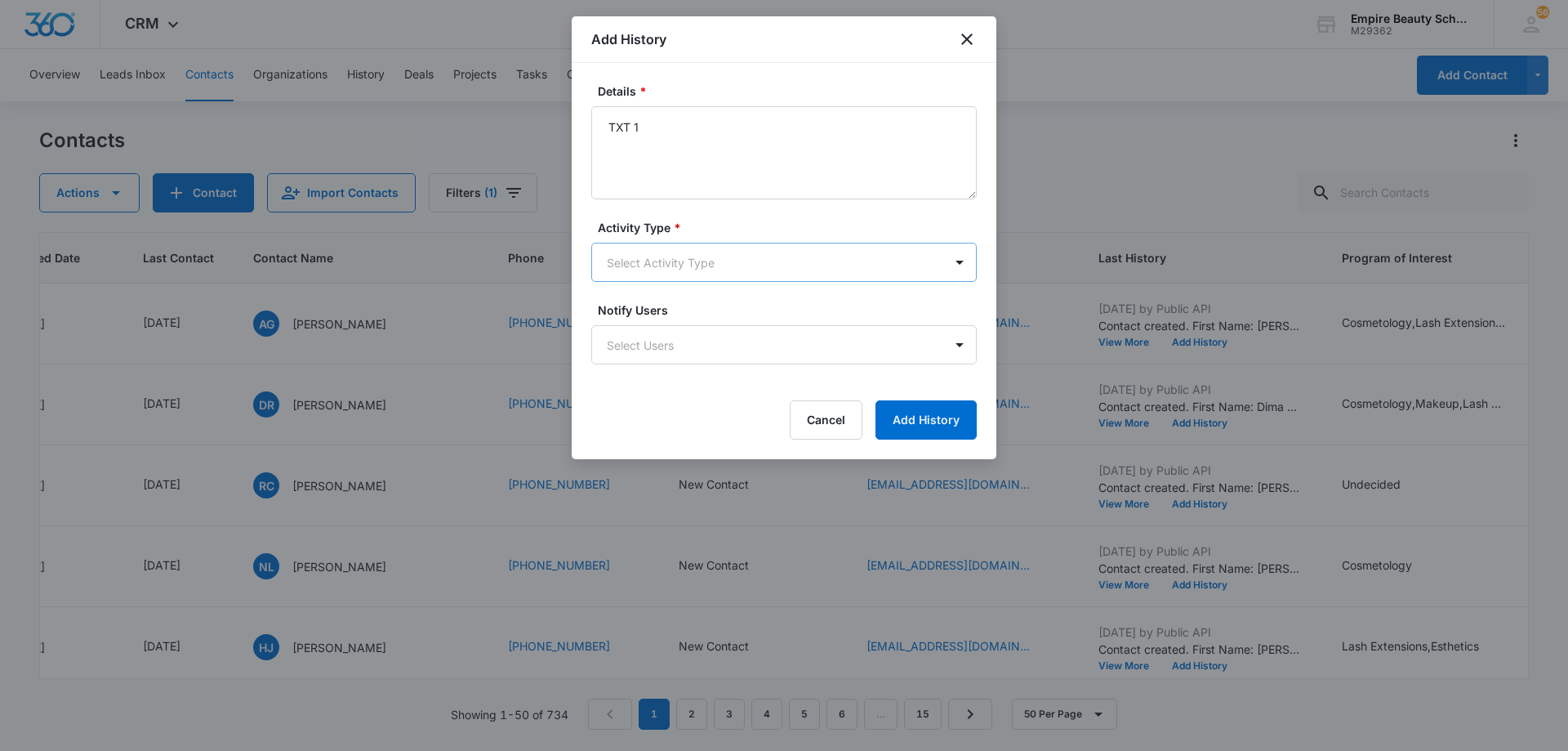
click at [673, 256] on body "CRM Apps Forms CRM Email Shop Payments POS Files Brand Settings AI Assistant Em…" at bounding box center [784, 375] width 1568 height 751
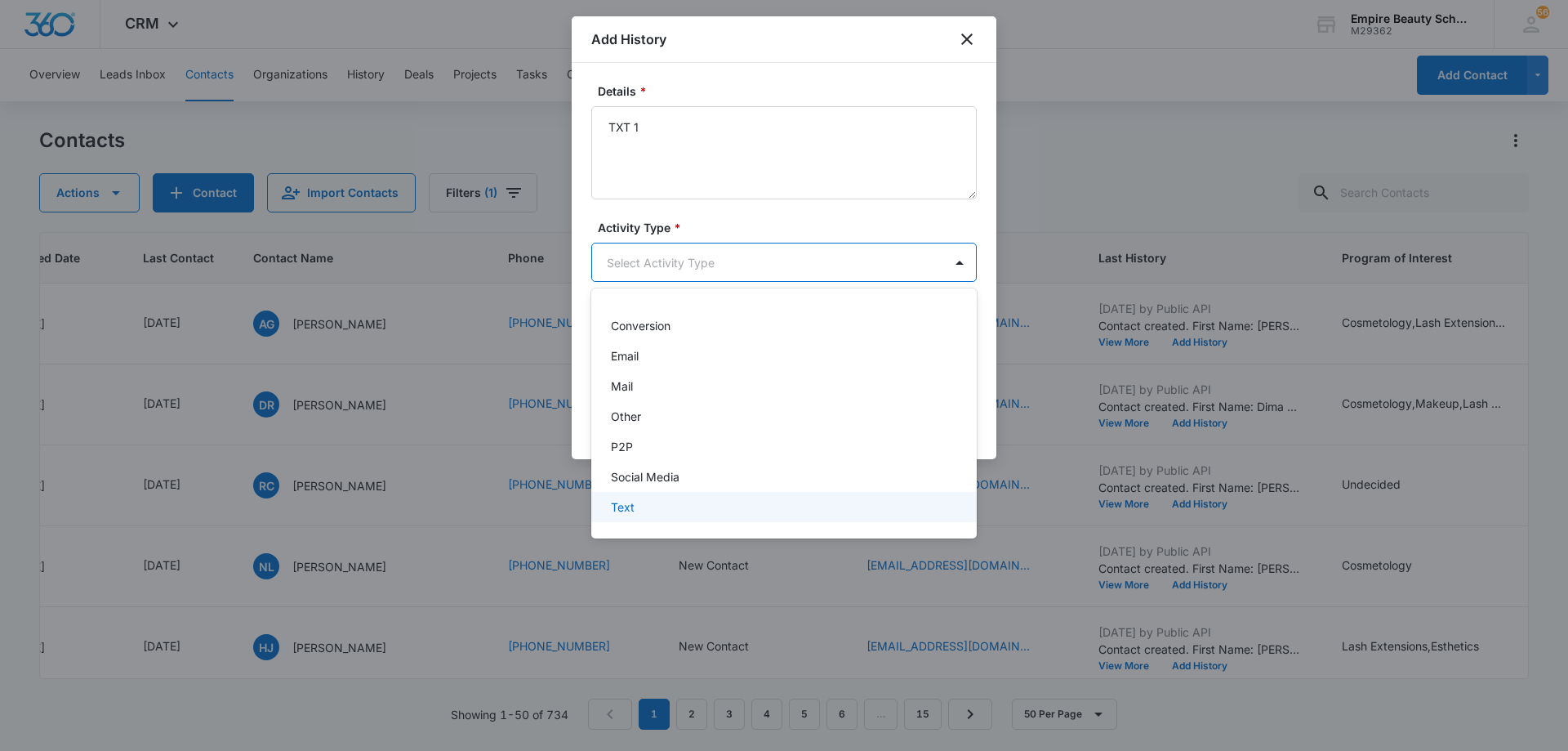
click at [724, 502] on div "Text" at bounding box center [782, 506] width 343 height 17
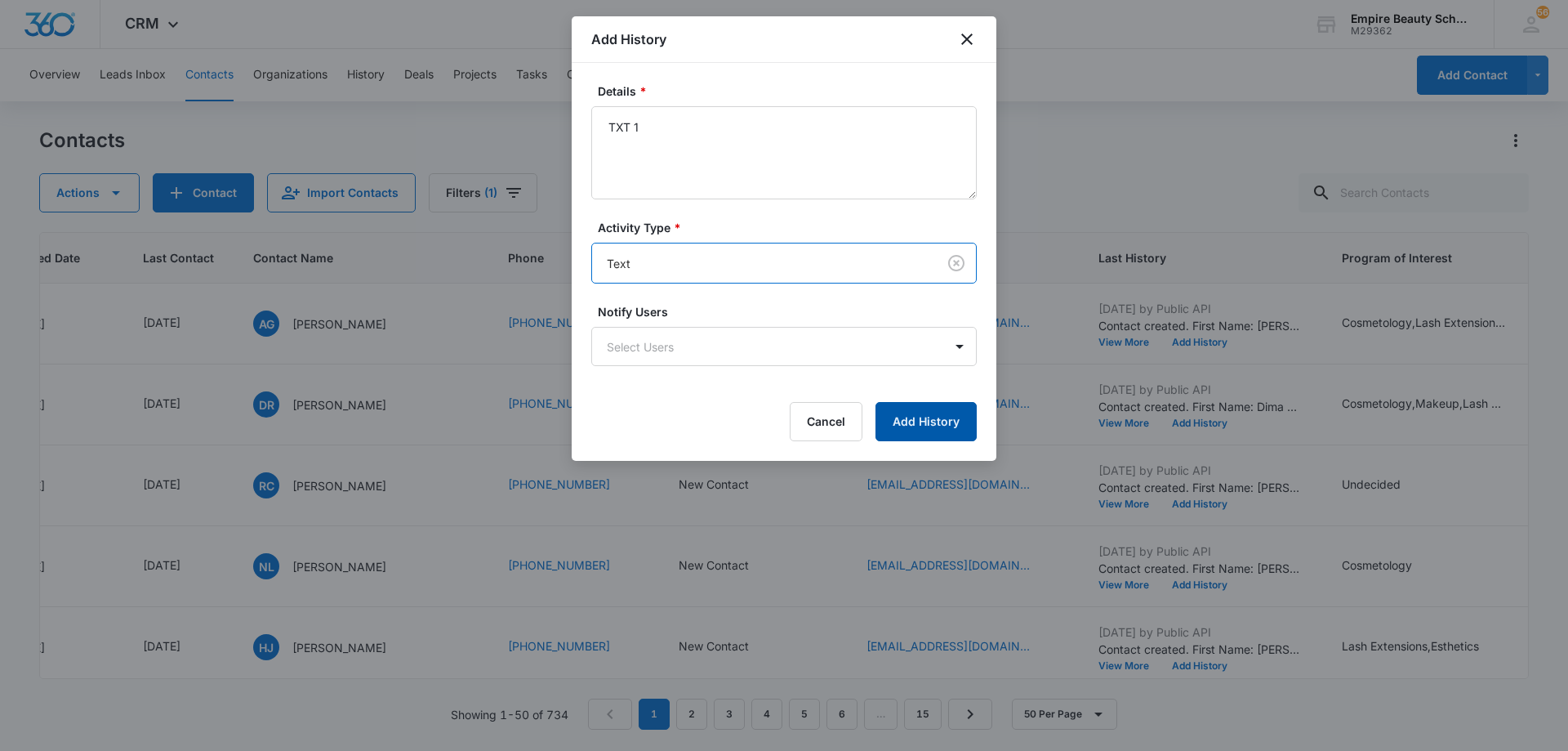
click at [885, 431] on button "Add History" at bounding box center [926, 421] width 101 height 40
